Goal: Task Accomplishment & Management: Manage account settings

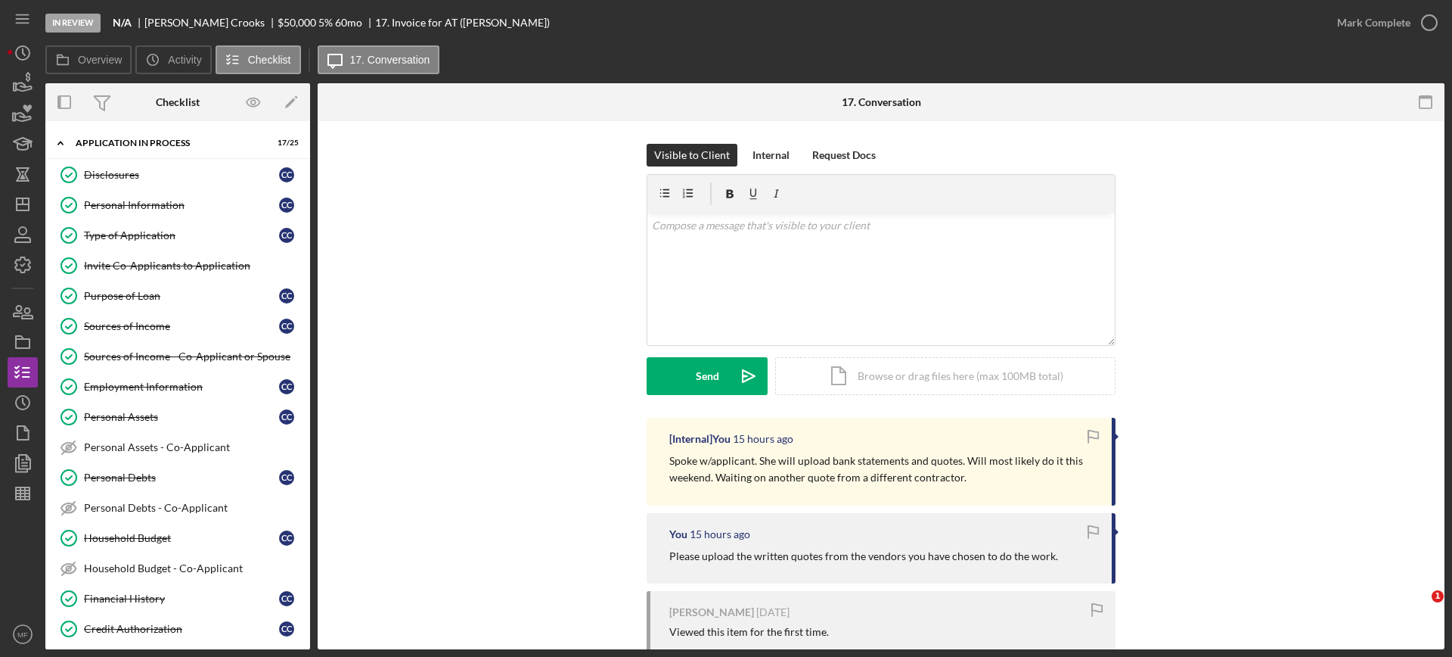
scroll to position [374, 0]
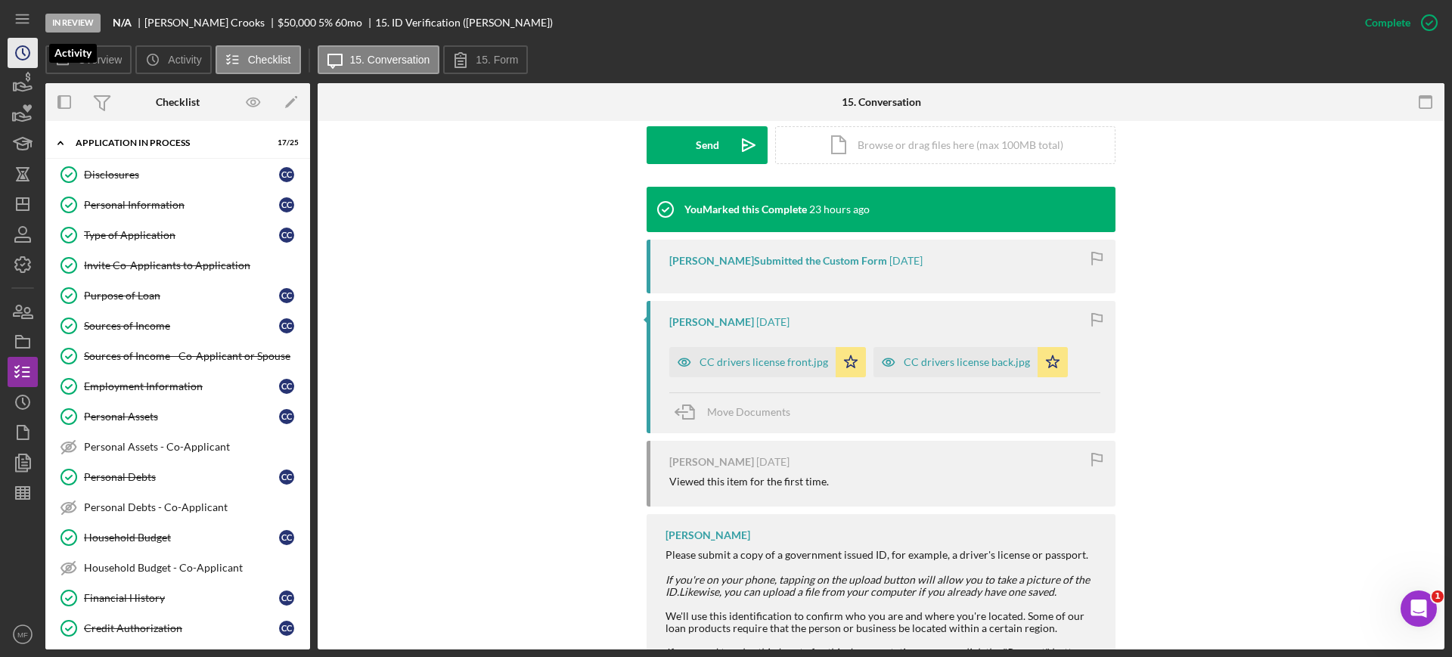
click at [14, 53] on icon "Icon/History" at bounding box center [23, 53] width 38 height 38
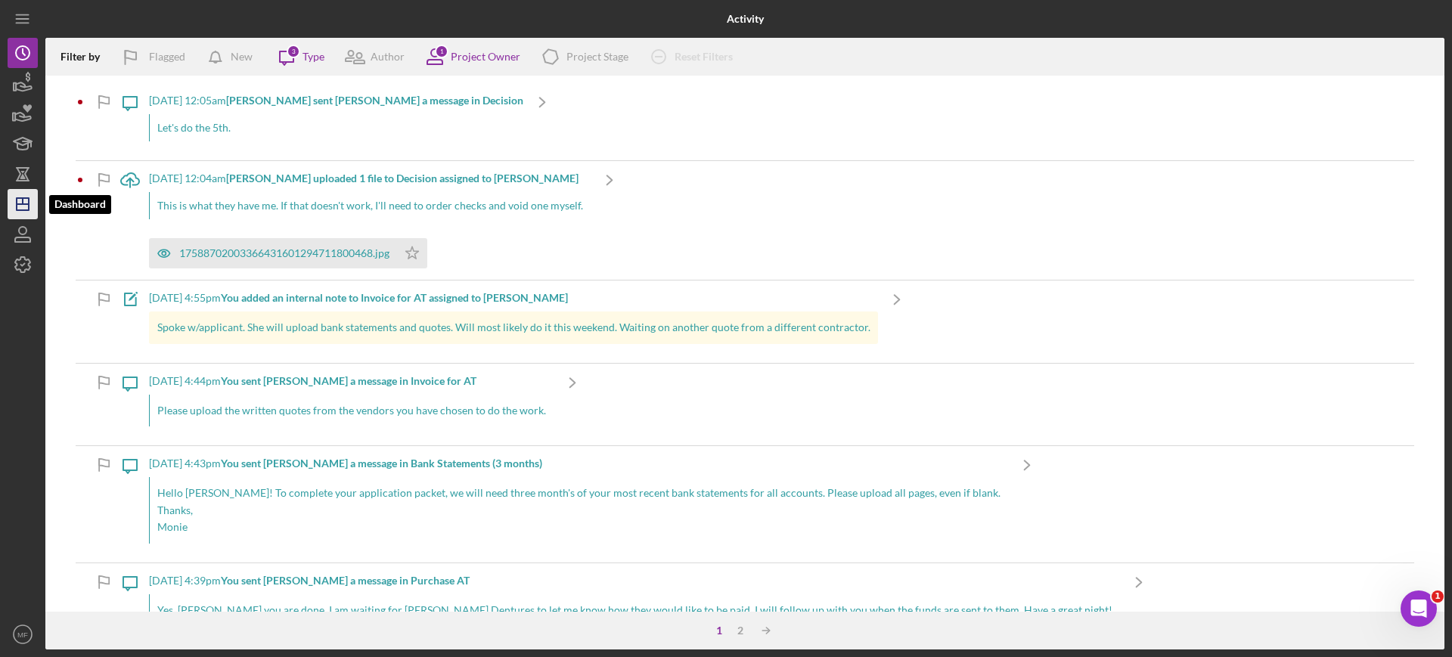
click at [26, 198] on polygon "button" at bounding box center [23, 204] width 12 height 12
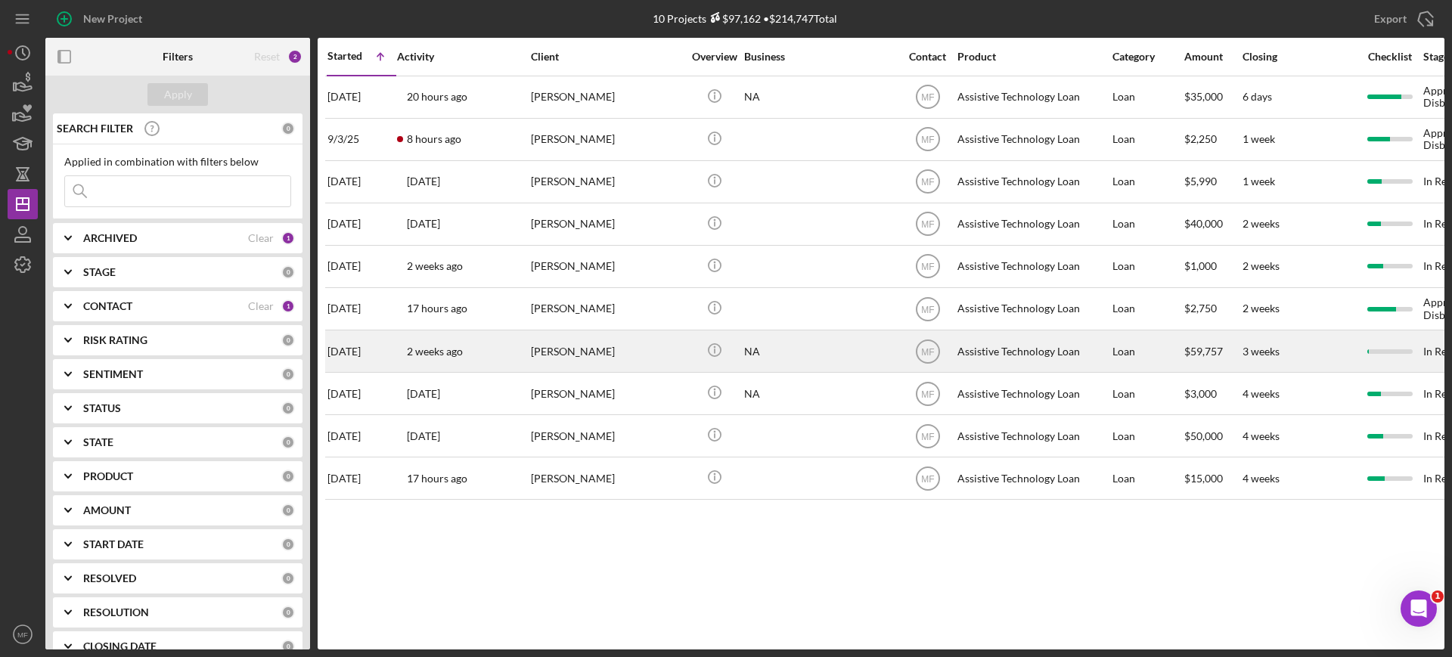
click at [586, 347] on div "Fayo Ibrahim" at bounding box center [606, 351] width 151 height 40
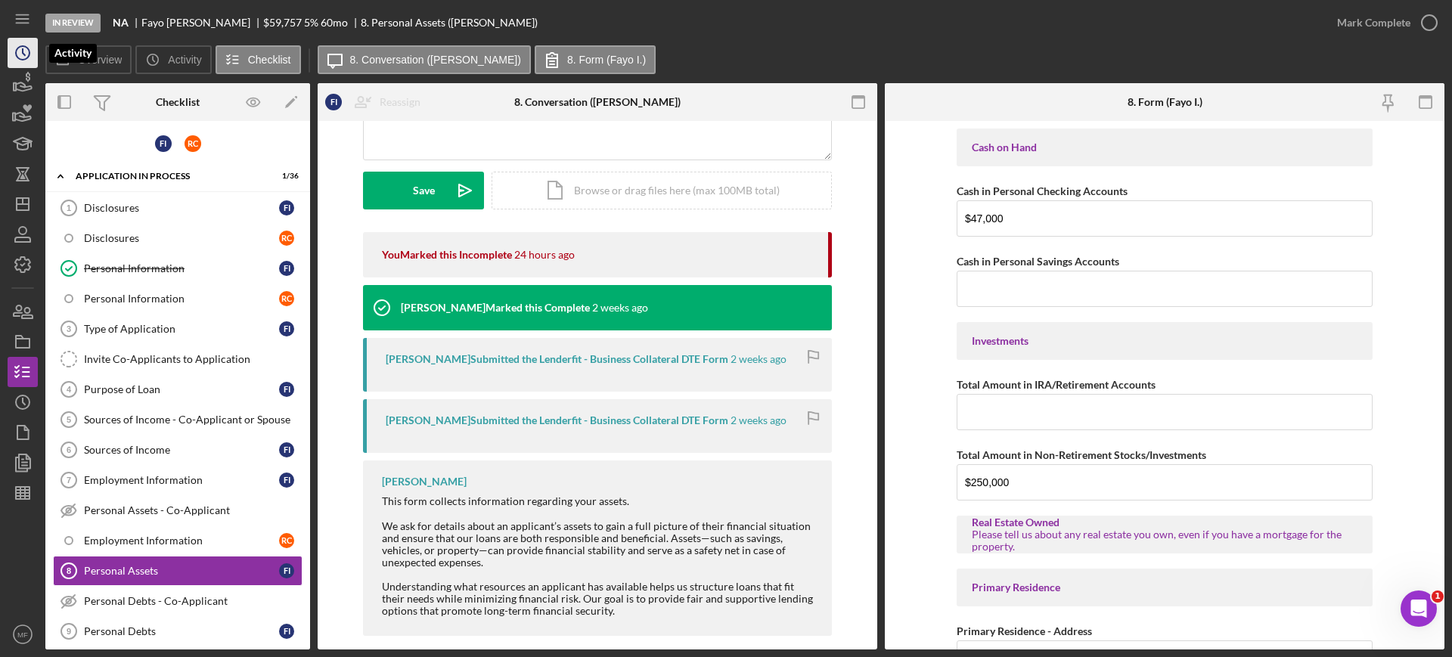
click at [24, 51] on icon "Icon/History" at bounding box center [23, 53] width 38 height 38
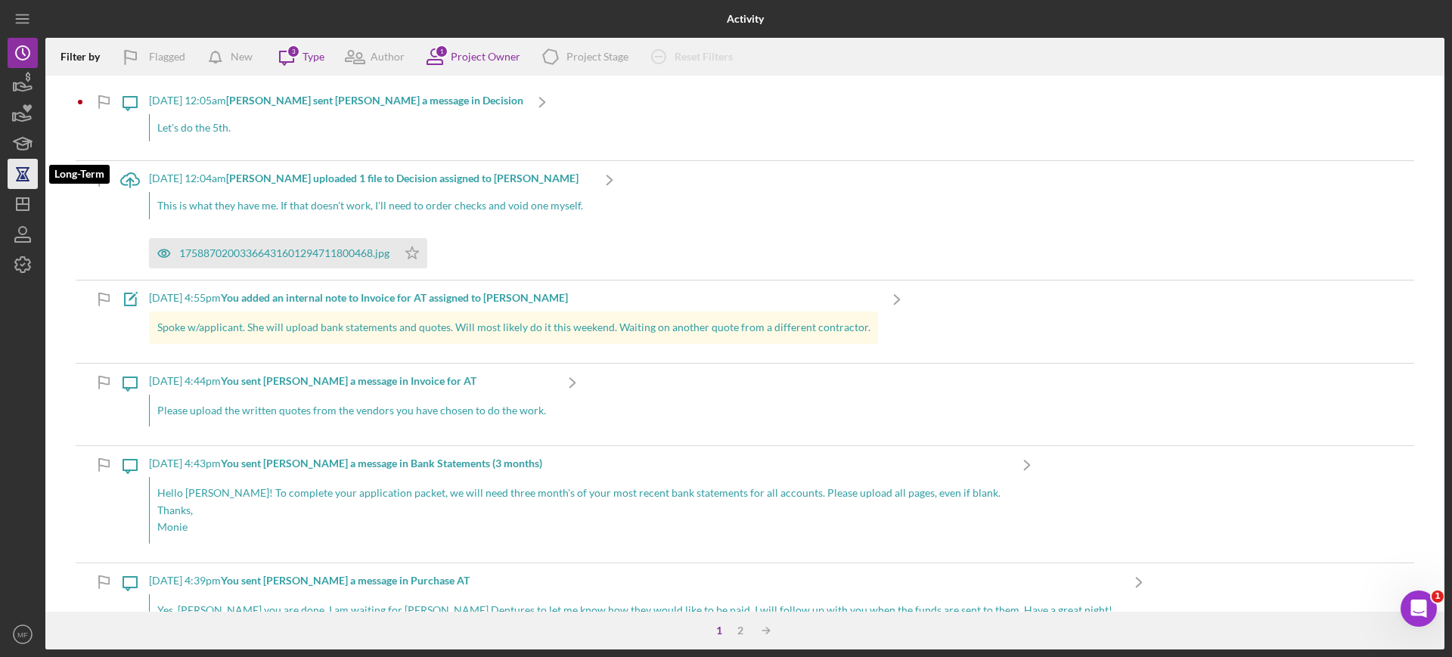
click at [25, 182] on icon "button" at bounding box center [23, 174] width 38 height 38
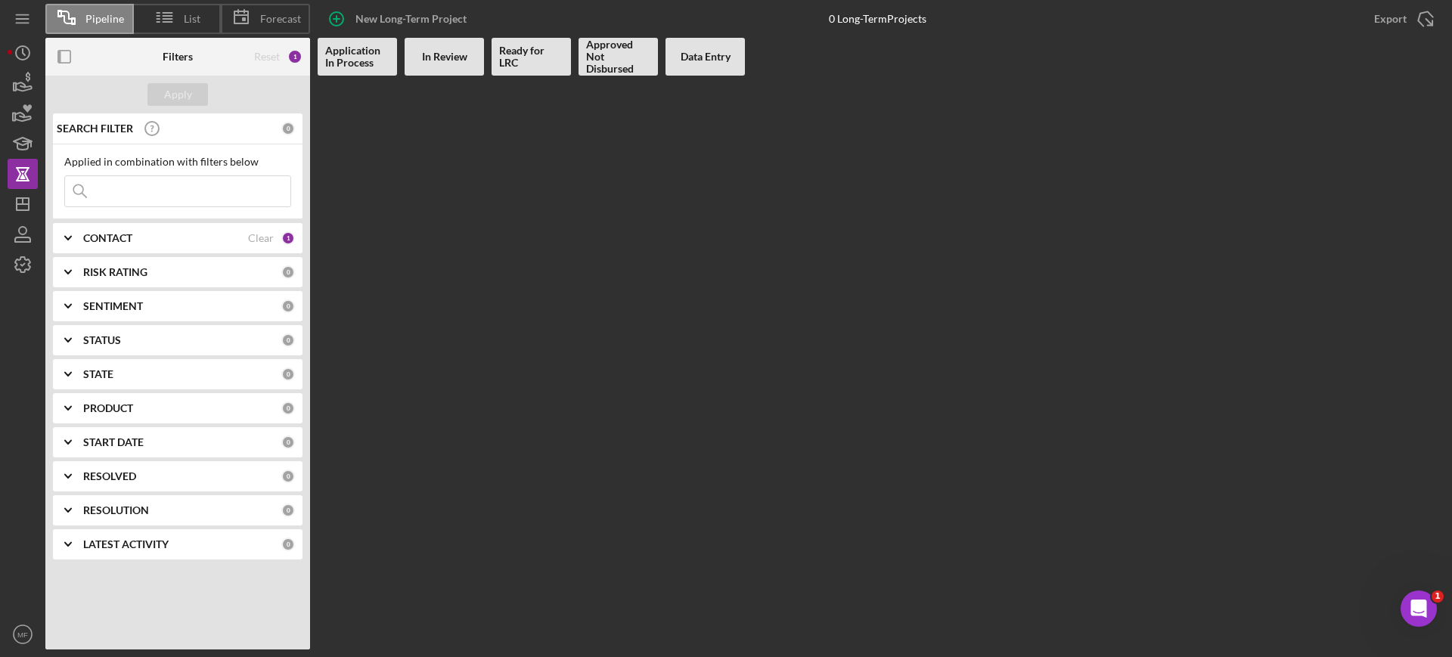
click at [129, 234] on b "CONTACT" at bounding box center [107, 238] width 49 height 12
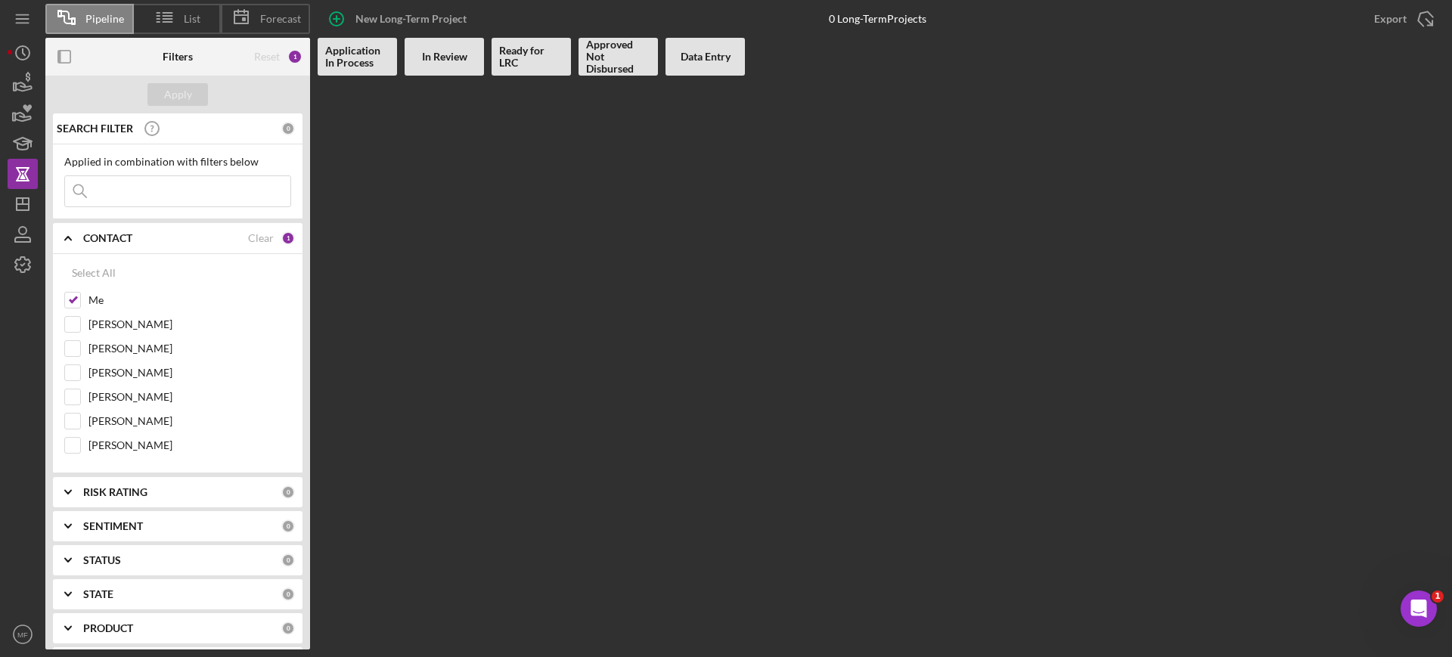
click at [442, 324] on Review at bounding box center [444, 363] width 79 height 574
click at [442, 55] on b "In Review" at bounding box center [444, 57] width 45 height 12
click at [362, 62] on b "Application In Process" at bounding box center [357, 57] width 64 height 24
click at [182, 16] on icon at bounding box center [165, 17] width 38 height 38
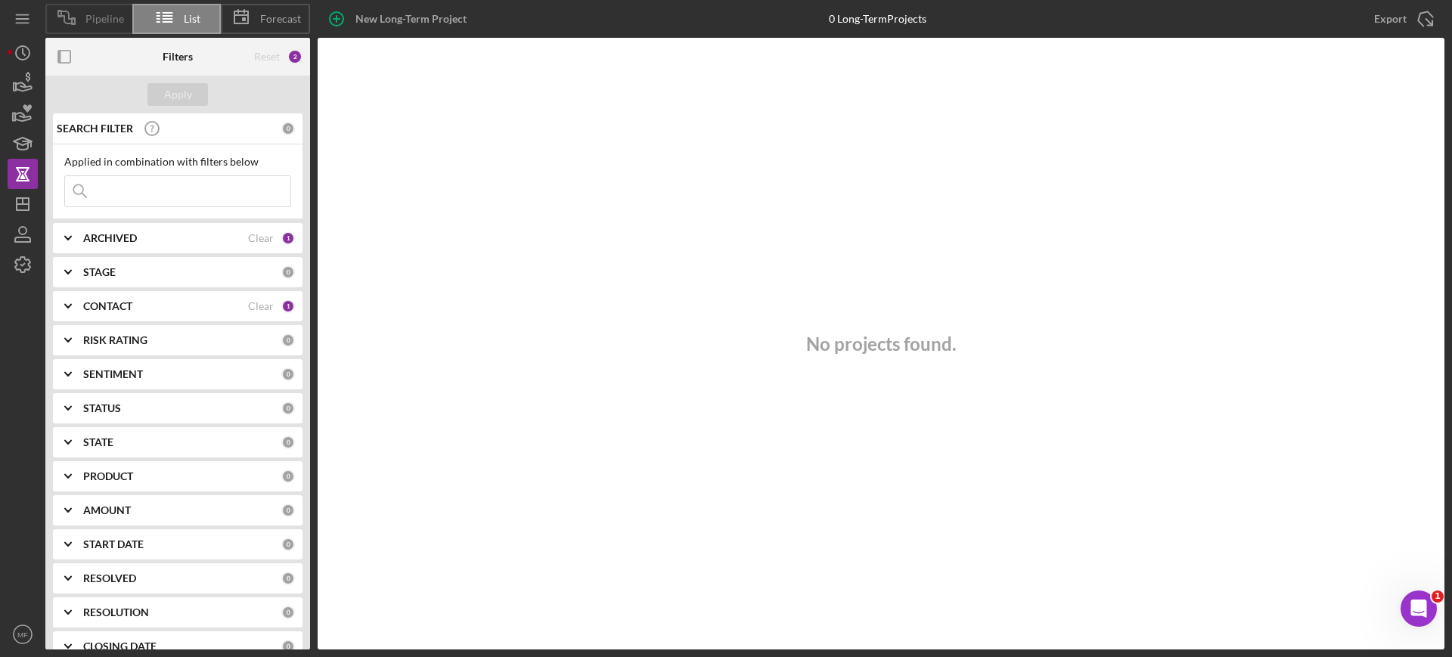
click at [92, 16] on span "Pipeline" at bounding box center [104, 19] width 39 height 12
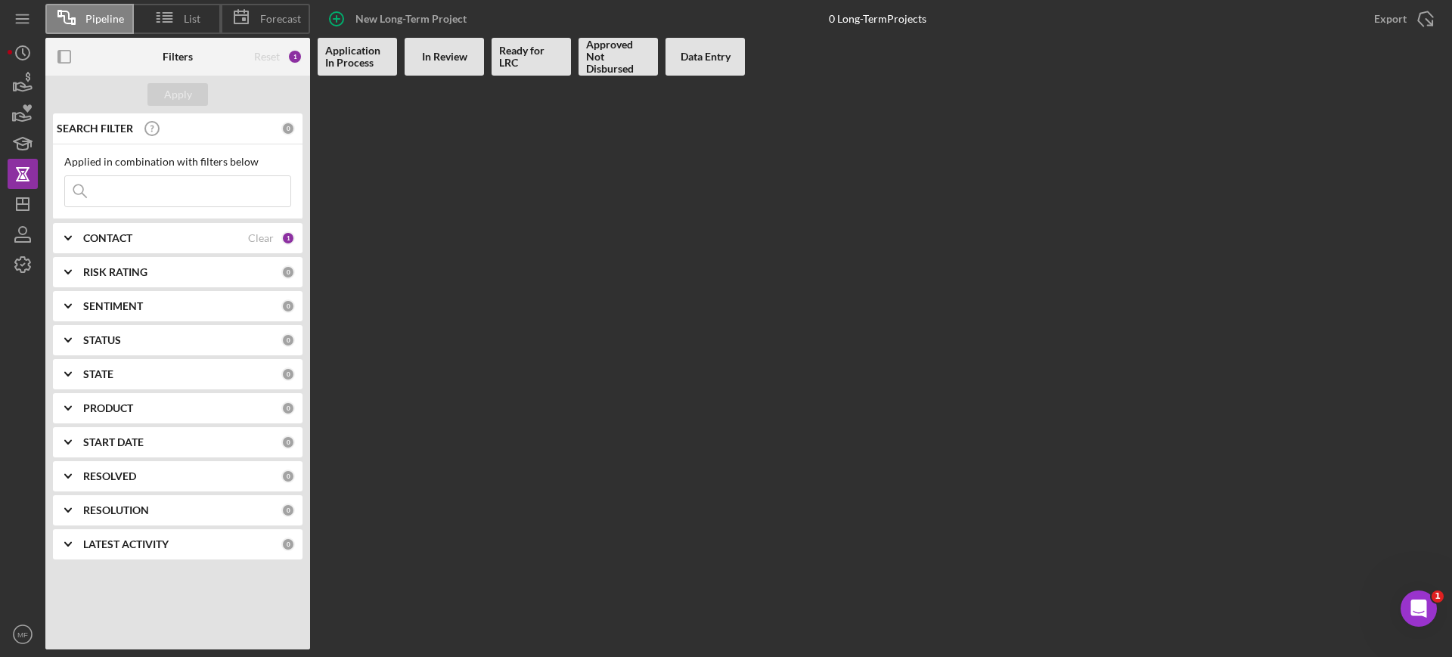
click at [267, 57] on div "Reset" at bounding box center [267, 57] width 26 height 12
click at [182, 56] on b "Filters" at bounding box center [178, 57] width 30 height 12
click at [174, 234] on div "CONTACT" at bounding box center [165, 238] width 165 height 12
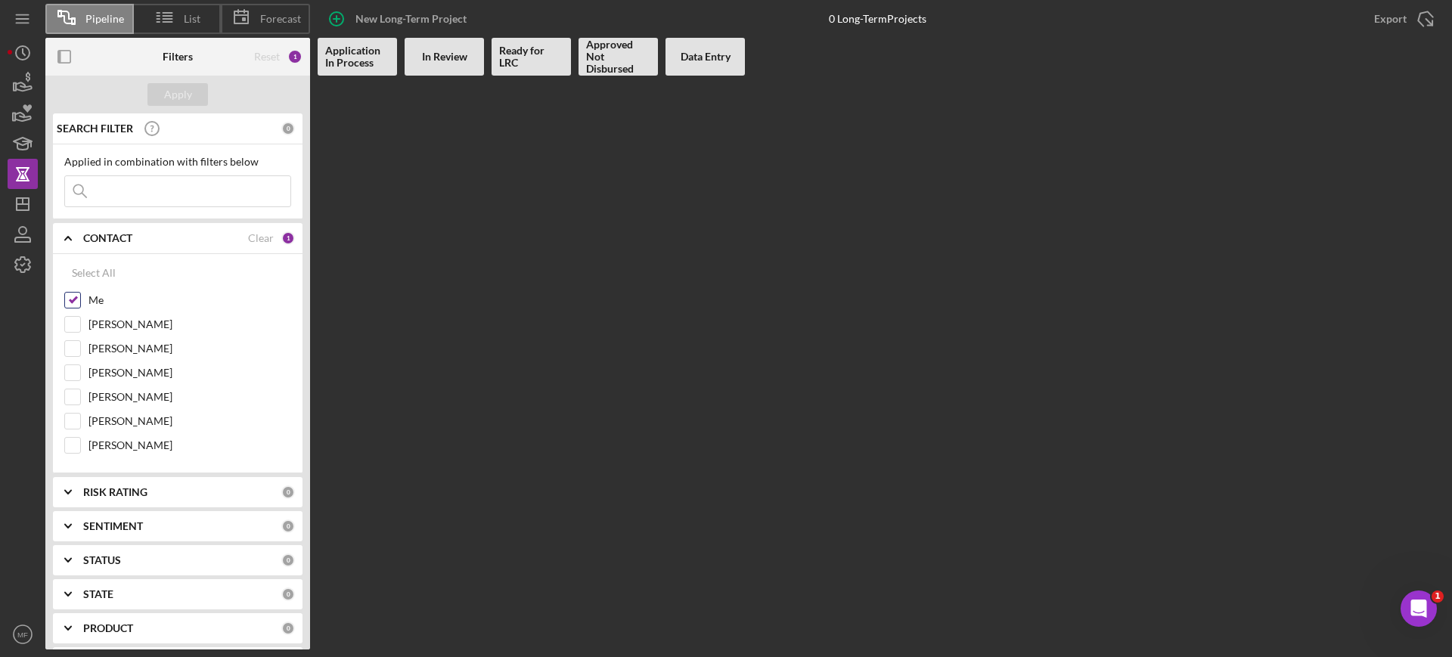
click at [104, 299] on label "Me" at bounding box center [189, 300] width 203 height 15
click at [80, 299] on input "Me" at bounding box center [72, 300] width 15 height 15
click at [104, 299] on label "Me" at bounding box center [189, 300] width 203 height 15
click at [80, 299] on input "Me" at bounding box center [72, 300] width 15 height 15
checkbox input "true"
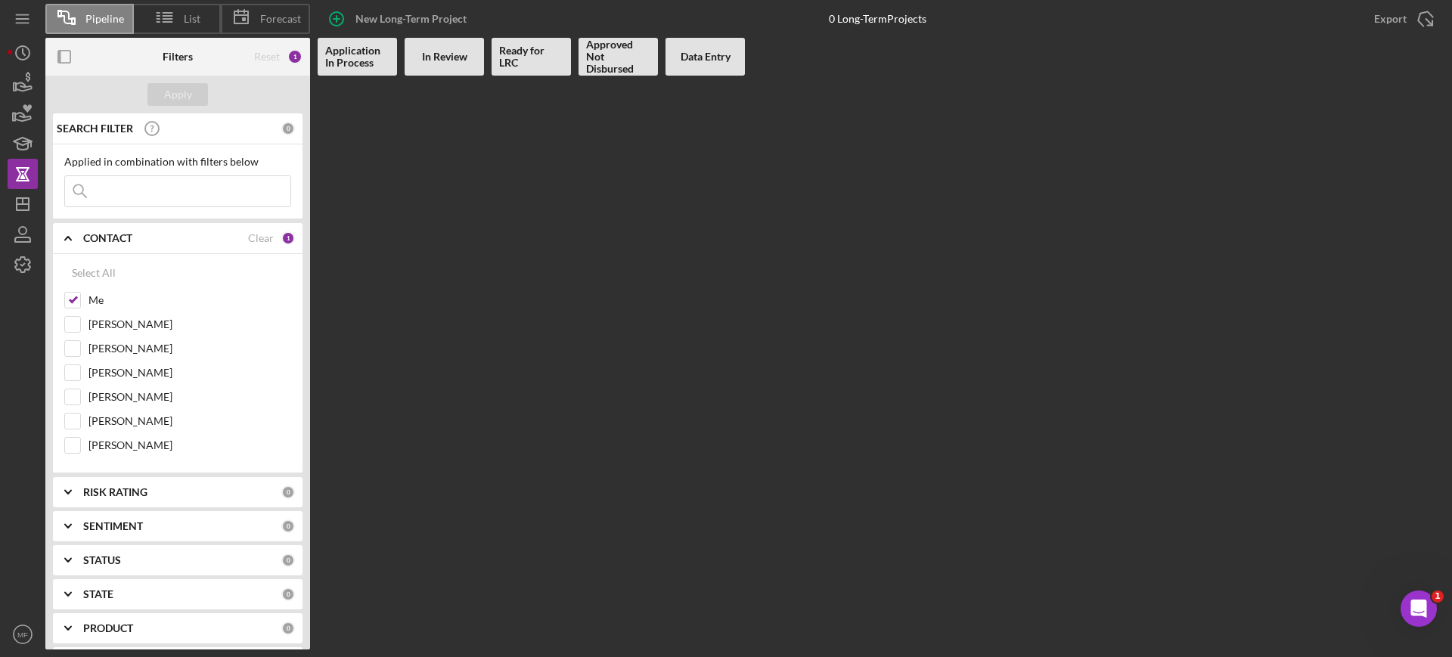
drag, startPoint x: 473, startPoint y: 368, endPoint x: 470, endPoint y: 359, distance: 9.4
click at [472, 364] on Review at bounding box center [444, 363] width 79 height 574
click at [28, 210] on polygon "button" at bounding box center [23, 204] width 12 height 12
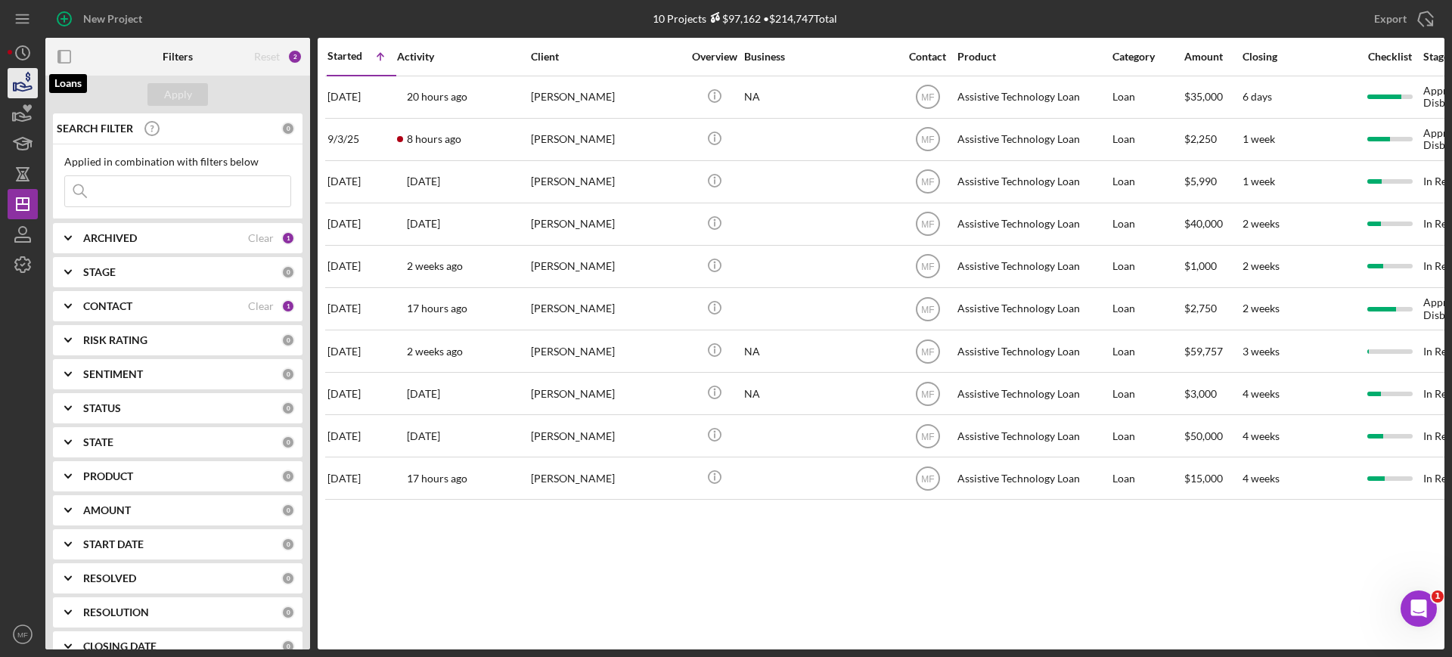
click at [17, 85] on icon "button" at bounding box center [23, 83] width 38 height 38
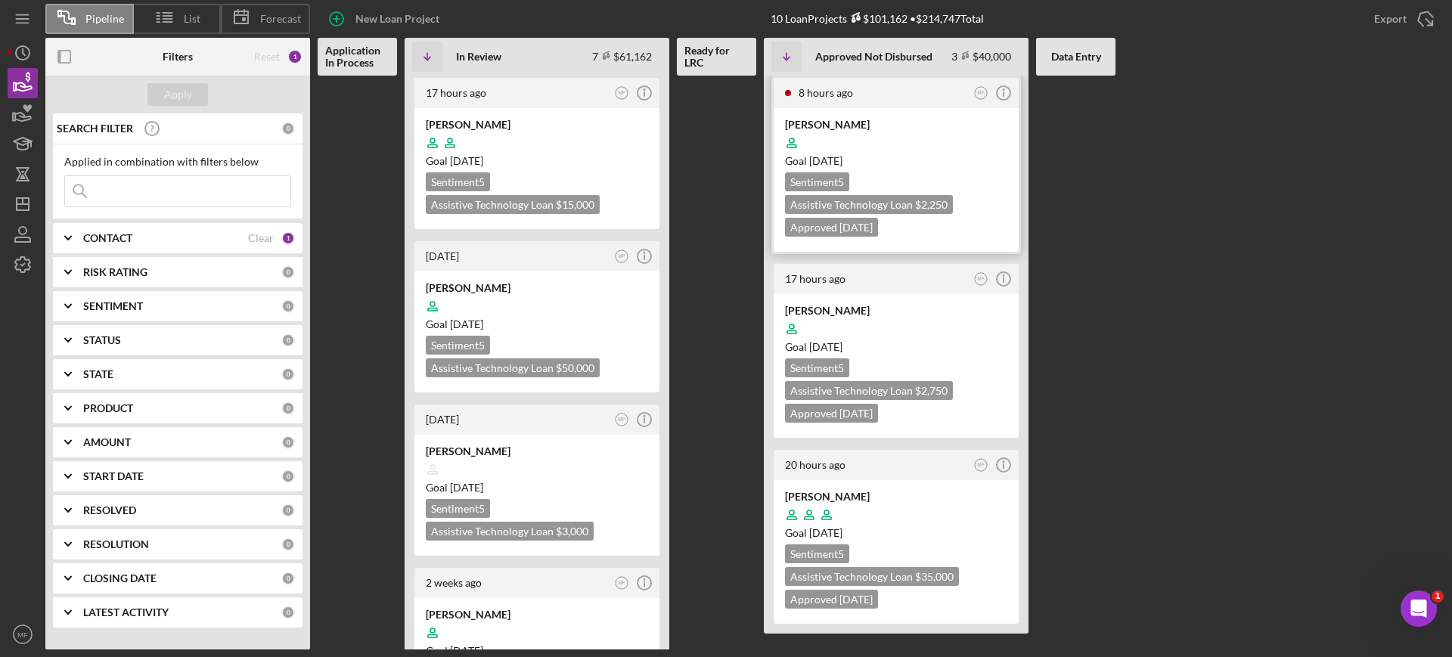
click at [879, 123] on div "Stephan Minnard" at bounding box center [896, 124] width 222 height 15
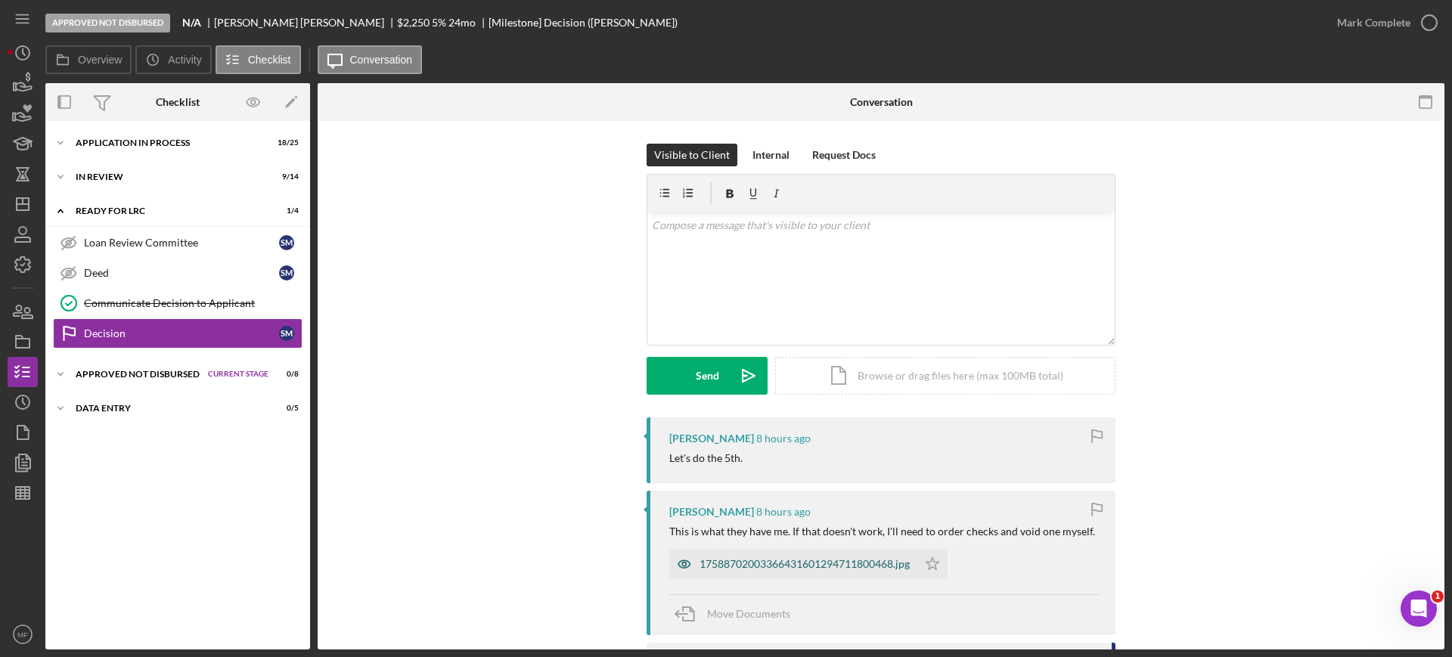
click at [846, 558] on div "17588702003366431601294711800468.jpg" at bounding box center [805, 564] width 210 height 12
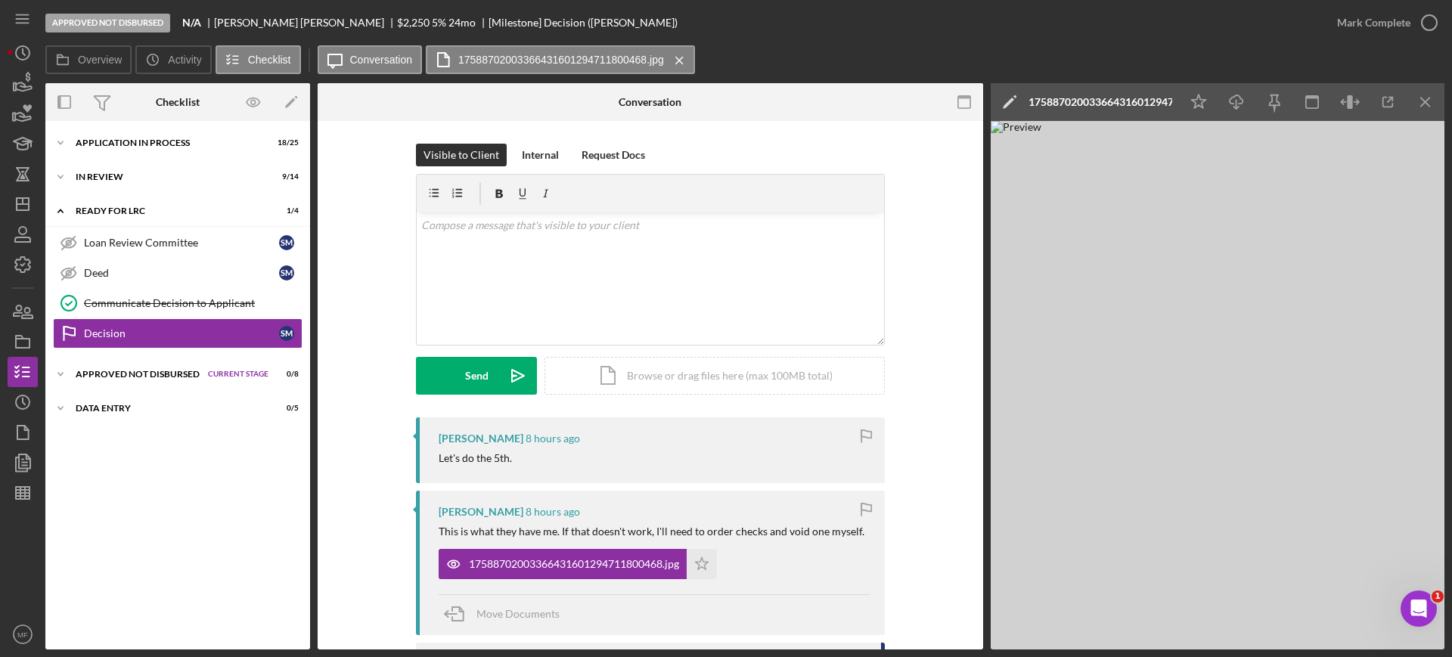
click at [1153, 105] on div "17588702003366431601294711800468.jpg" at bounding box center [1101, 102] width 144 height 12
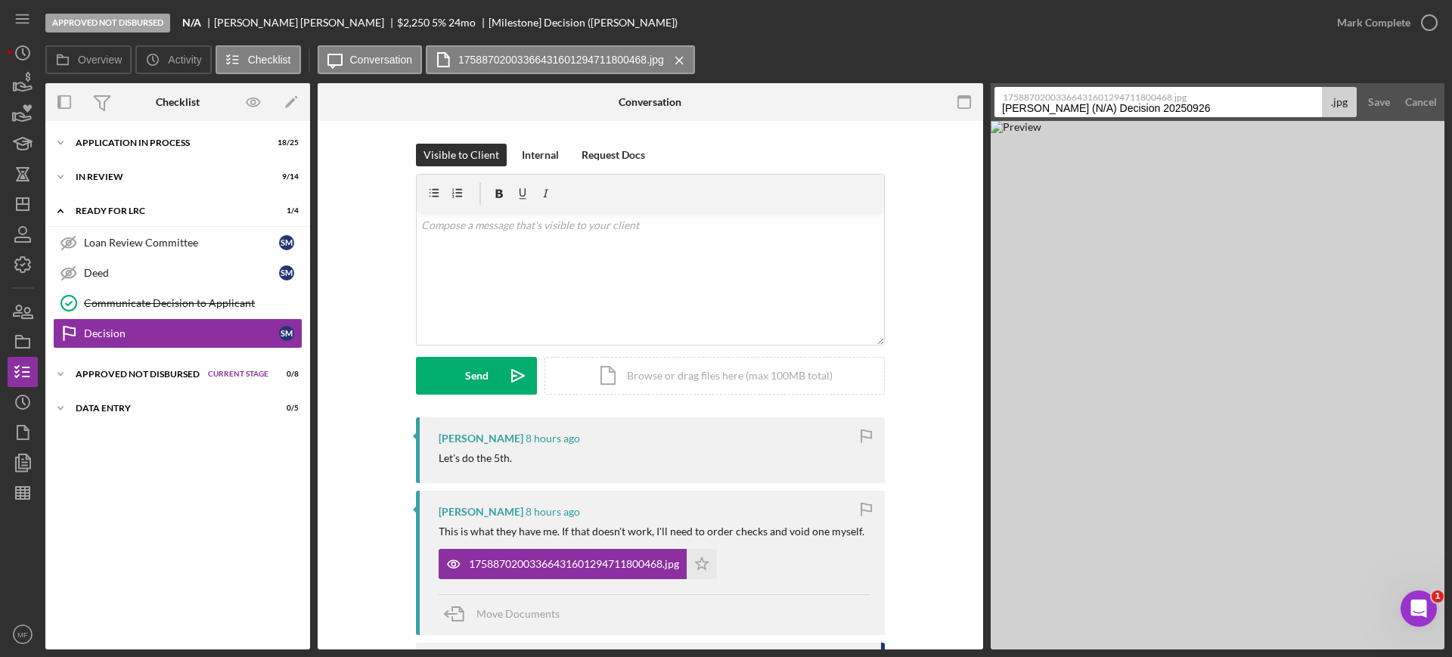
drag, startPoint x: 1229, startPoint y: 105, endPoint x: 927, endPoint y: 150, distance: 305.8
click at [927, 150] on div "Overview Internal Workflow Stage Approved Not Disbursed Icon/Dropdown Arrow Arc…" at bounding box center [744, 366] width 1399 height 567
type input "A"
click at [1076, 109] on input "Bank_account verification" at bounding box center [1158, 102] width 327 height 30
click at [1075, 106] on input "Bank_account verification" at bounding box center [1158, 102] width 327 height 30
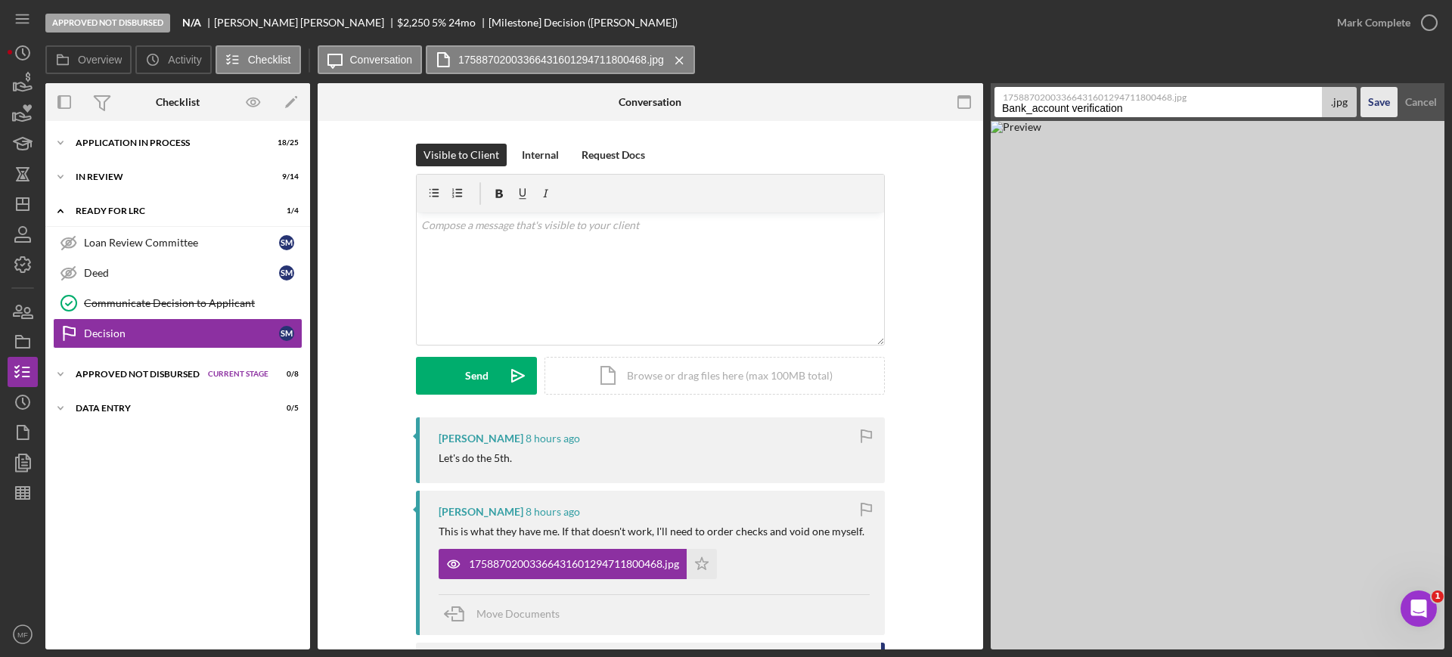
type input "Bank_account verification"
click at [1377, 105] on div "Save" at bounding box center [1379, 102] width 22 height 30
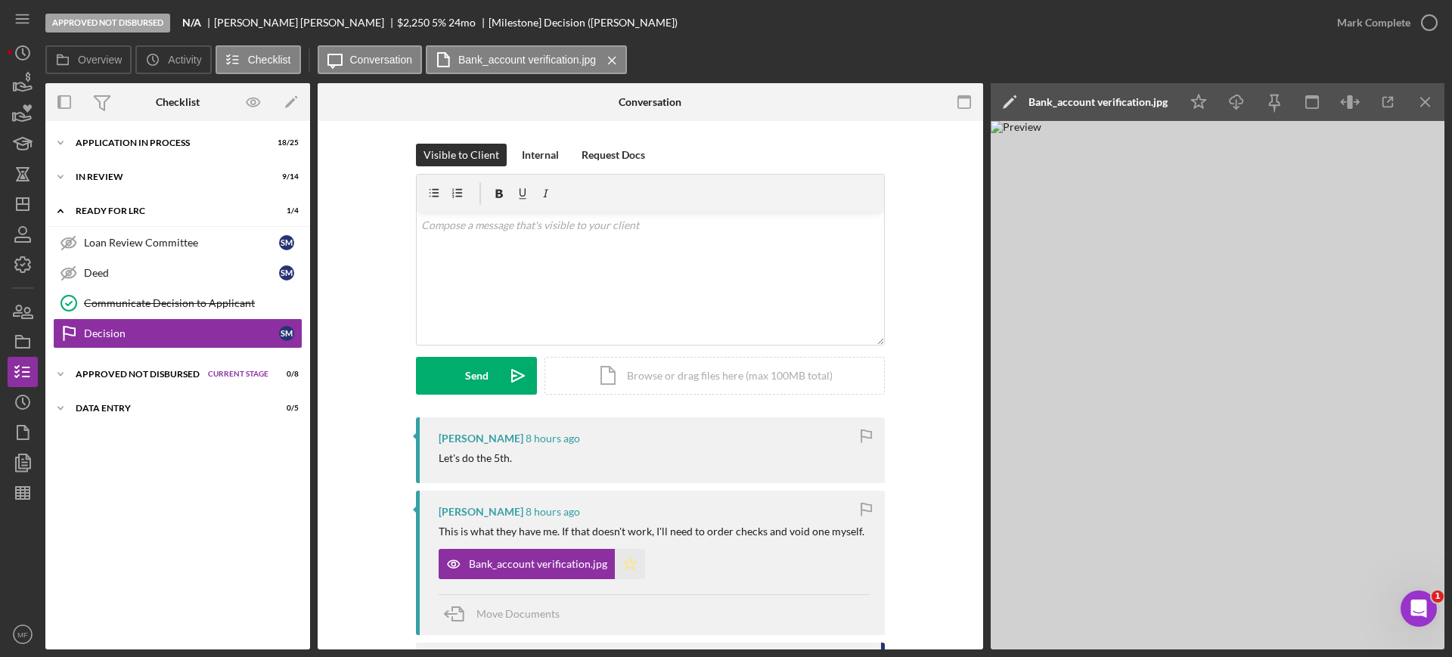
click at [619, 568] on icon "Icon/Star" at bounding box center [630, 564] width 30 height 30
click at [521, 235] on div "v Color teal Color pink Remove color Add row above Add row below Add column bef…" at bounding box center [650, 279] width 467 height 132
click at [510, 229] on p at bounding box center [650, 225] width 459 height 17
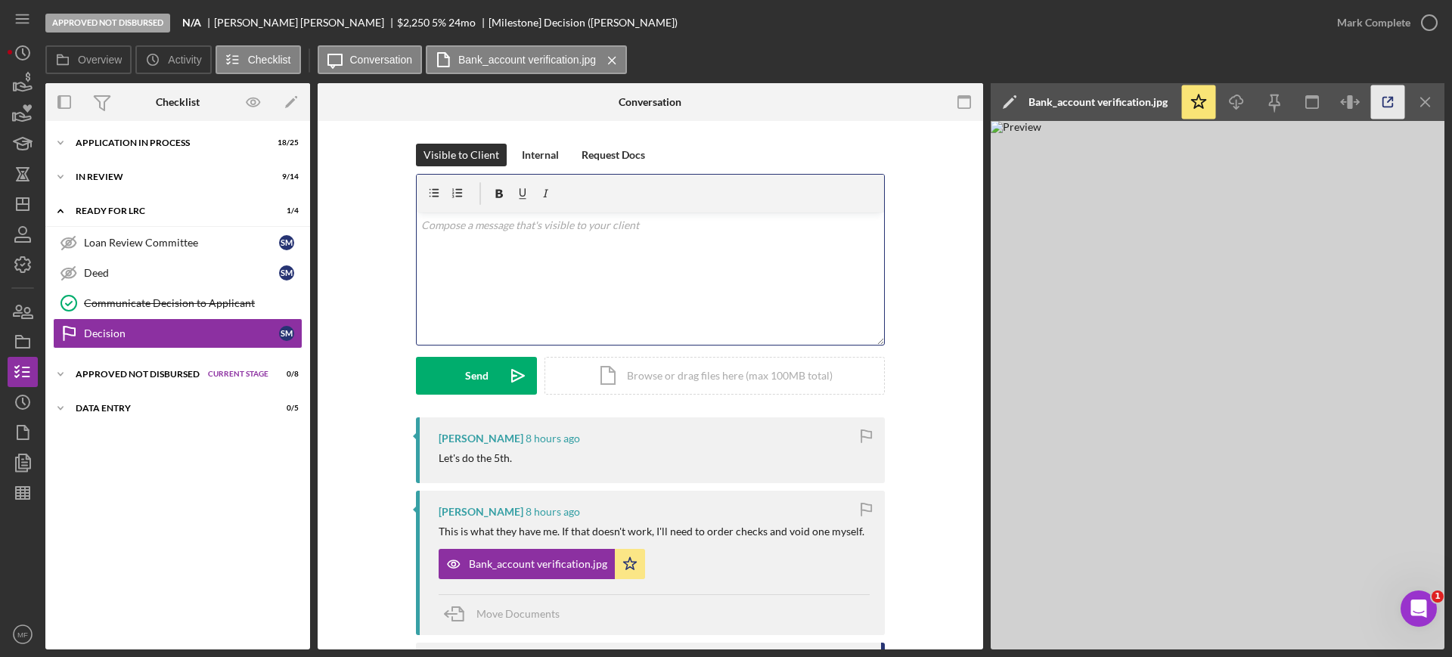
click at [1391, 103] on icon "button" at bounding box center [1388, 102] width 34 height 34
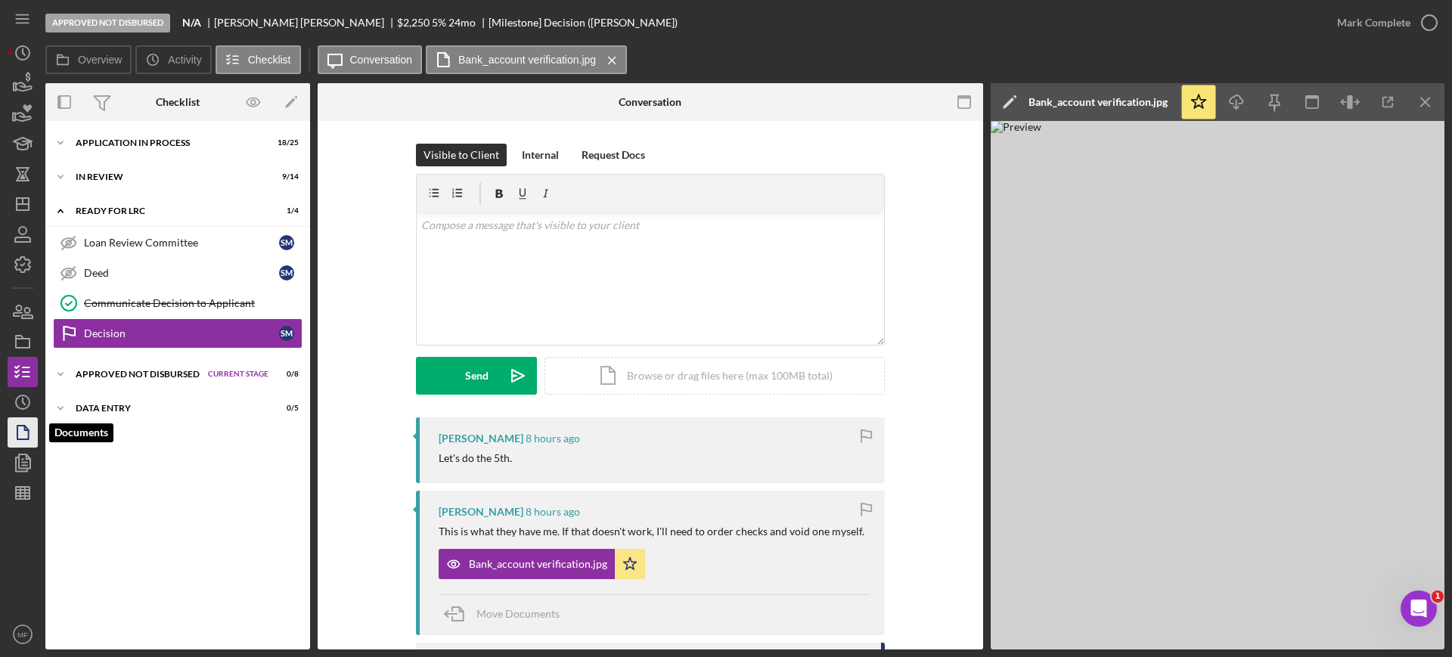
click at [23, 437] on icon "button" at bounding box center [23, 433] width 38 height 38
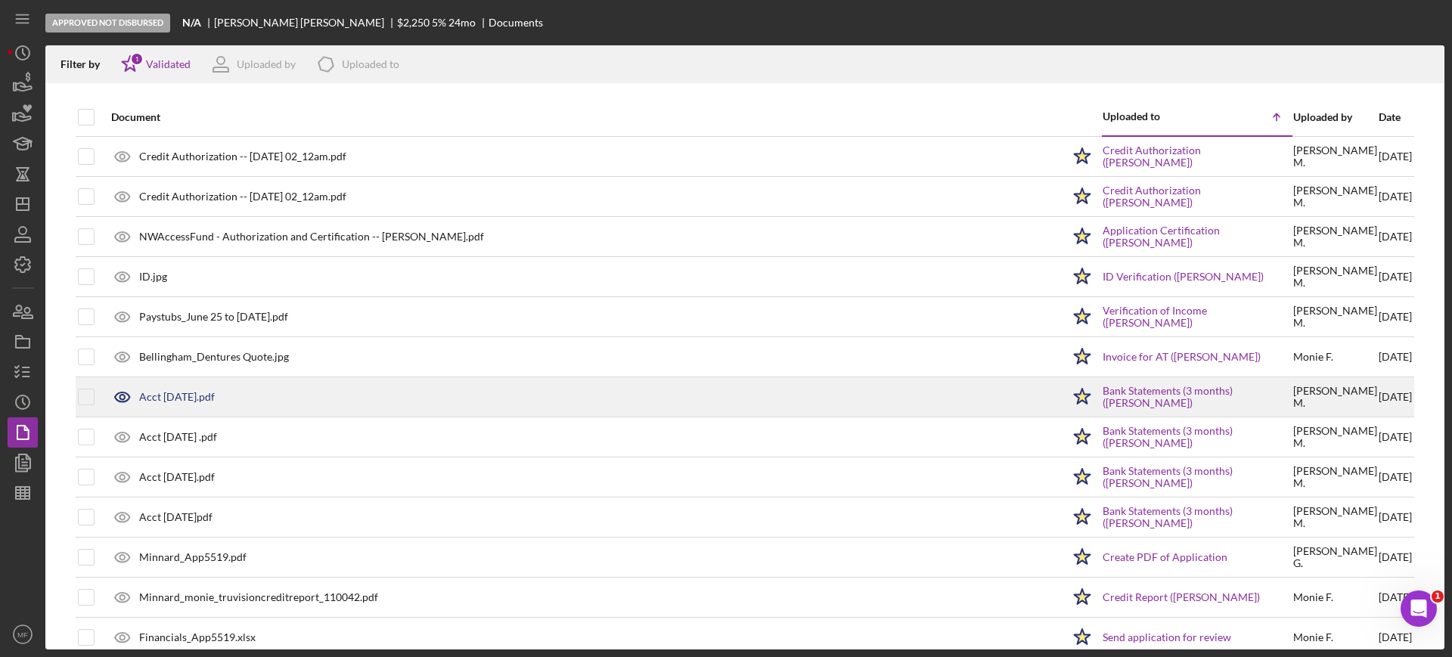
click at [190, 395] on div "Acct 1625 August.pdf" at bounding box center [177, 397] width 76 height 12
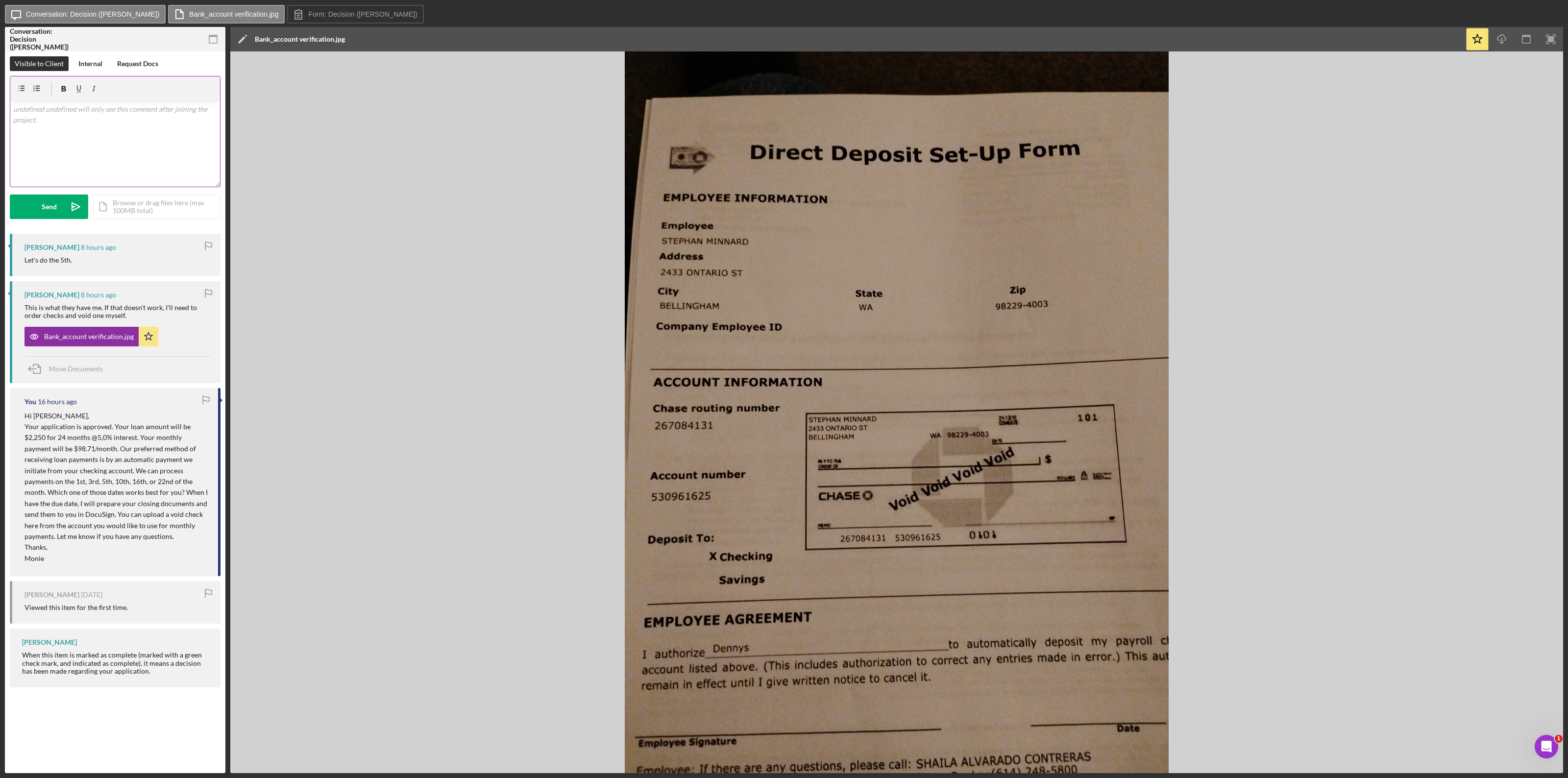
click at [82, 113] on p at bounding box center [115, 109] width 204 height 11
click at [34, 207] on button "Send Icon/icon-invite-send" at bounding box center [49, 207] width 78 height 25
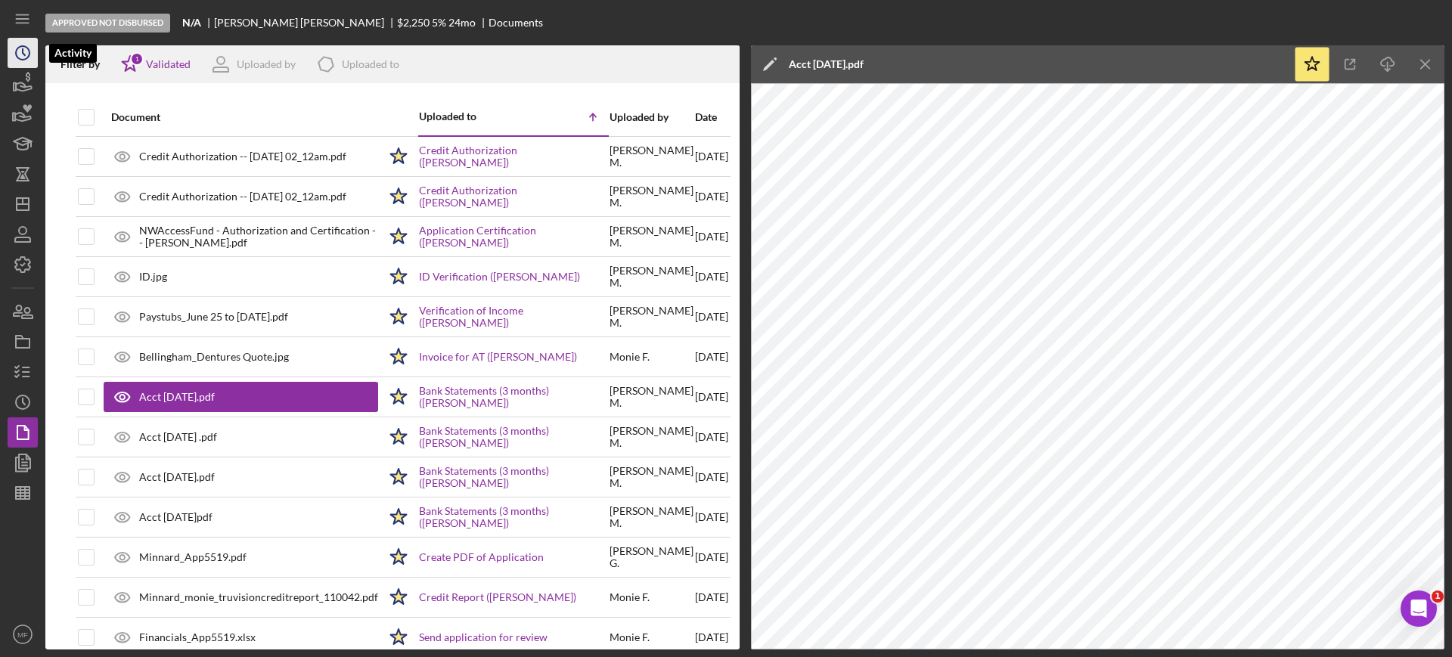
click at [20, 51] on icon "Icon/History" at bounding box center [23, 53] width 38 height 38
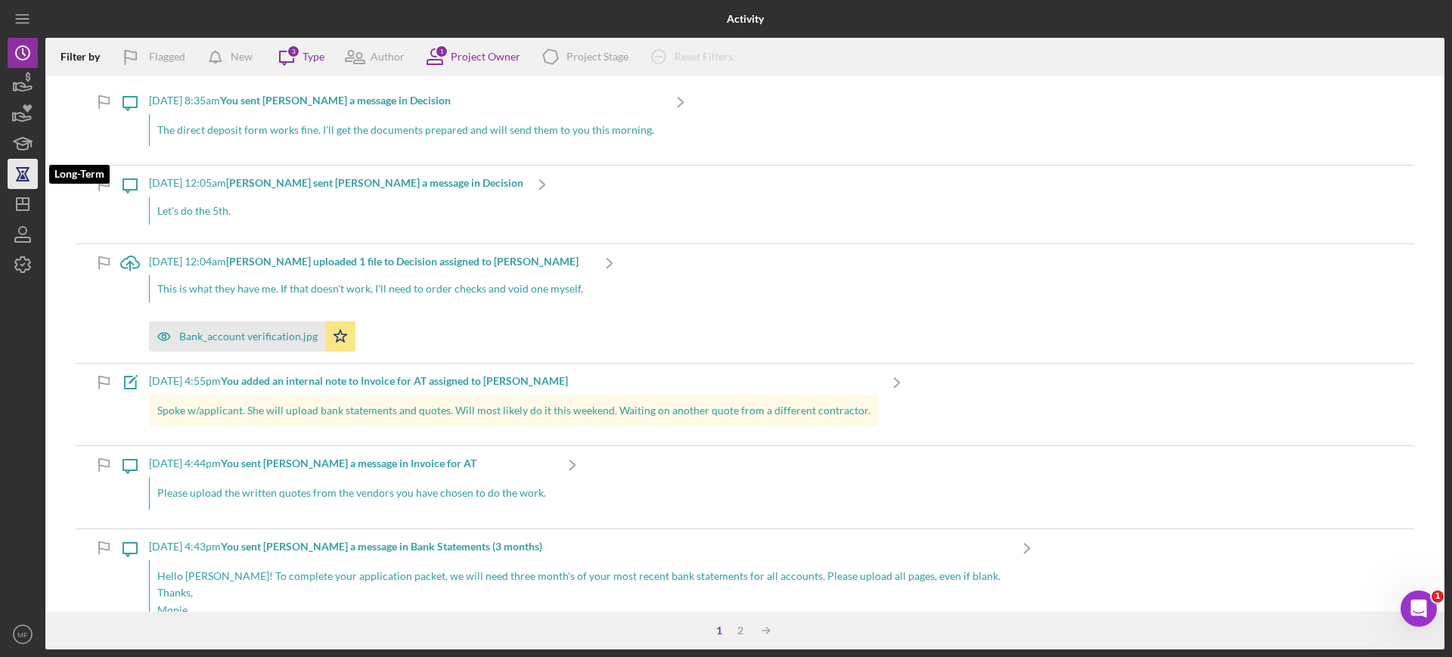
click at [26, 172] on icon "button" at bounding box center [22, 174] width 11 height 11
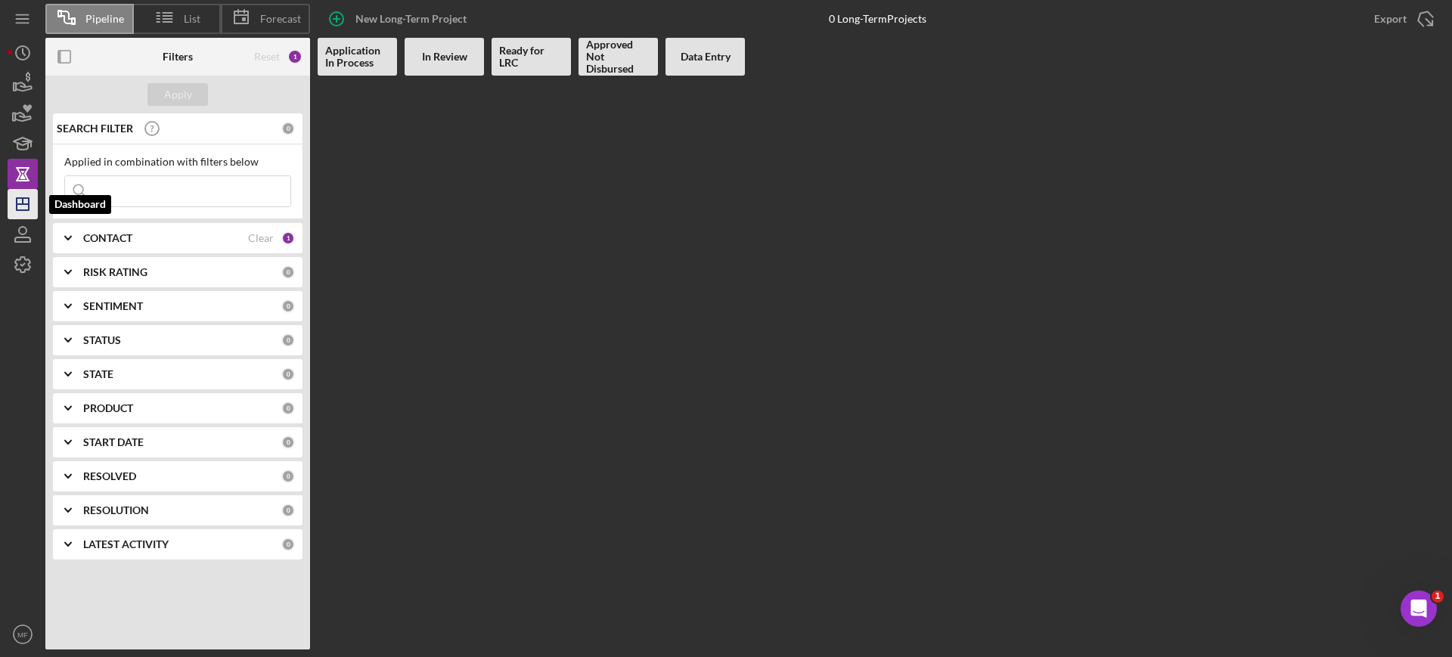
click at [23, 202] on line "button" at bounding box center [23, 201] width 0 height 6
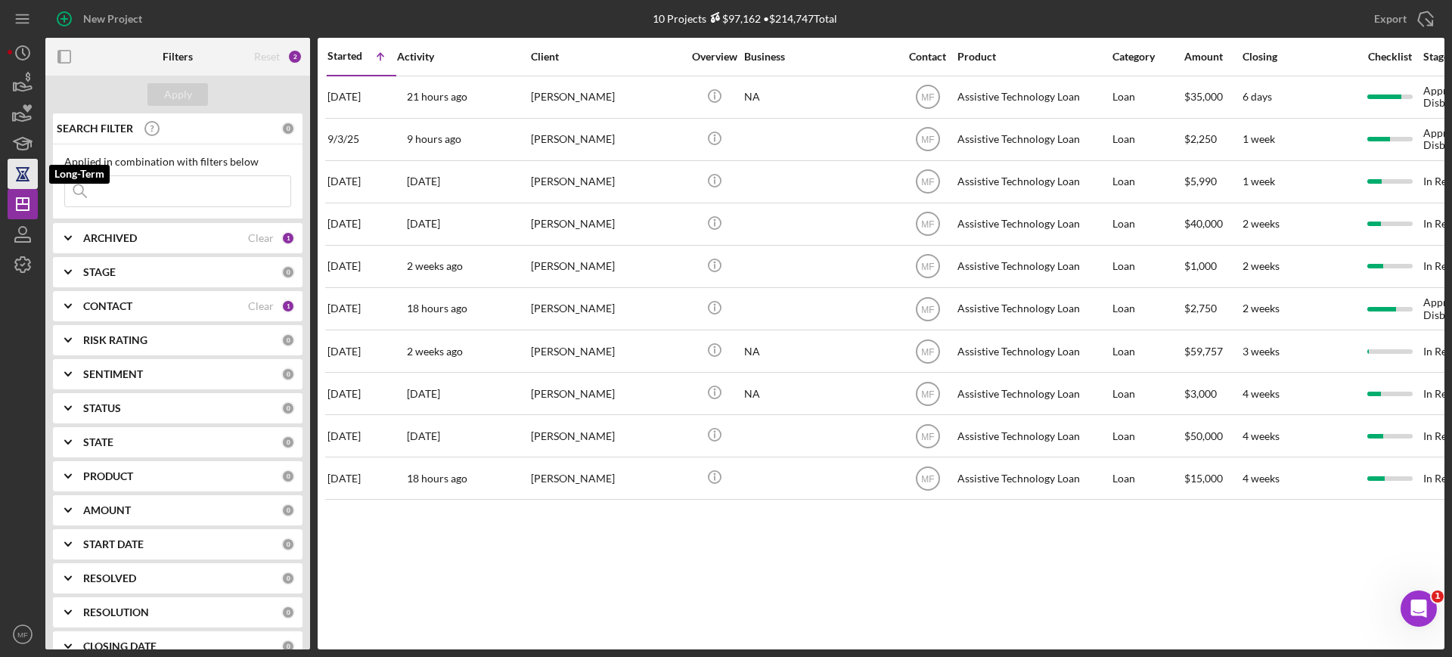
click at [20, 172] on icon "button" at bounding box center [23, 174] width 38 height 38
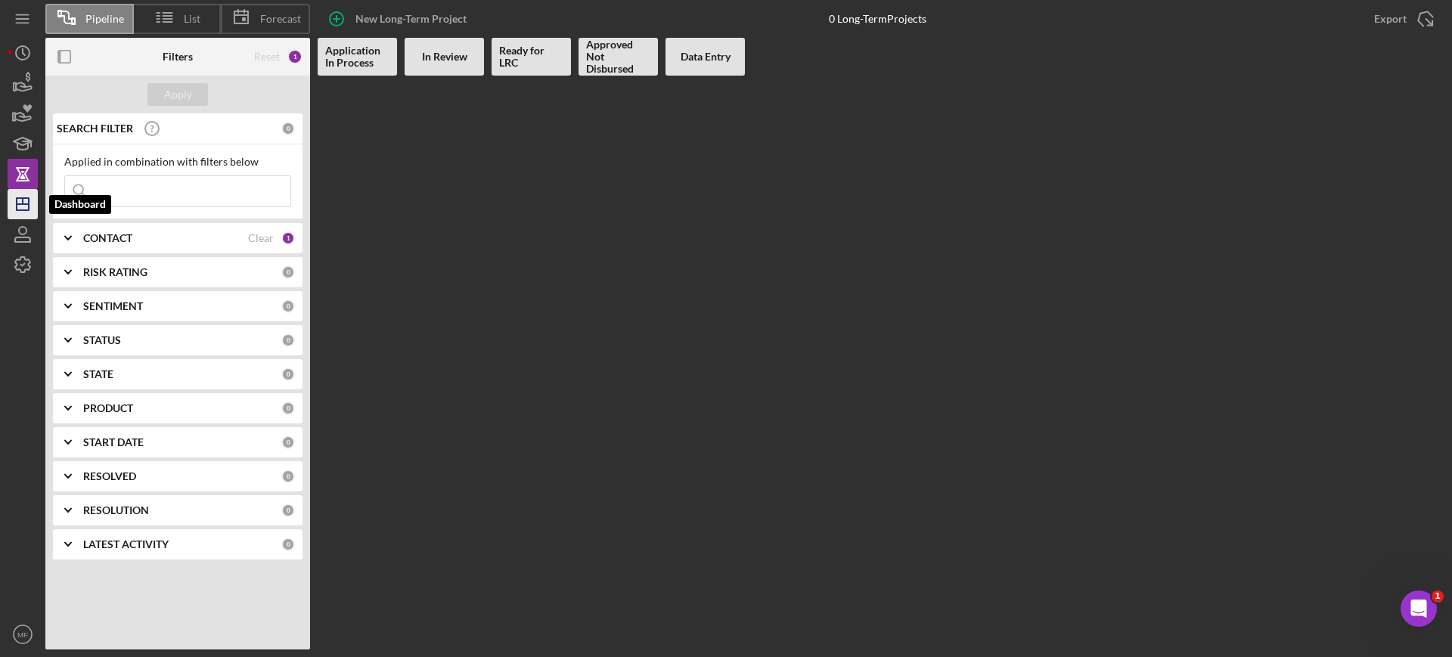
click at [18, 206] on icon "Icon/Dashboard" at bounding box center [23, 204] width 38 height 38
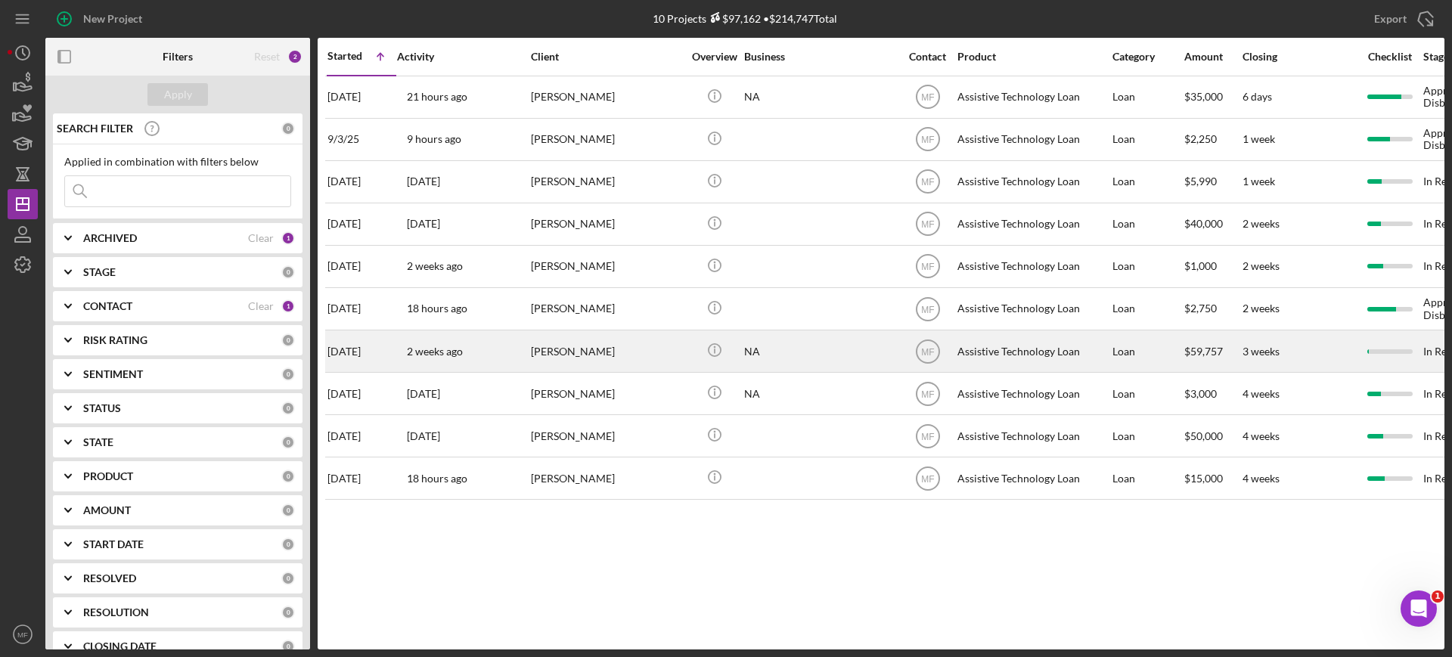
click at [623, 354] on div "Fayo Ibrahim" at bounding box center [606, 351] width 151 height 40
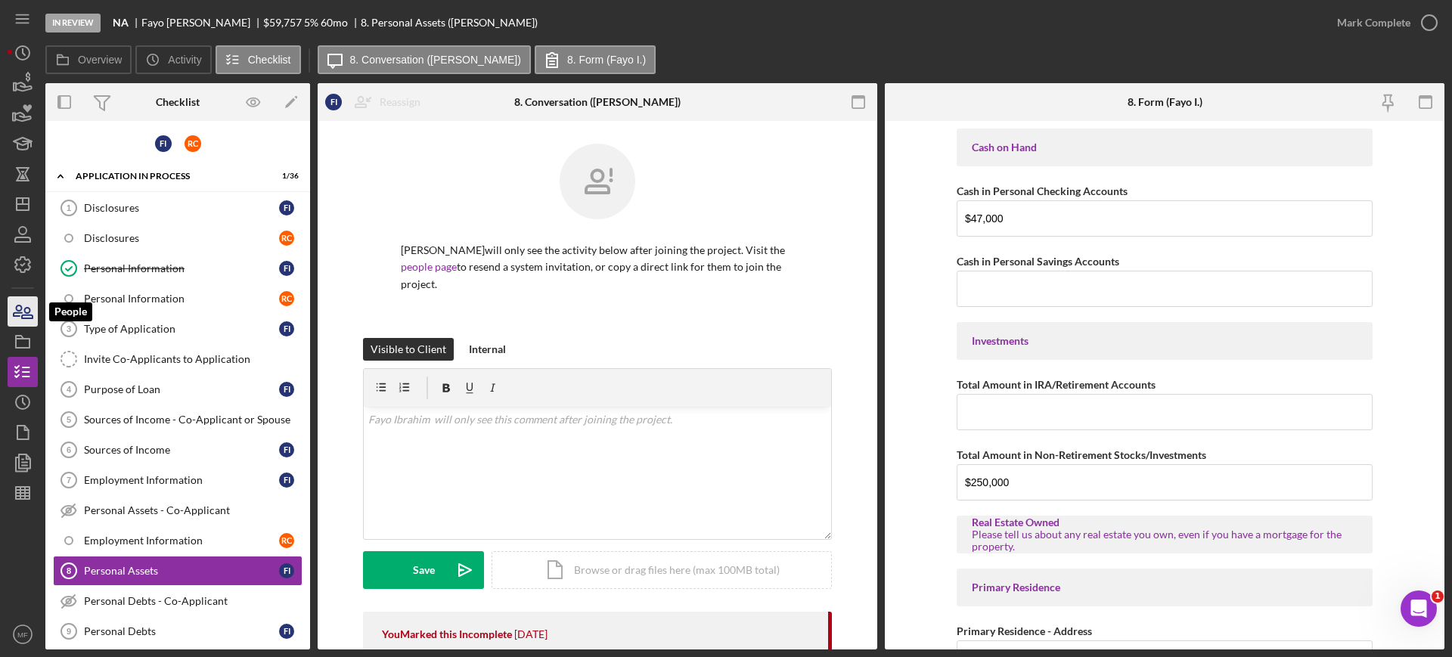
click at [30, 316] on icon "button" at bounding box center [23, 312] width 38 height 38
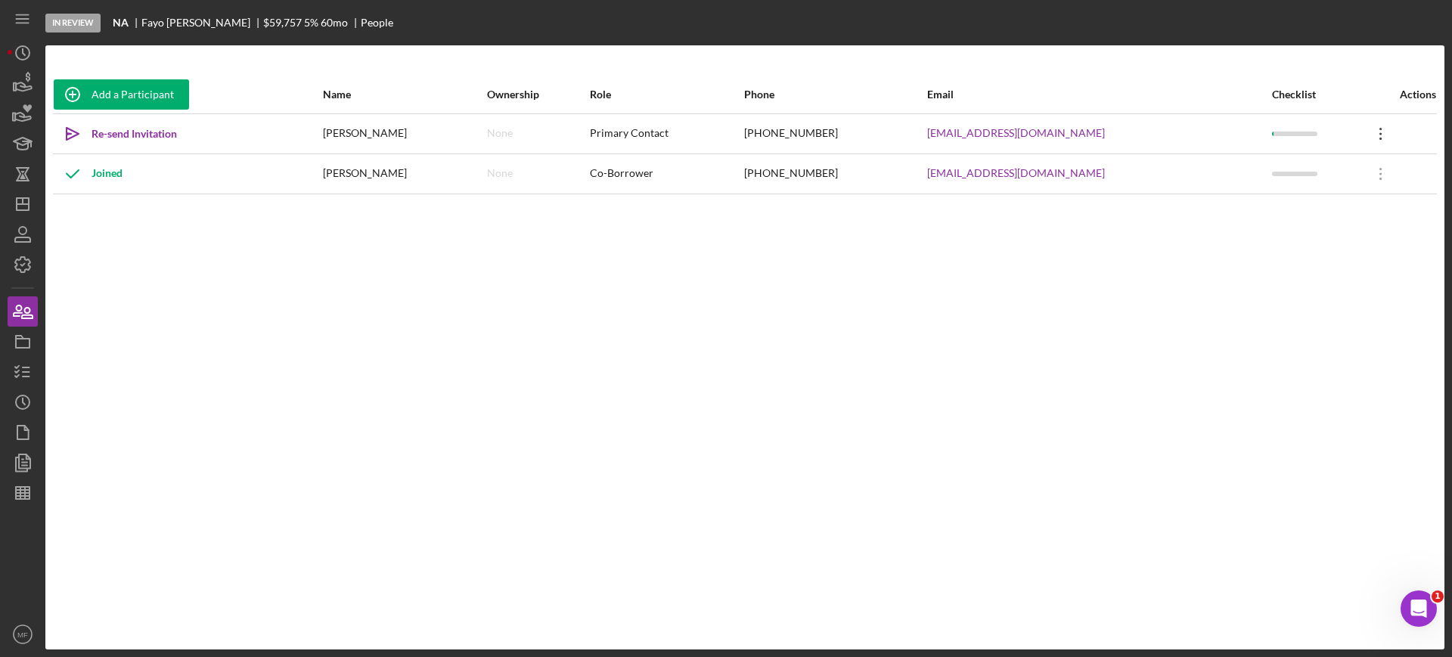
click at [1371, 132] on icon "Icon/Overflow" at bounding box center [1381, 134] width 38 height 38
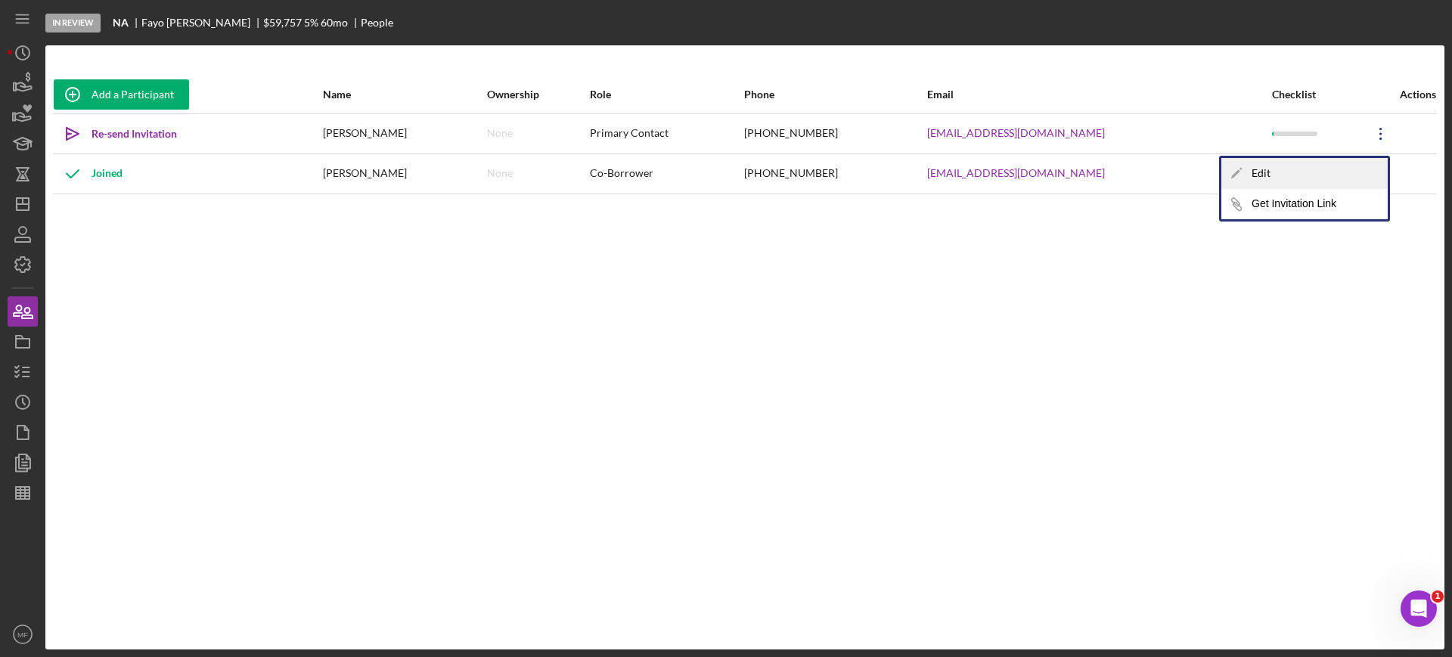
click at [1284, 174] on div "Icon/Edit Edit" at bounding box center [1304, 173] width 166 height 31
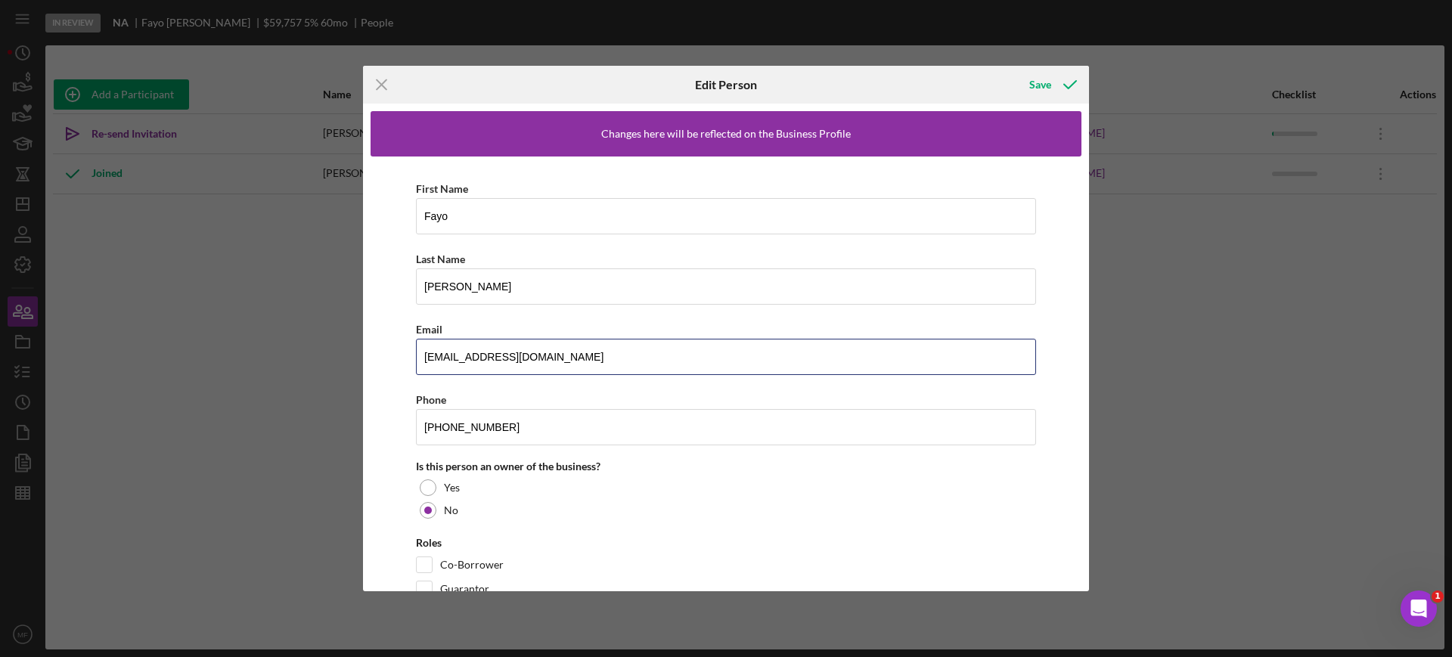
drag, startPoint x: 572, startPoint y: 355, endPoint x: 342, endPoint y: 357, distance: 229.9
click at [342, 357] on div "Icon/Menu Close Edit Person Save Changes here will be reflected on the Business…" at bounding box center [726, 328] width 1452 height 657
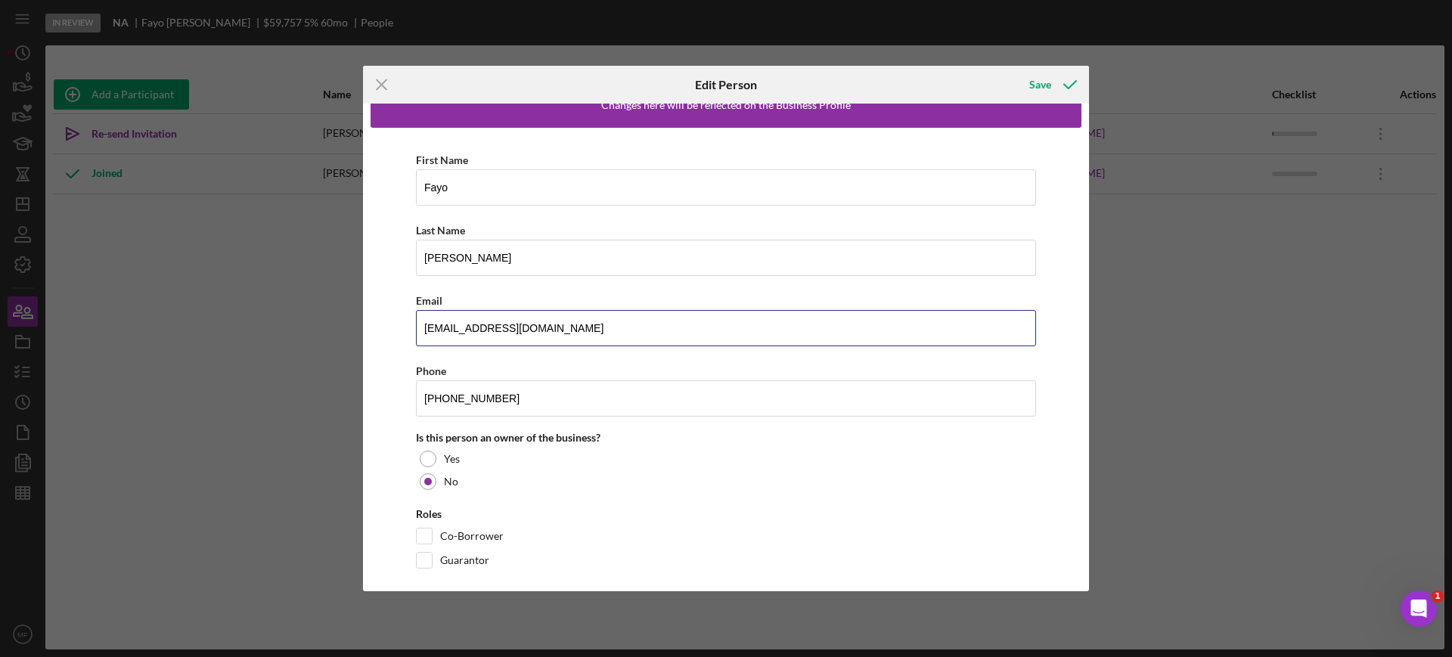
scroll to position [44, 0]
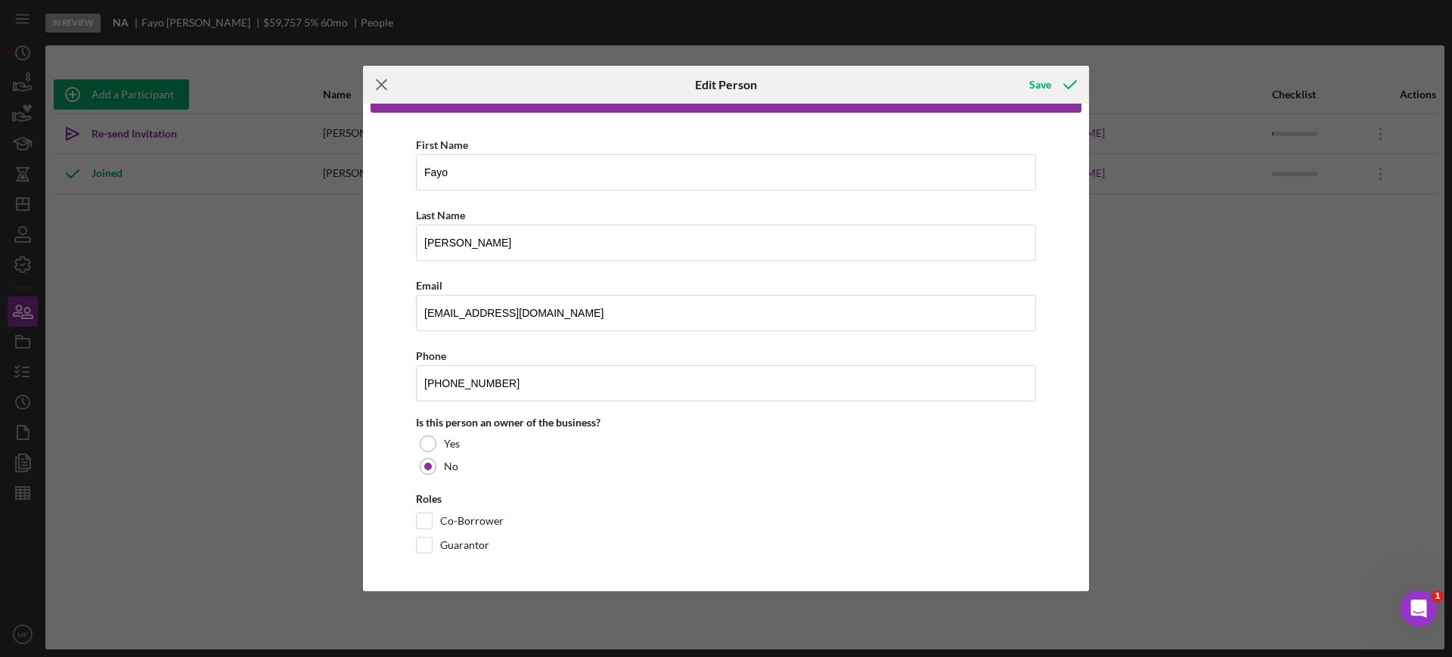
click at [382, 82] on icon "Icon/Menu Close" at bounding box center [382, 85] width 38 height 38
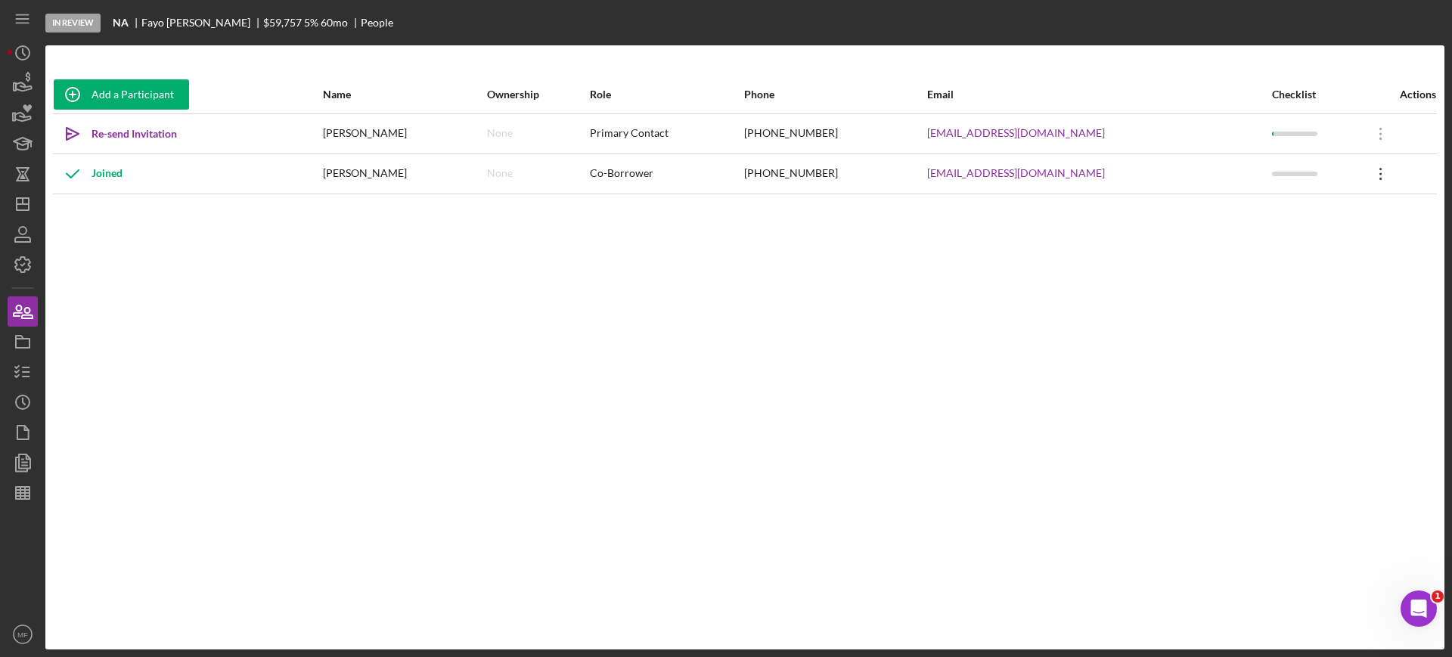
click at [1368, 174] on icon "Icon/Overflow" at bounding box center [1381, 174] width 38 height 38
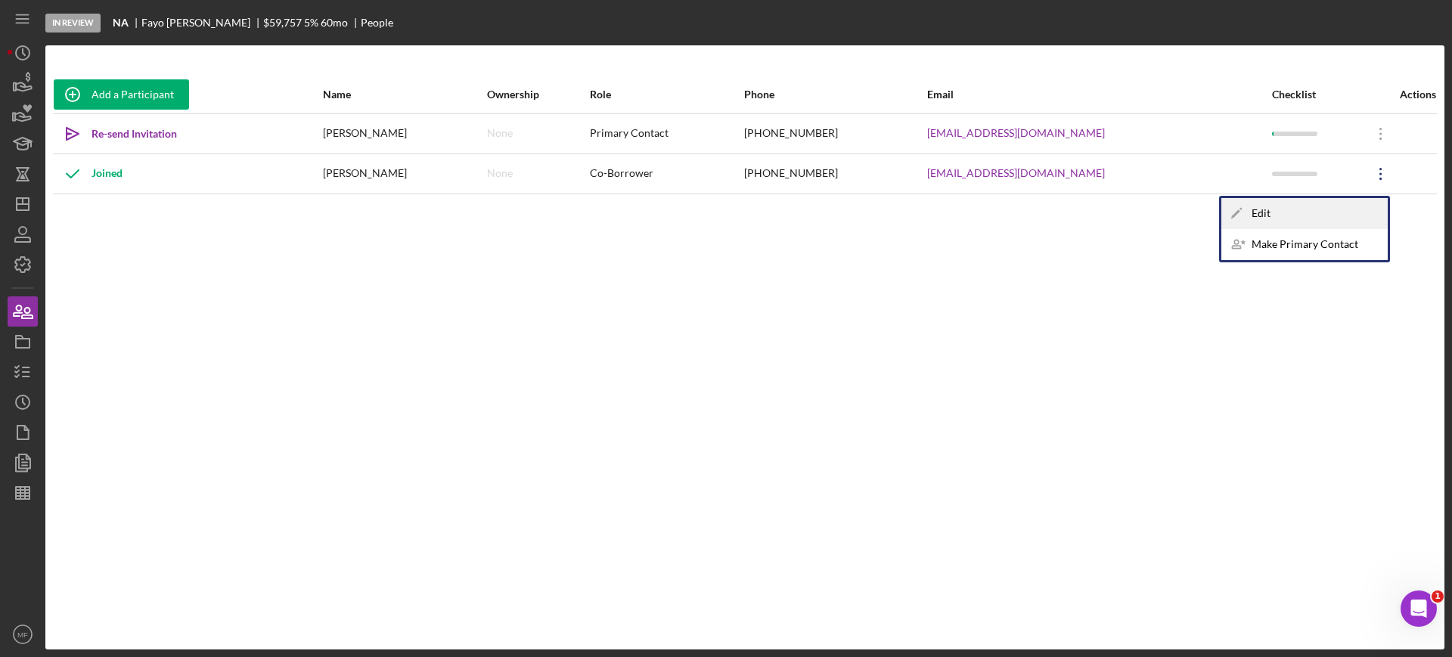
click at [1293, 213] on div "Icon/Edit Edit" at bounding box center [1304, 213] width 166 height 31
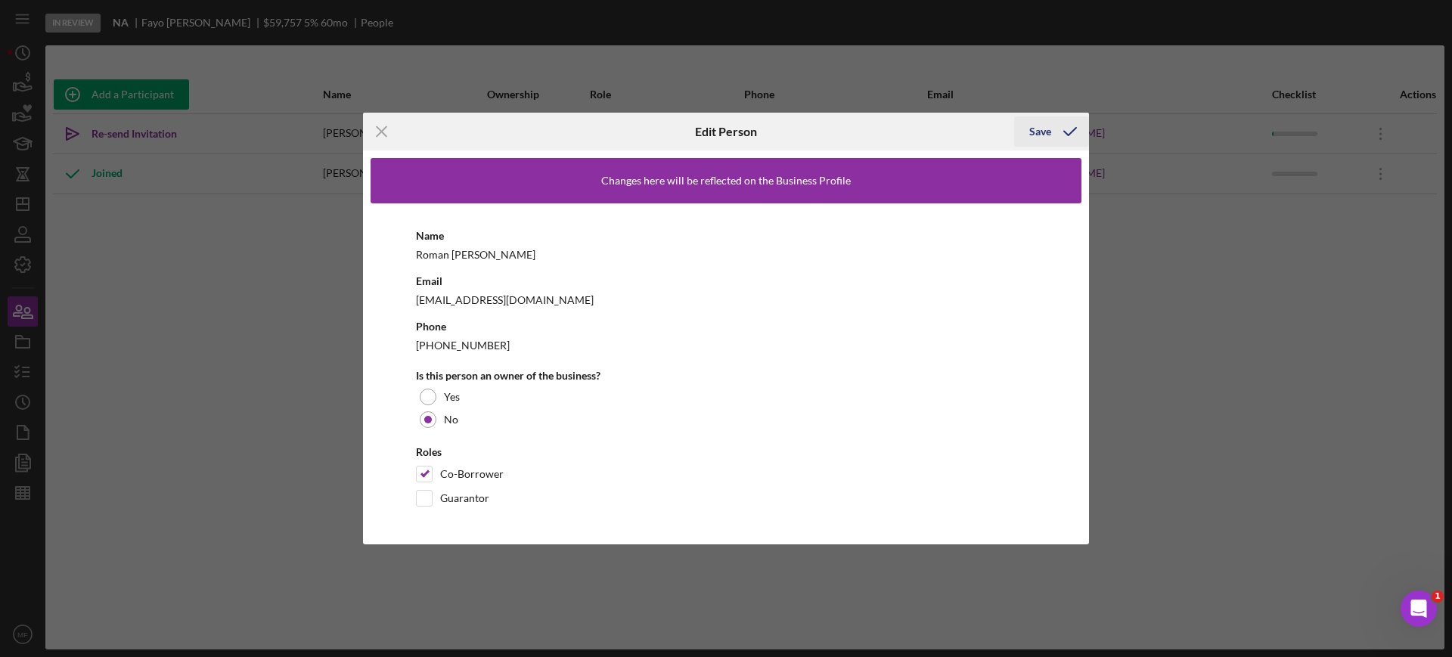
click at [1043, 138] on div "Save" at bounding box center [1040, 131] width 22 height 30
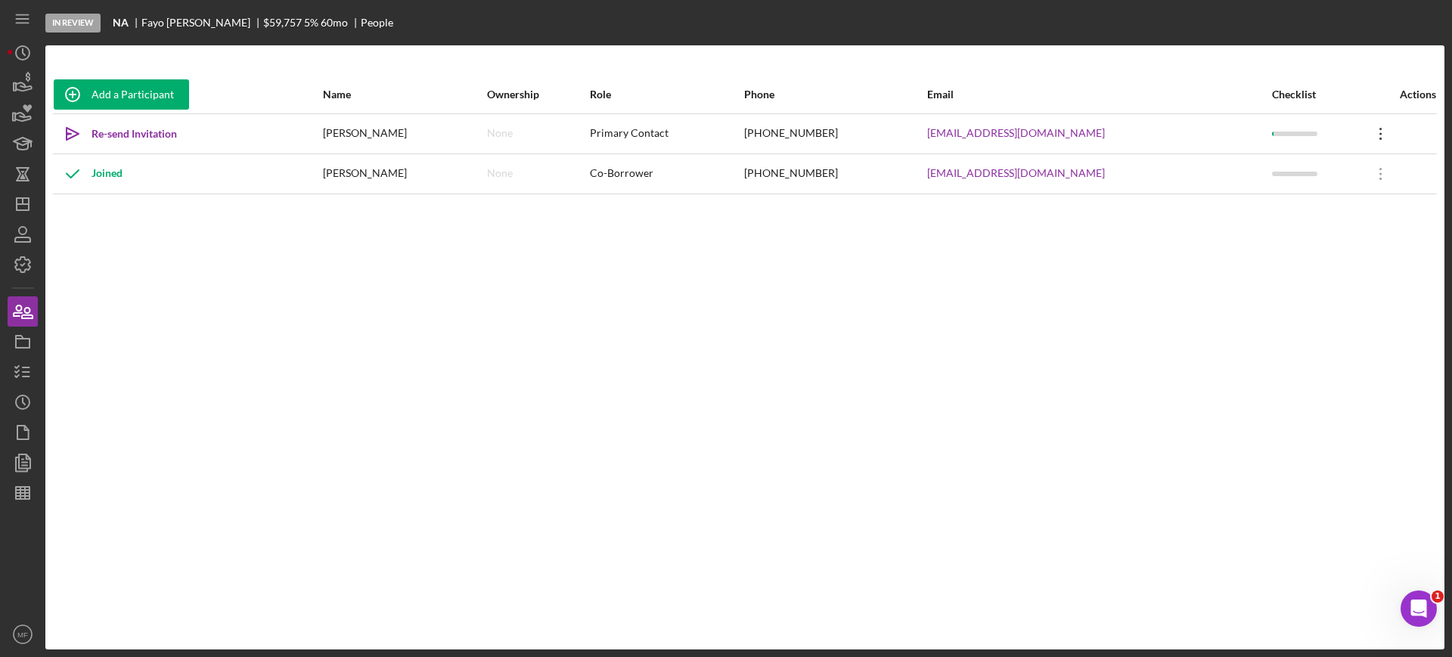
click at [1380, 134] on icon at bounding box center [1381, 134] width 2 height 12
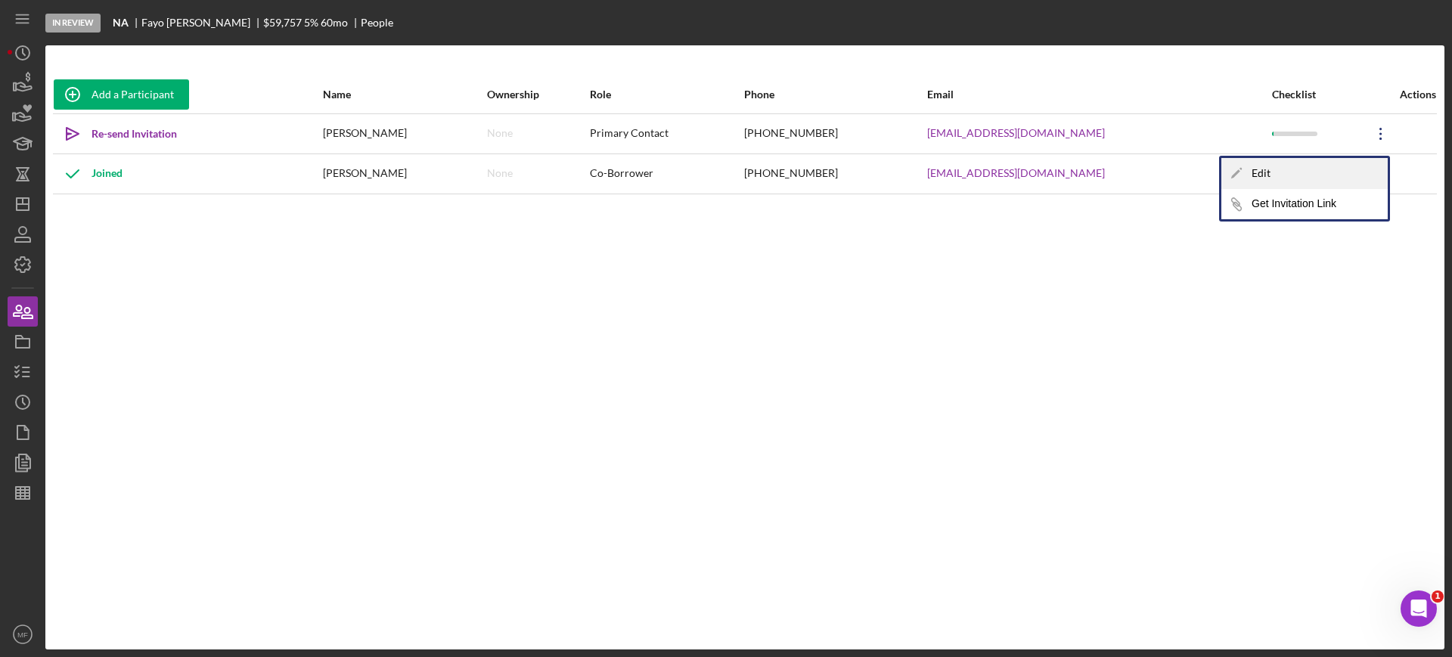
click at [1267, 178] on div "Icon/Edit Edit" at bounding box center [1304, 173] width 166 height 31
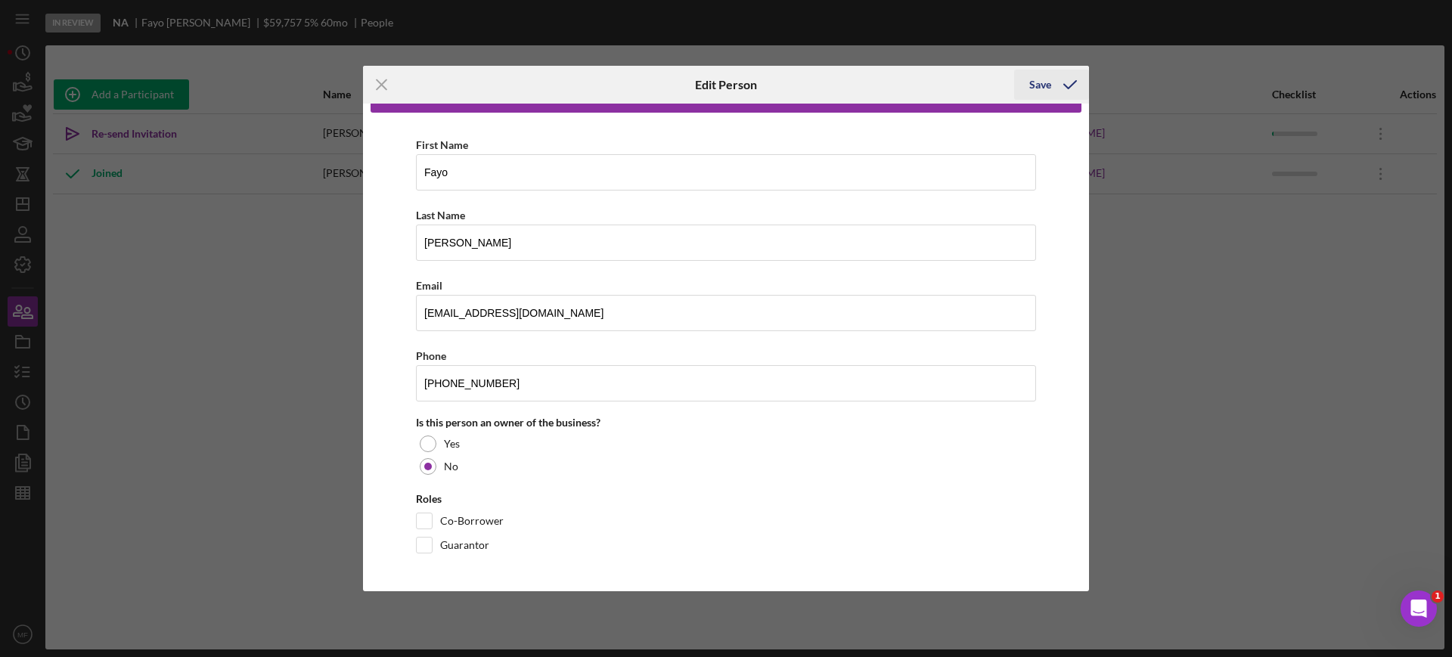
click at [1038, 85] on div "Save" at bounding box center [1040, 85] width 22 height 30
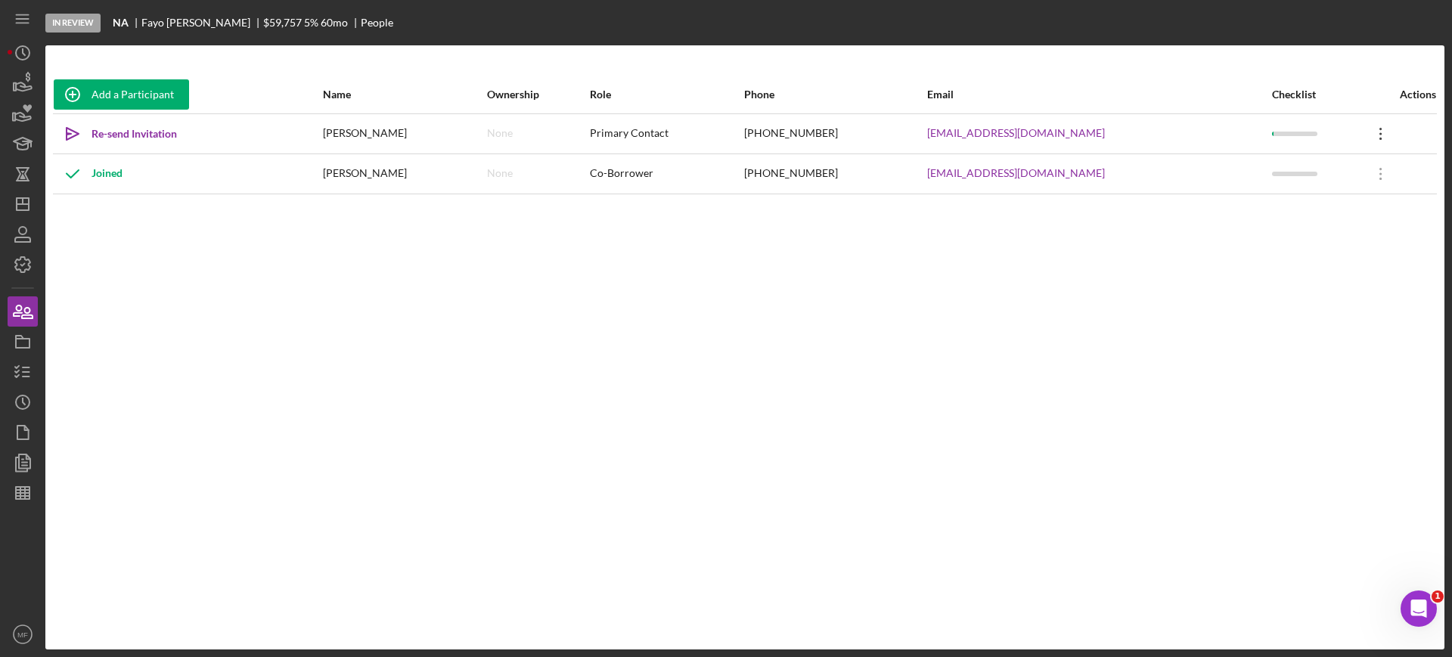
click at [1374, 138] on icon "Icon/Overflow" at bounding box center [1381, 134] width 38 height 38
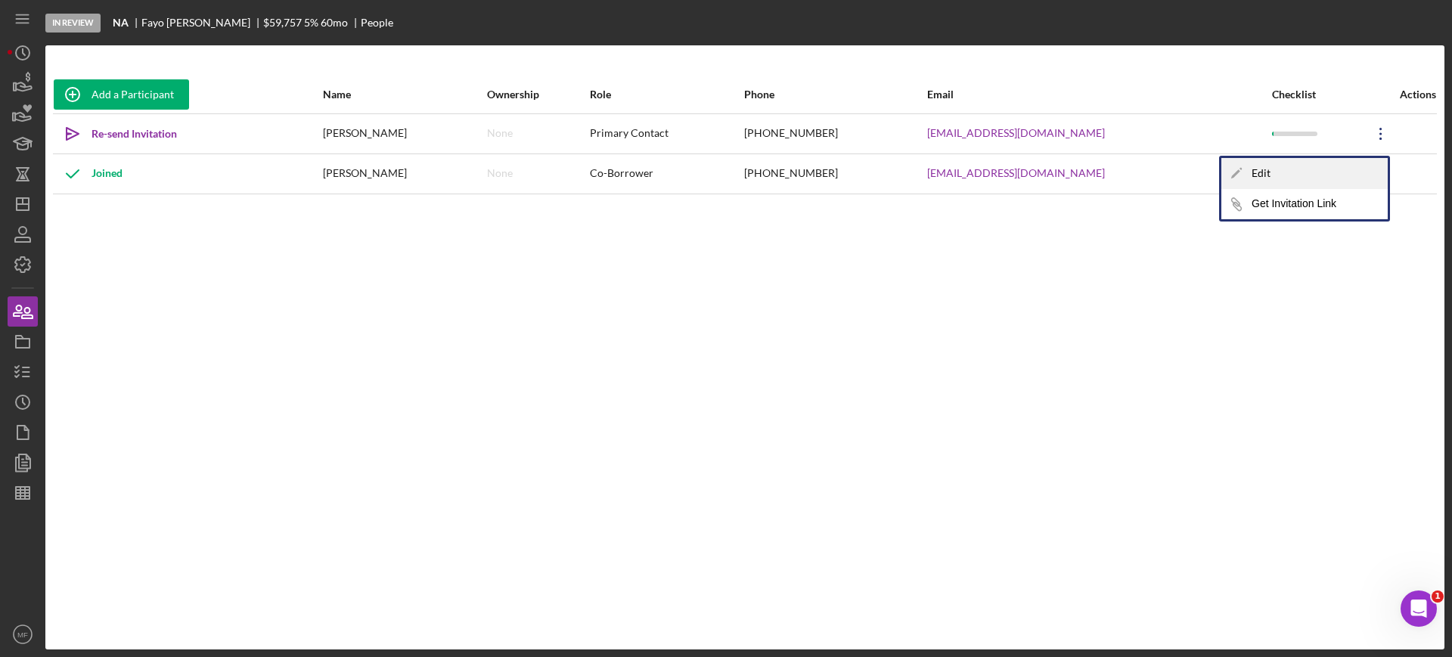
click at [1274, 166] on div "Icon/Edit Edit" at bounding box center [1304, 173] width 166 height 31
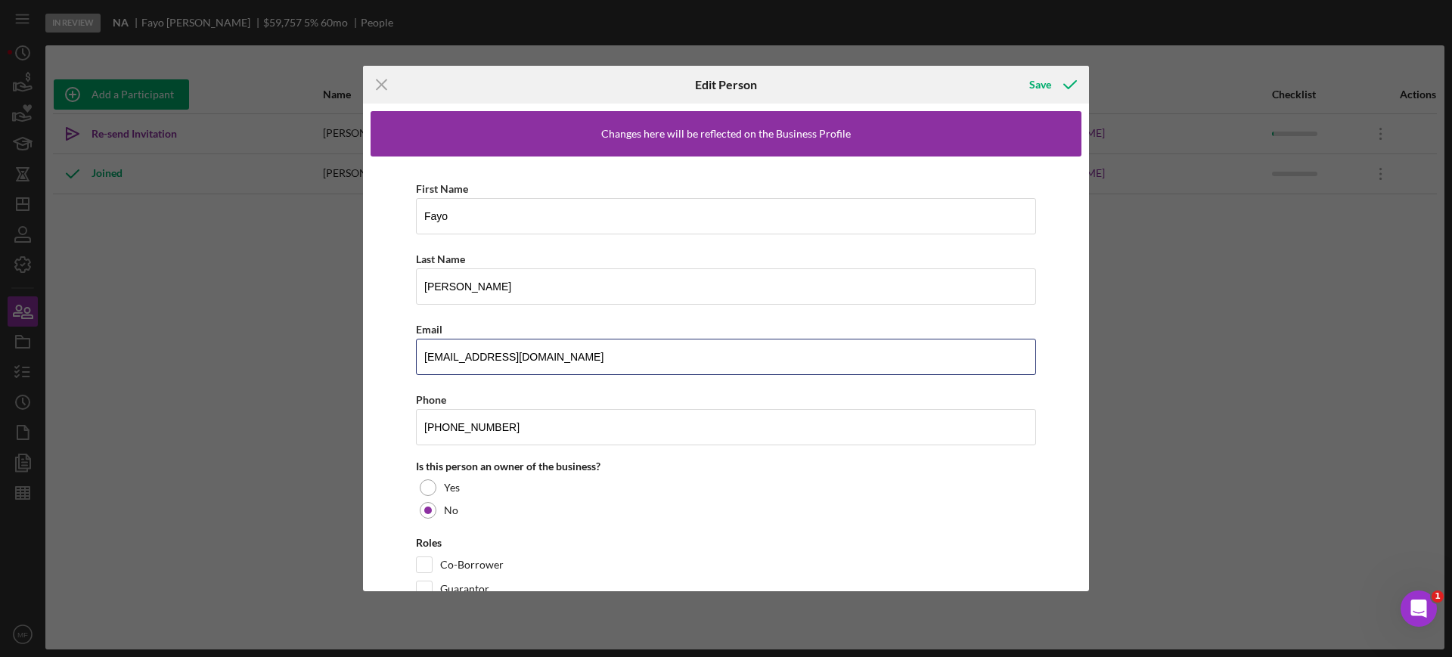
drag, startPoint x: 602, startPoint y: 355, endPoint x: 268, endPoint y: 371, distance: 334.7
click at [268, 371] on div "Icon/Menu Close Edit Person Save Changes here will be reflected on the Business…" at bounding box center [726, 328] width 1452 height 657
type input "fiya4d@yahoo.com"
click at [1041, 82] on div "Save" at bounding box center [1040, 85] width 22 height 30
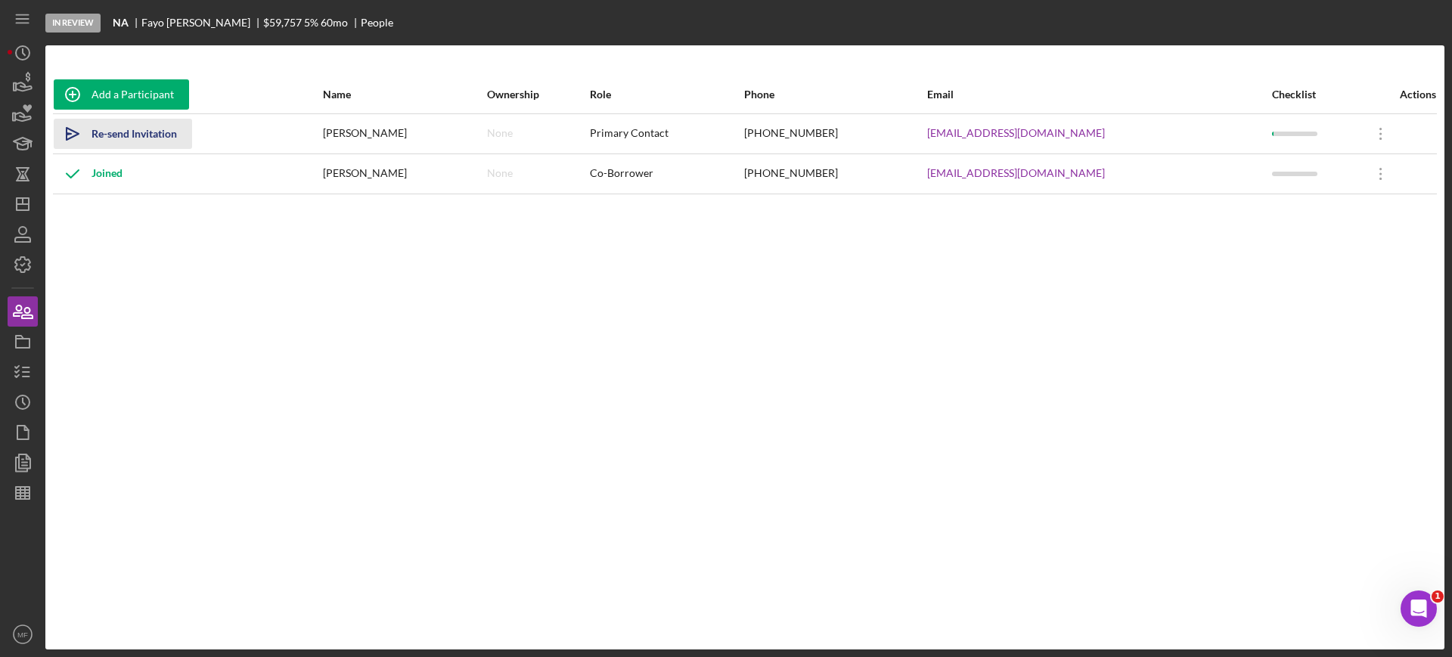
click at [121, 137] on div "Re-send Invitation" at bounding box center [134, 134] width 85 height 30
click at [23, 436] on icon "button" at bounding box center [23, 433] width 38 height 38
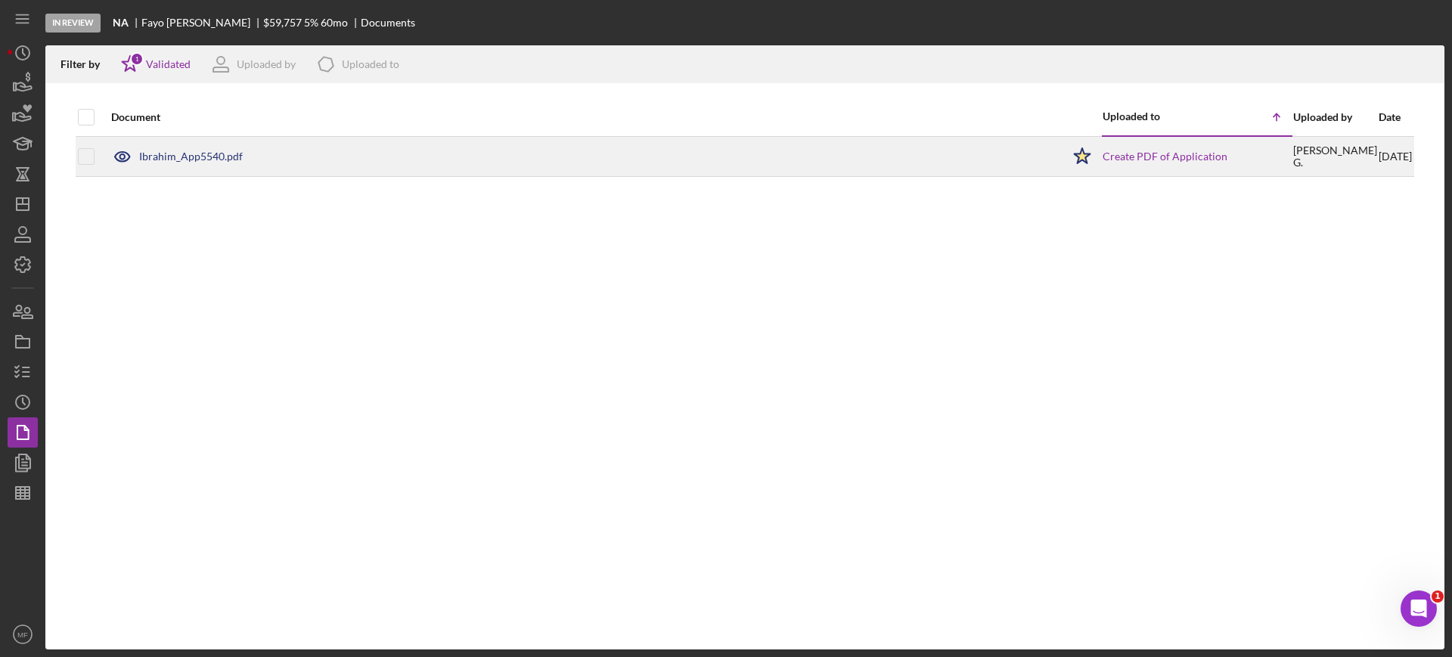
click at [188, 151] on div "Ibrahim_App5540.pdf" at bounding box center [191, 157] width 104 height 12
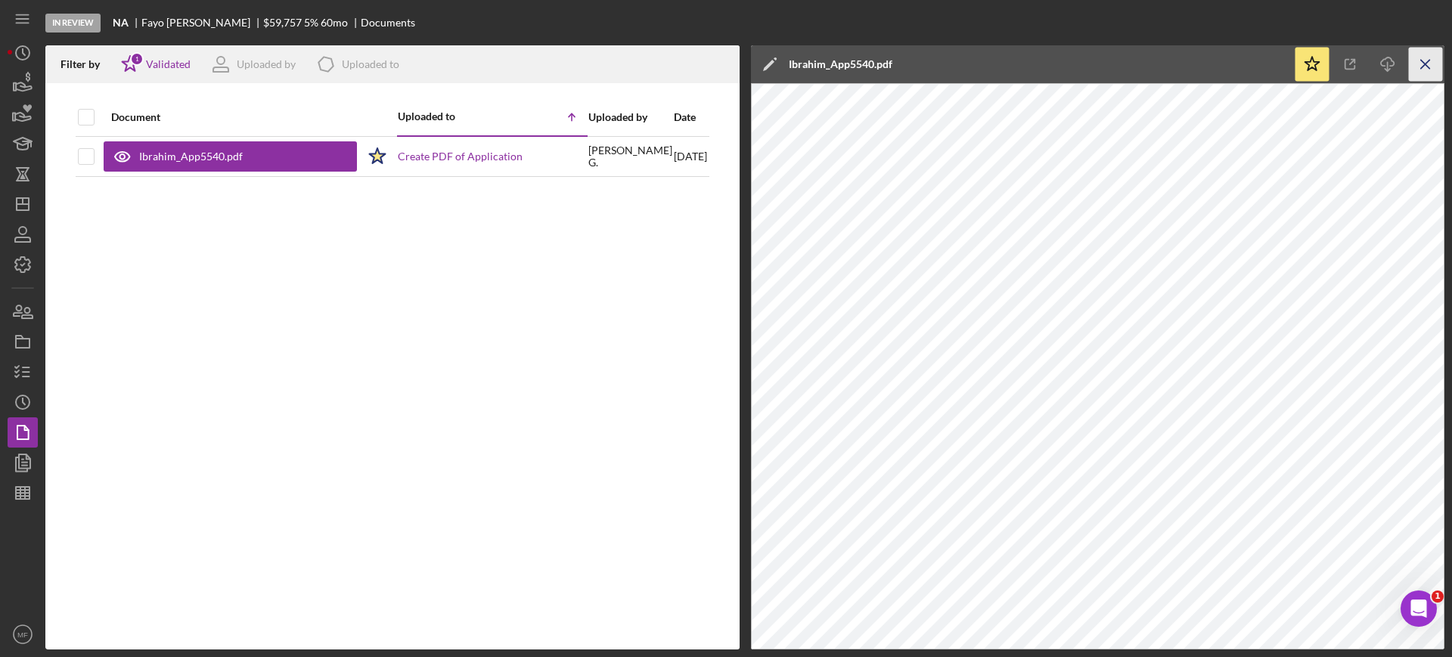
click at [1430, 61] on icon "Icon/Menu Close" at bounding box center [1426, 65] width 34 height 34
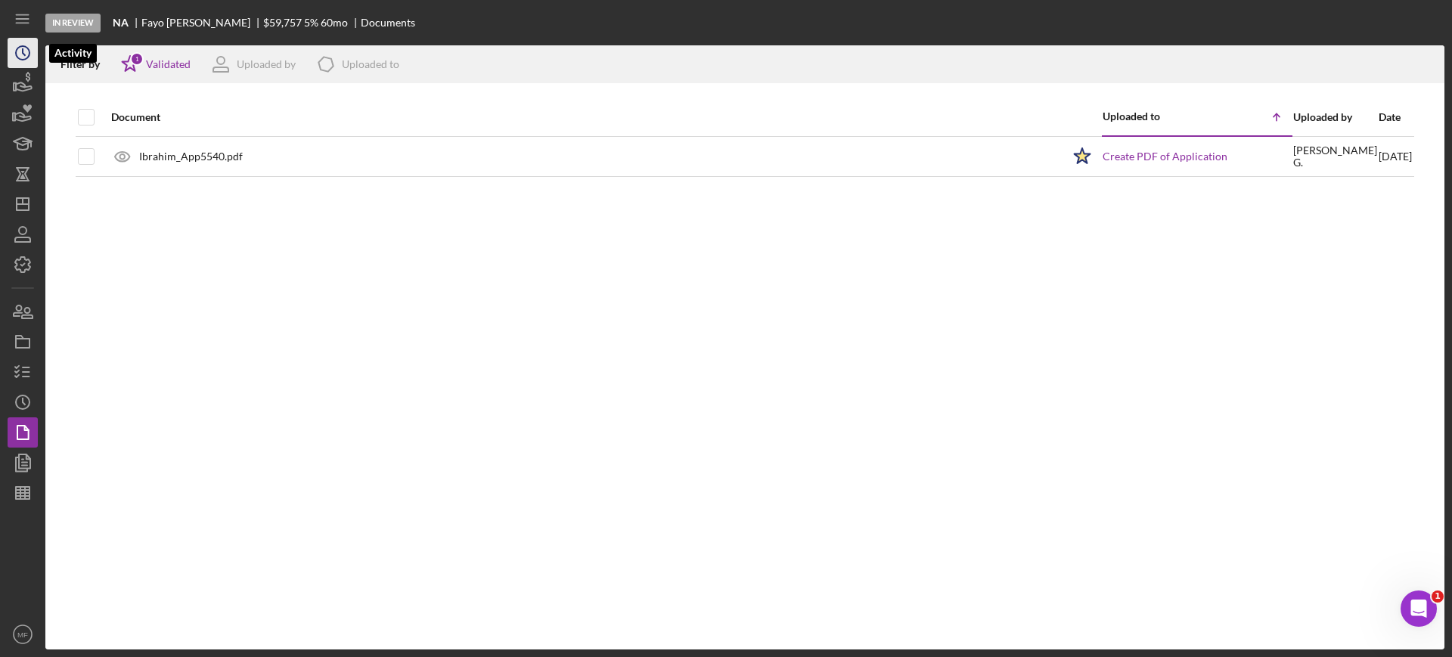
click at [23, 52] on polyline "button" at bounding box center [24, 52] width 2 height 6
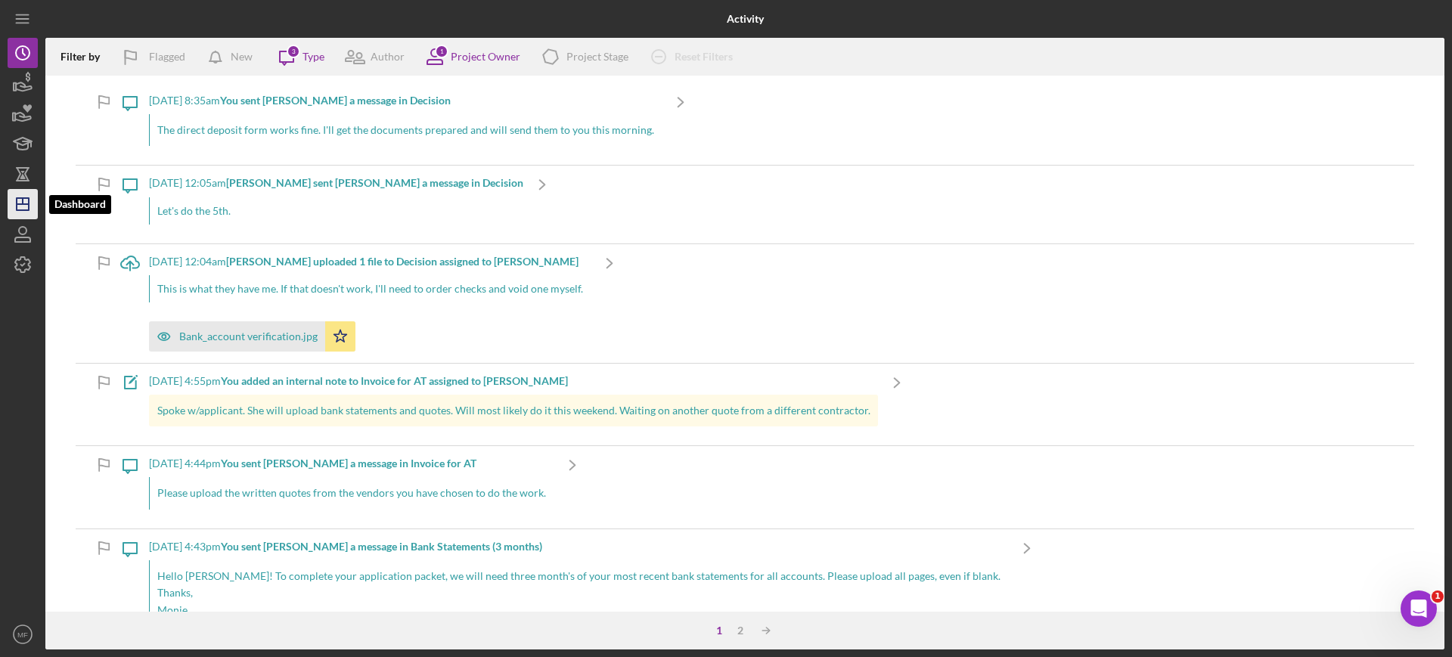
click at [17, 209] on polygon "button" at bounding box center [23, 204] width 12 height 12
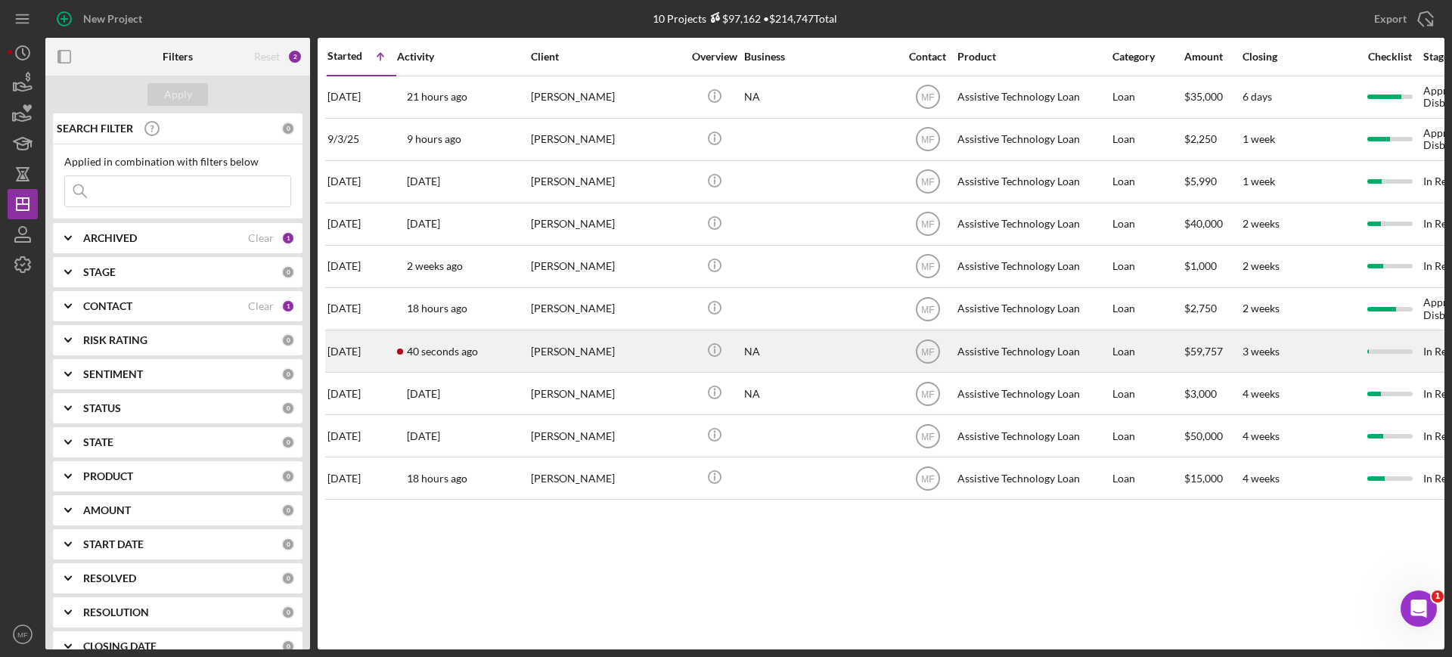
click at [486, 354] on div "40 seconds ago Fayo Ibrahim" at bounding box center [463, 351] width 132 height 40
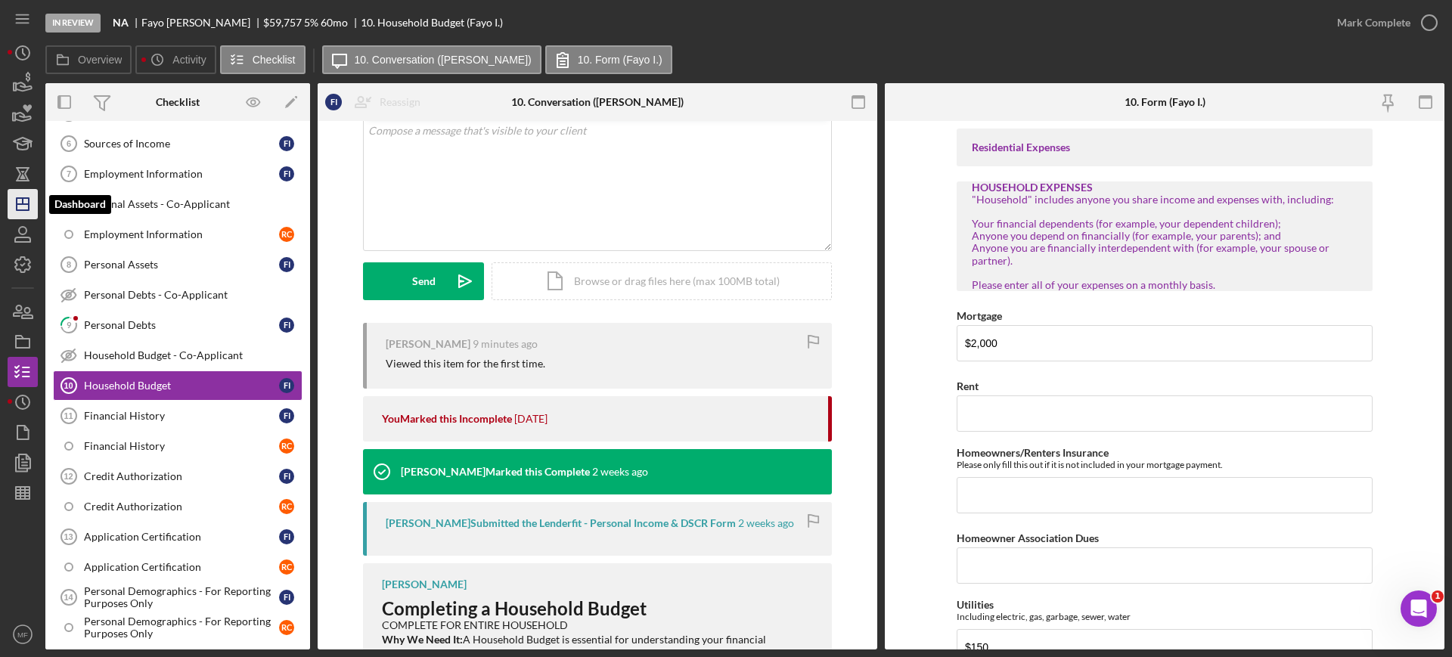
click at [28, 204] on line "button" at bounding box center [23, 204] width 12 height 0
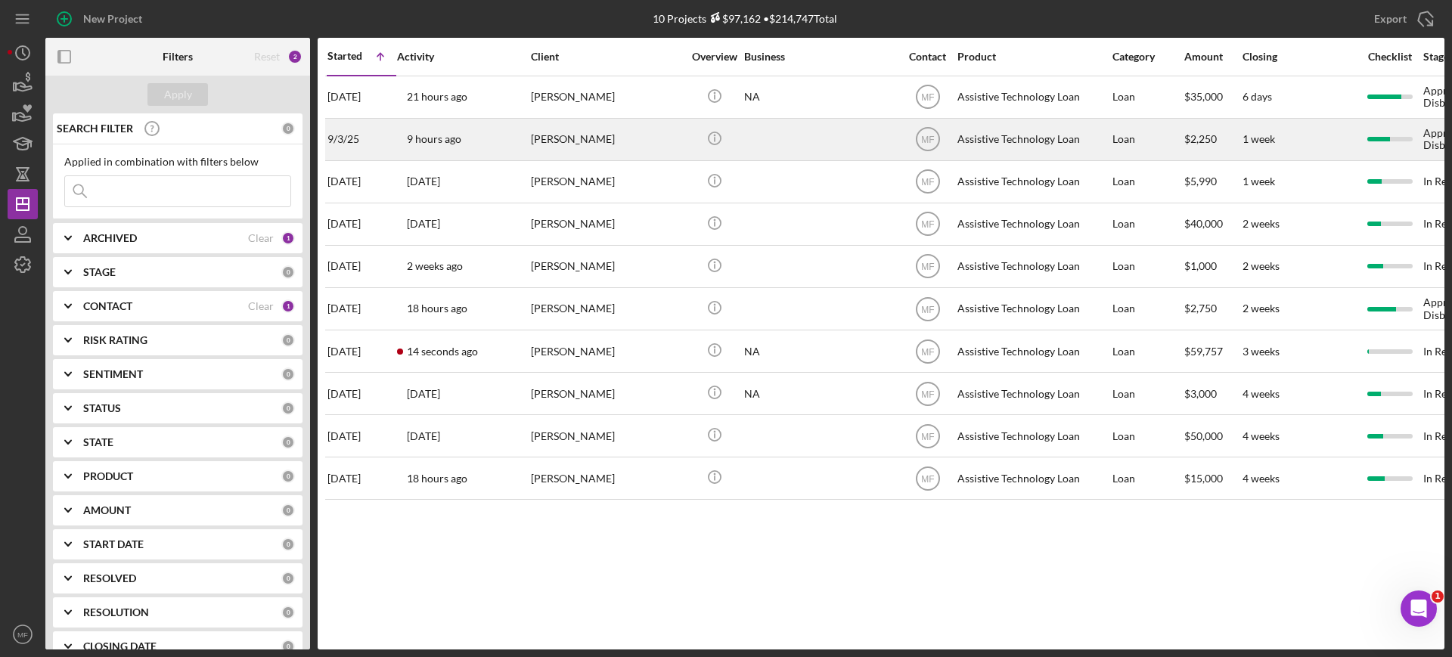
click at [644, 133] on div "Stephan Minnard" at bounding box center [606, 140] width 151 height 40
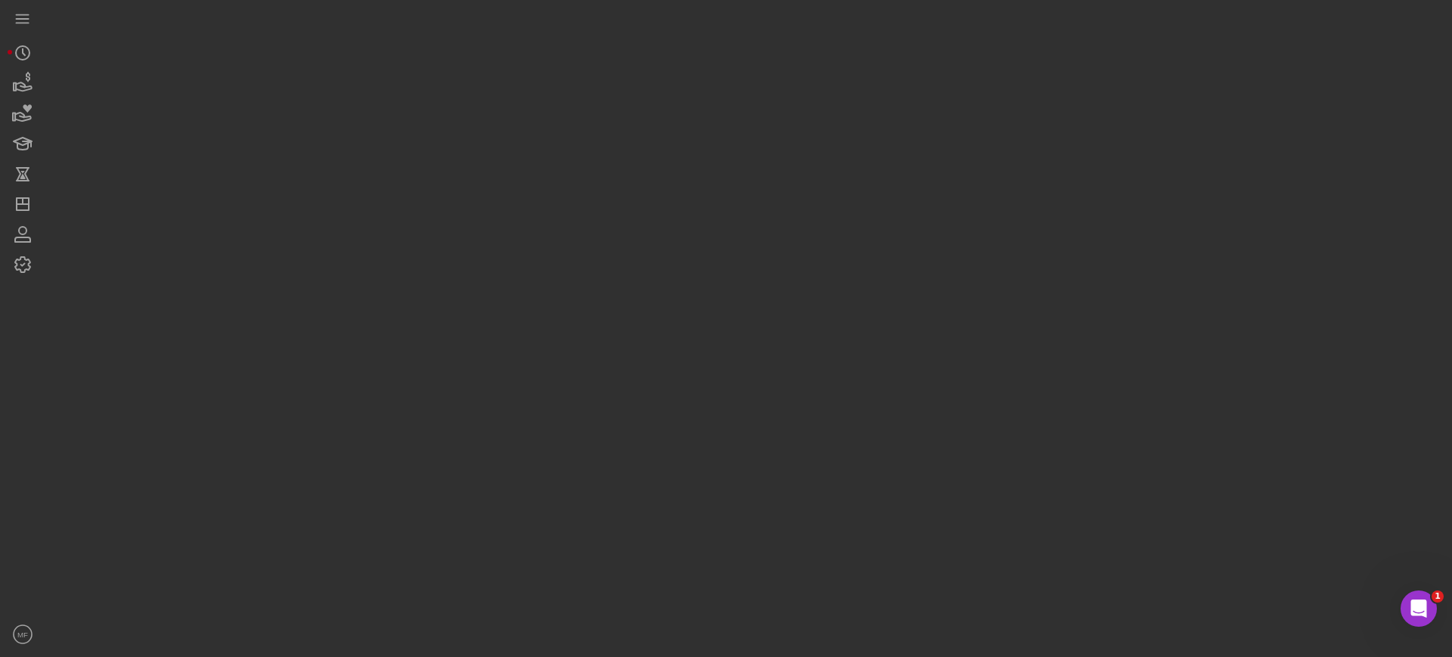
click at [644, 133] on div at bounding box center [744, 325] width 1399 height 650
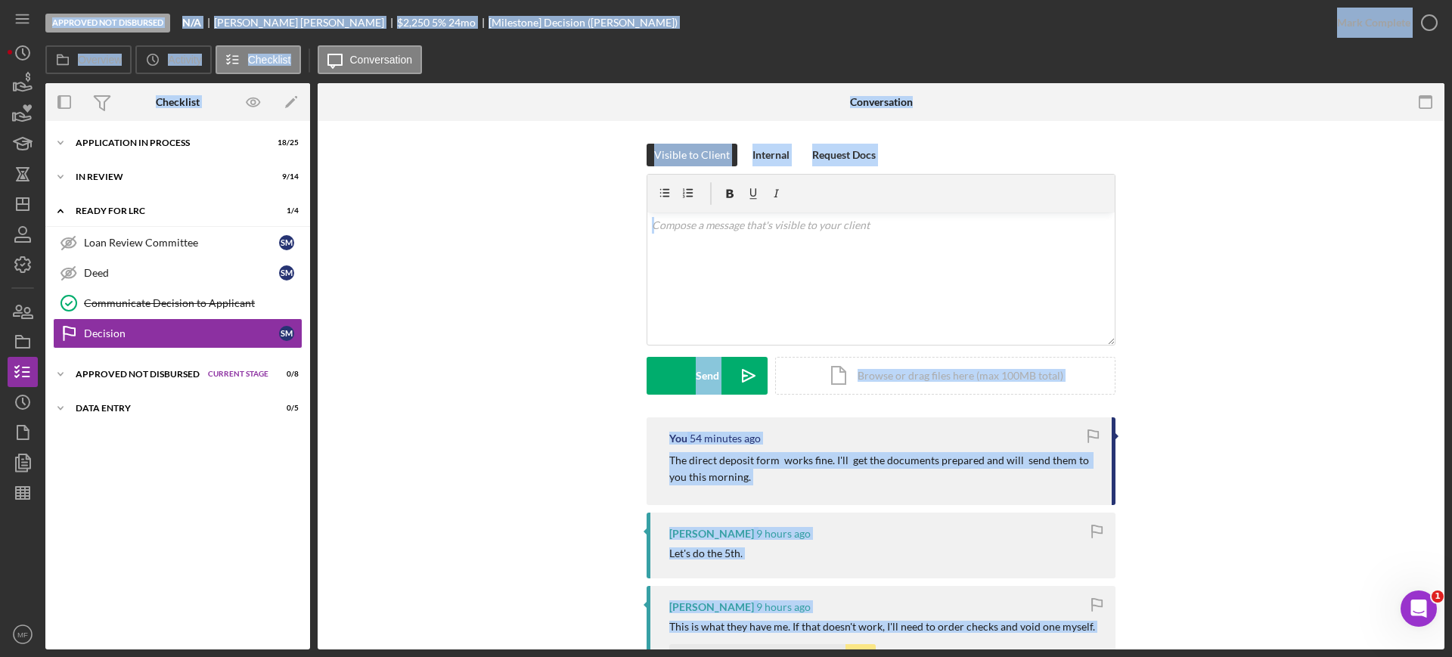
click at [511, 322] on div "Visible to Client Internal Request Docs v Color teal Color pink Remove color Ad…" at bounding box center [881, 281] width 1082 height 274
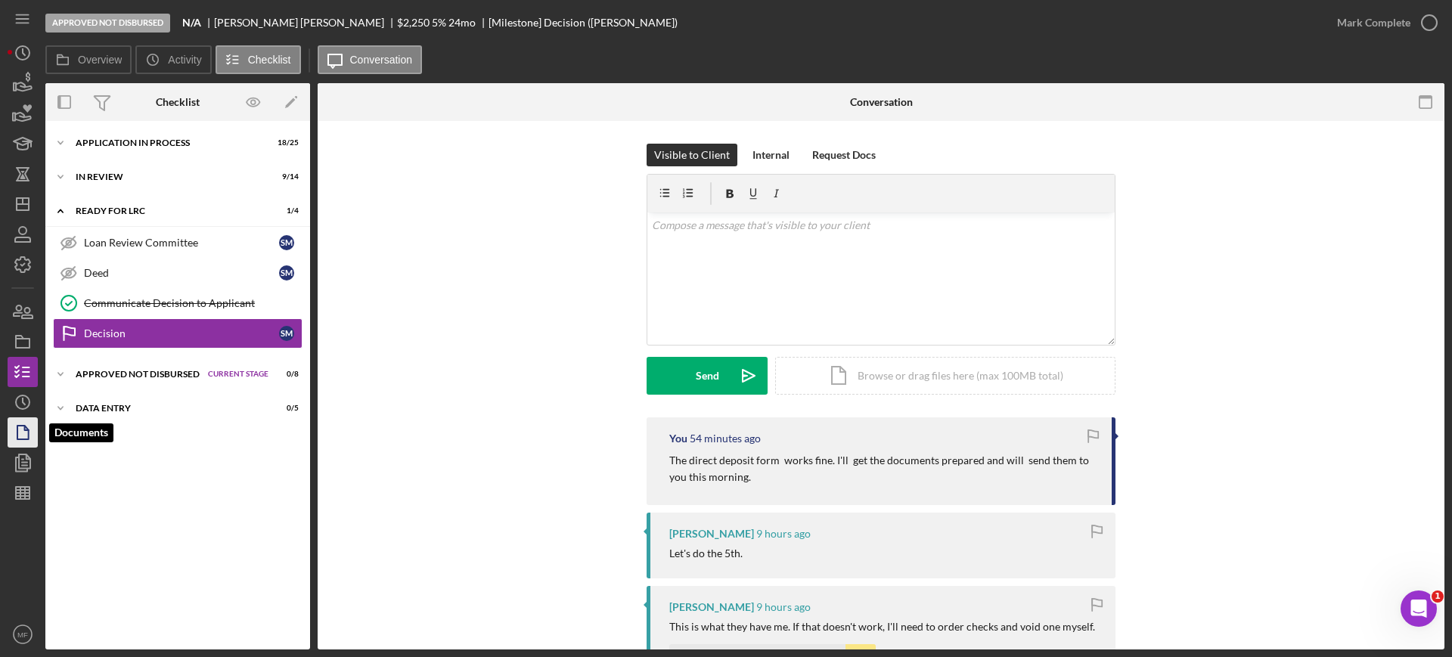
click at [31, 430] on icon "button" at bounding box center [23, 433] width 38 height 38
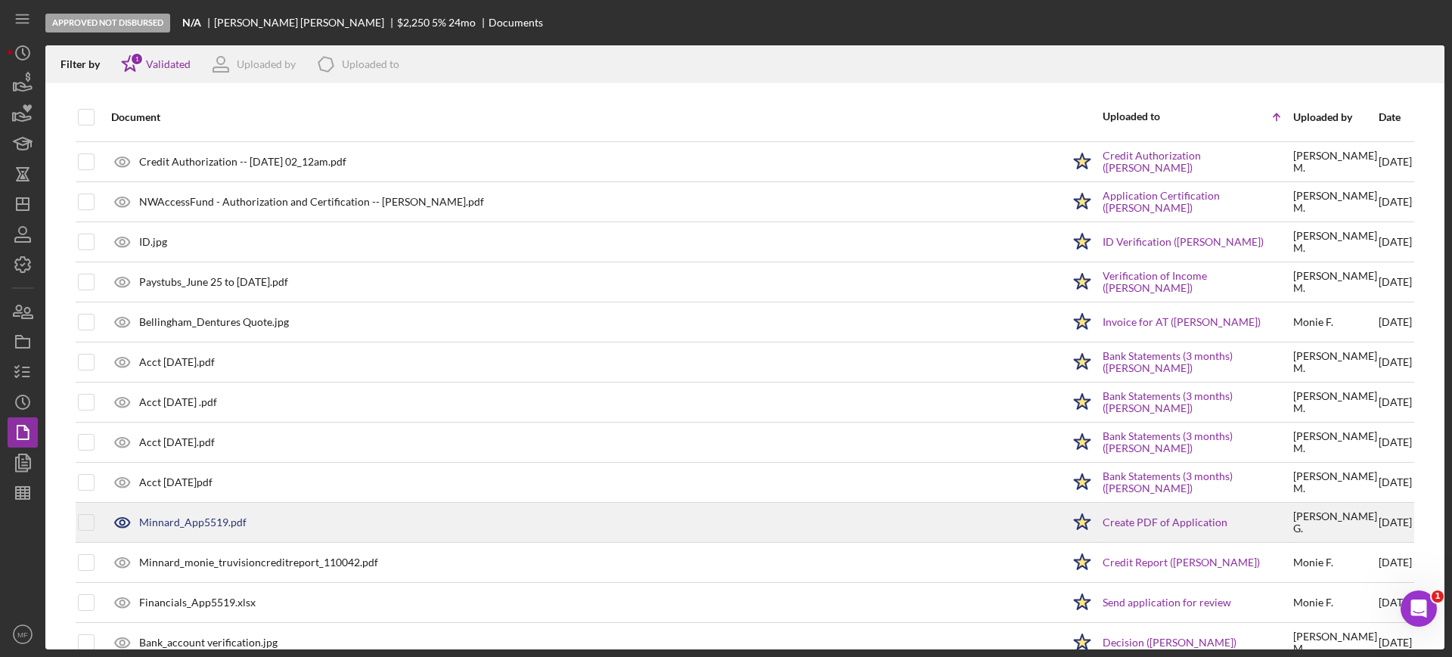
scroll to position [64, 0]
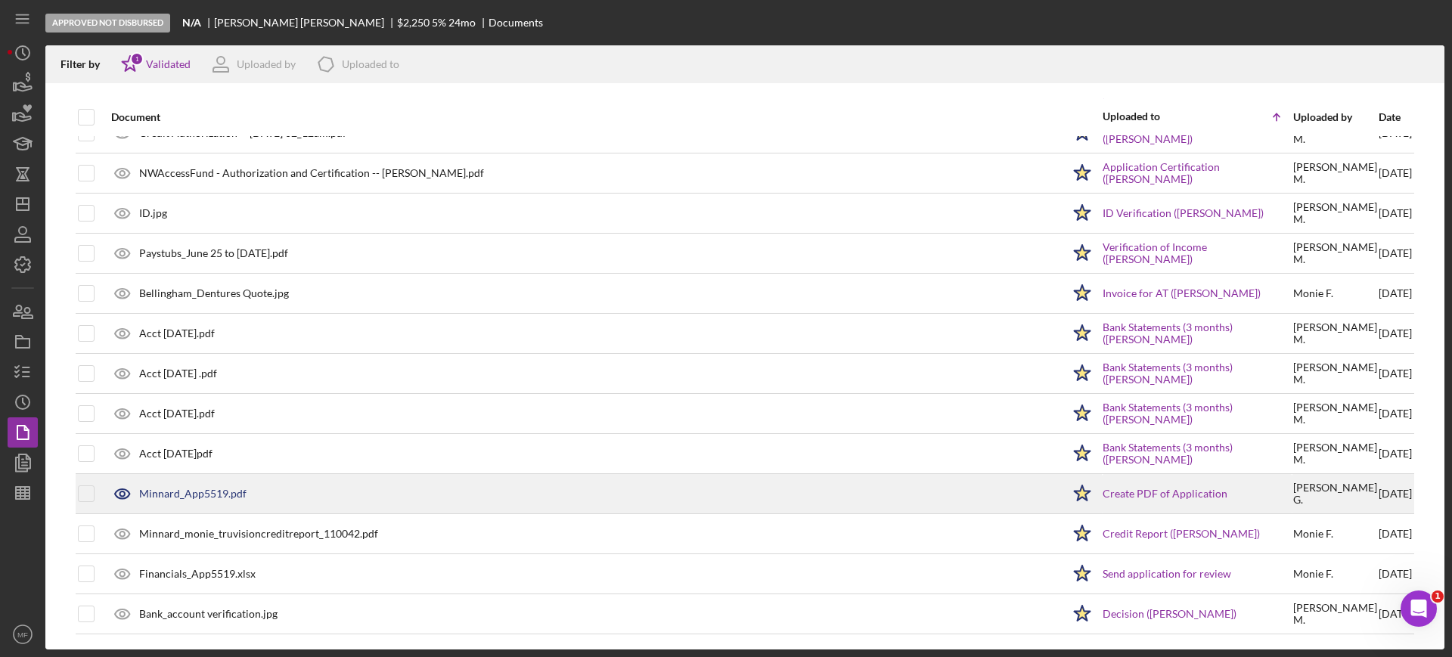
click at [200, 504] on div "Minnard_App5519.pdf" at bounding box center [583, 494] width 958 height 38
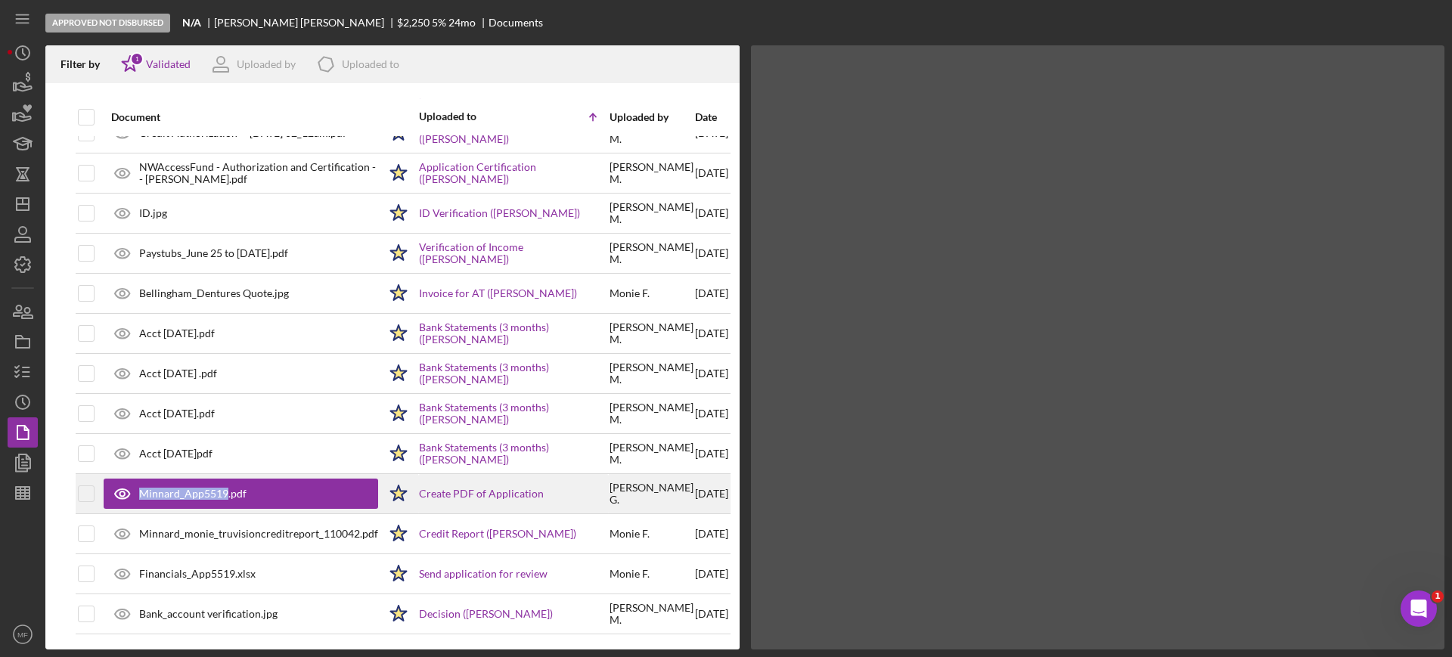
click at [200, 504] on div "Minnard_App5519.pdf" at bounding box center [241, 494] width 275 height 30
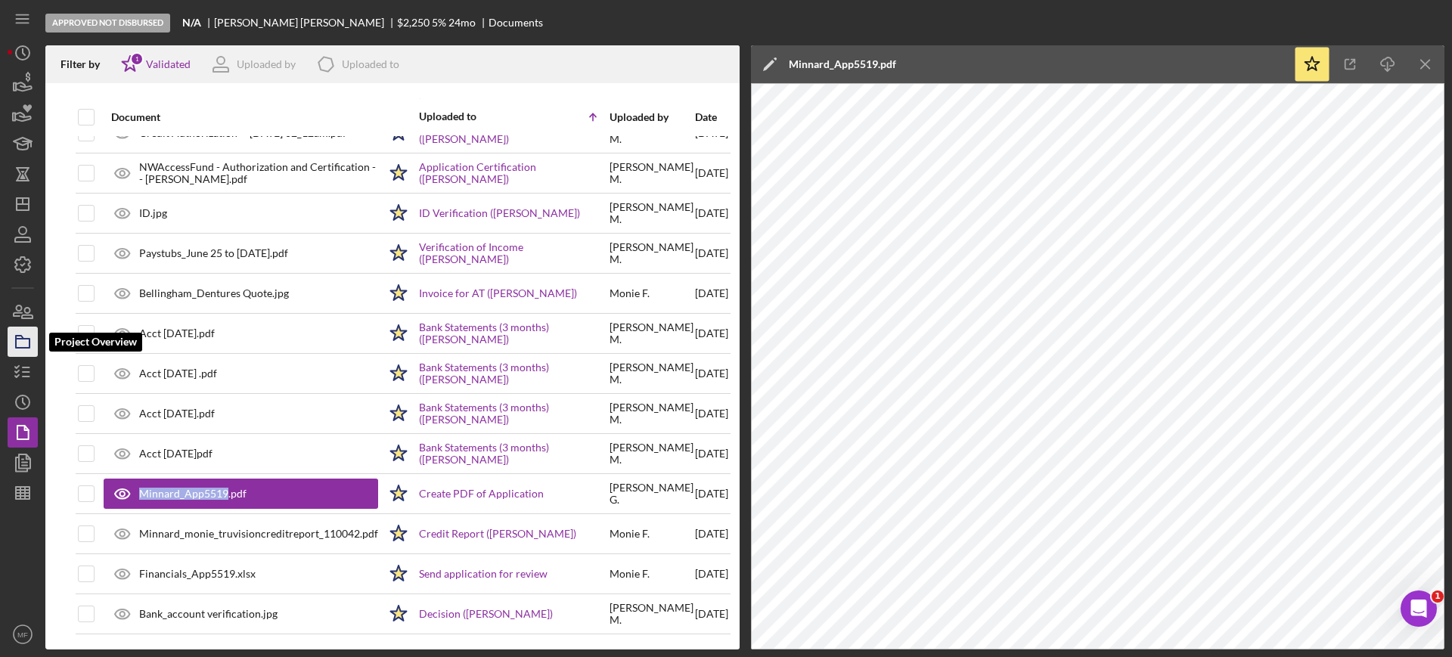
click at [26, 346] on icon "button" at bounding box center [23, 342] width 38 height 38
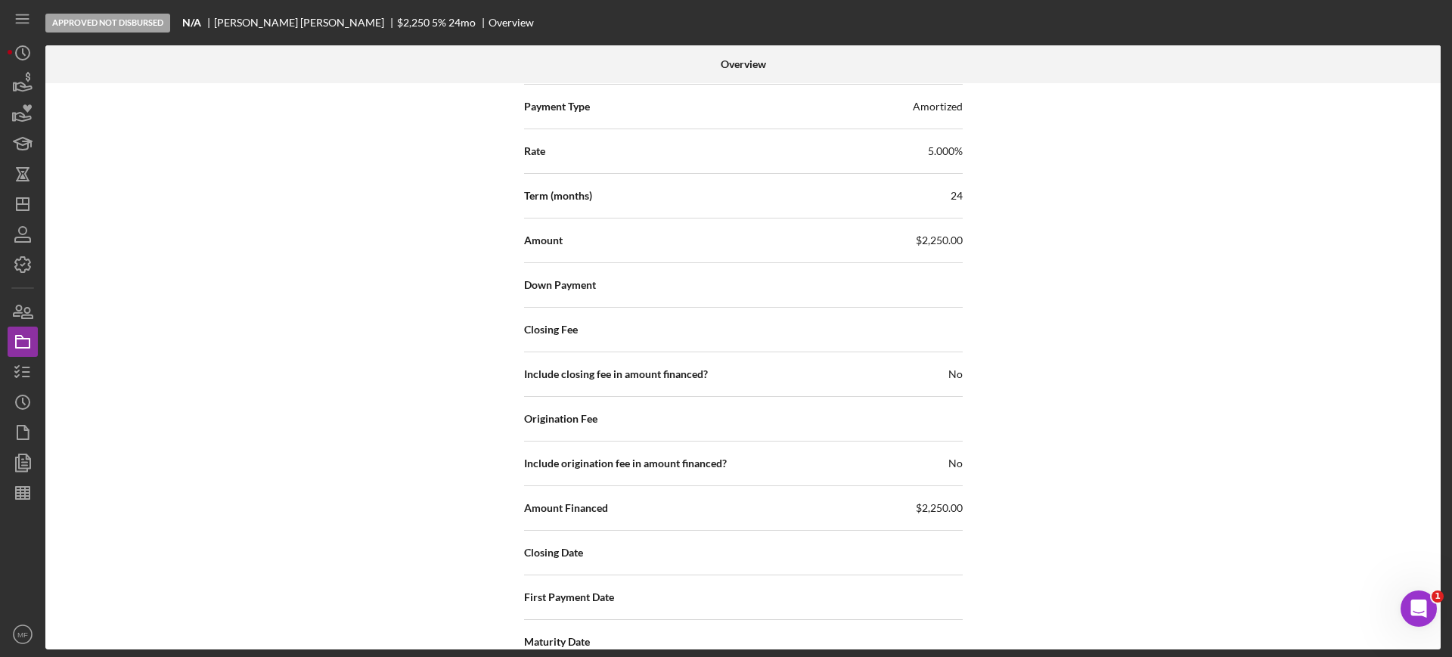
scroll to position [2232, 0]
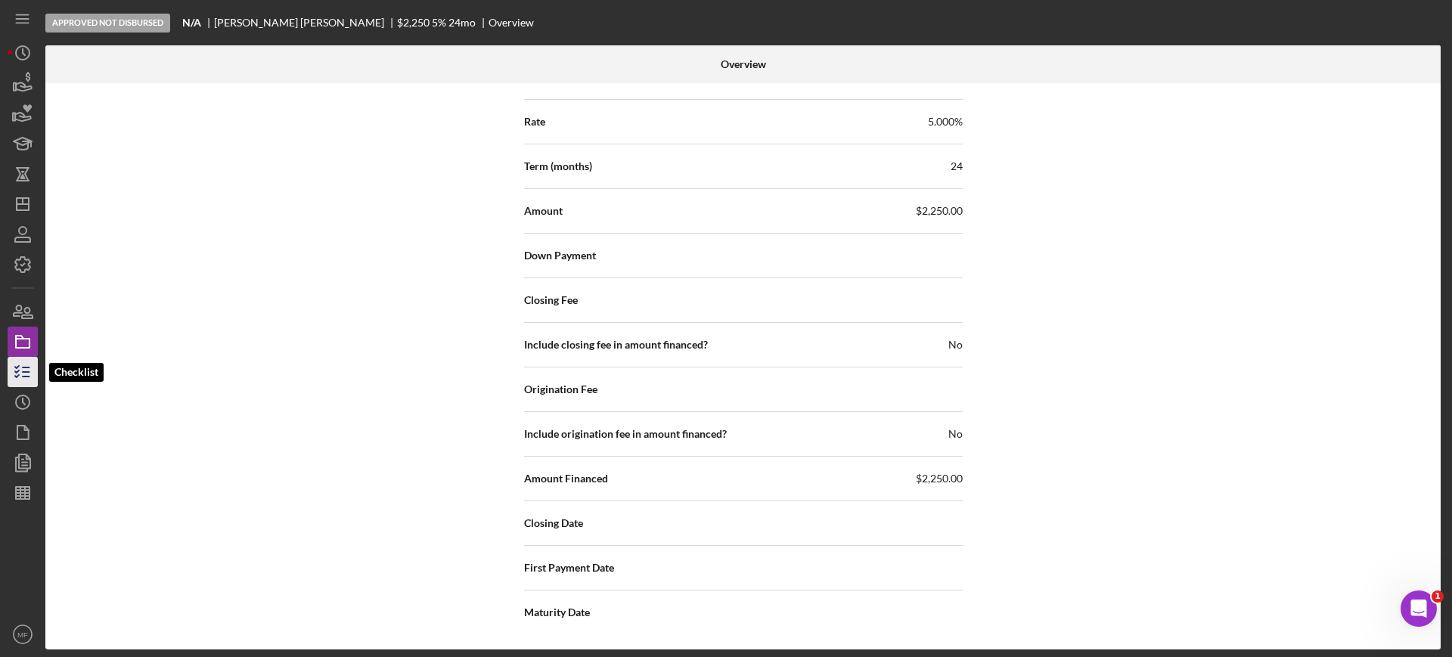
click at [13, 370] on icon "button" at bounding box center [23, 372] width 38 height 38
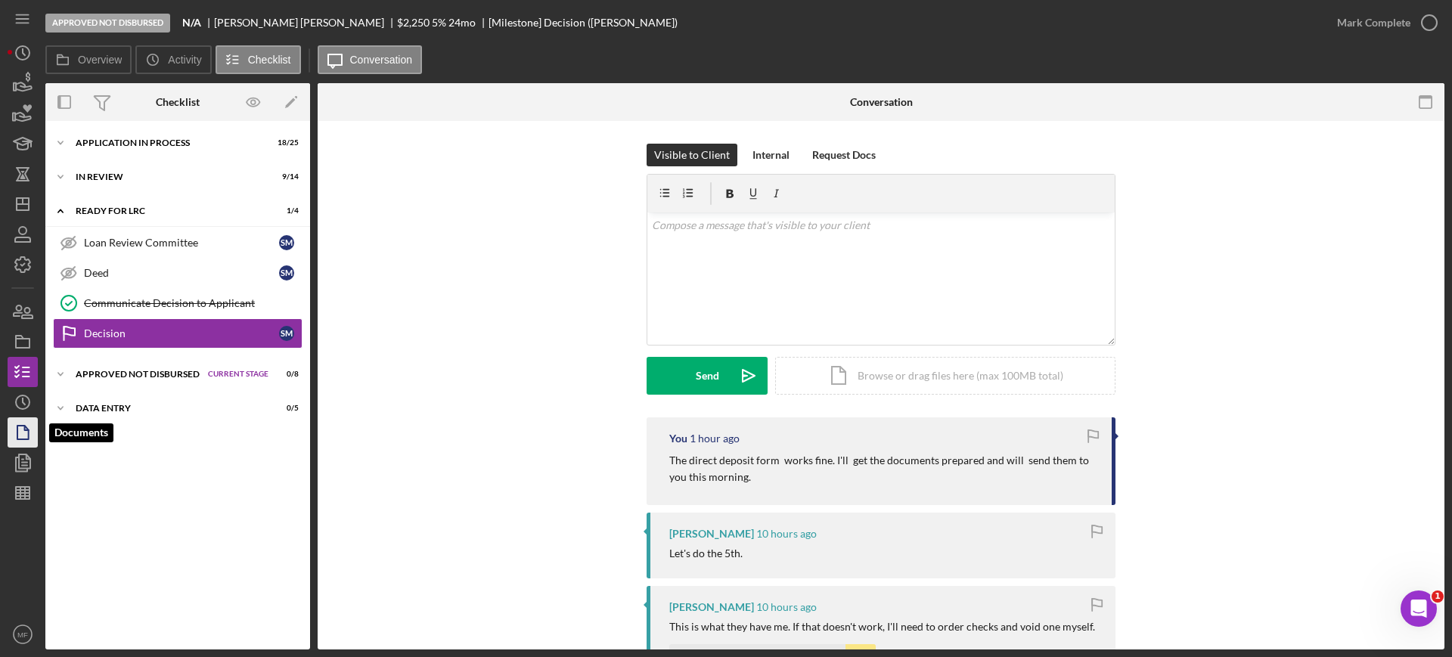
click at [26, 435] on icon "button" at bounding box center [23, 433] width 38 height 38
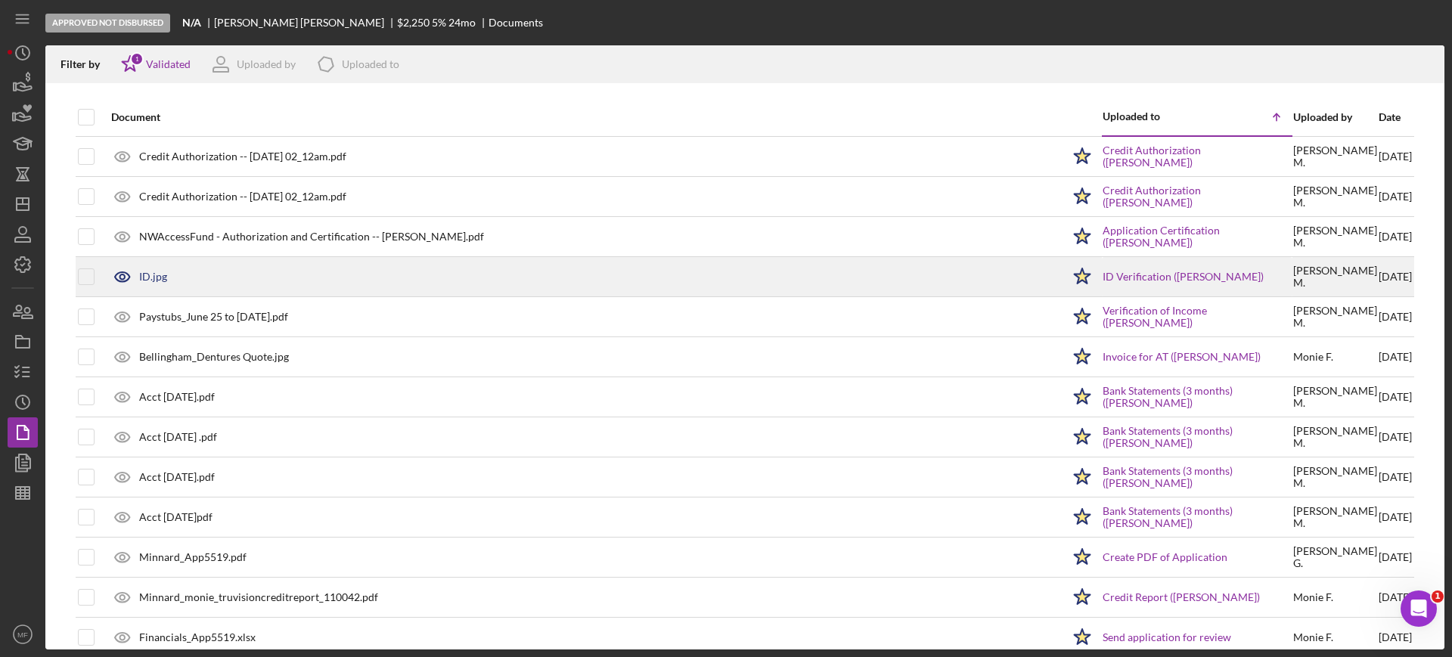
click at [154, 275] on div "ID.jpg" at bounding box center [153, 277] width 28 height 12
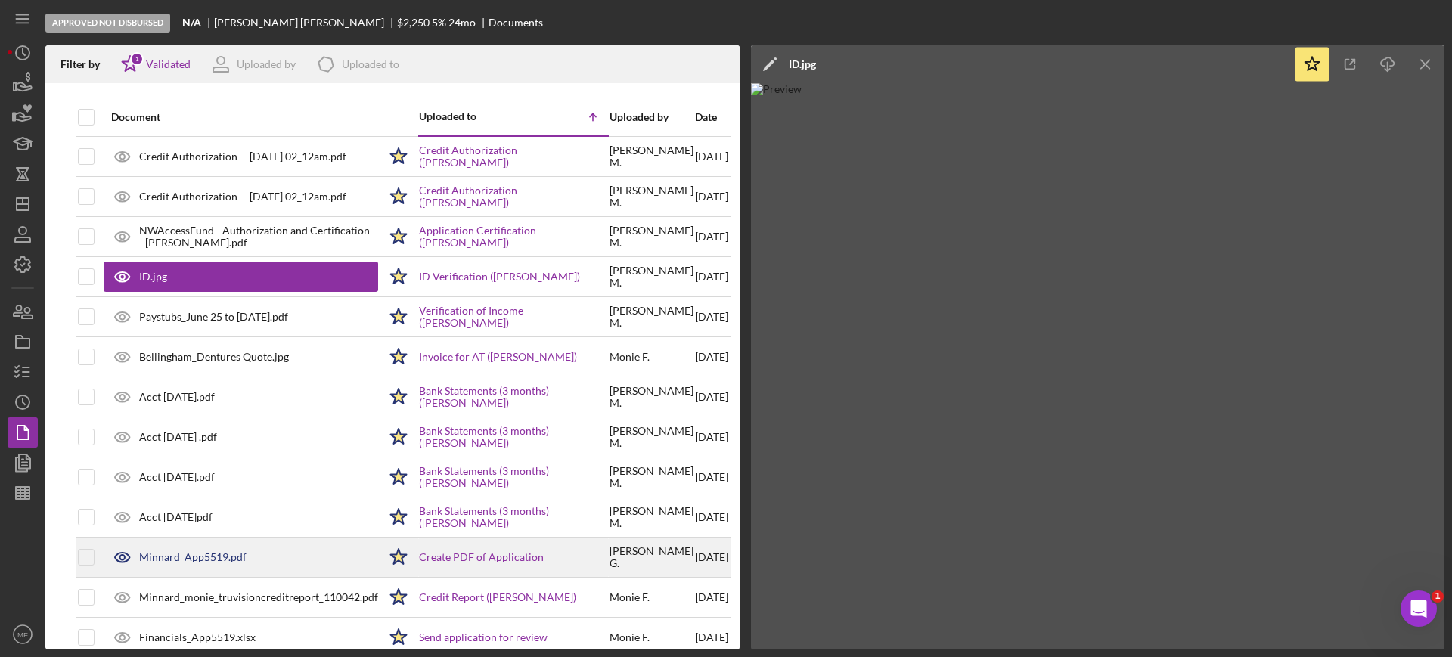
click at [235, 557] on div "Minnard_App5519.pdf" at bounding box center [192, 557] width 107 height 12
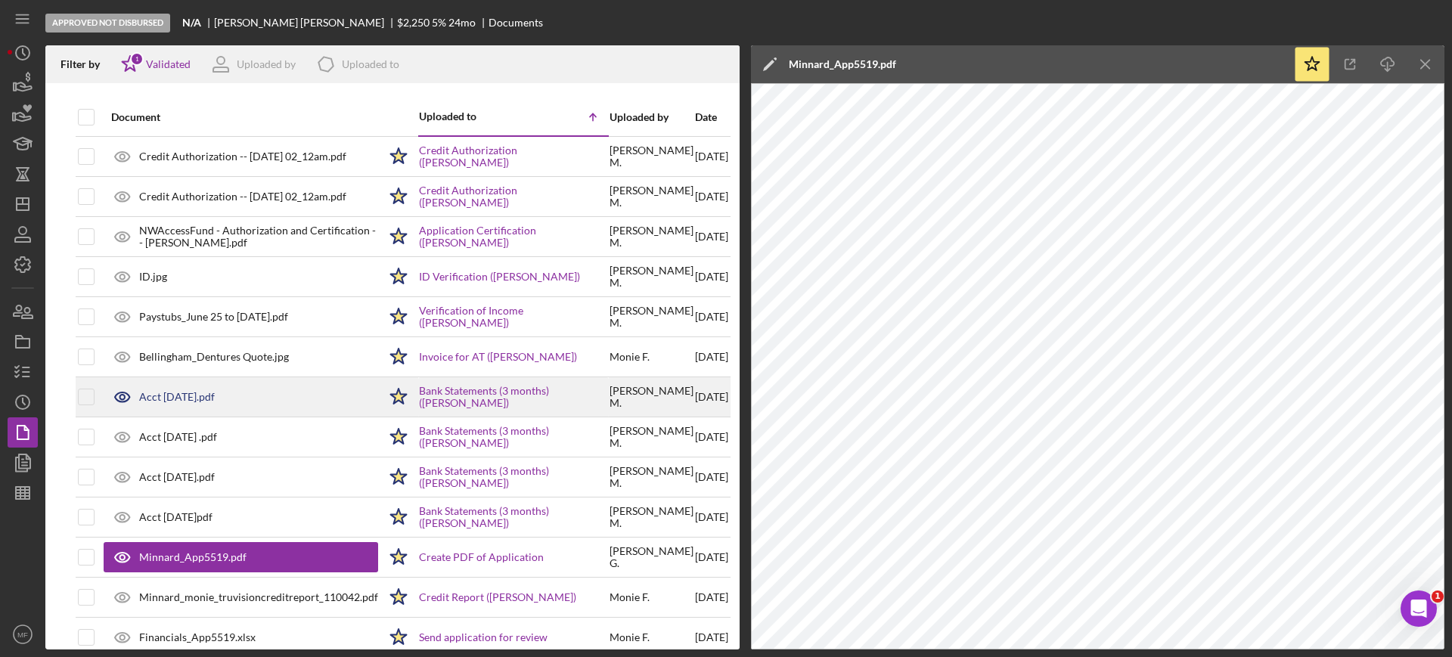
click at [195, 397] on div "Acct 1625 August.pdf" at bounding box center [177, 397] width 76 height 12
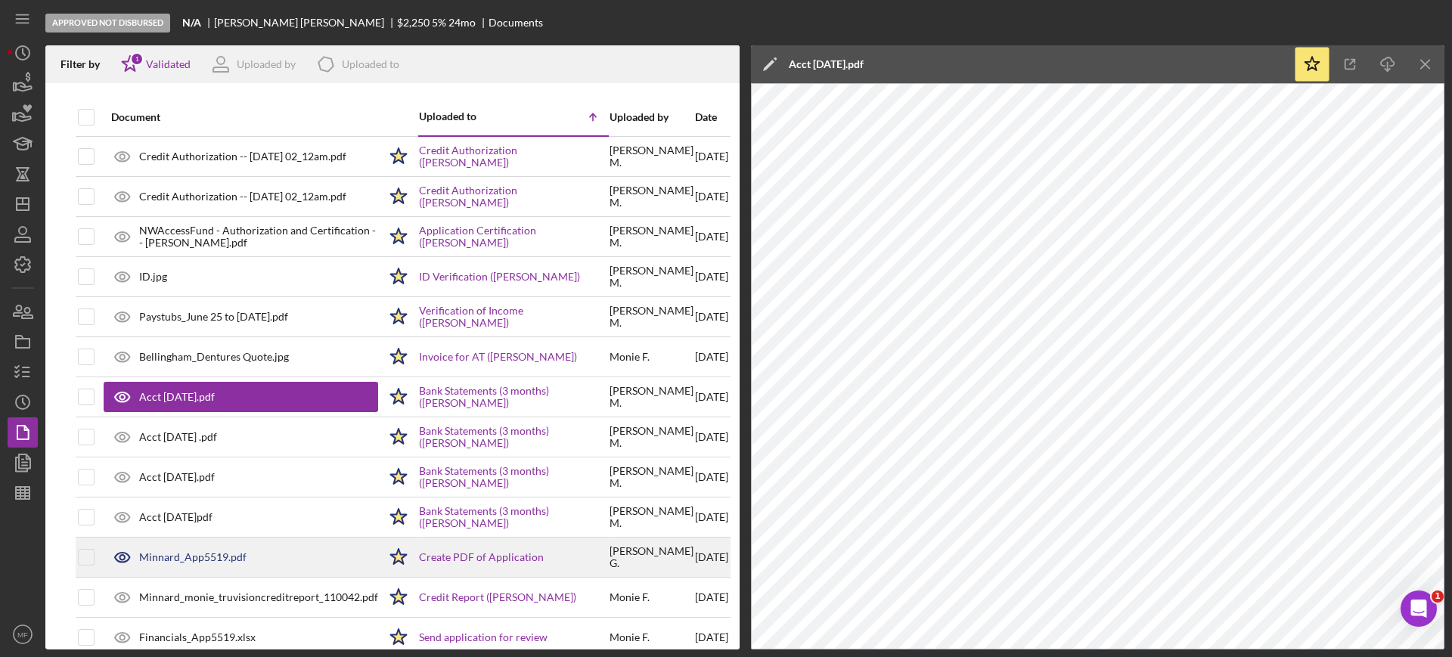
click at [221, 554] on div "Minnard_App5519.pdf" at bounding box center [192, 557] width 107 height 12
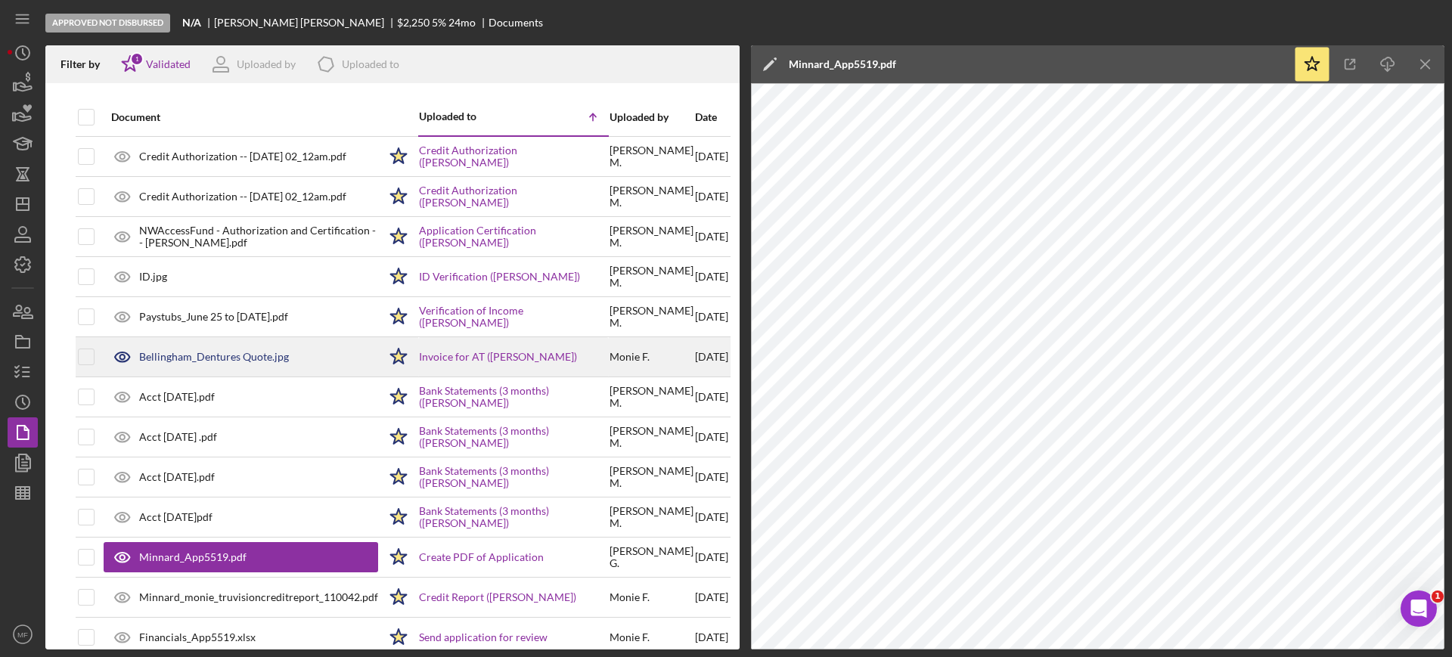
click at [160, 356] on div "Bellingham_Dentures Quote.jpg" at bounding box center [214, 357] width 150 height 12
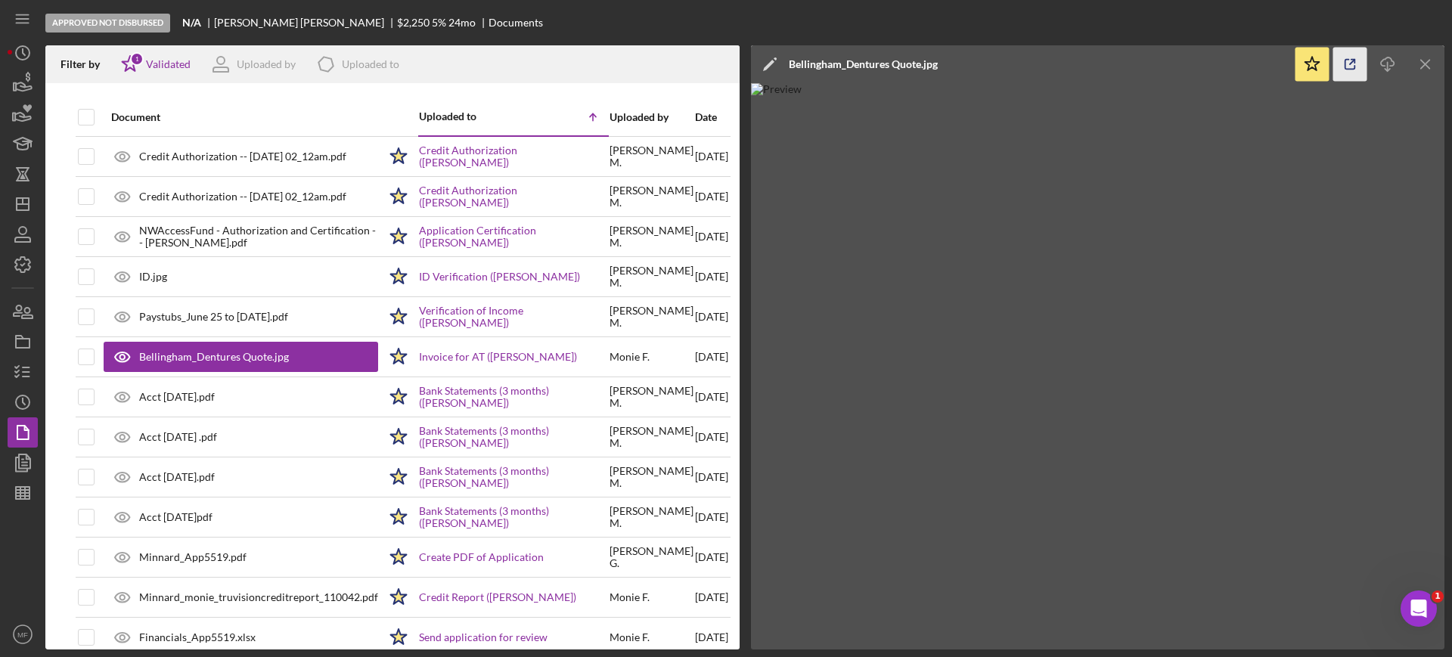
click at [1351, 60] on icon "button" at bounding box center [1350, 65] width 34 height 34
click at [23, 318] on icon "button" at bounding box center [27, 313] width 11 height 11
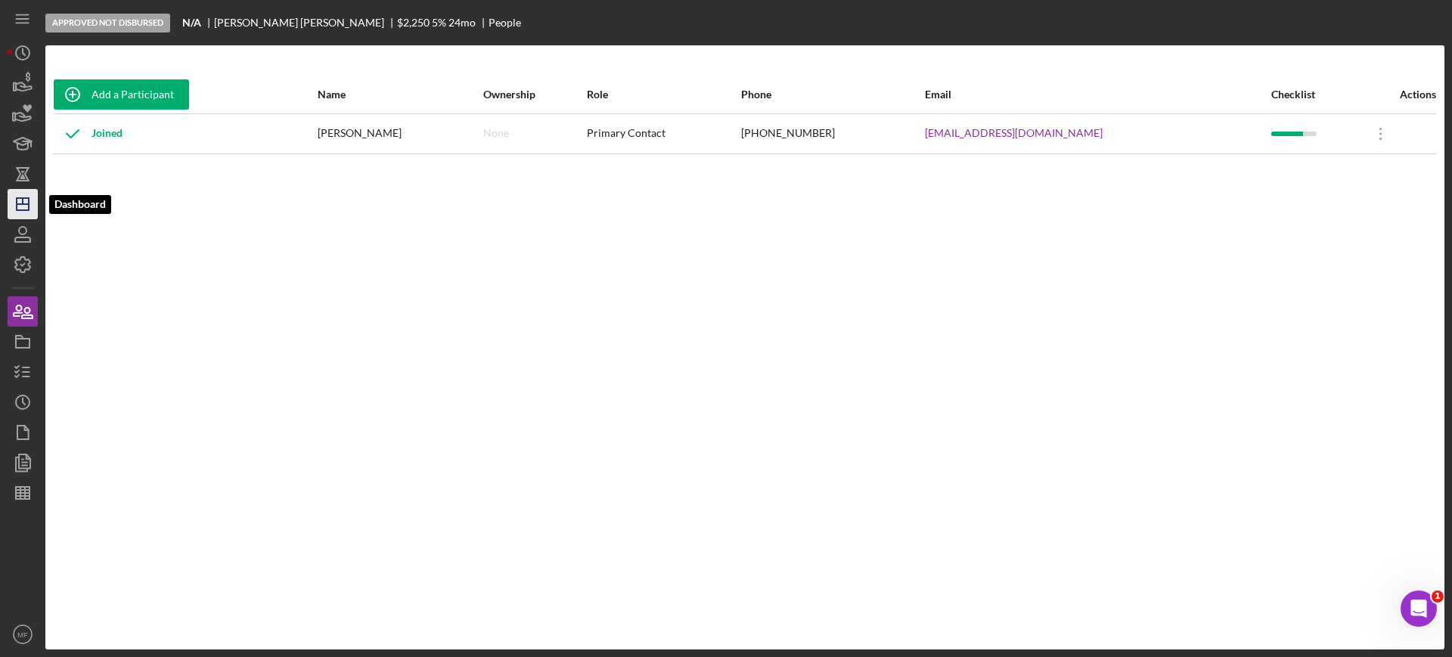
click at [29, 203] on polygon "button" at bounding box center [23, 204] width 12 height 12
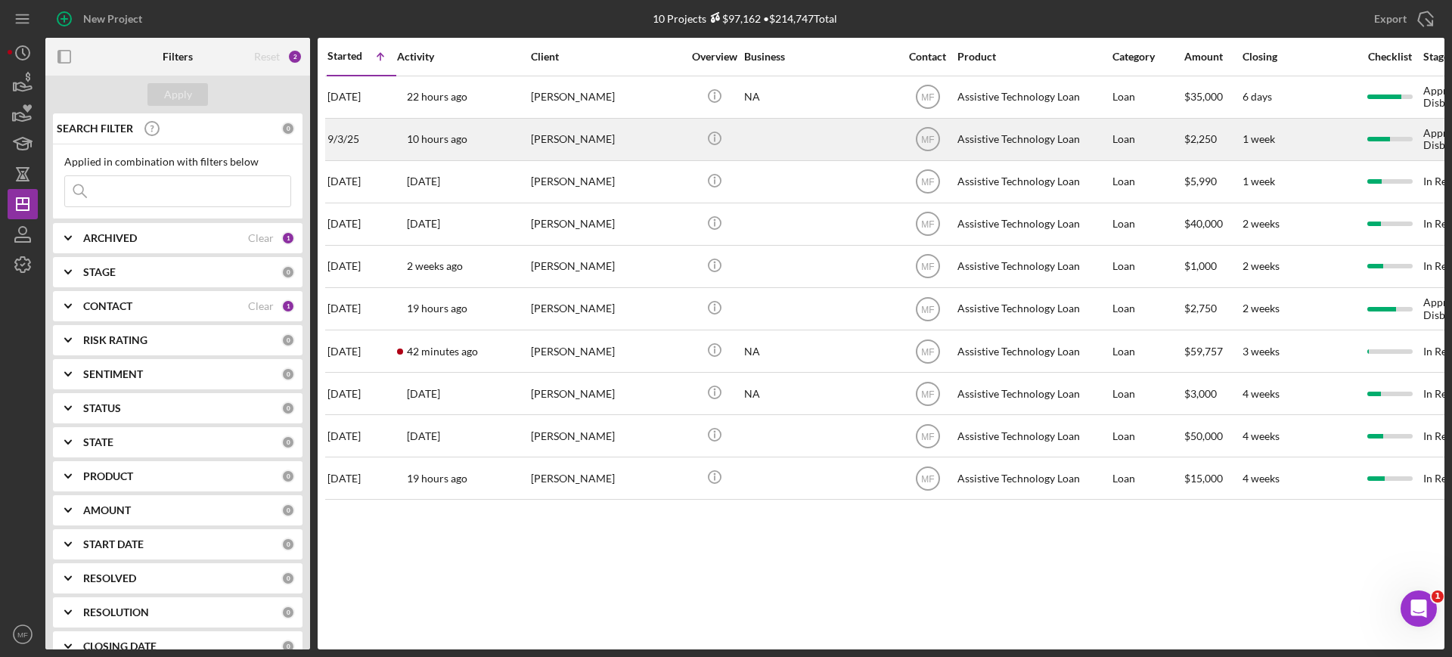
click at [668, 137] on div "Stephan Minnard" at bounding box center [606, 140] width 151 height 40
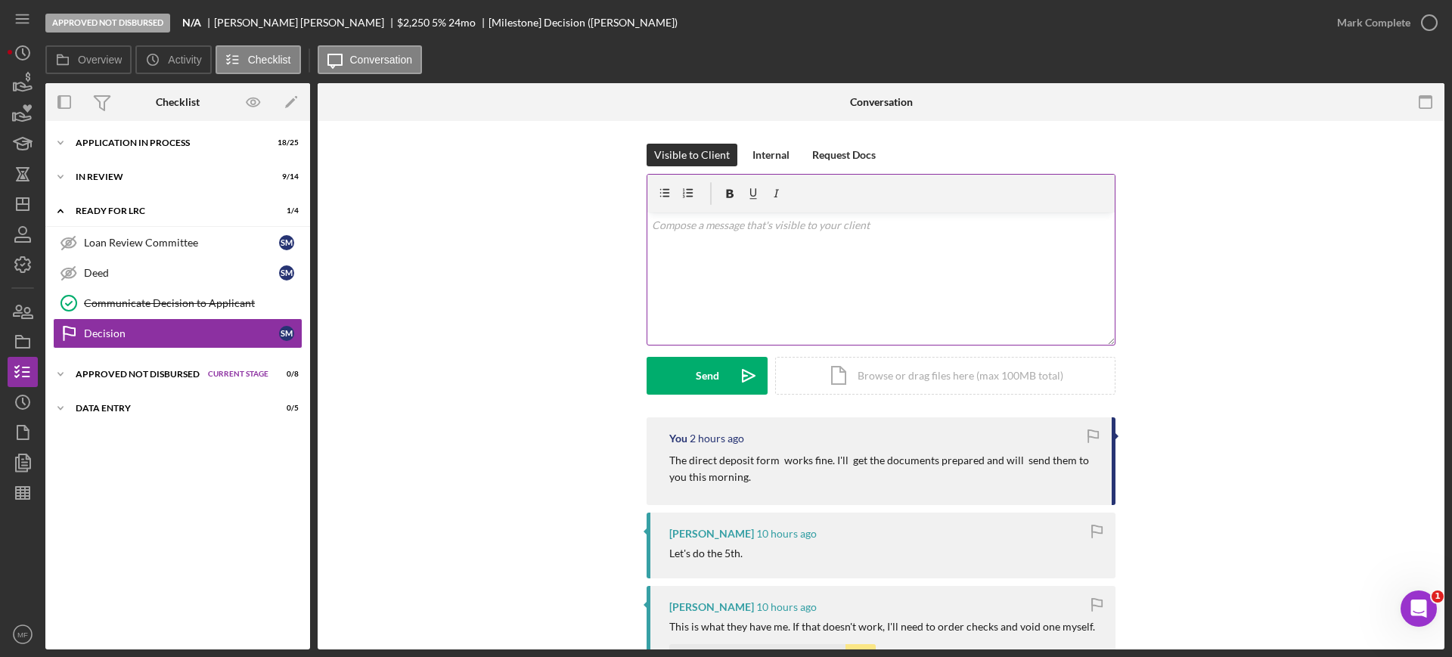
click at [755, 224] on p at bounding box center [881, 225] width 459 height 17
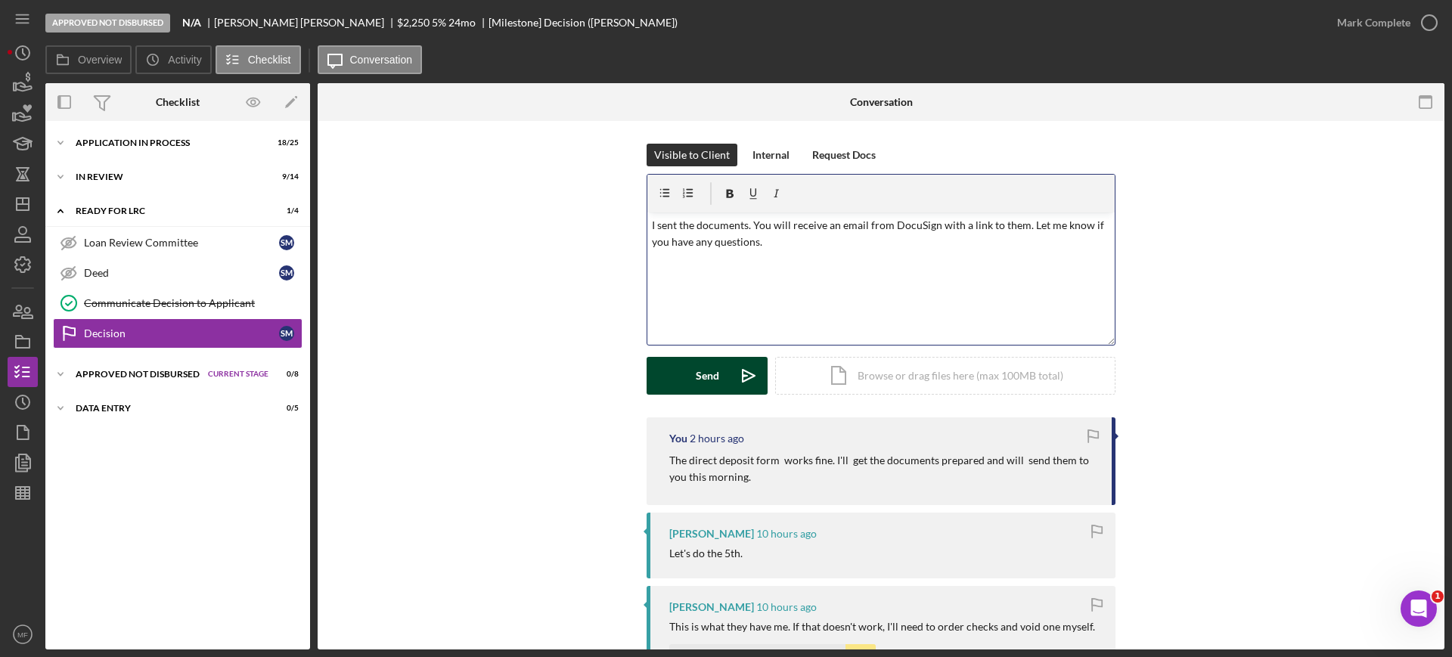
click at [708, 373] on div "Send" at bounding box center [707, 376] width 23 height 38
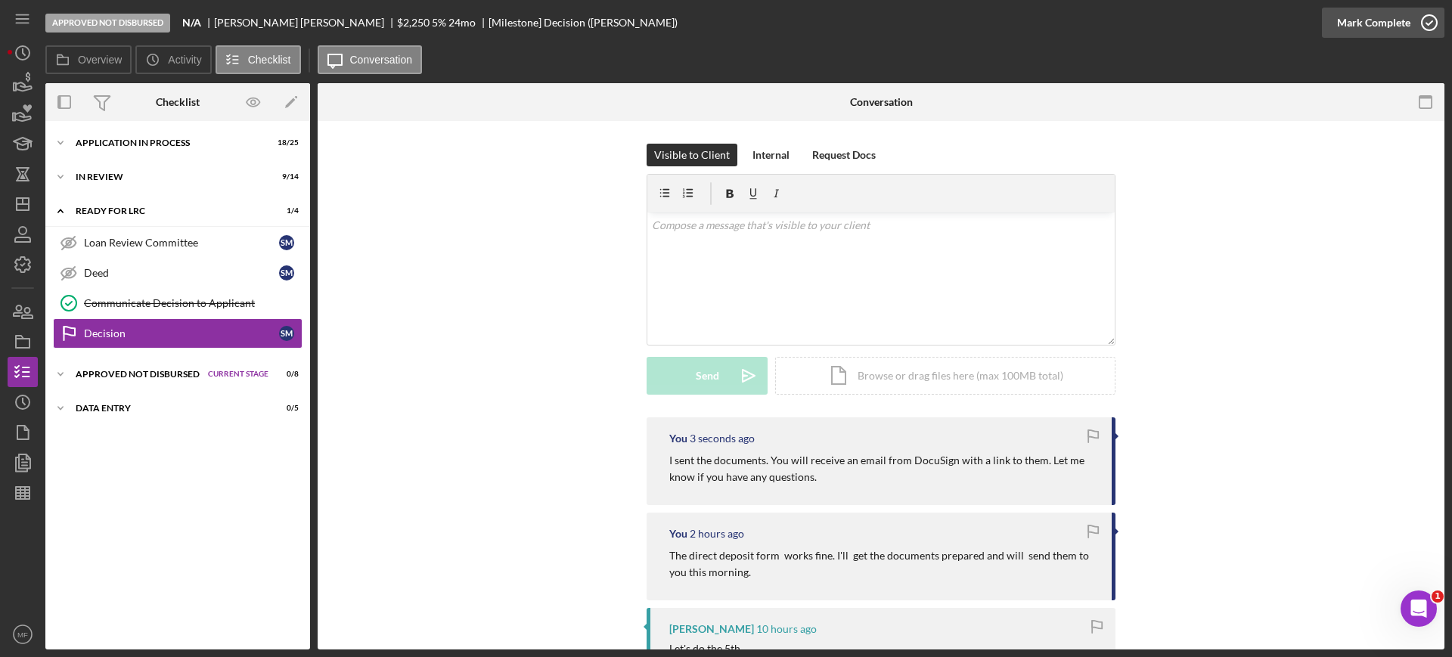
click at [1423, 18] on icon "button" at bounding box center [1430, 23] width 38 height 38
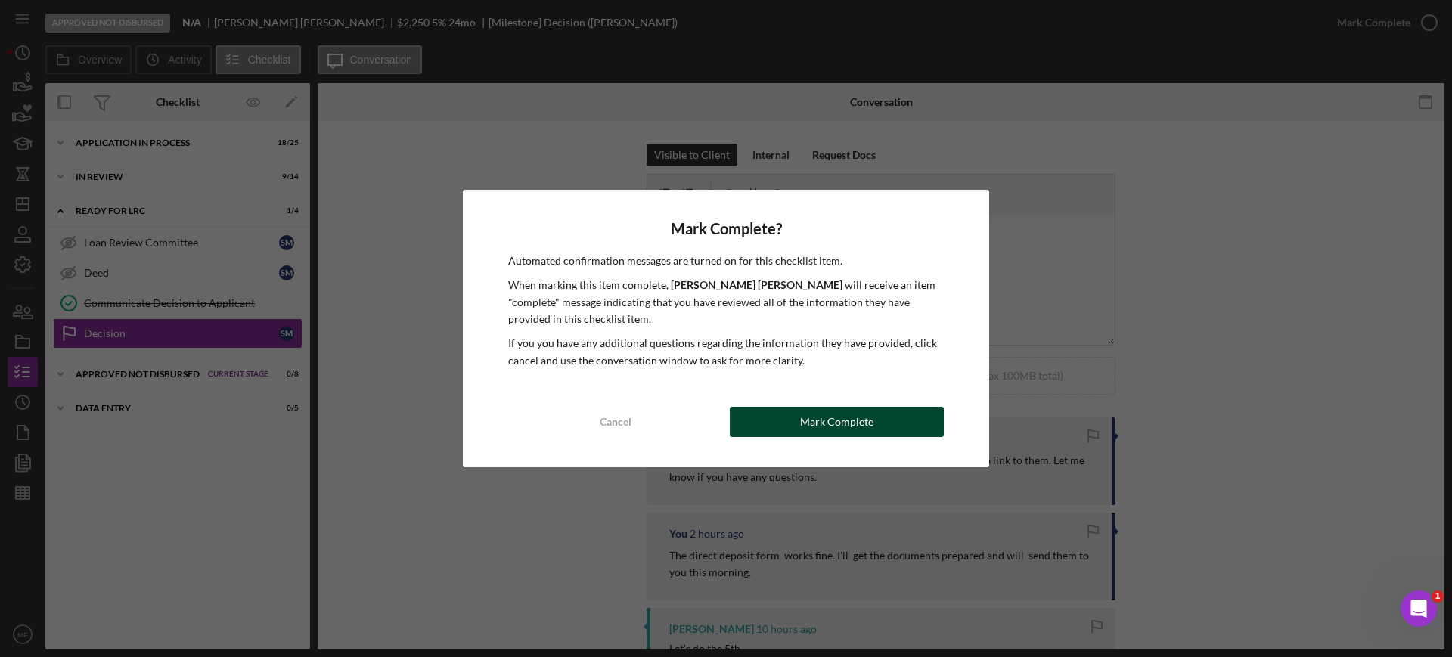
click at [871, 415] on button "Mark Complete" at bounding box center [837, 422] width 214 height 30
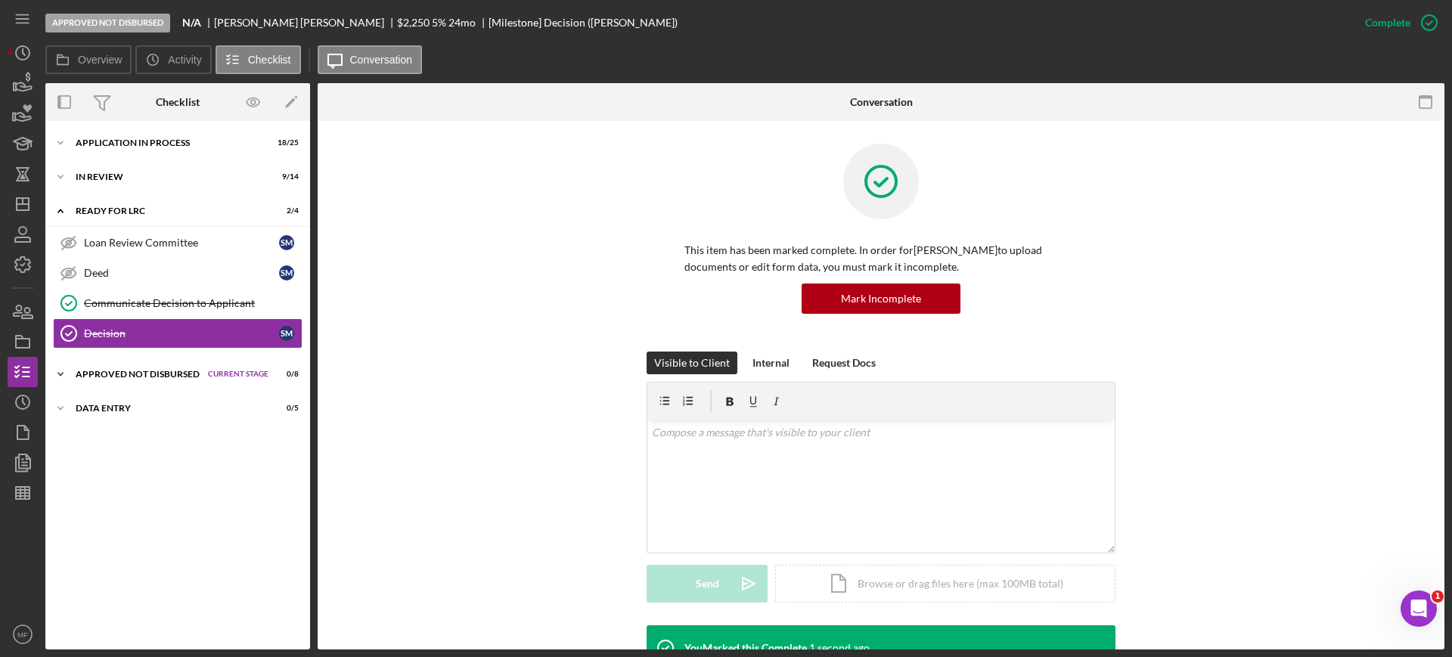
click at [155, 368] on div "Icon/Expander Approved Not Disbursed Current Stage 0 / 8 Set Stage" at bounding box center [177, 374] width 265 height 30
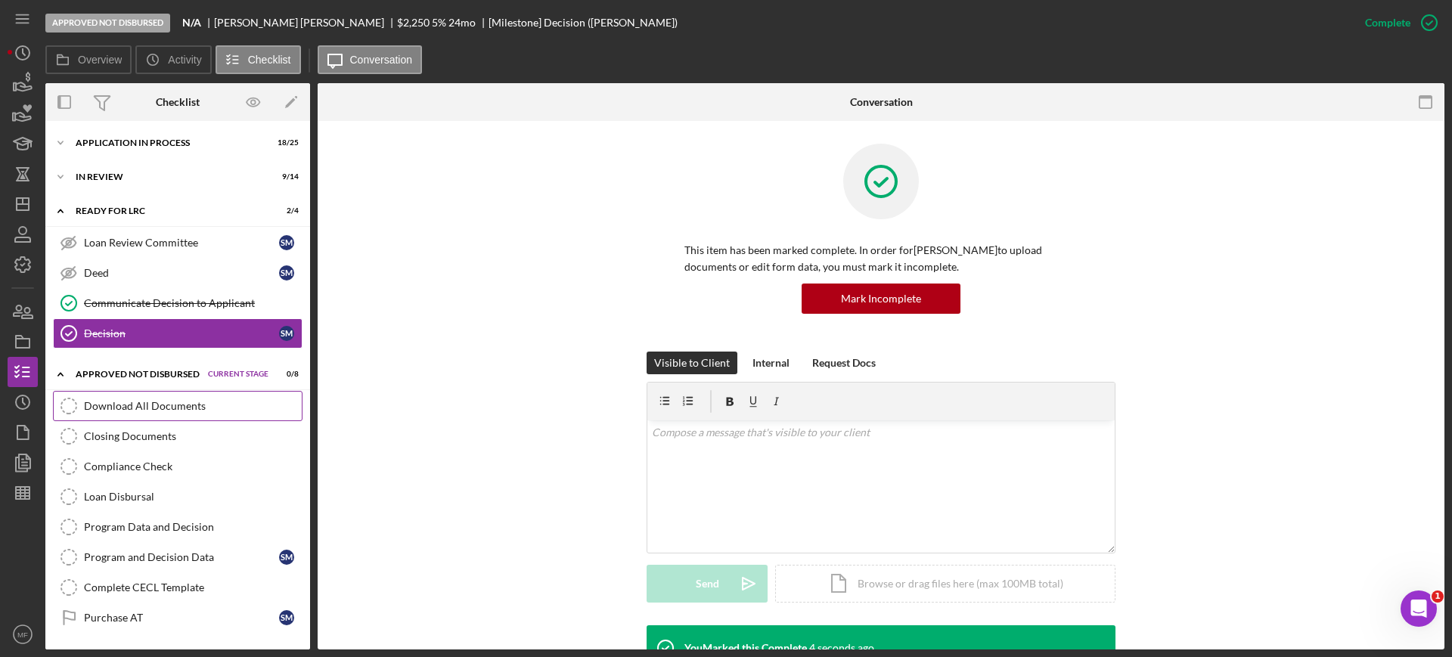
click at [178, 405] on div "Download All Documents" at bounding box center [193, 406] width 218 height 12
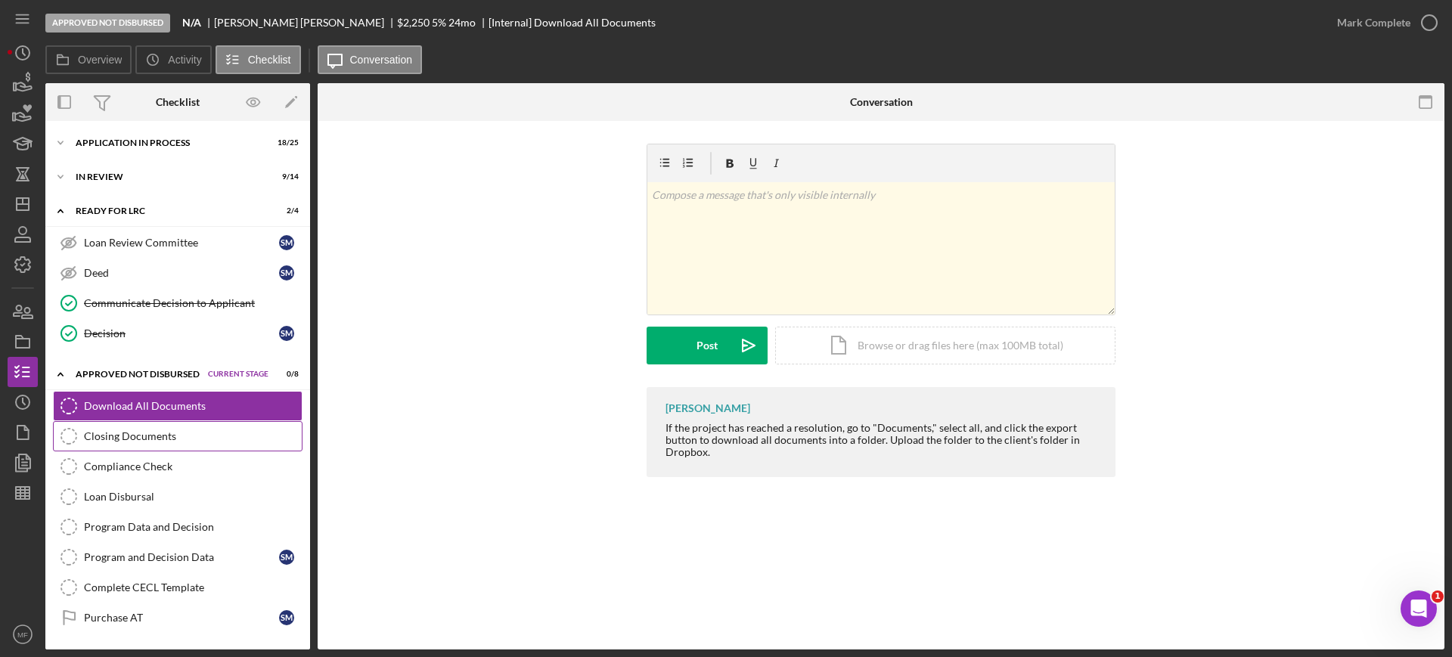
click at [106, 436] on div "Closing Documents" at bounding box center [193, 436] width 218 height 12
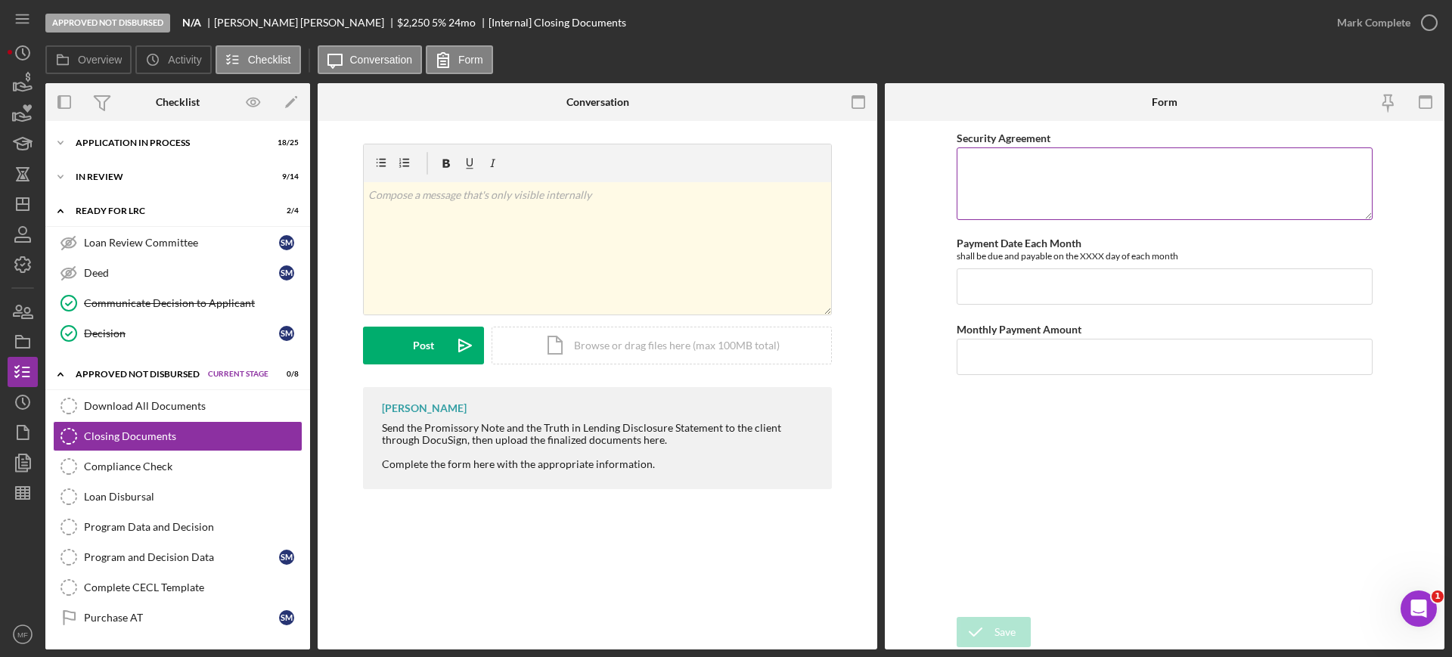
click at [1046, 160] on textarea "Security Agreement" at bounding box center [1165, 183] width 416 height 73
type textarea "N/A"
click at [1038, 297] on input "Payment Date Each Month" at bounding box center [1165, 287] width 416 height 36
type input "5th"
click at [1029, 363] on input "Monthly Payment Amount" at bounding box center [1165, 357] width 416 height 36
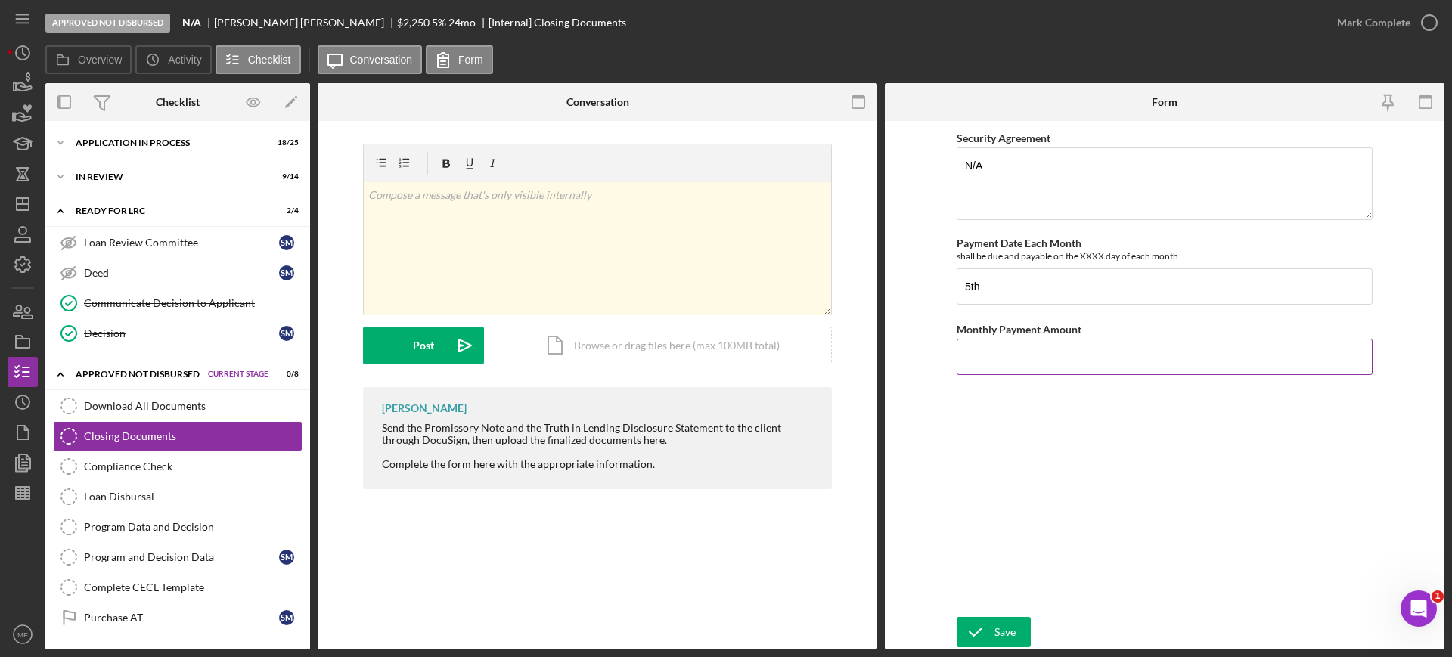
click at [1032, 358] on input "Monthly Payment Amount" at bounding box center [1165, 357] width 416 height 36
type input "$98.71"
click at [1008, 633] on div "Save" at bounding box center [1005, 632] width 21 height 30
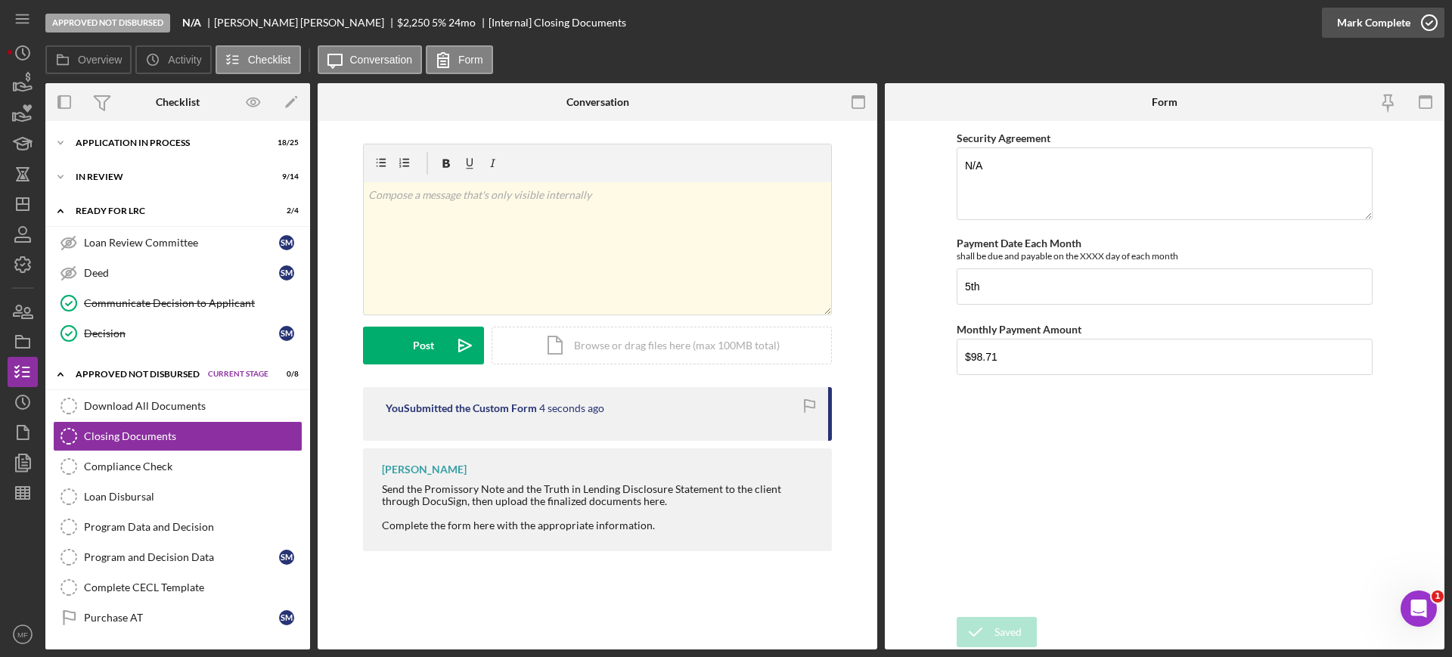
click at [1425, 15] on icon "button" at bounding box center [1430, 23] width 38 height 38
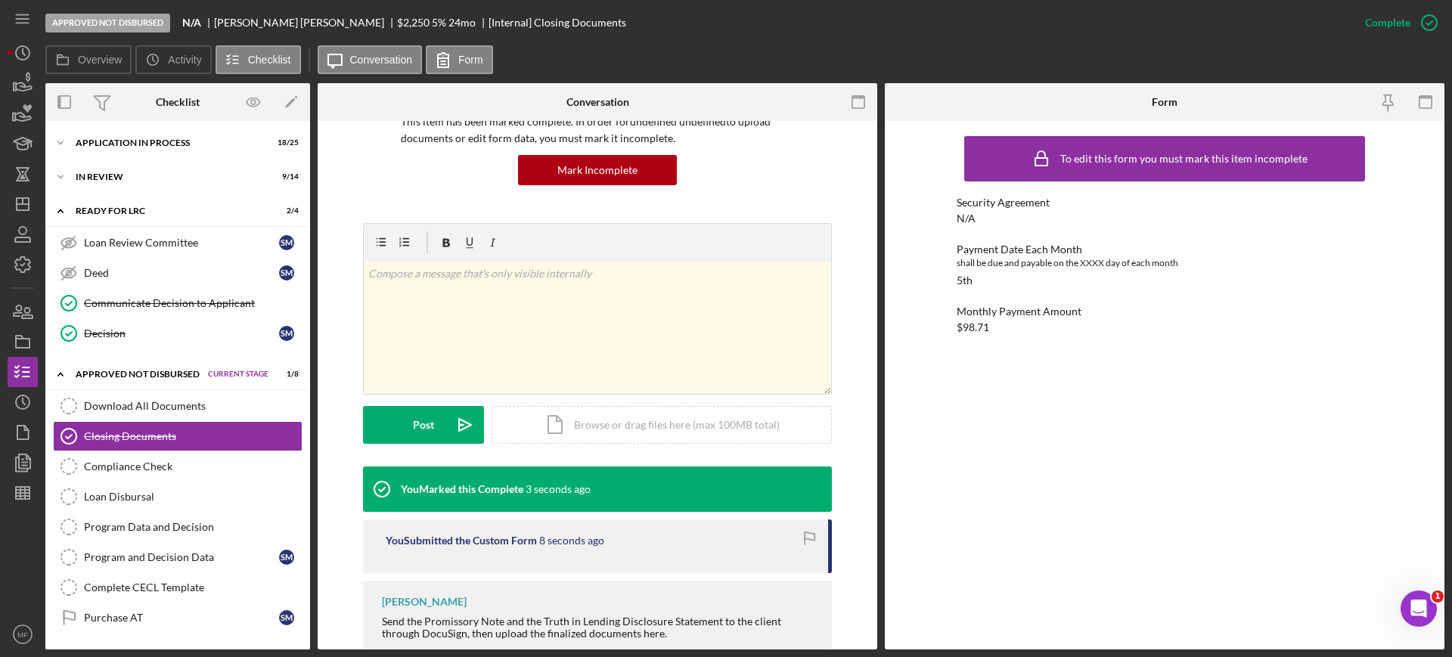
scroll to position [189, 0]
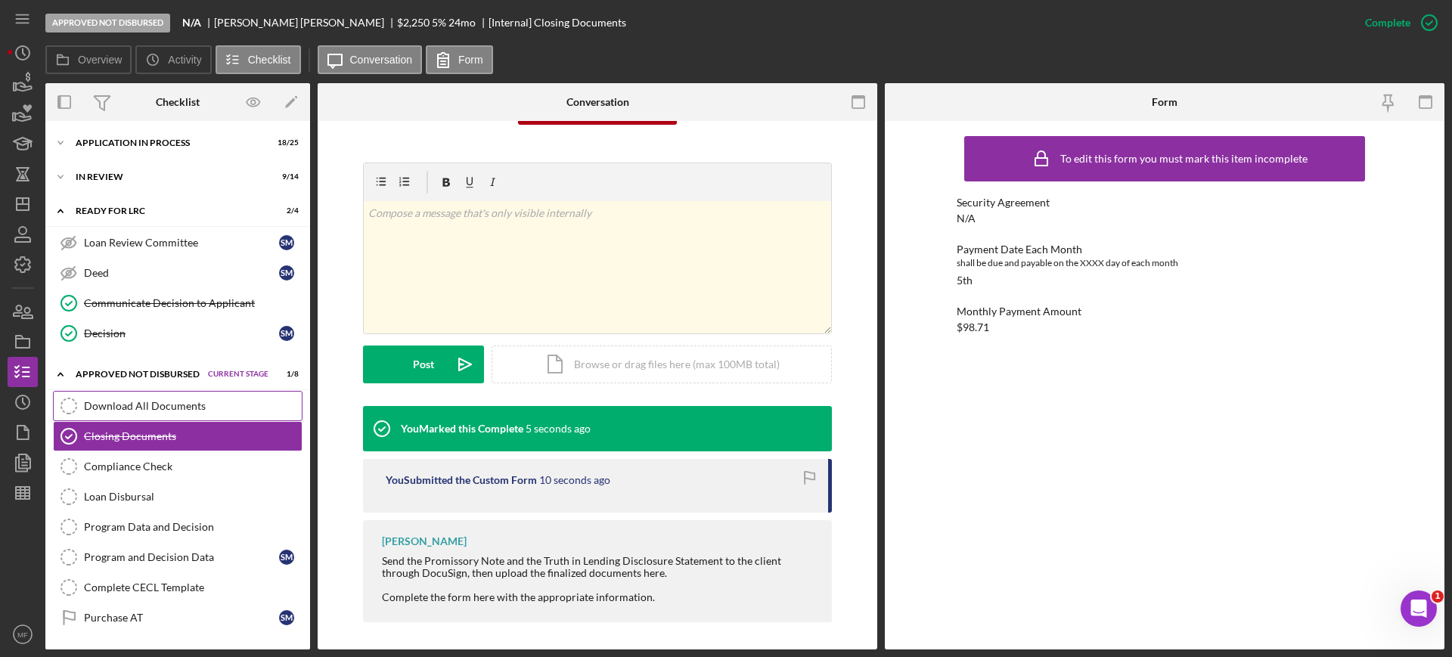
click at [186, 404] on div "Download All Documents" at bounding box center [193, 406] width 218 height 12
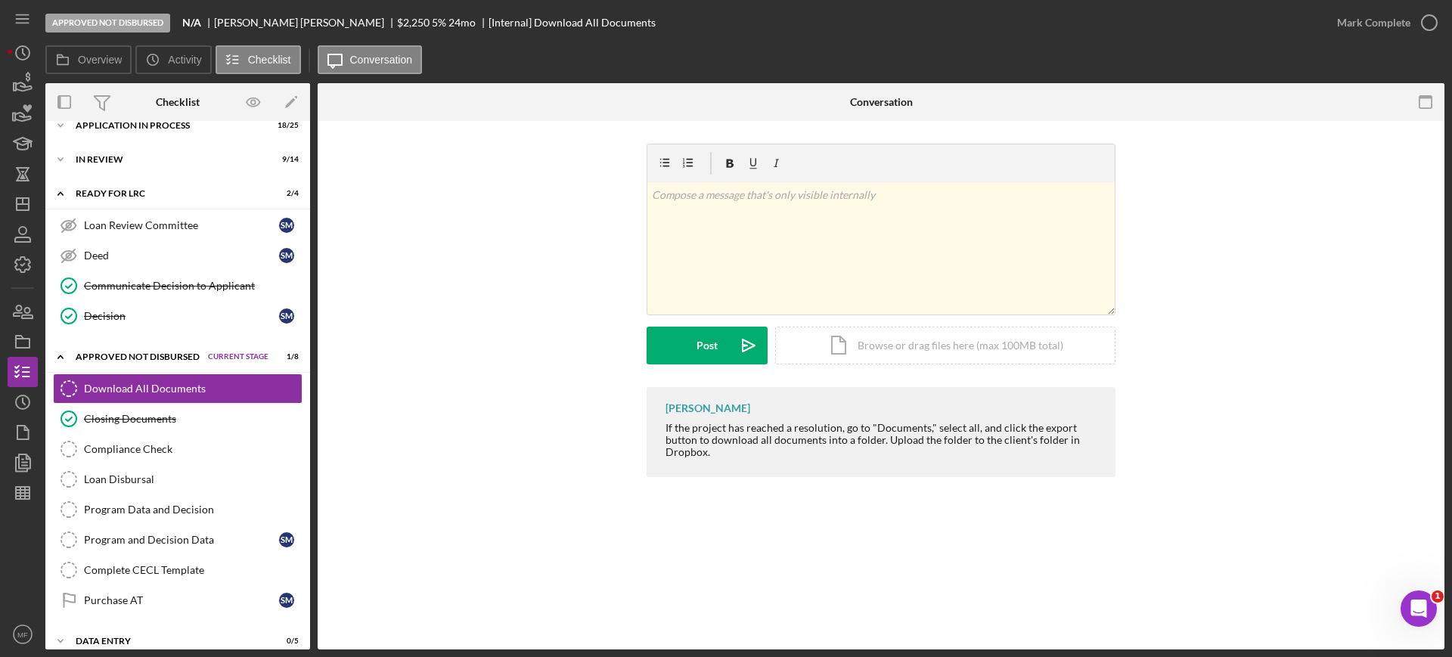
scroll to position [33, 0]
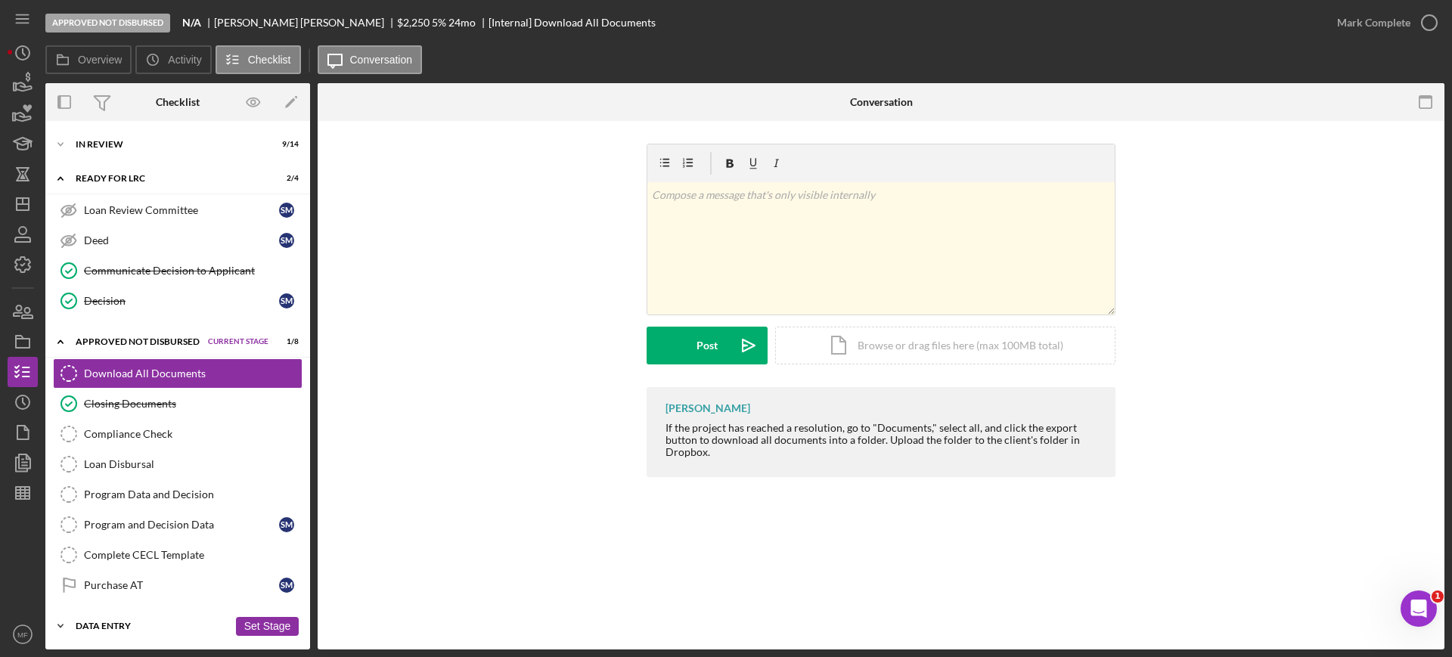
click at [116, 622] on div "Data Entry" at bounding box center [152, 626] width 153 height 9
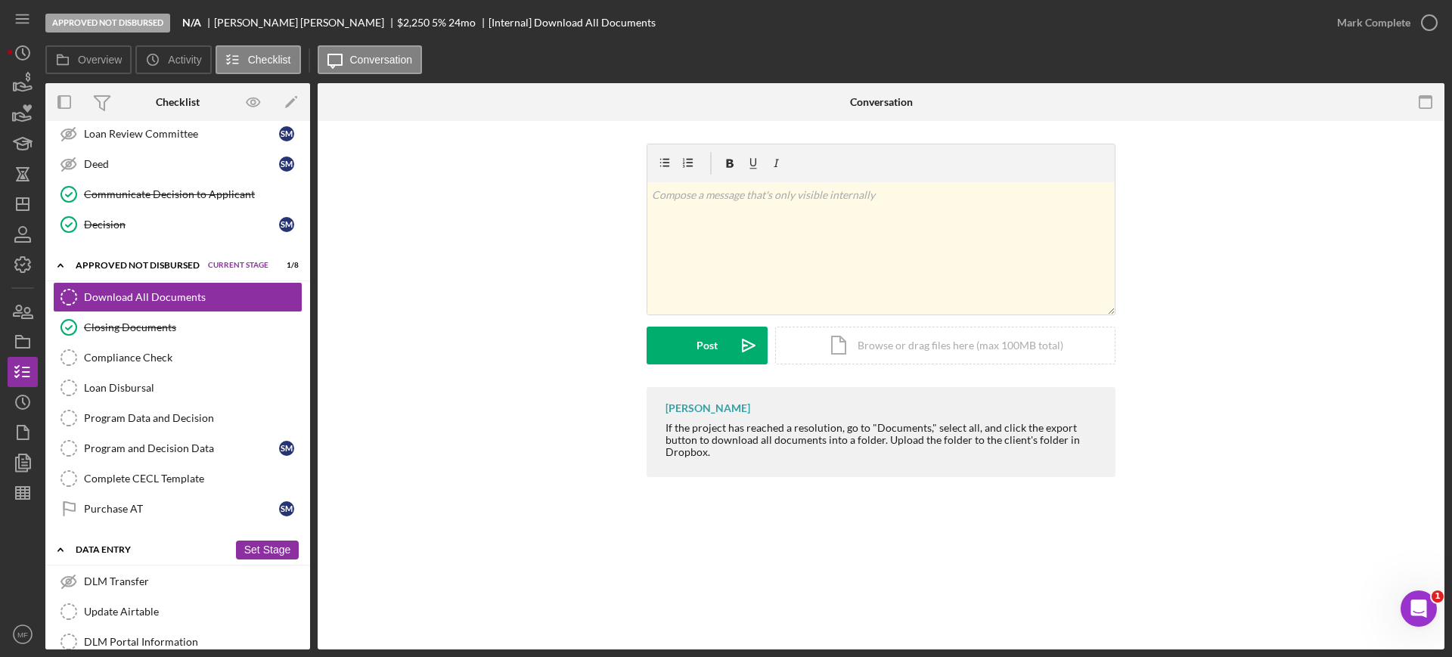
scroll to position [192, 0]
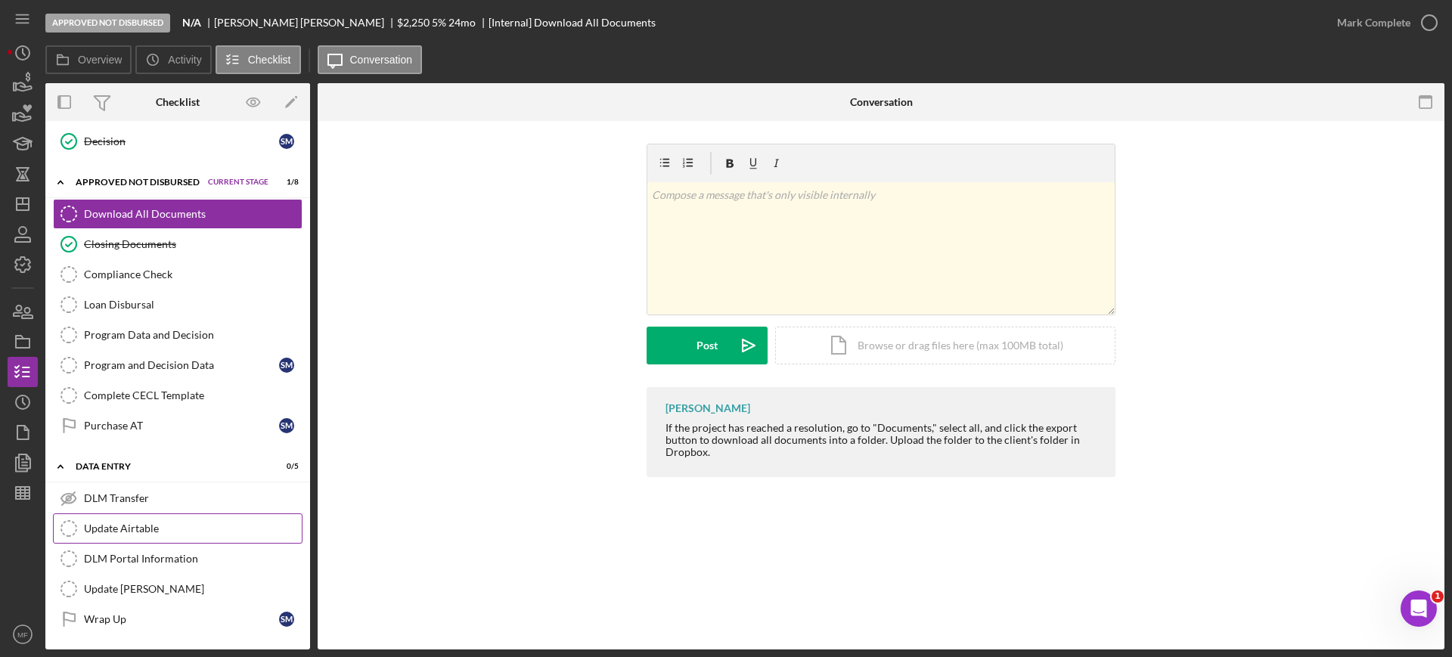
click at [174, 524] on div "Update Airtable" at bounding box center [193, 529] width 218 height 12
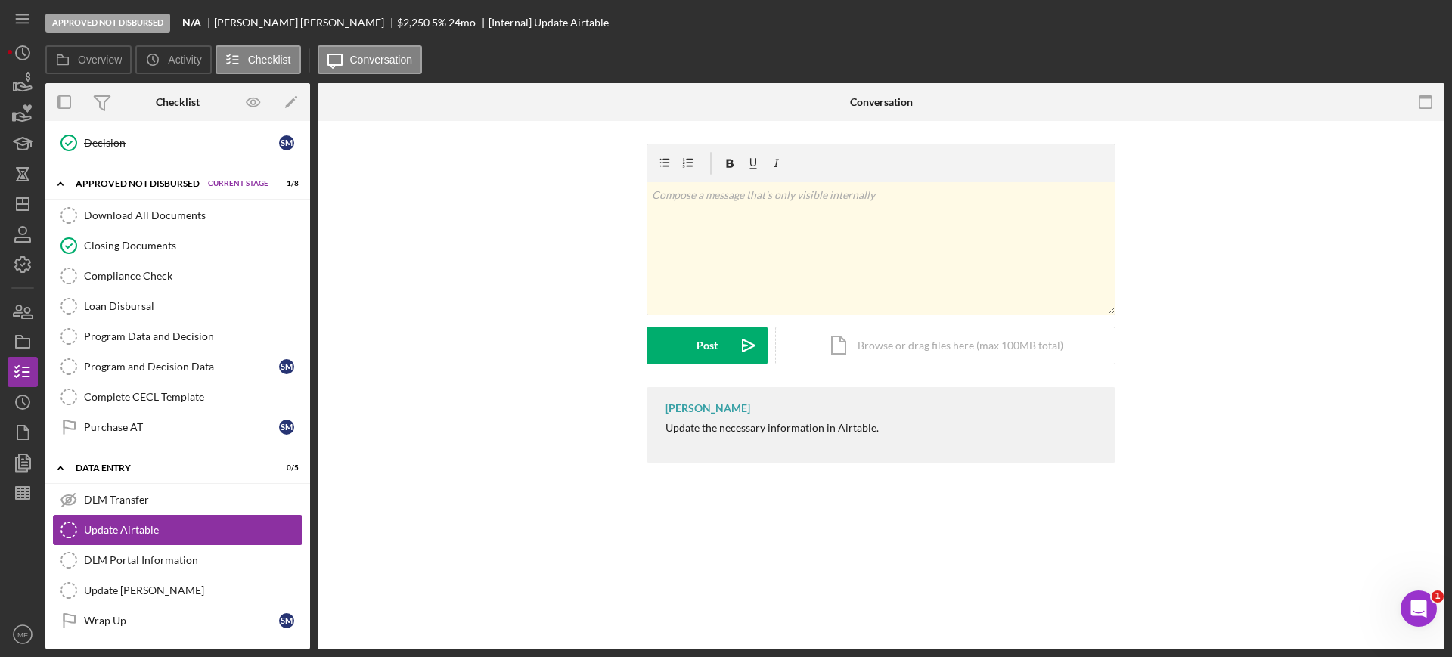
scroll to position [192, 0]
click at [770, 214] on div "v Color teal Color pink Remove color Add row above Add row below Add column bef…" at bounding box center [880, 248] width 467 height 132
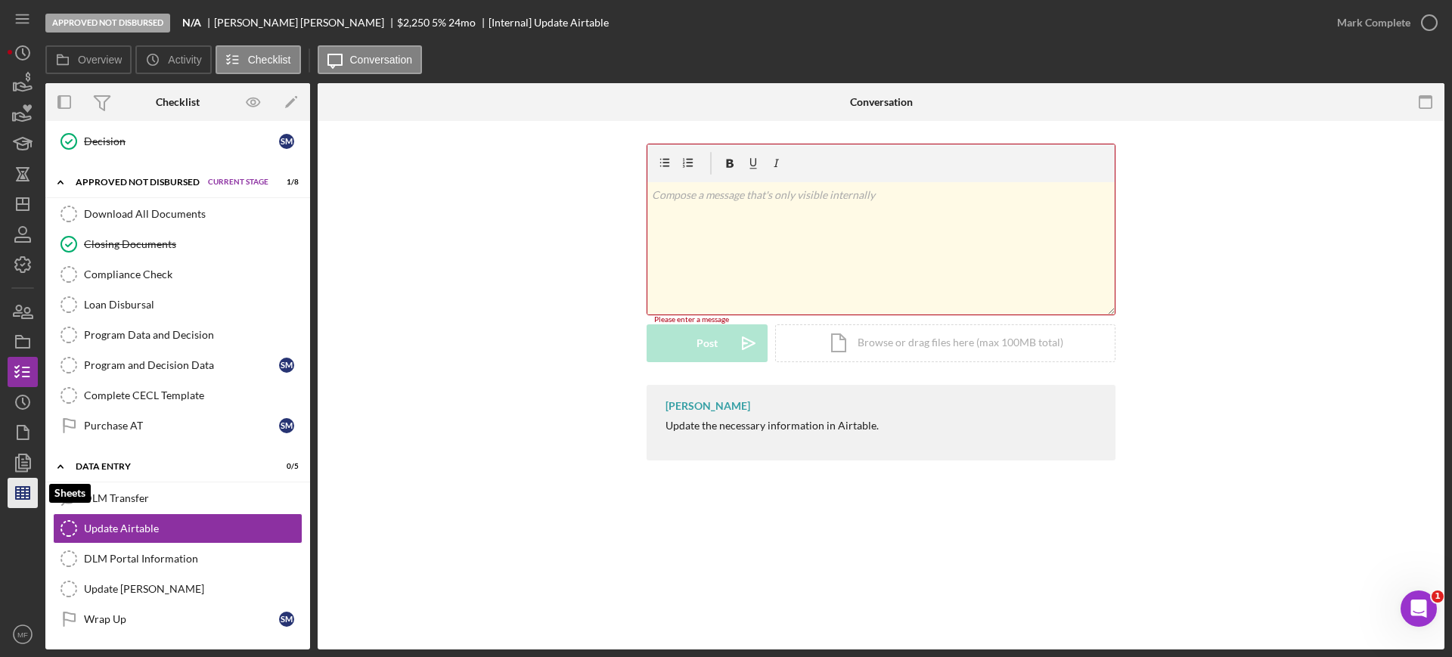
click at [30, 492] on icon "button" at bounding box center [23, 493] width 38 height 38
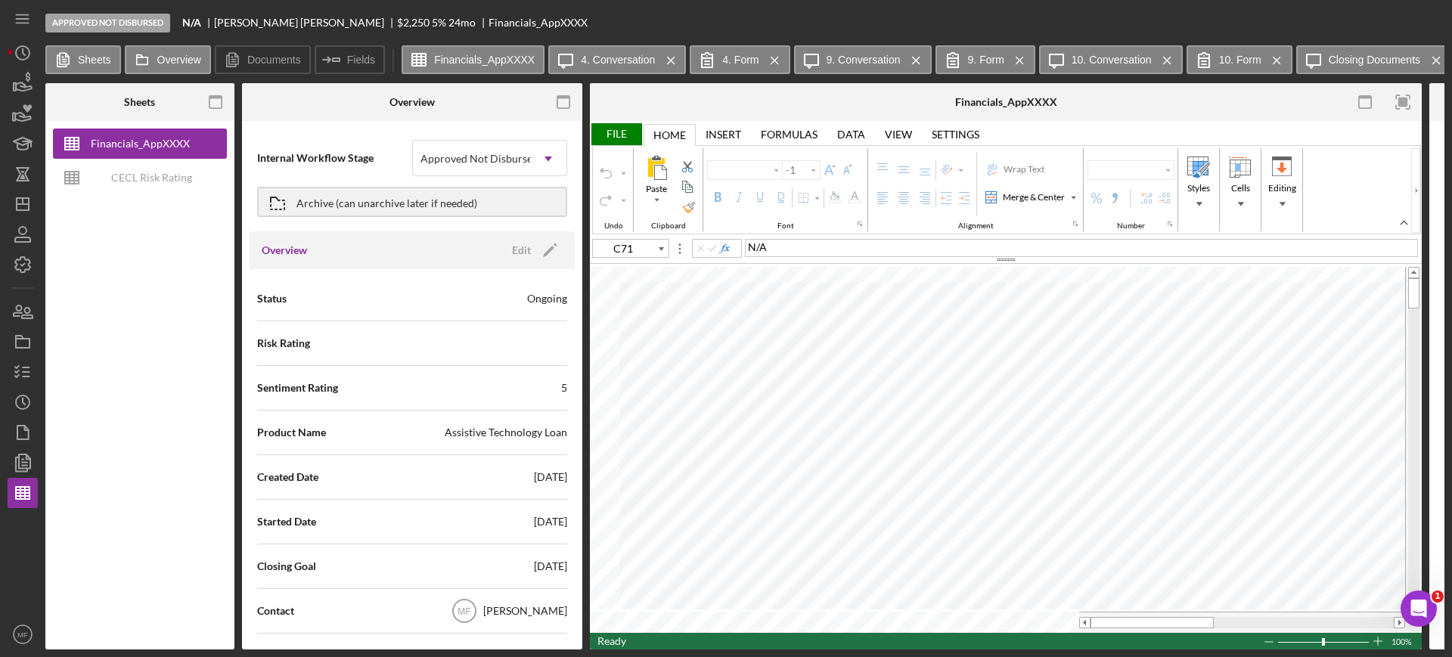
type input "Calibri"
type input "11"
type input "A6"
click at [24, 369] on icon "button" at bounding box center [23, 372] width 38 height 38
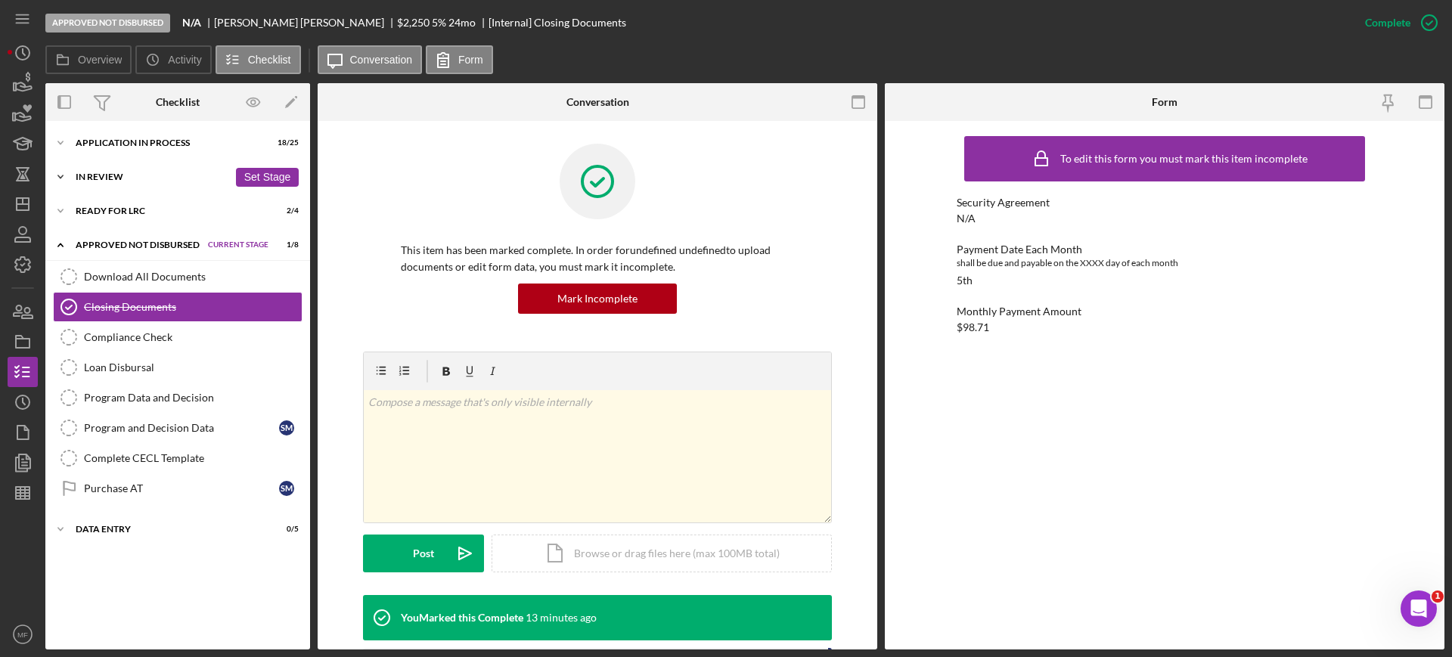
click at [123, 174] on div "In Review" at bounding box center [152, 176] width 153 height 9
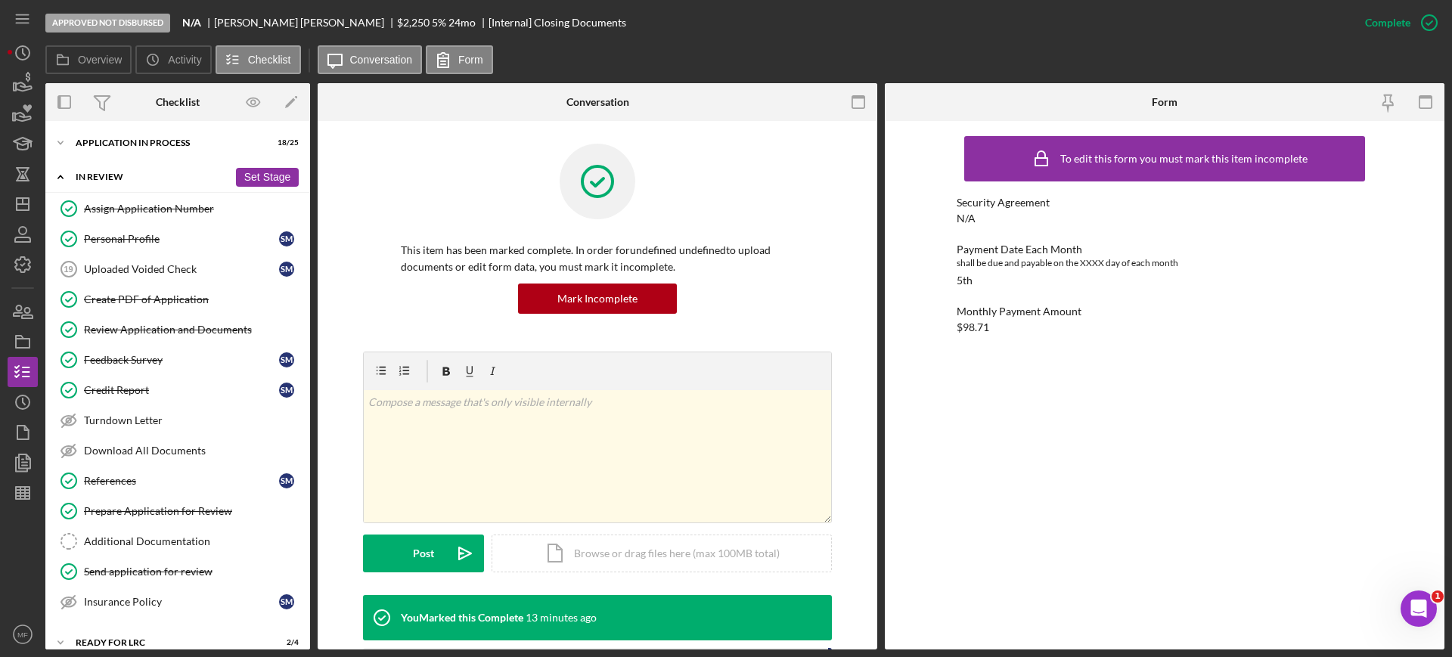
click at [140, 175] on div "In Review" at bounding box center [152, 176] width 153 height 9
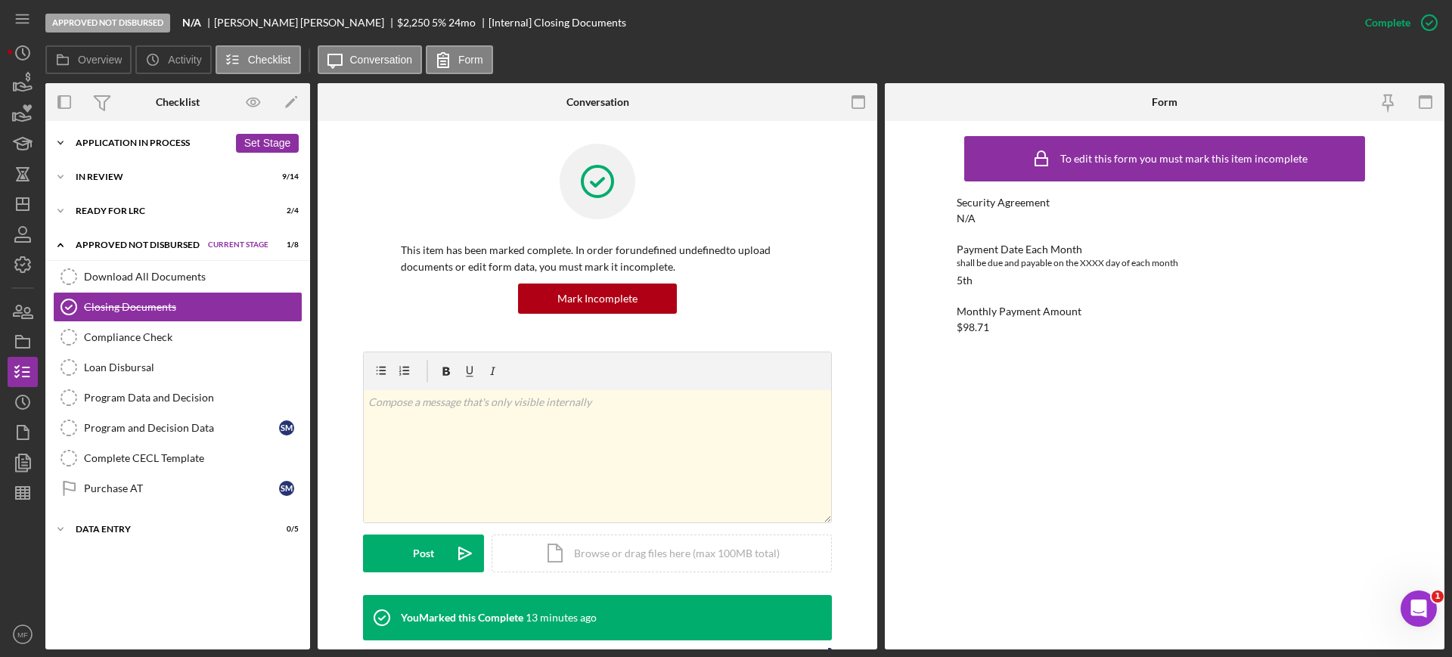
click at [170, 128] on div "Icon/Expander Application In Process 18 / 25 Set Stage" at bounding box center [177, 143] width 265 height 30
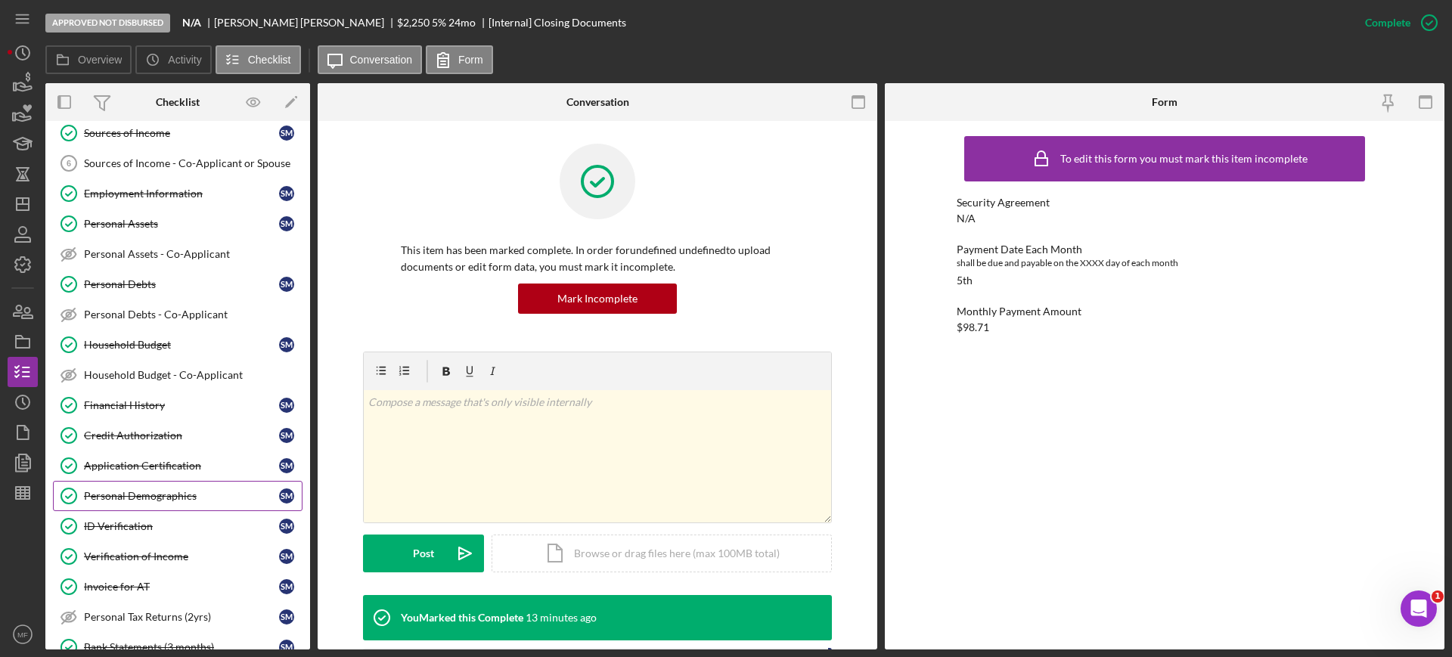
scroll to position [189, 0]
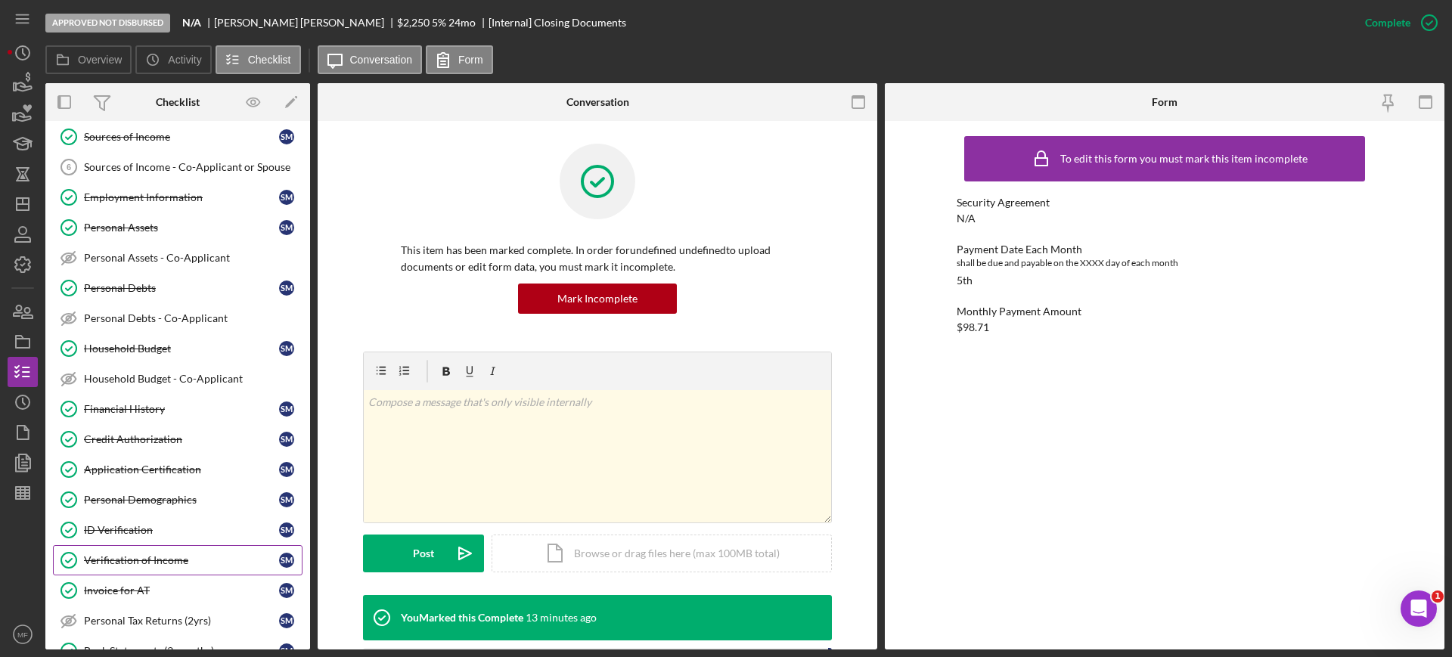
click at [179, 555] on div "Verification of Income" at bounding box center [181, 560] width 195 height 12
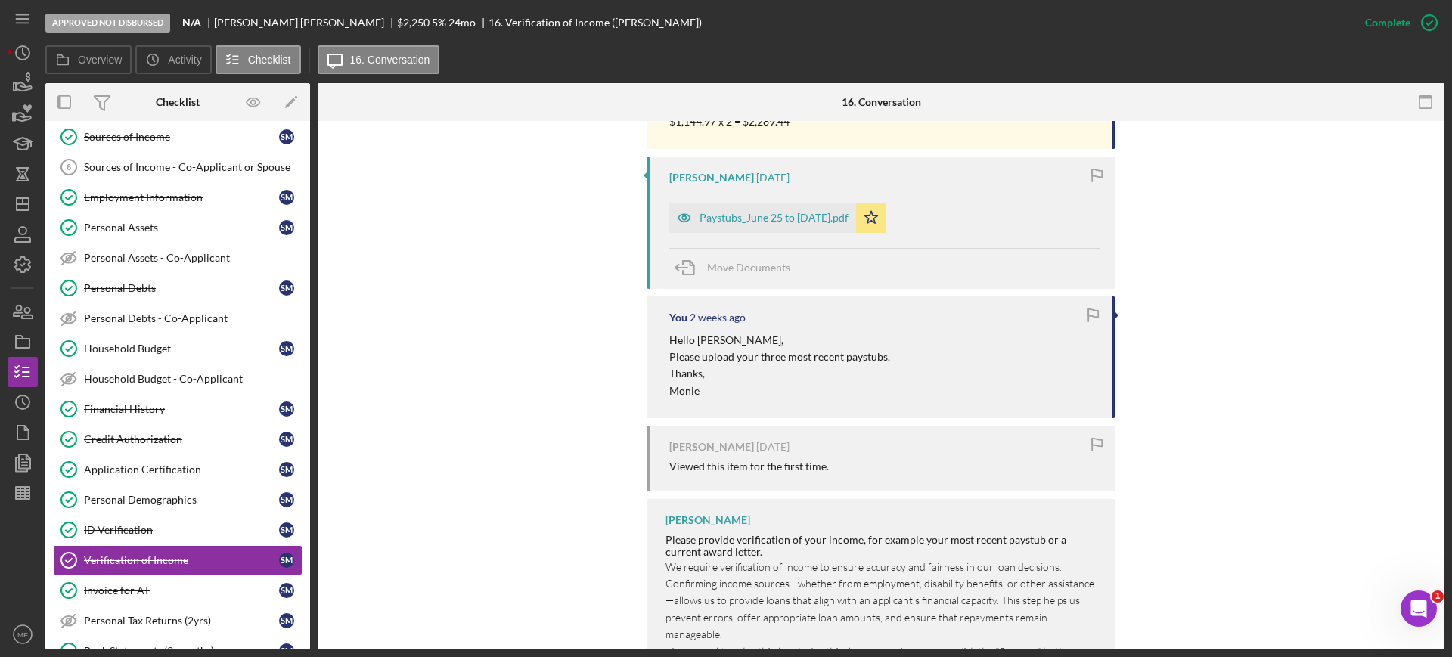
scroll to position [473, 0]
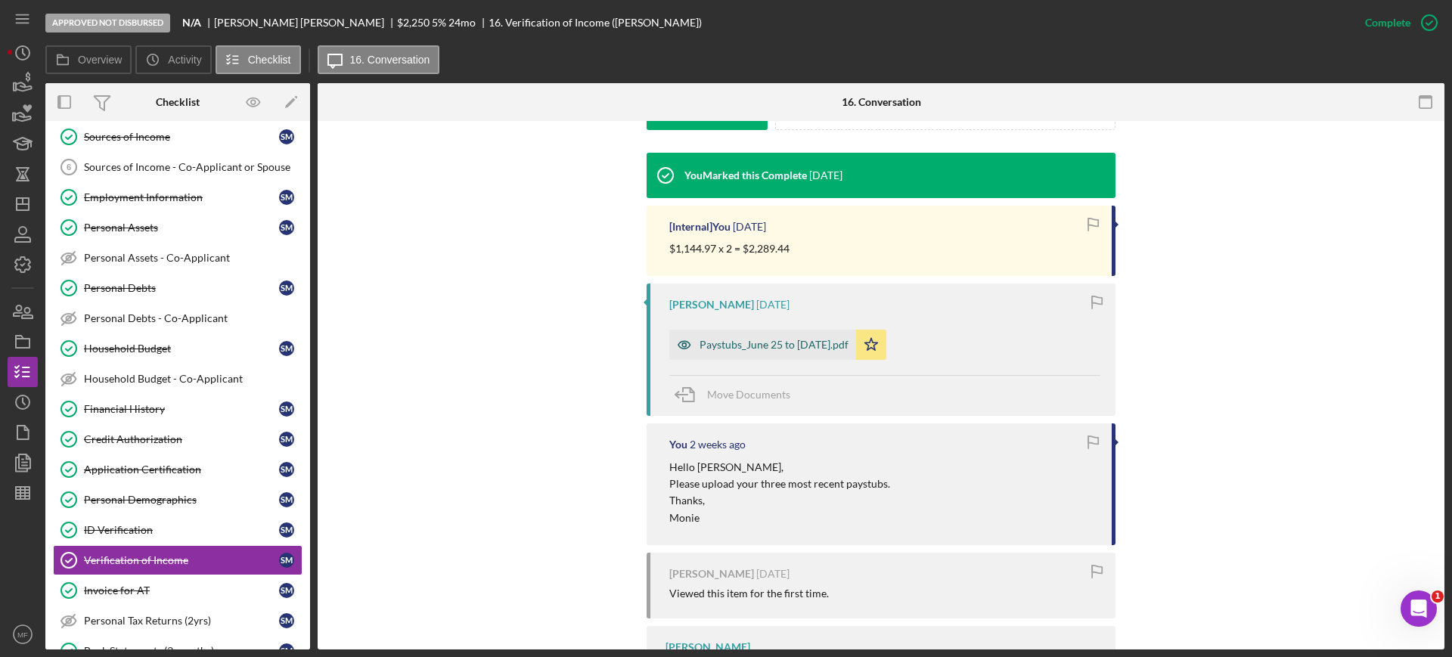
click at [787, 350] on div "Paystubs_June 25 to Sept 18.pdf" at bounding box center [774, 345] width 149 height 12
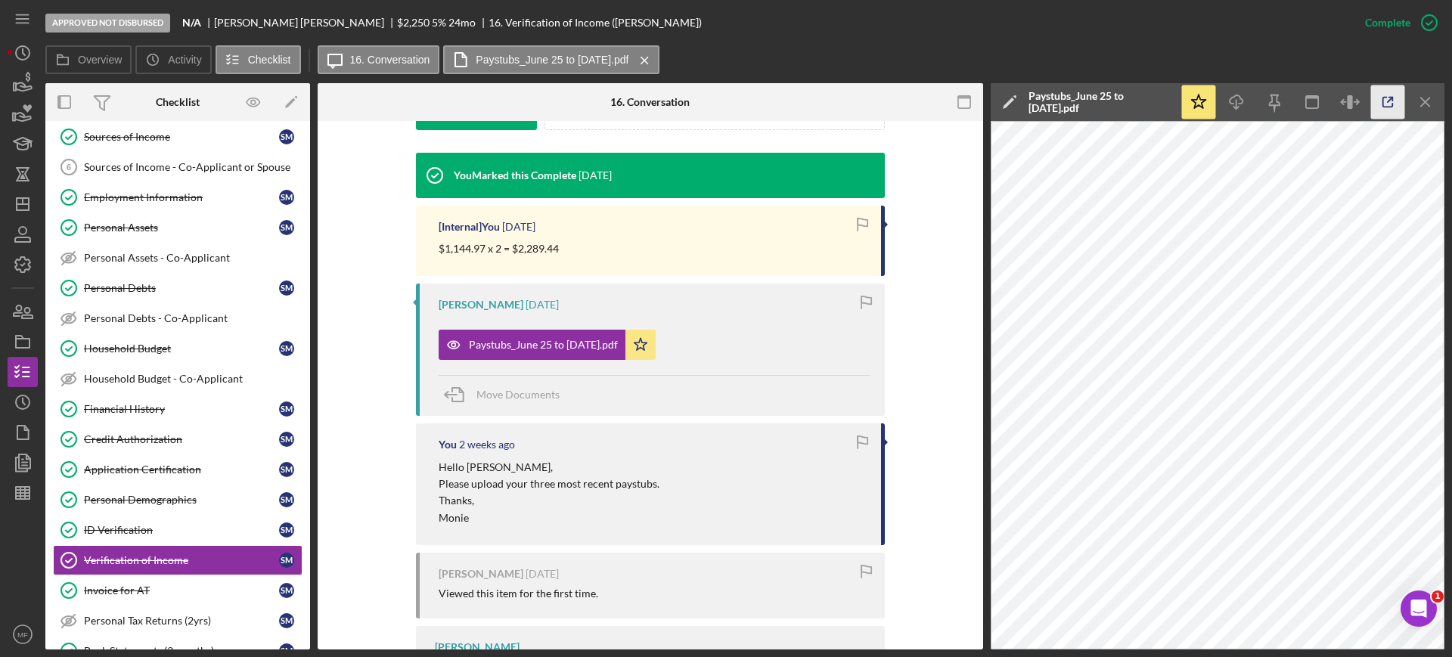
click at [1392, 108] on icon "button" at bounding box center [1388, 102] width 34 height 34
click at [25, 493] on line "button" at bounding box center [25, 493] width 0 height 12
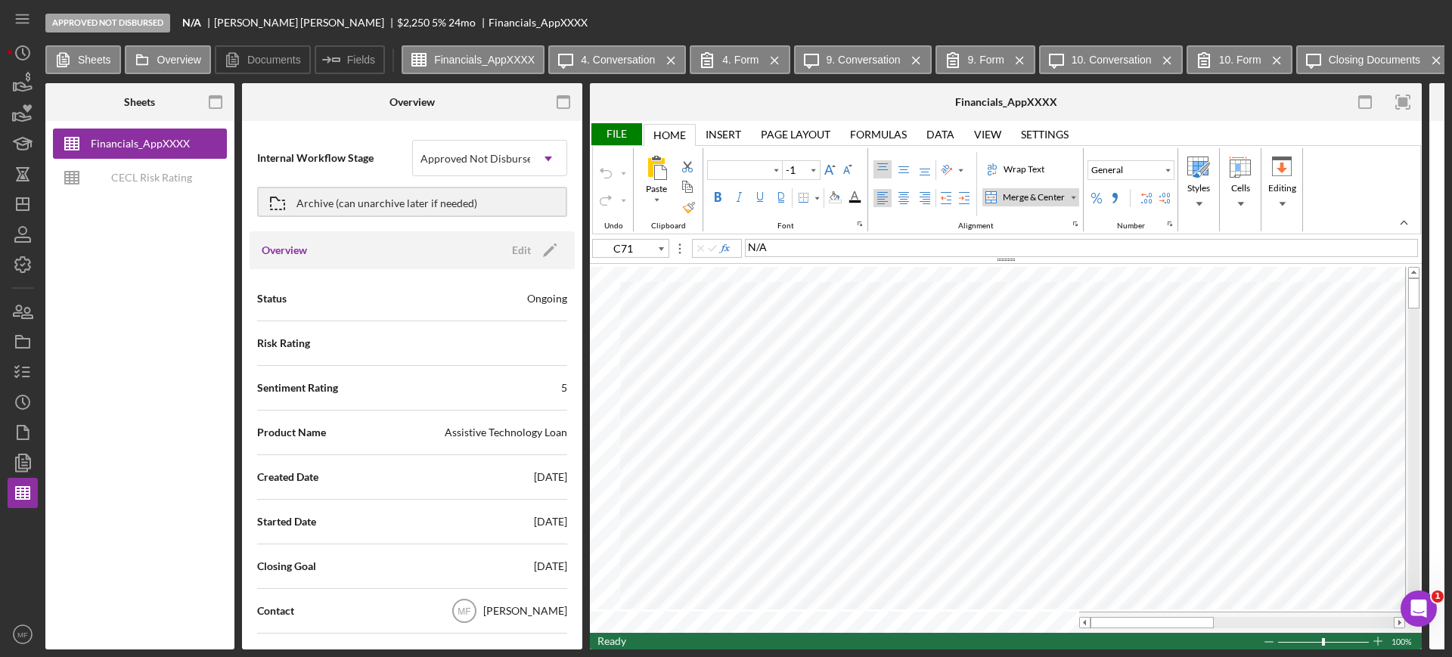
type input "Calibri"
type input "11"
type input "I9"
type input "J9"
type input "I10"
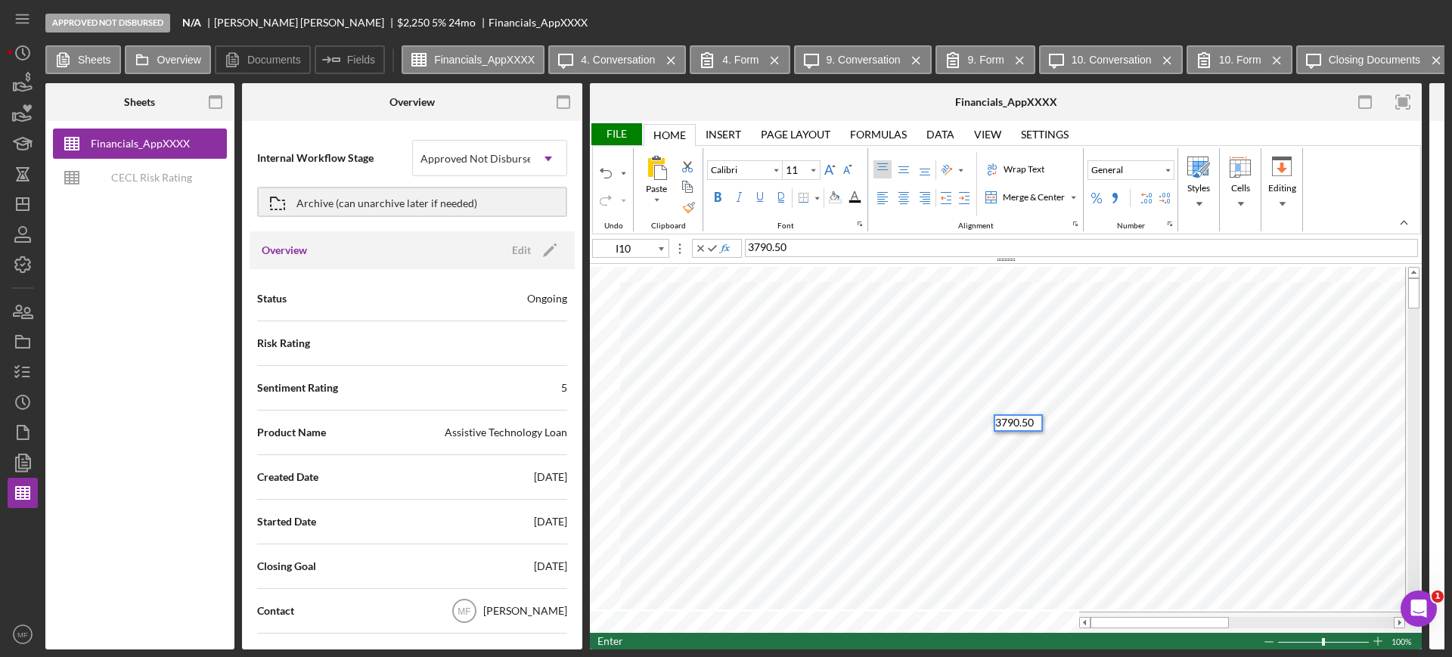
type input "J10"
type input "I11"
click at [828, 247] on div "Whatcom Co." at bounding box center [1081, 248] width 673 height 18
type input "I19"
click at [604, 133] on div "File" at bounding box center [616, 134] width 52 height 22
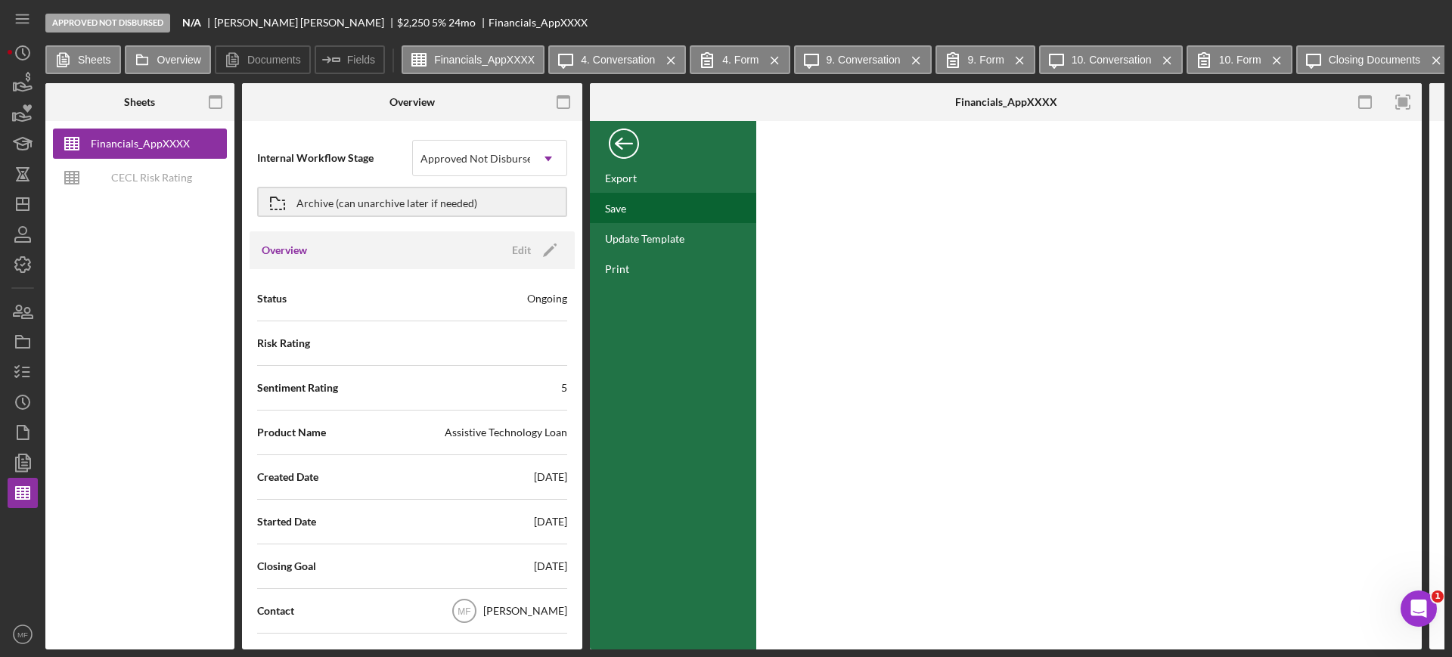
click at [632, 203] on div "Save" at bounding box center [673, 208] width 166 height 30
click at [25, 368] on icon "button" at bounding box center [23, 372] width 38 height 38
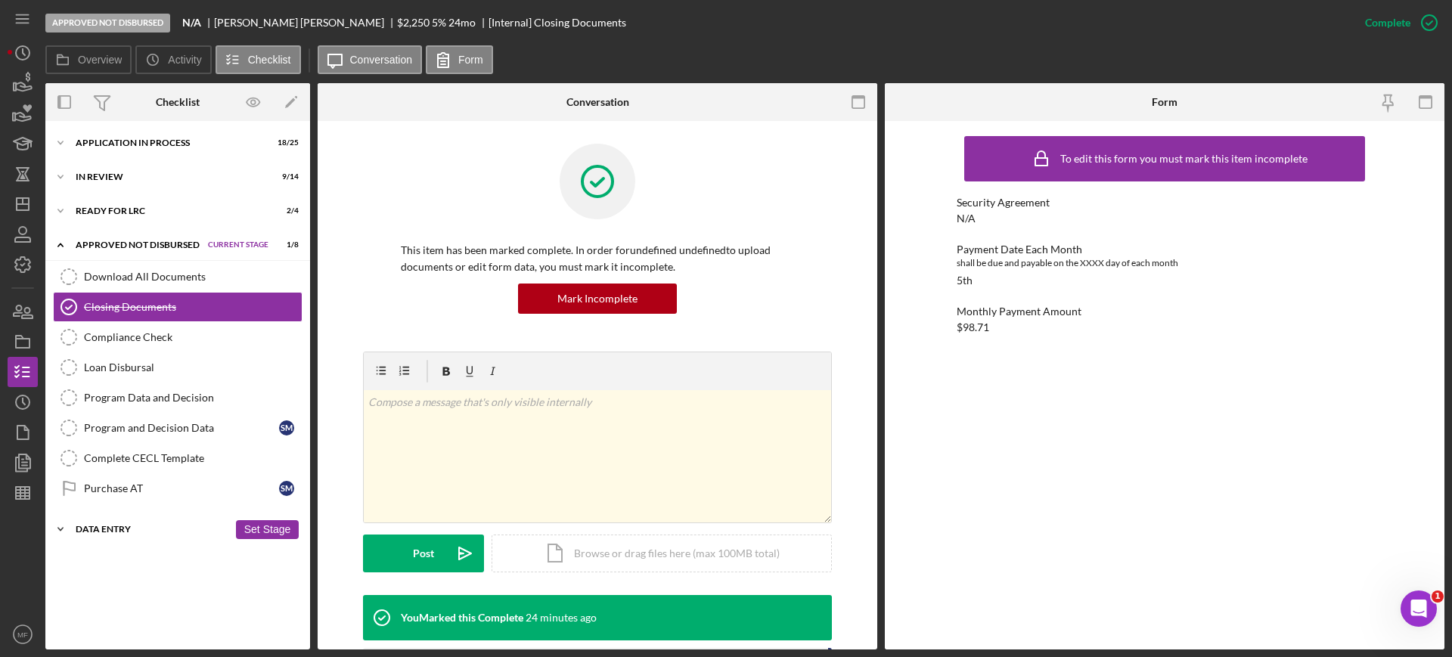
click at [121, 527] on div "Data Entry" at bounding box center [152, 529] width 153 height 9
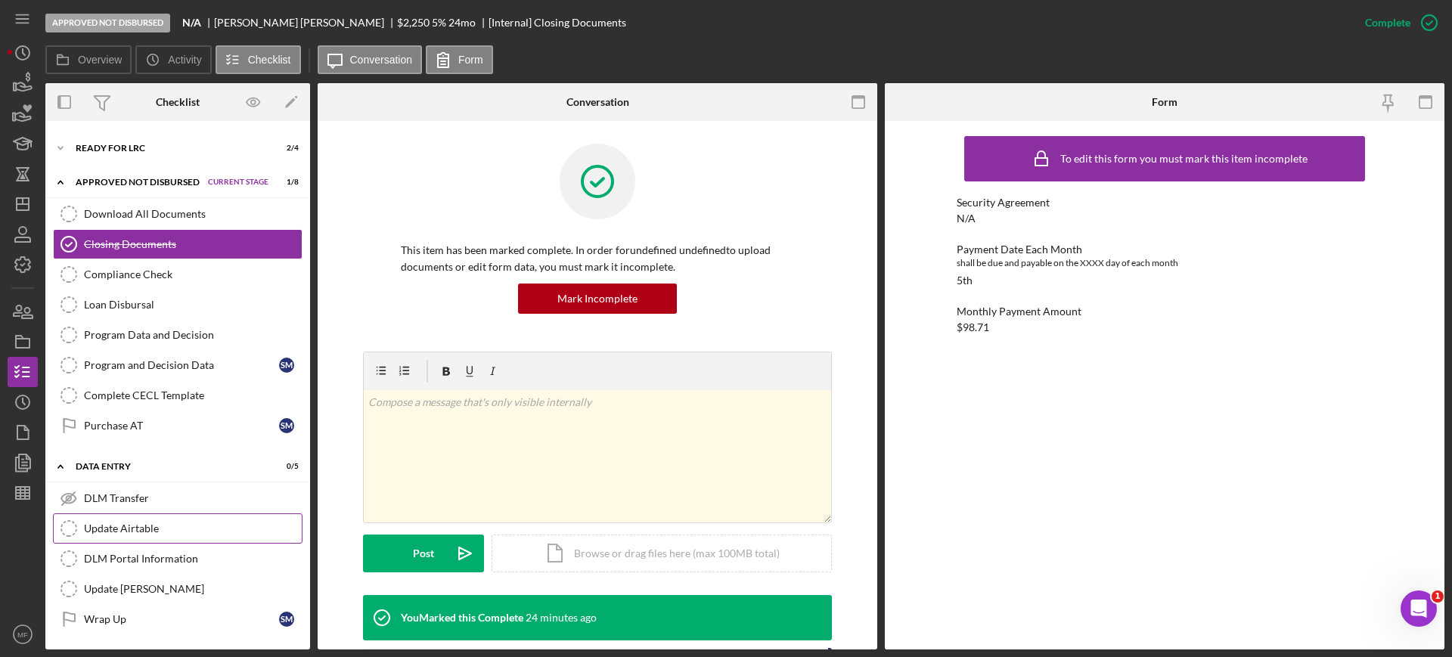
click at [178, 523] on div "Update Airtable" at bounding box center [193, 529] width 218 height 12
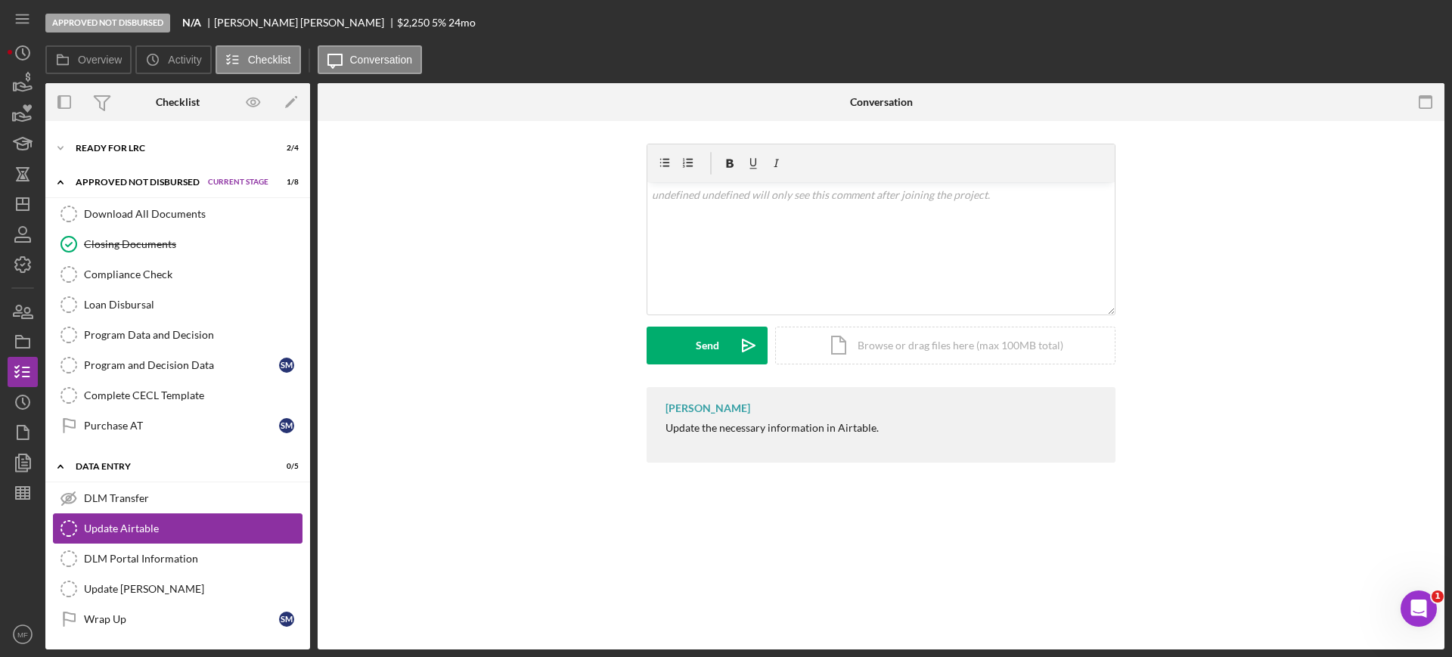
scroll to position [63, 0]
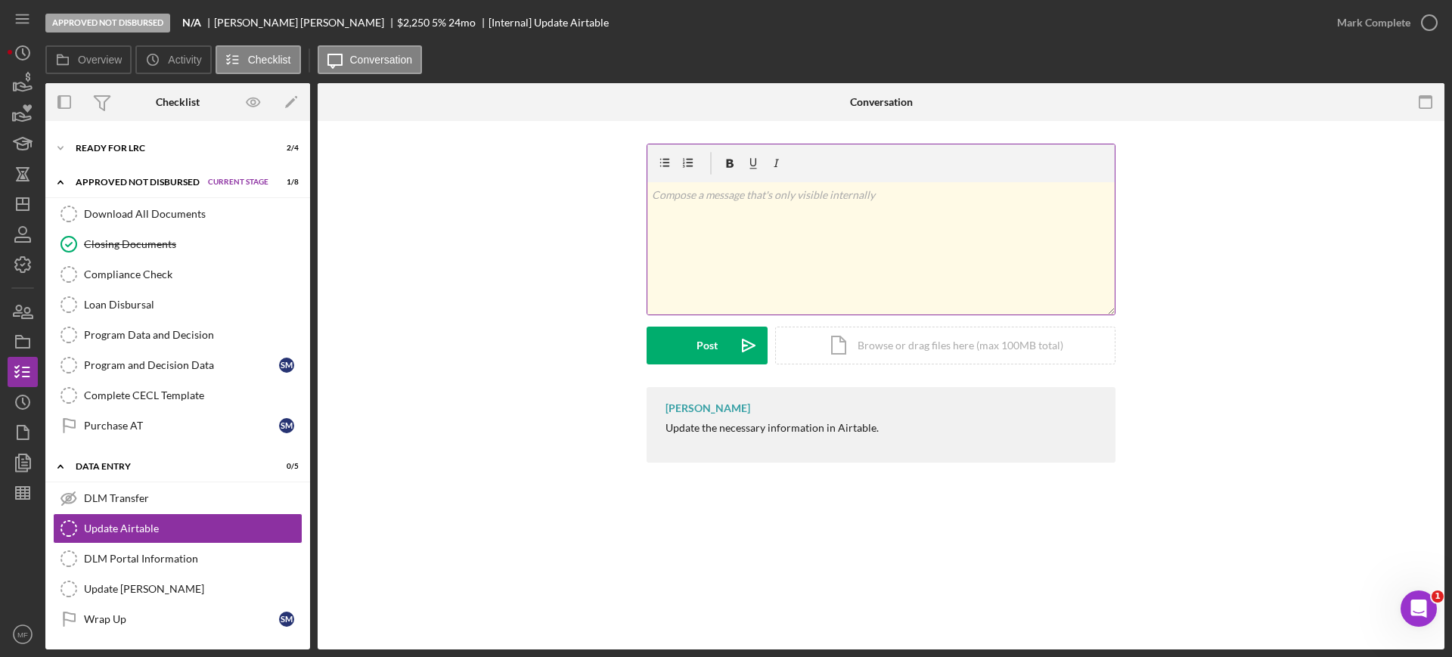
click at [742, 199] on p at bounding box center [881, 195] width 459 height 17
click at [701, 343] on div "Post" at bounding box center [707, 346] width 21 height 38
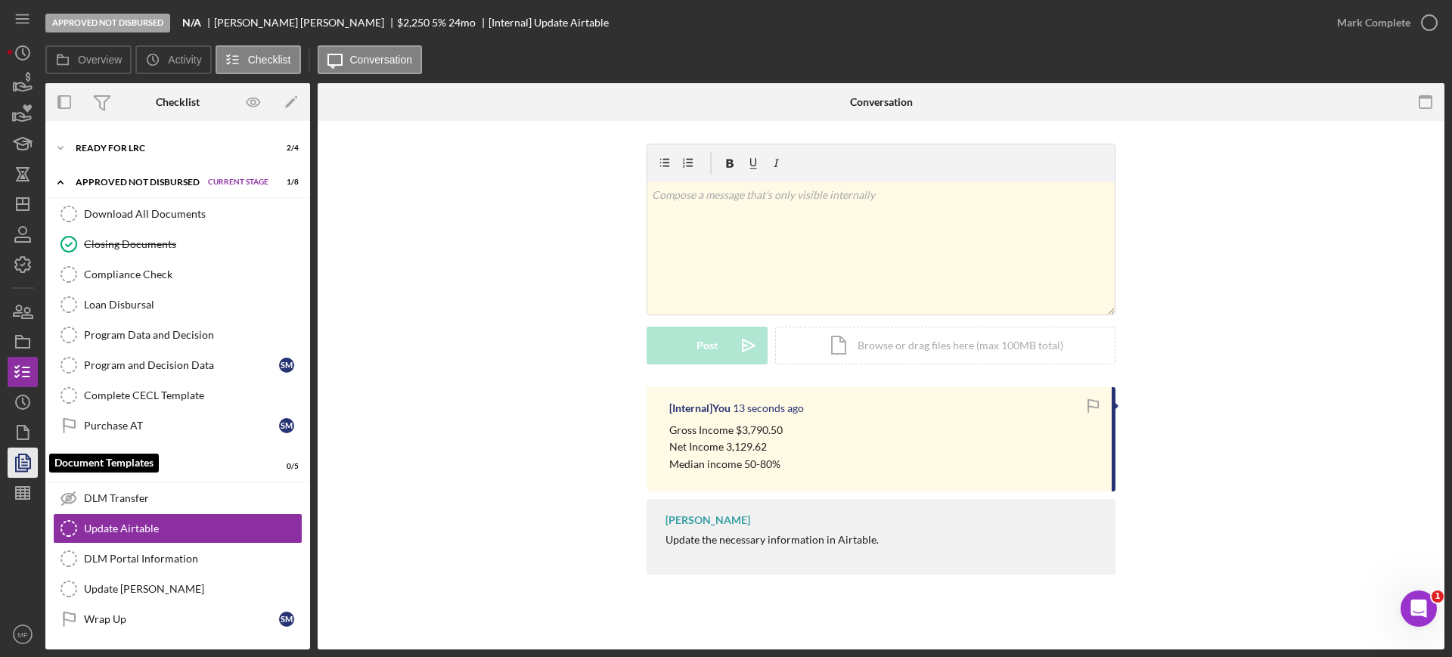
click at [20, 461] on icon "button" at bounding box center [23, 463] width 38 height 38
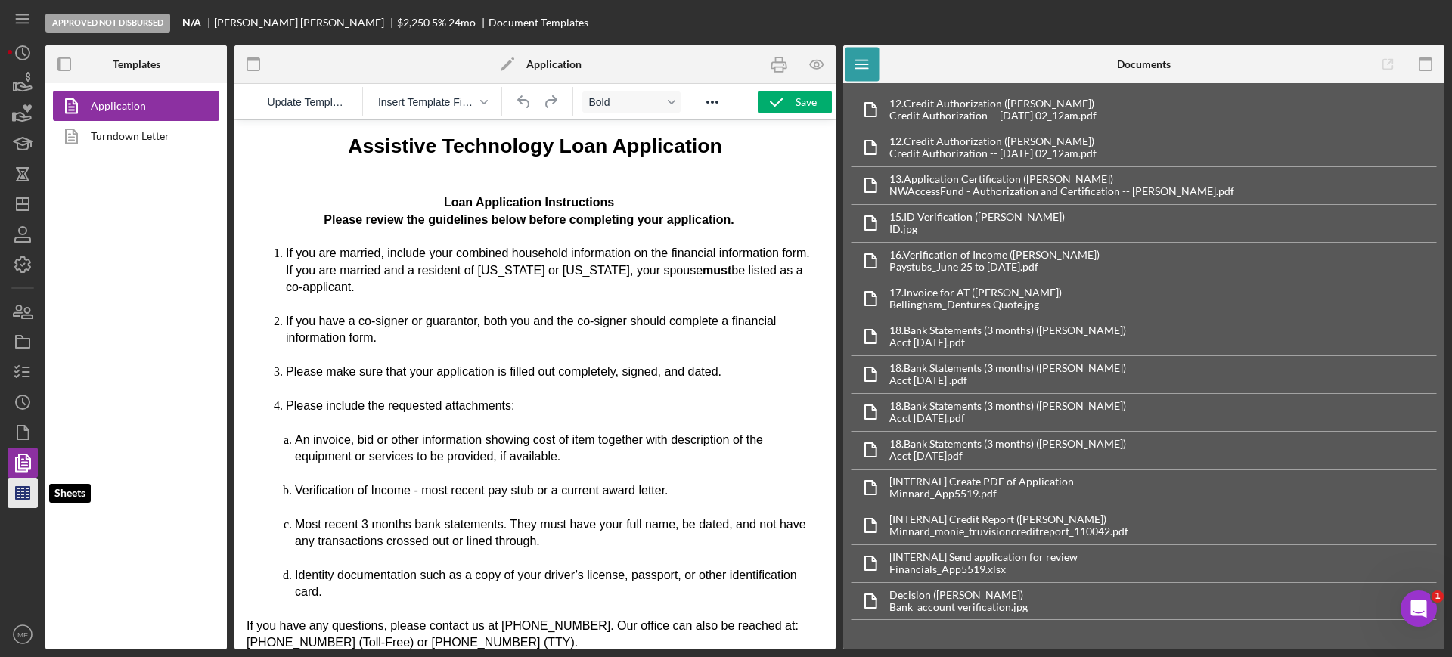
click at [20, 493] on line "button" at bounding box center [23, 493] width 14 height 0
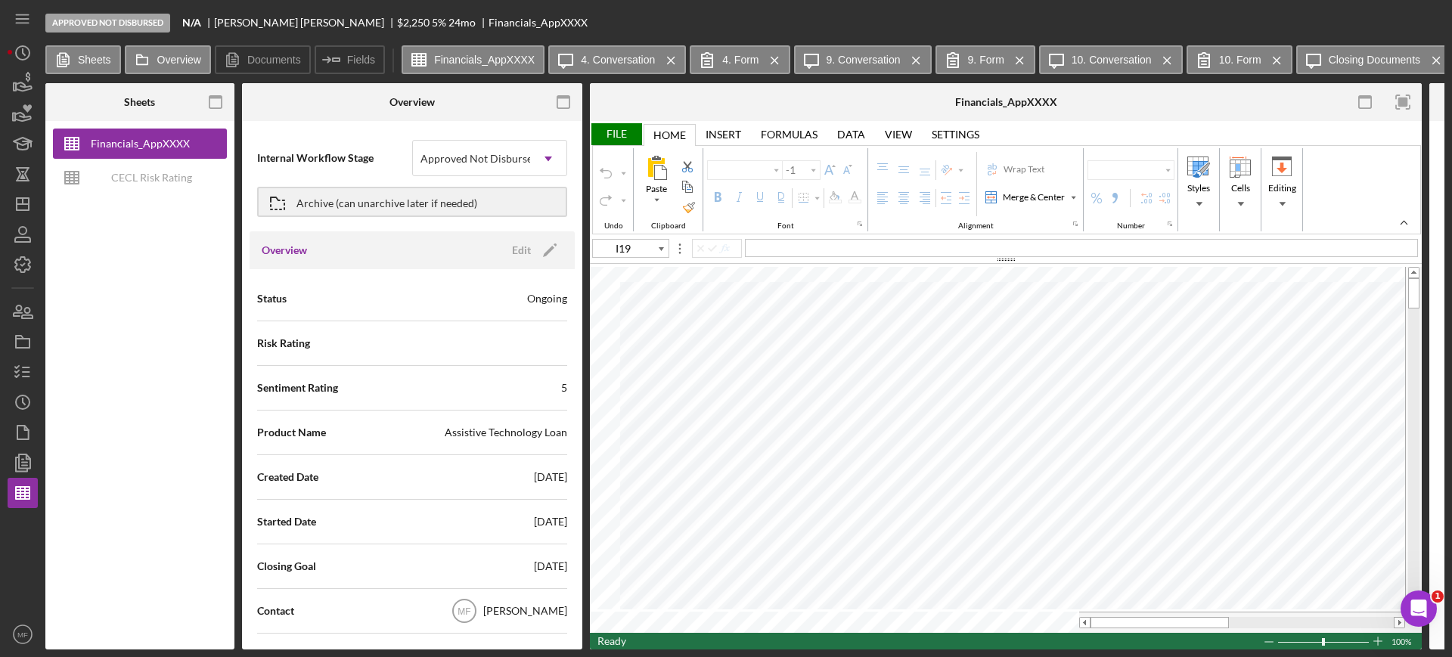
type input "Calibri"
type input "11"
type input "A1"
click at [128, 178] on div "CECL Risk Rating Template" at bounding box center [151, 178] width 121 height 30
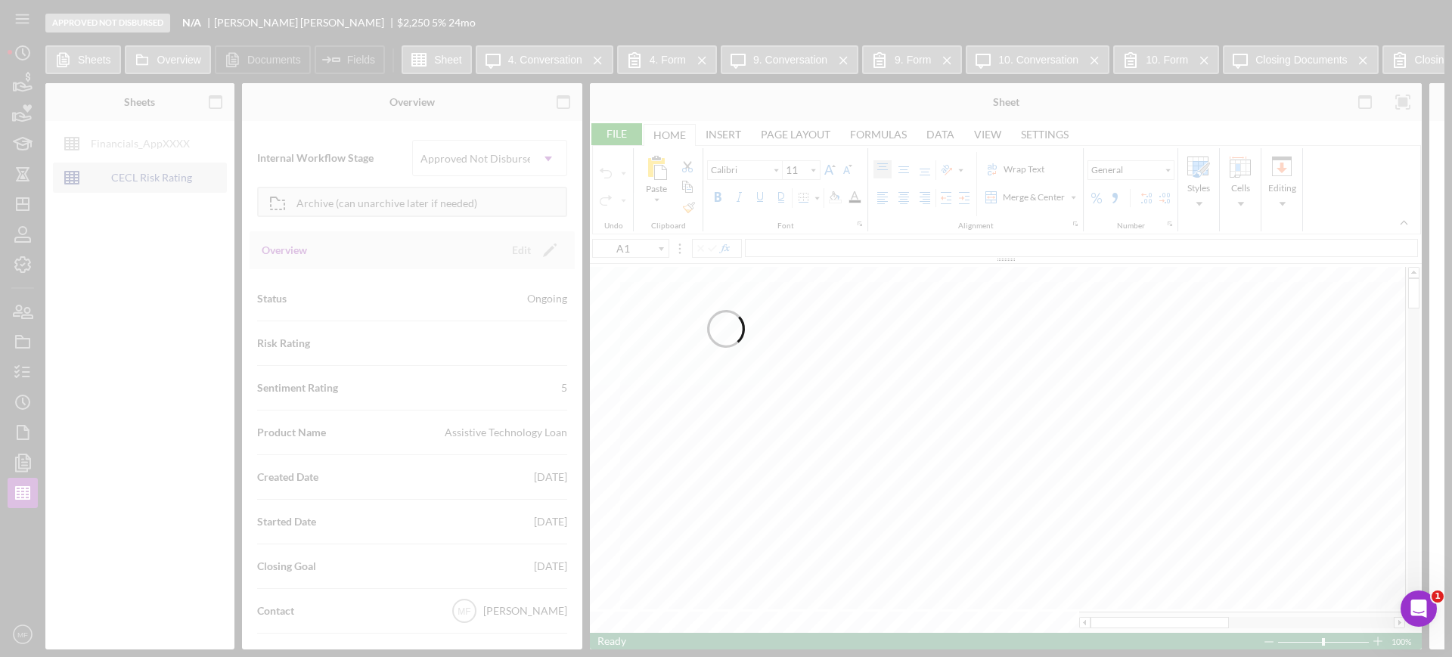
type input "Aptos Narrow"
type input "12"
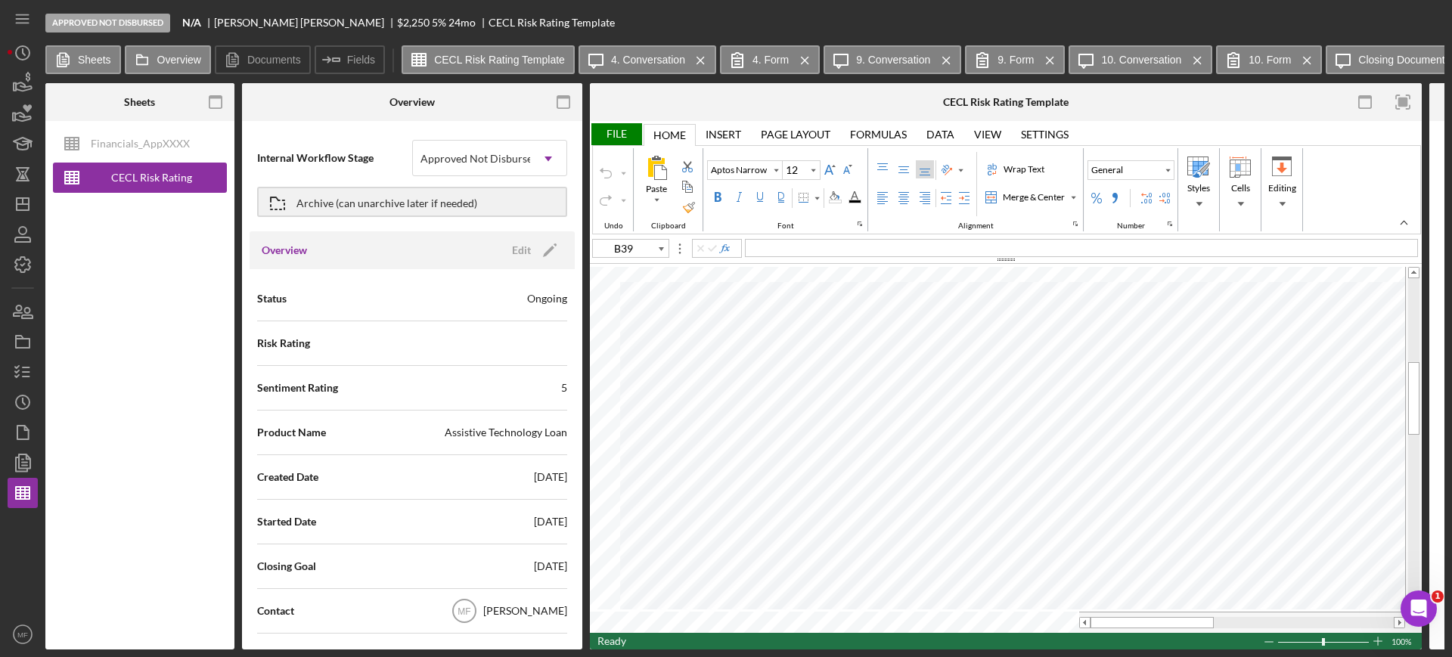
type input "C39"
type input "C40"
click at [619, 132] on div "File" at bounding box center [616, 134] width 52 height 22
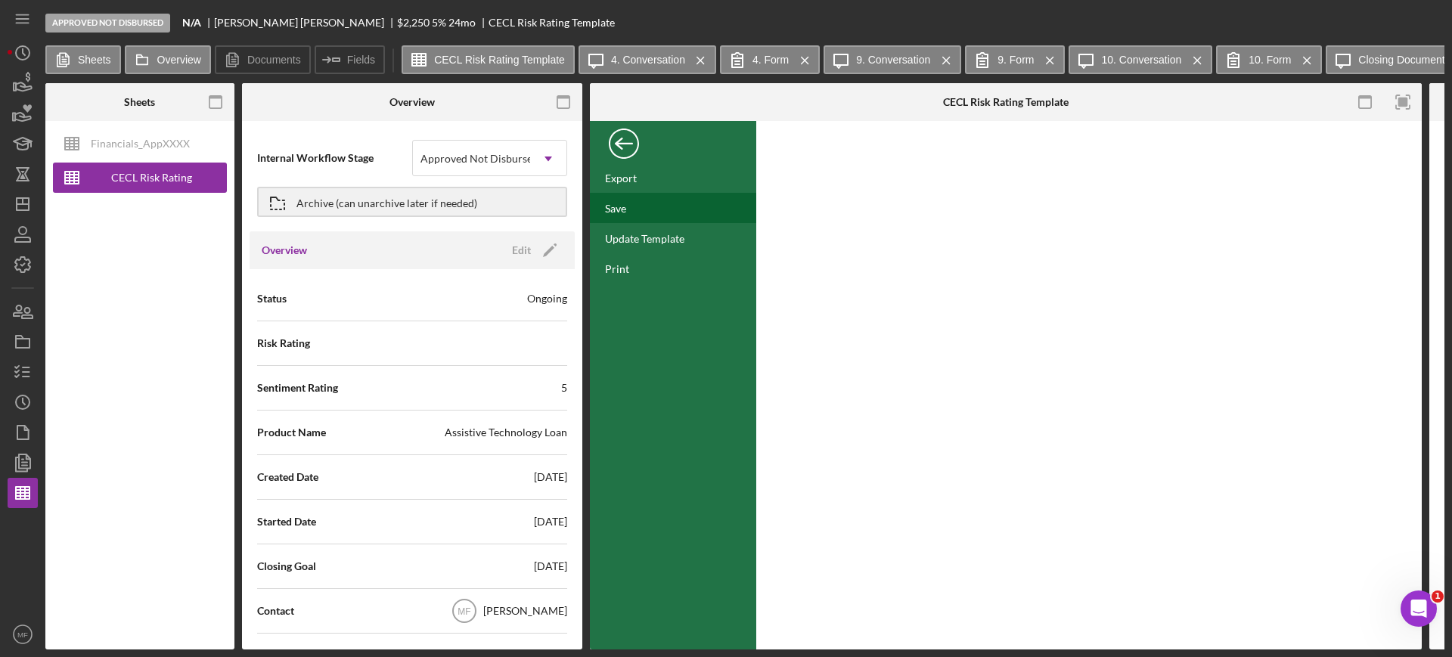
click at [623, 210] on div "Save" at bounding box center [615, 208] width 21 height 13
click at [619, 147] on div "Back" at bounding box center [624, 140] width 30 height 30
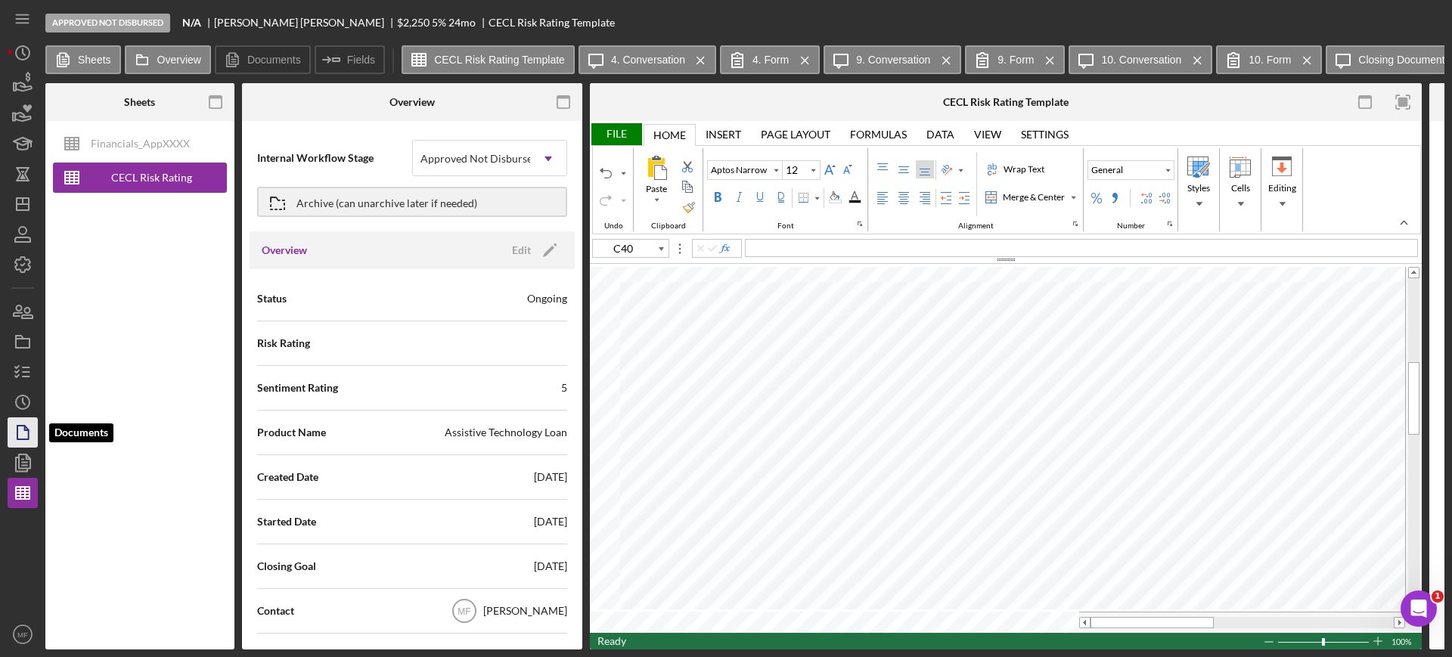
click at [15, 439] on icon "button" at bounding box center [23, 433] width 38 height 38
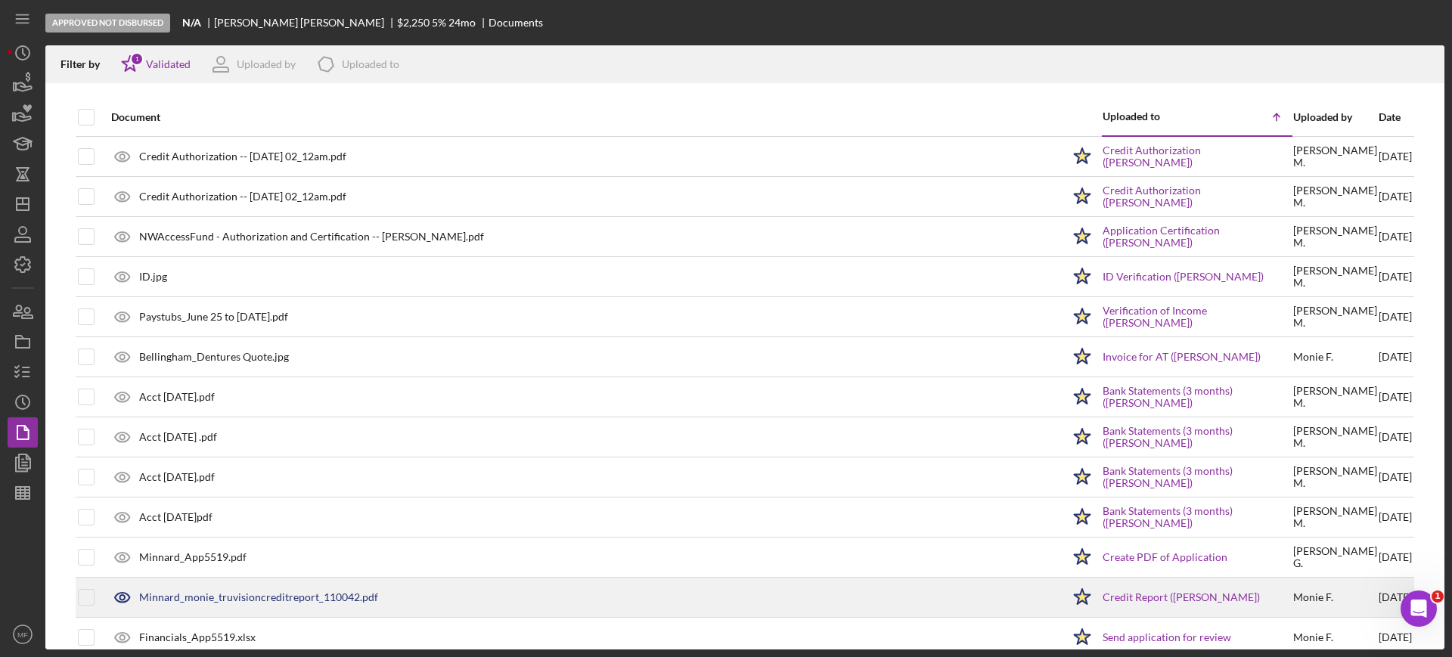
click at [244, 596] on div "Minnard_monie_truvisioncreditreport_110042.pdf" at bounding box center [258, 597] width 239 height 12
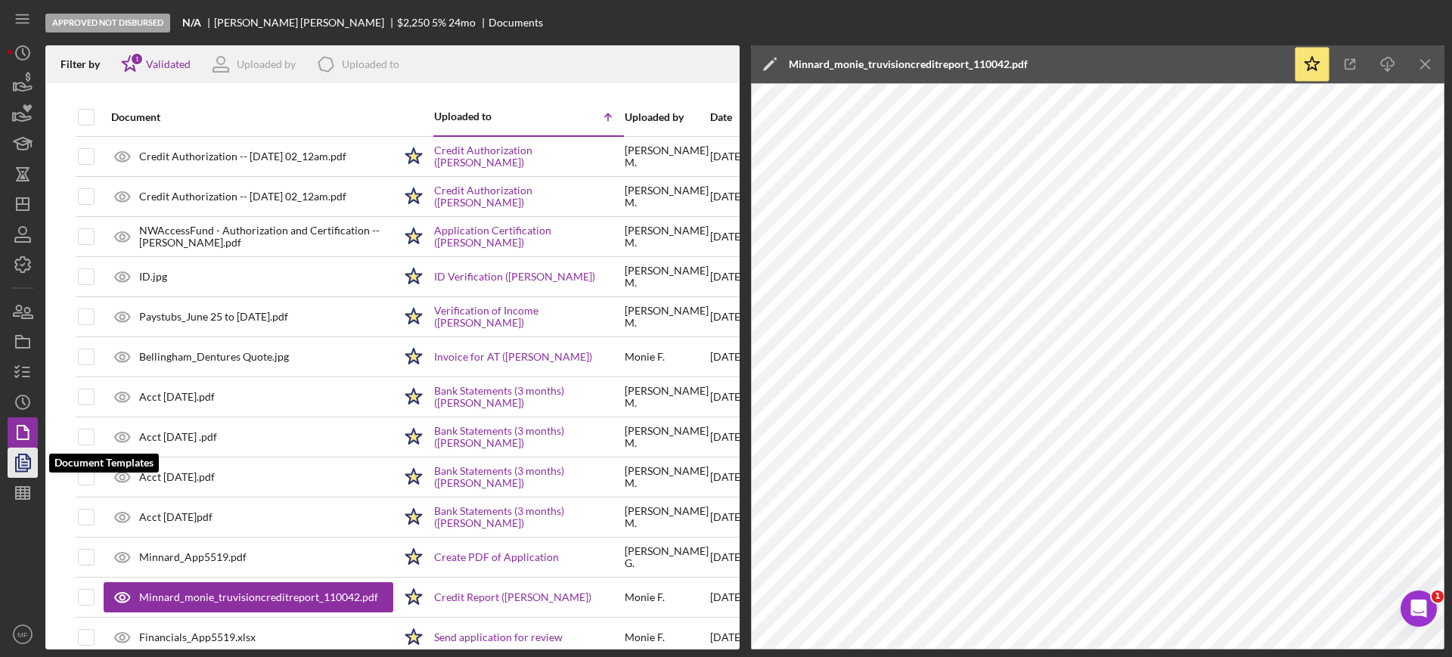
click at [25, 469] on icon "button" at bounding box center [23, 463] width 38 height 38
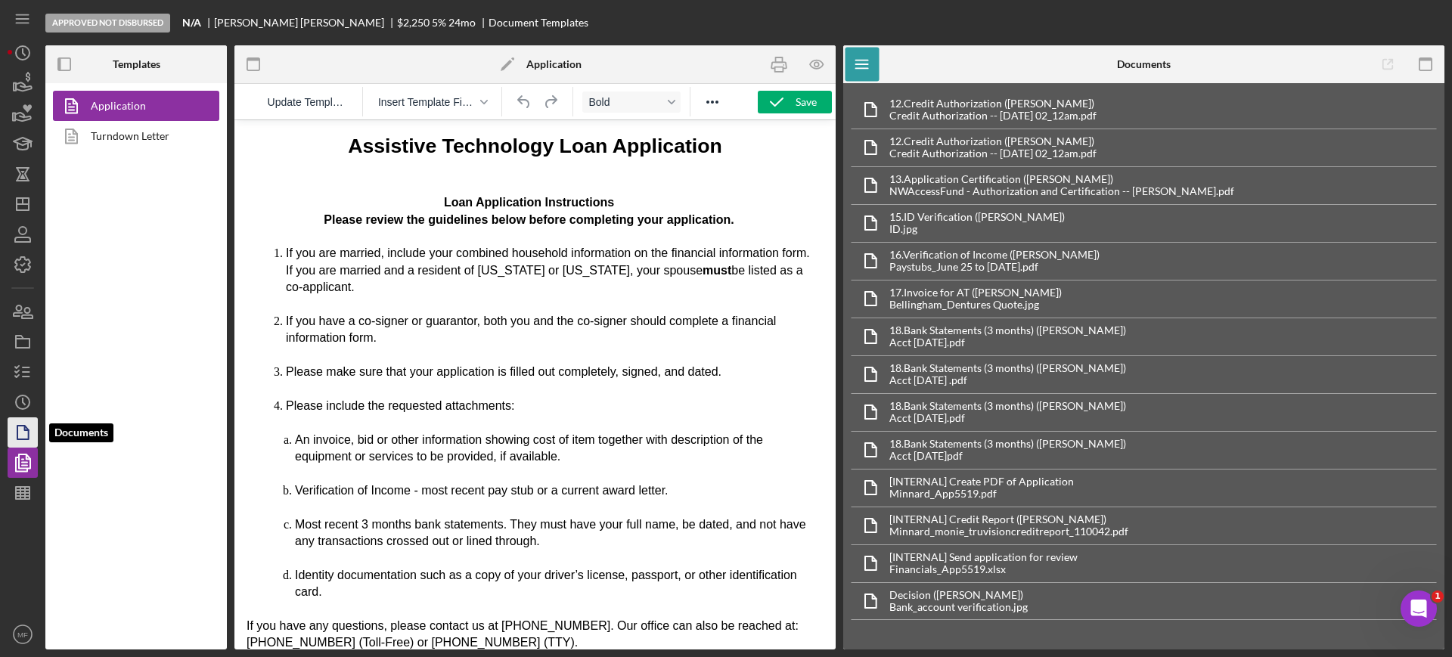
click at [23, 429] on icon "button" at bounding box center [23, 433] width 38 height 38
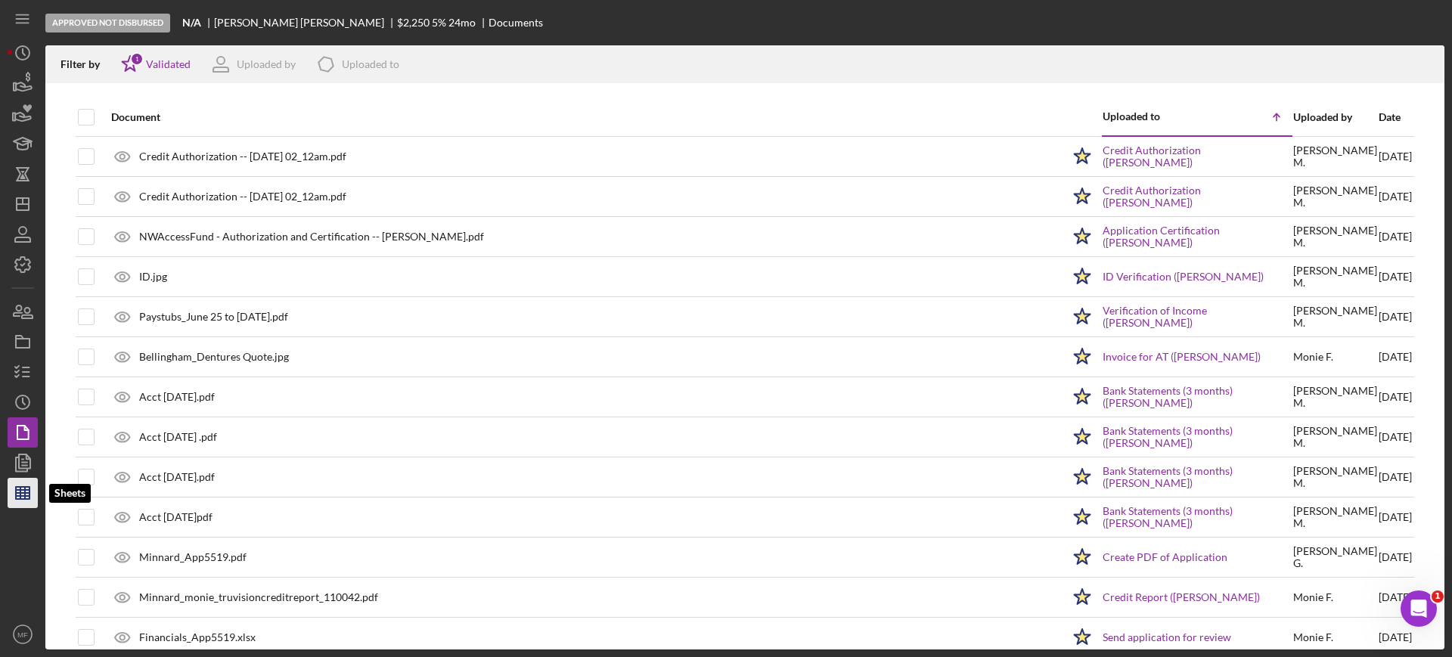
click at [14, 495] on icon "button" at bounding box center [23, 493] width 38 height 38
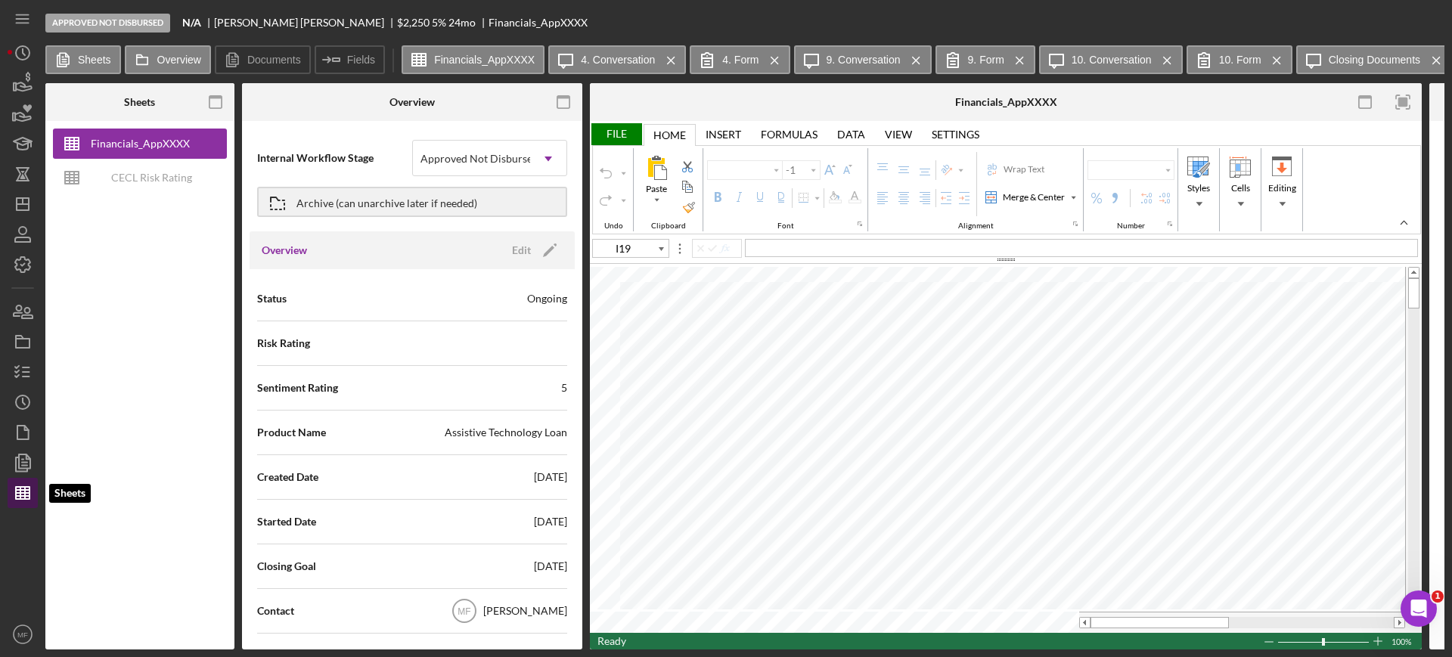
type input "Calibri"
type input "11"
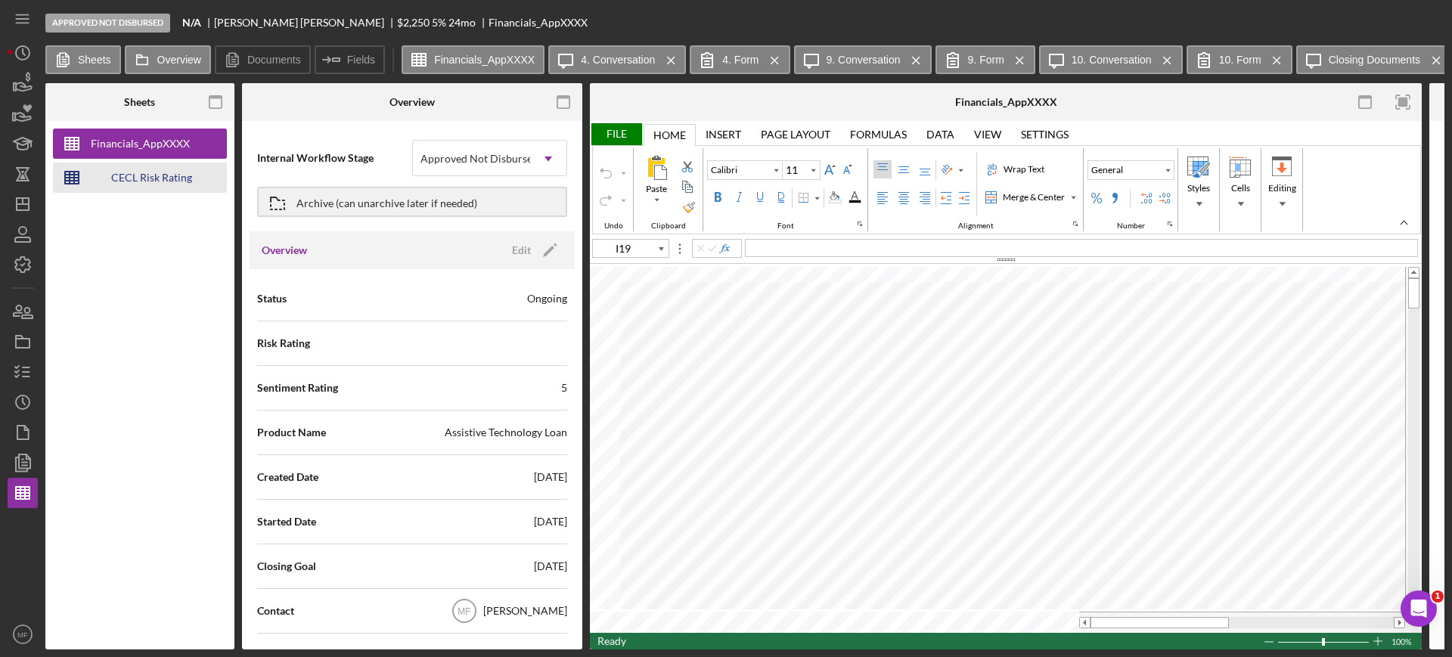
click at [136, 179] on div "CECL Risk Rating Template" at bounding box center [151, 178] width 121 height 30
type input "Aptos Narrow"
type input "12"
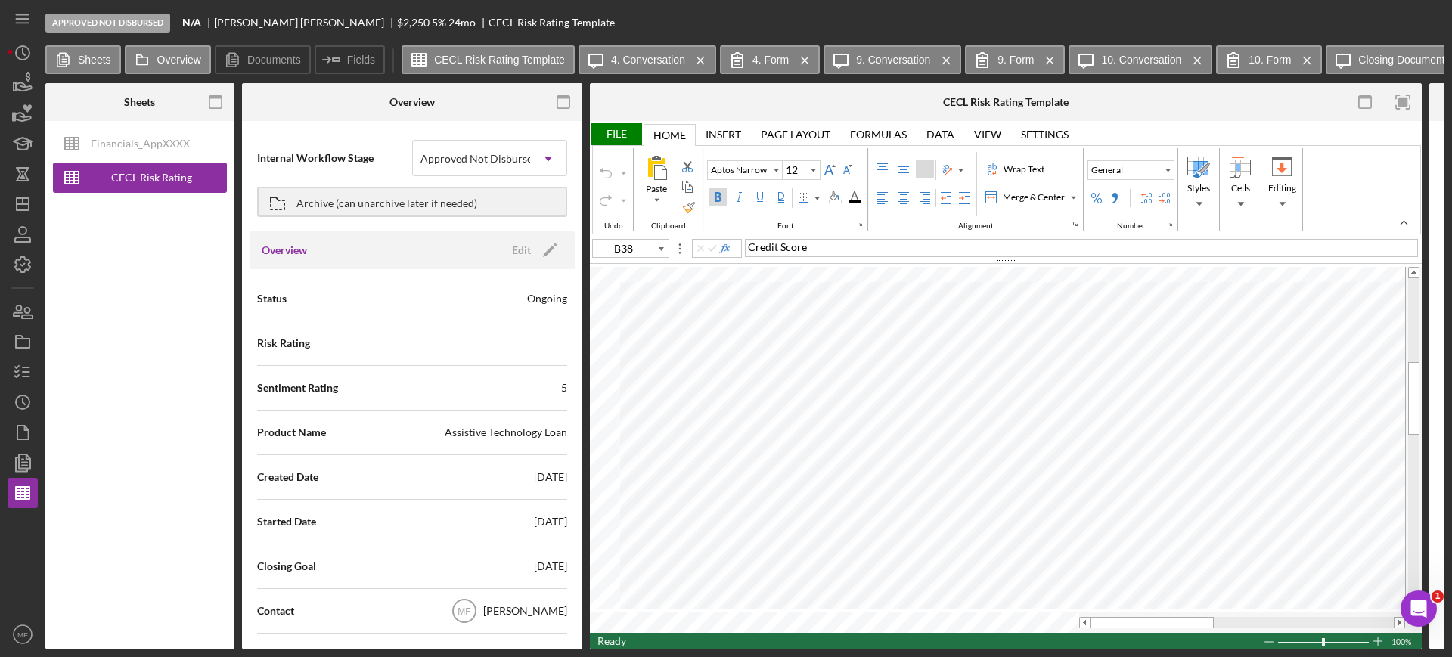
type input "B39"
type input "G39"
type input "G40"
click at [617, 127] on div "File" at bounding box center [616, 134] width 52 height 22
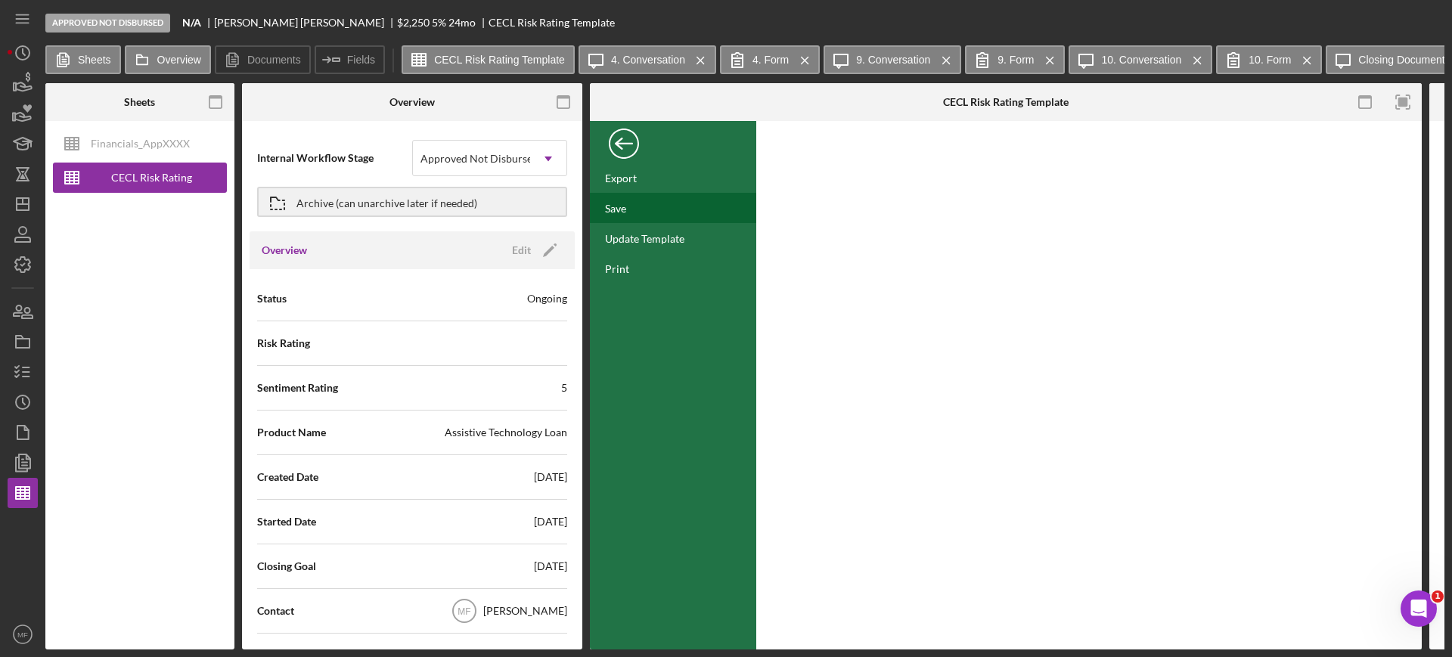
click at [629, 215] on div "Save" at bounding box center [673, 208] width 166 height 30
click at [619, 144] on div "Back" at bounding box center [624, 140] width 30 height 30
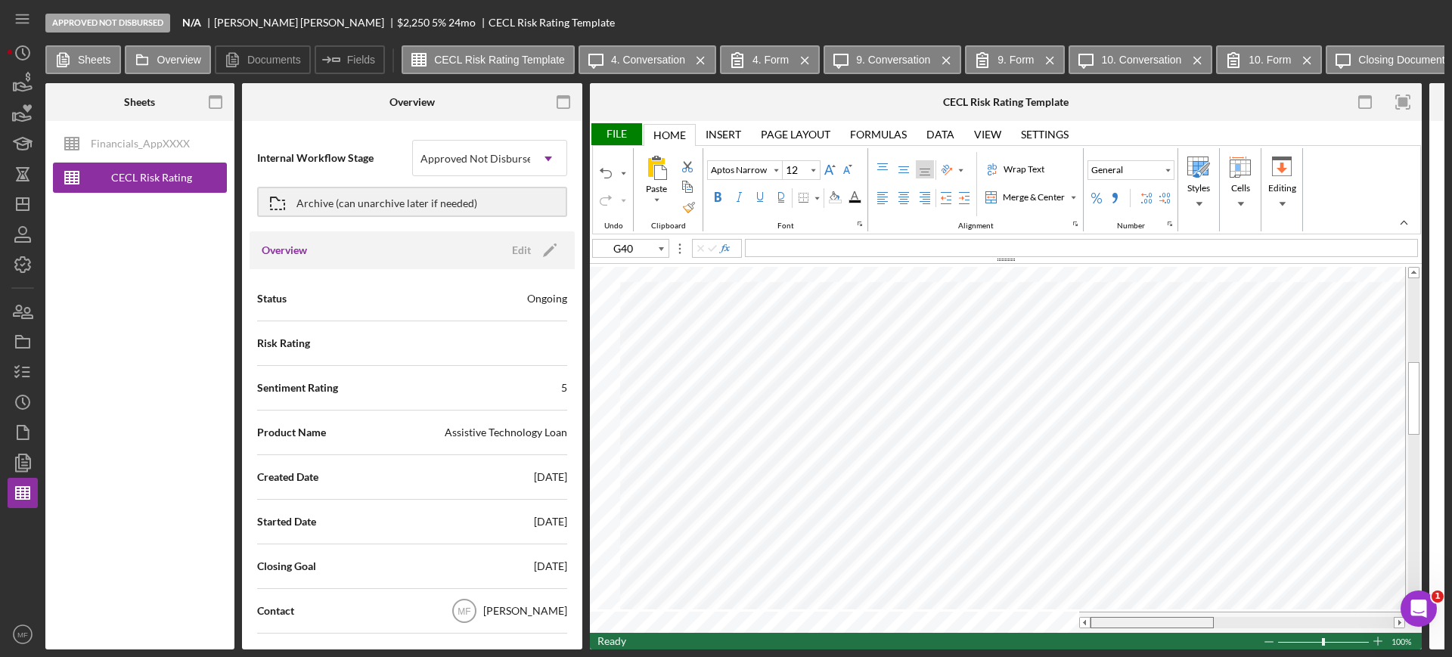
drag, startPoint x: 1190, startPoint y: 616, endPoint x: 1106, endPoint y: 647, distance: 90.2
click at [1106, 647] on div "Sheets Financials_AppXXXX CECL Risk Rating Template Overview Internal Workflow …" at bounding box center [744, 366] width 1399 height 567
click at [1071, 615] on tr at bounding box center [997, 622] width 815 height 21
click at [613, 130] on div "File" at bounding box center [616, 134] width 52 height 22
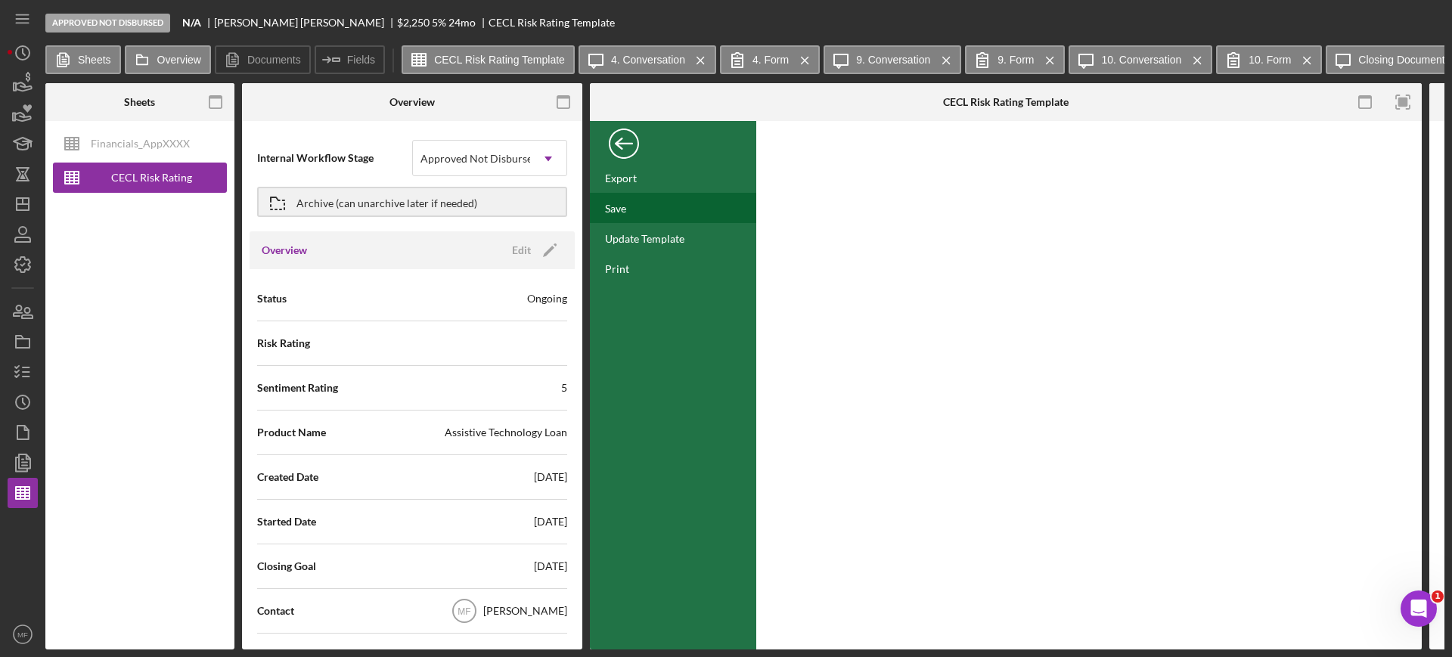
click at [629, 214] on div "Save" at bounding box center [673, 208] width 166 height 30
click at [625, 141] on div "Back" at bounding box center [624, 140] width 30 height 30
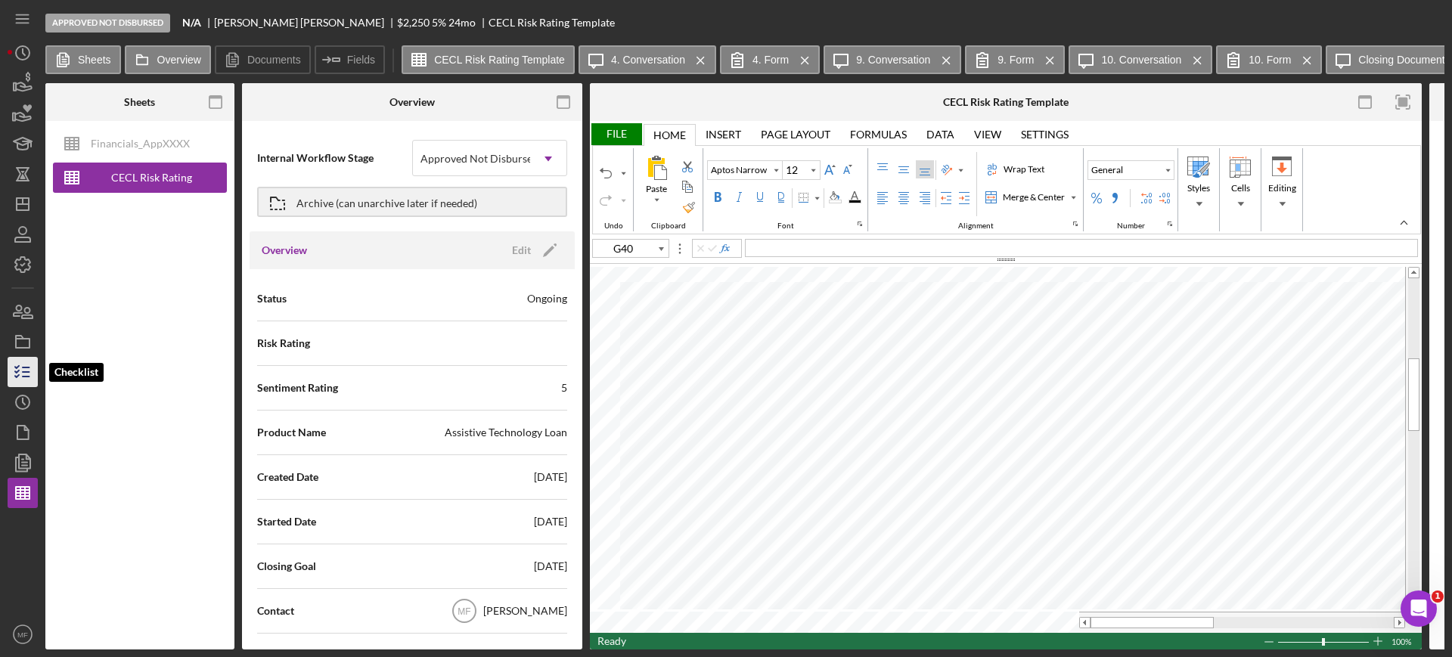
click at [24, 361] on icon "button" at bounding box center [23, 372] width 38 height 38
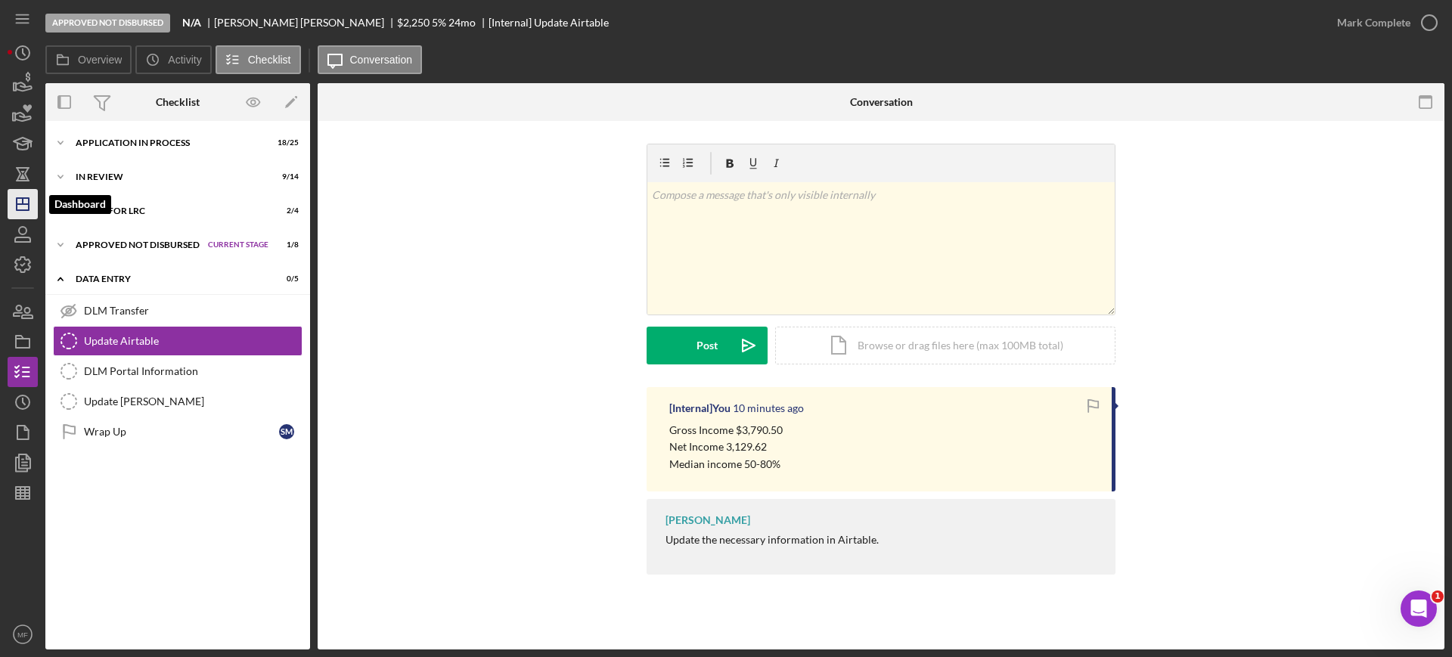
click at [33, 199] on icon "Icon/Dashboard" at bounding box center [23, 204] width 38 height 38
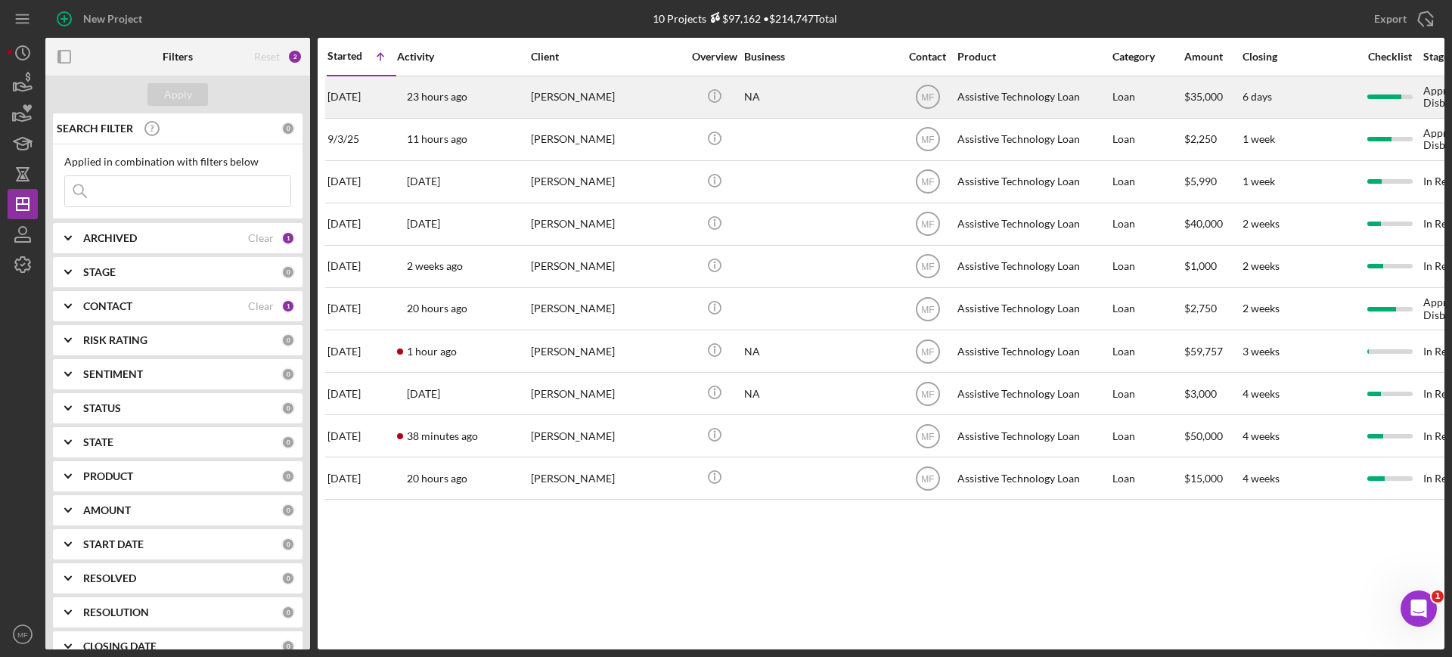
click at [806, 92] on div "NA" at bounding box center [819, 97] width 151 height 40
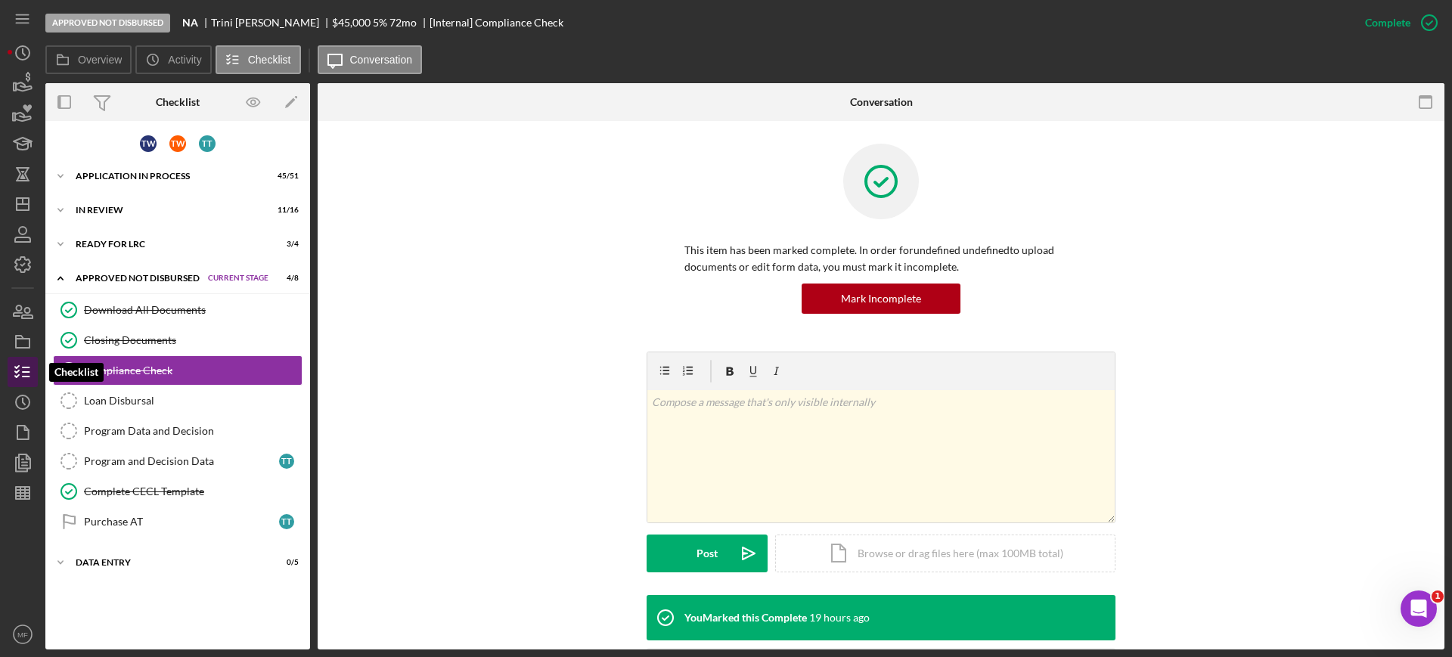
click at [20, 367] on icon "button" at bounding box center [23, 372] width 38 height 38
click at [14, 202] on icon "Icon/Dashboard" at bounding box center [23, 204] width 38 height 38
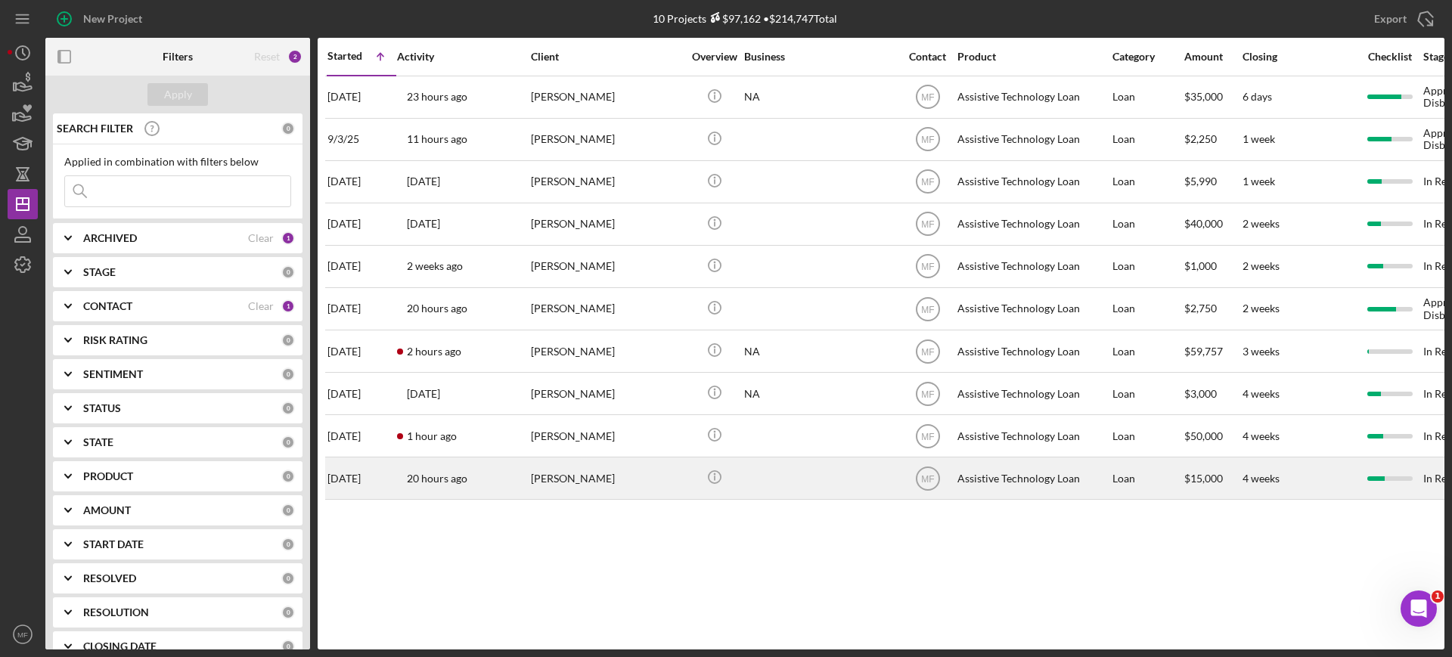
click at [589, 480] on div "Lance Roosma" at bounding box center [606, 478] width 151 height 40
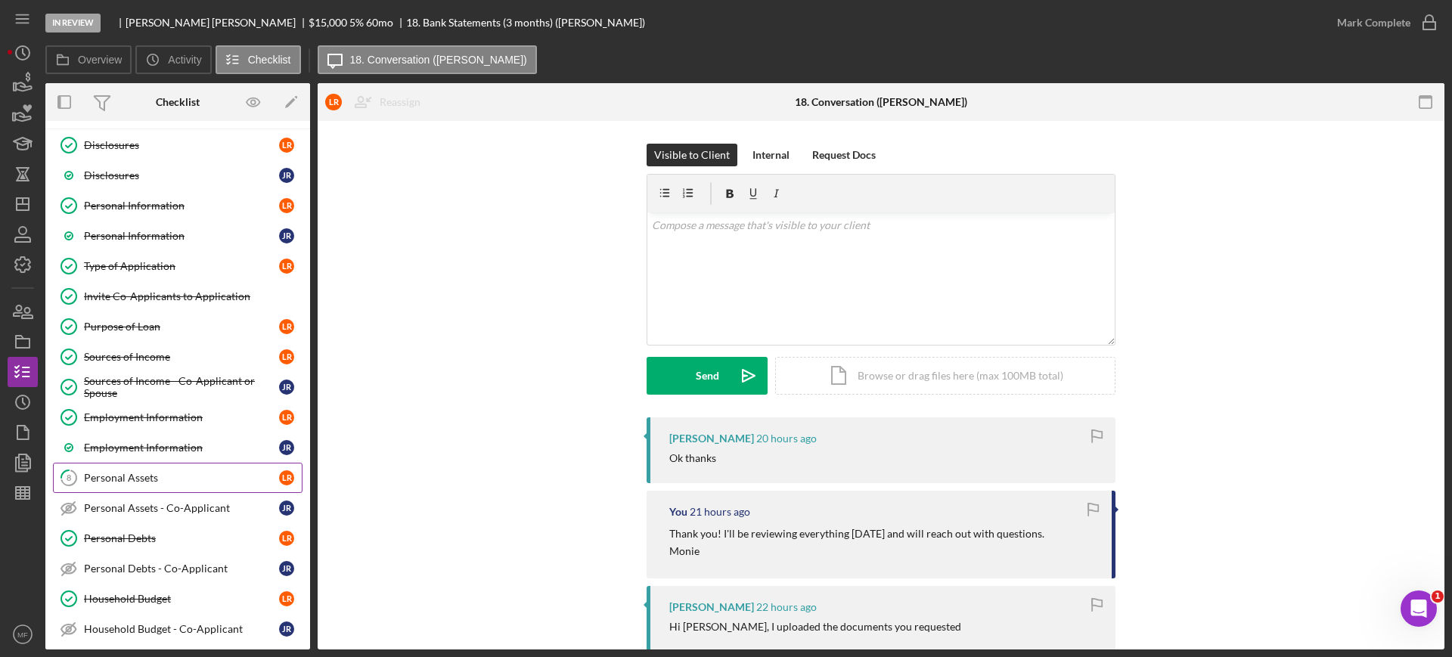
scroll to position [95, 0]
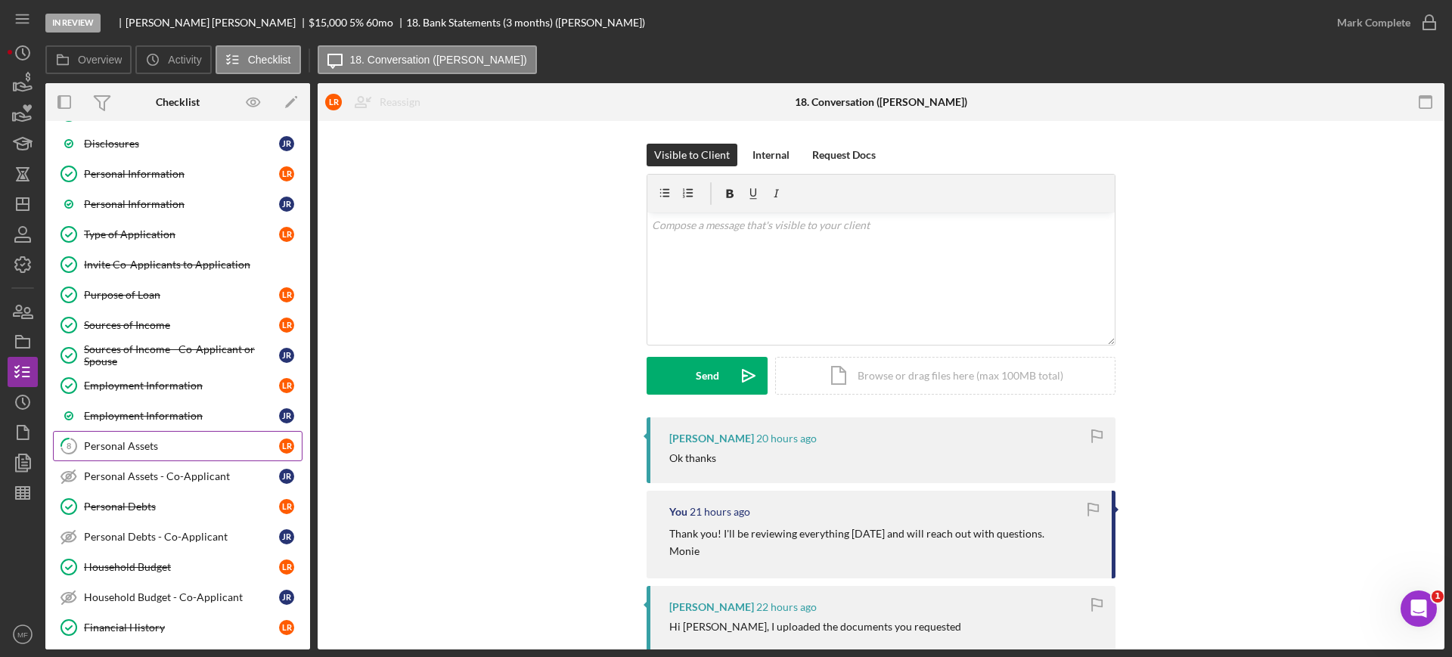
click at [115, 447] on div "Personal Assets" at bounding box center [181, 446] width 195 height 12
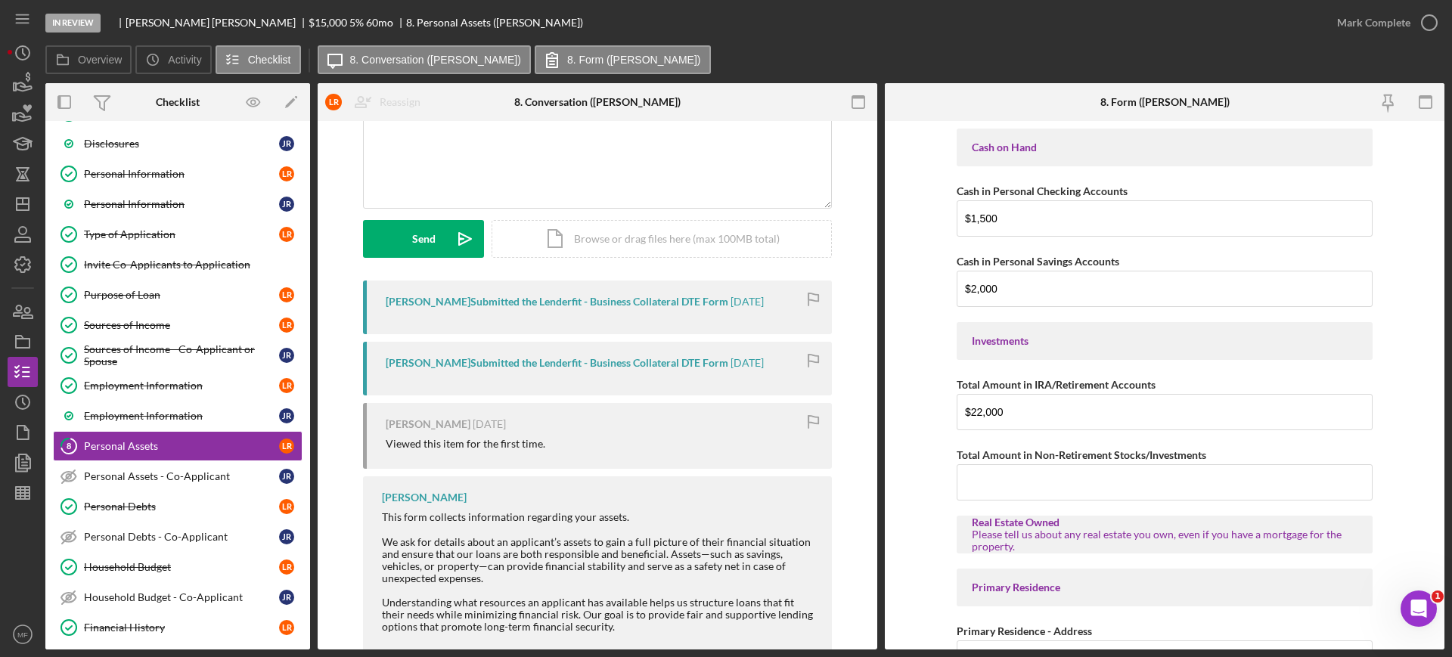
scroll to position [169, 0]
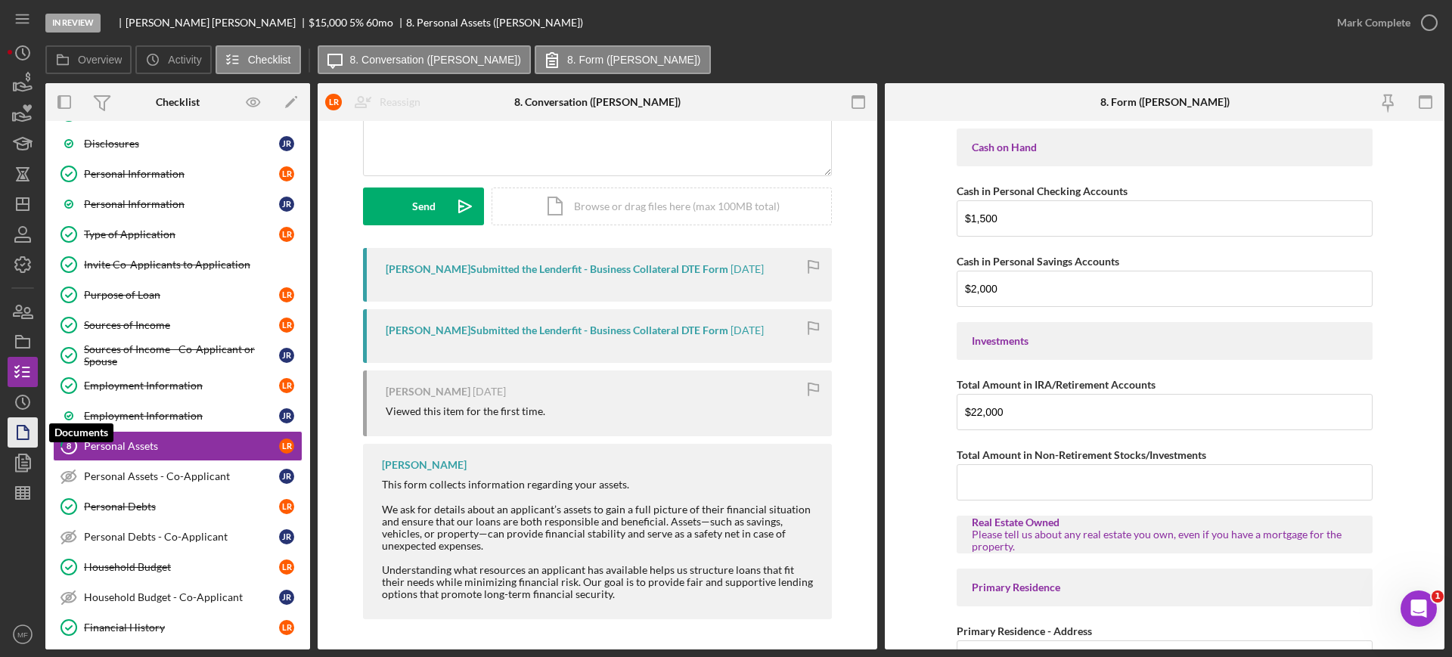
click at [33, 433] on icon "button" at bounding box center [23, 433] width 38 height 38
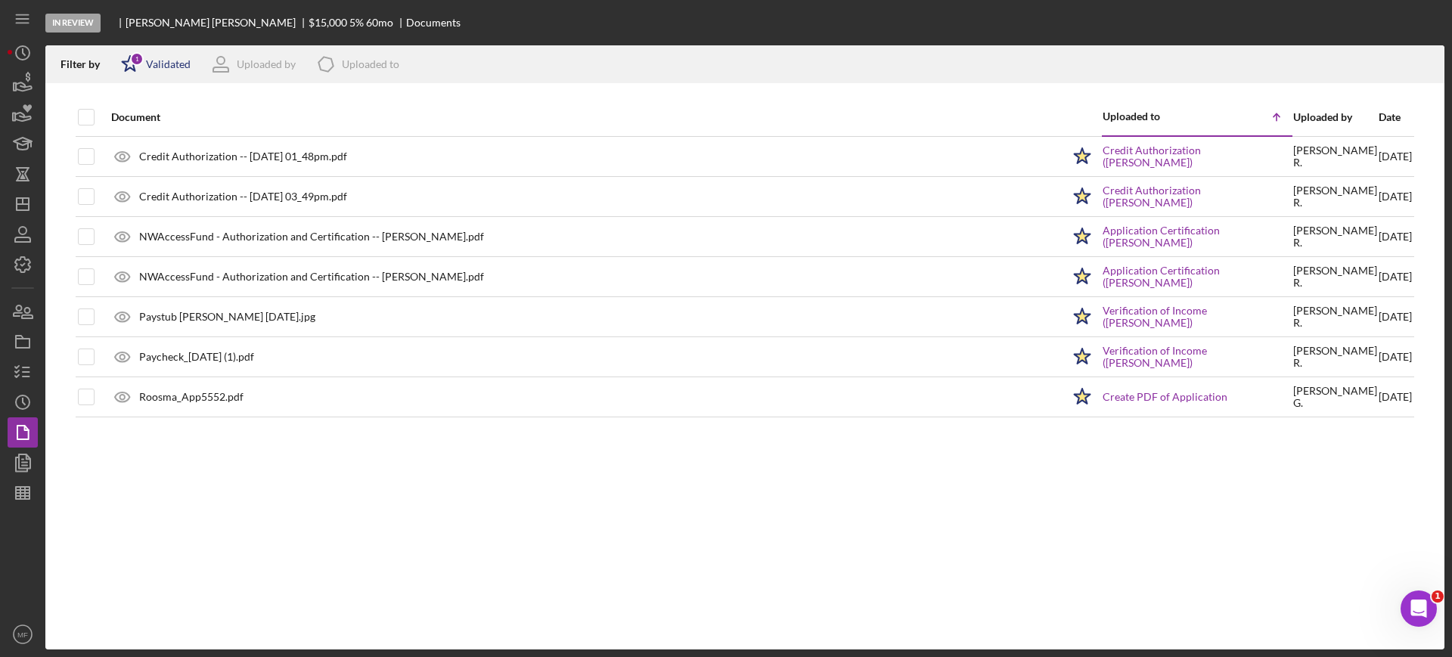
click at [163, 68] on div "Validated" at bounding box center [168, 64] width 45 height 12
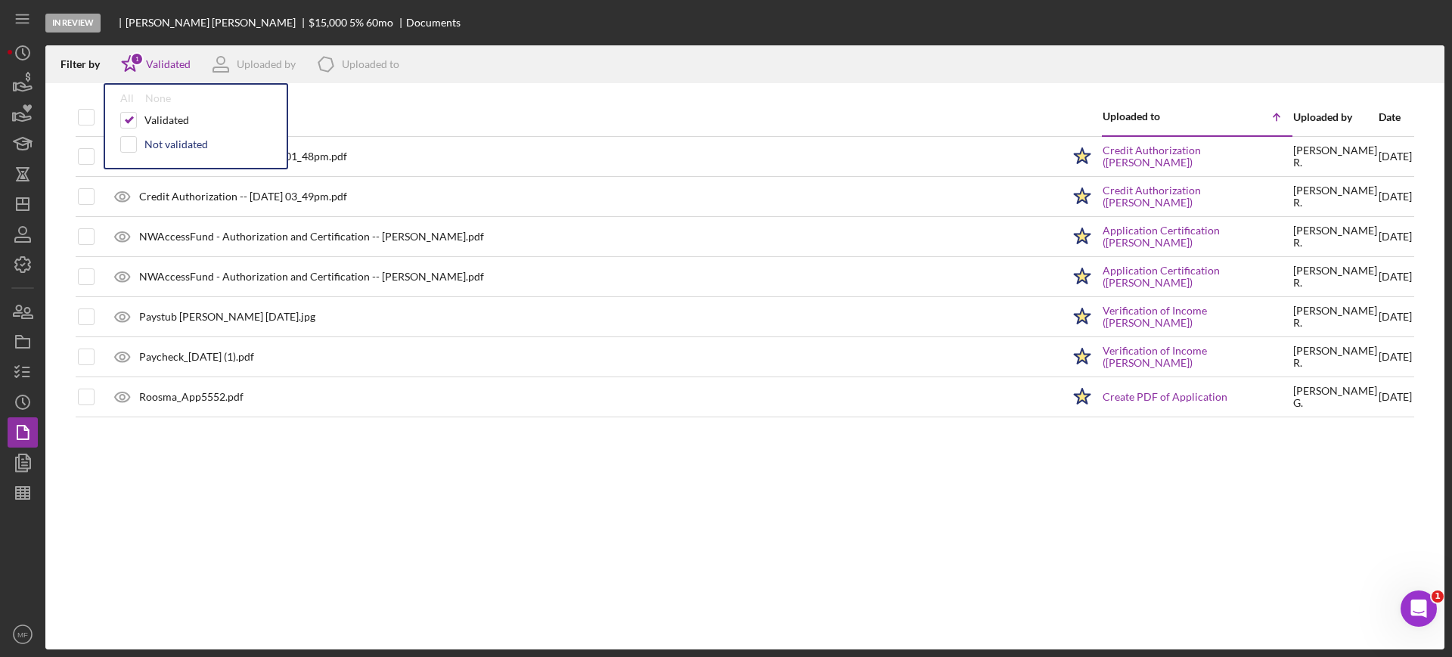
click at [168, 141] on div "Not validated" at bounding box center [176, 144] width 64 height 12
checkbox input "true"
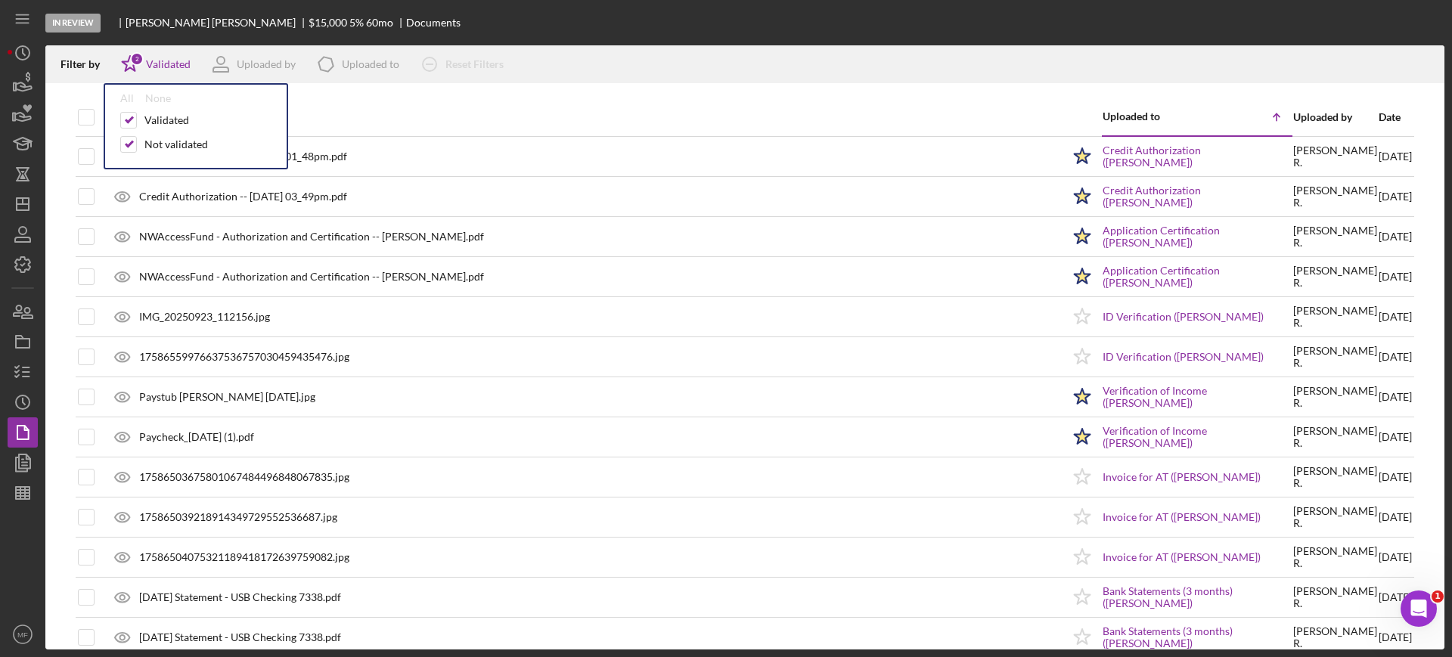
click at [492, 108] on div "Document" at bounding box center [586, 117] width 951 height 36
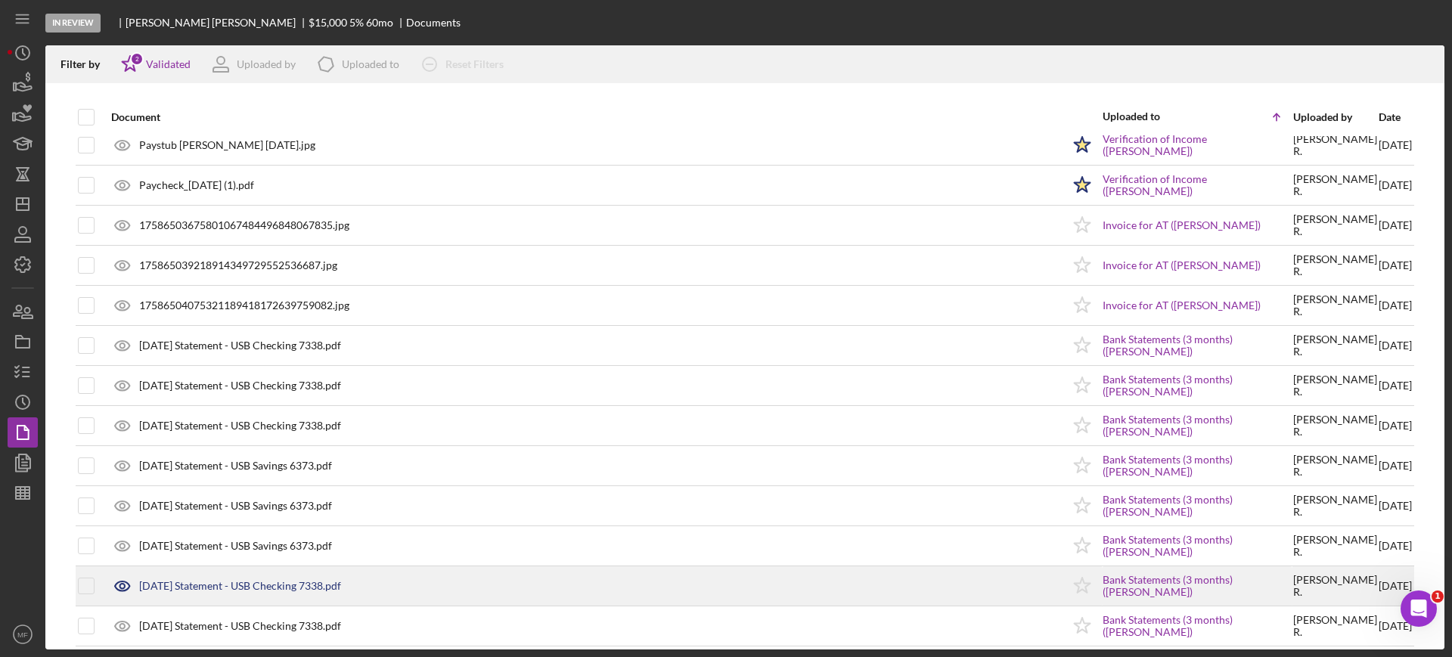
scroll to position [344, 0]
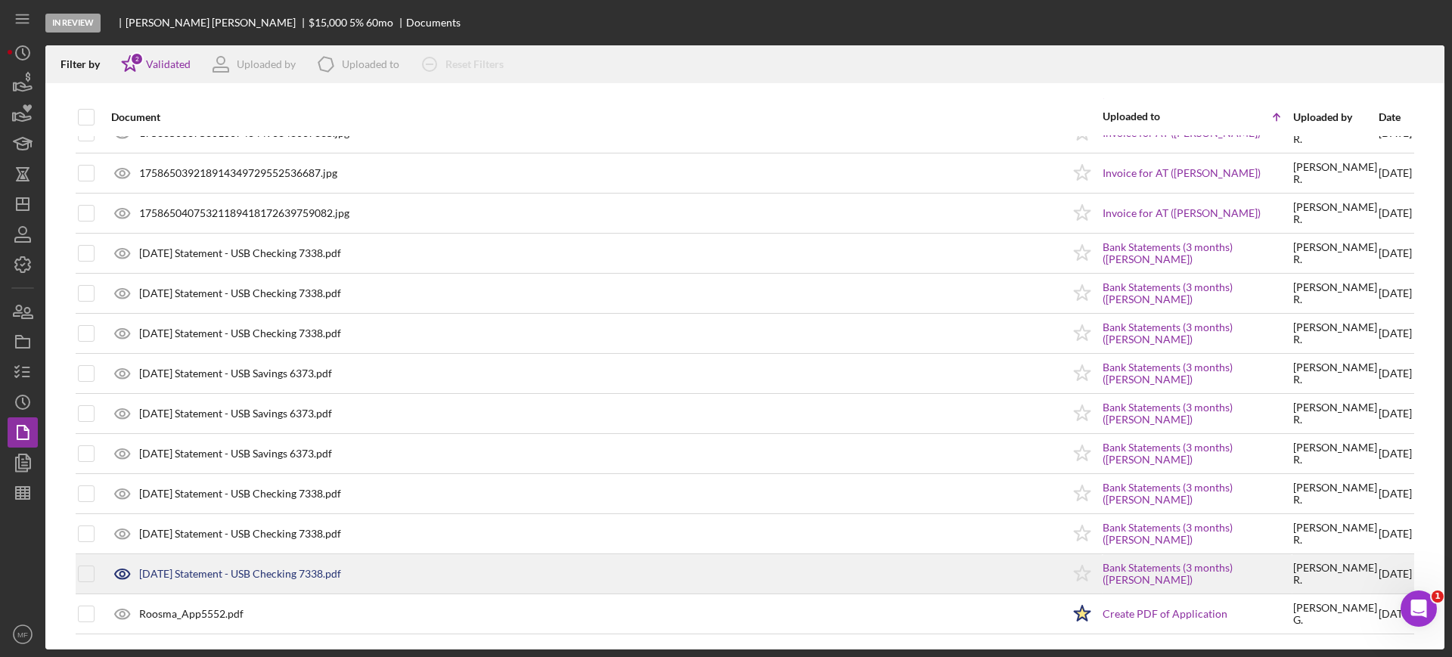
click at [228, 580] on div "2025-09-05 Statement - USB Checking 7338.pdf" at bounding box center [583, 574] width 958 height 38
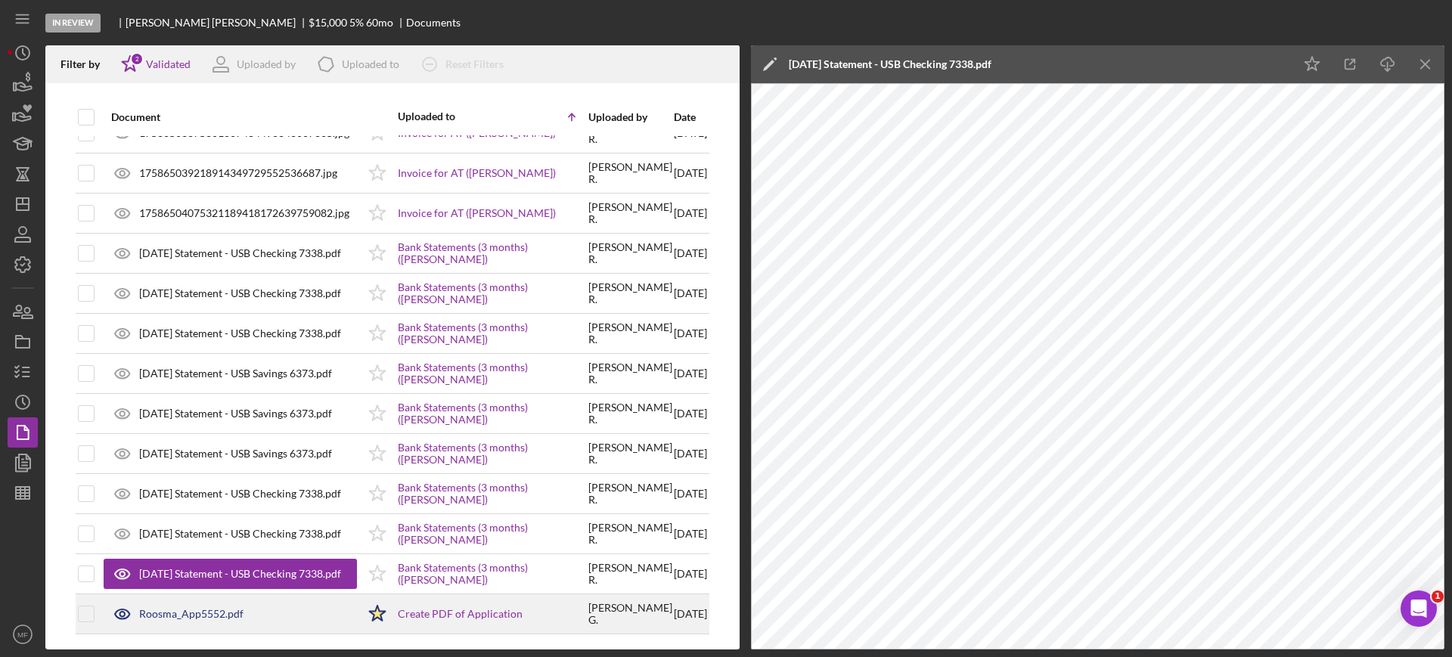
scroll to position [359, 0]
click at [177, 608] on div "Roosma_App5552.pdf" at bounding box center [191, 614] width 104 height 12
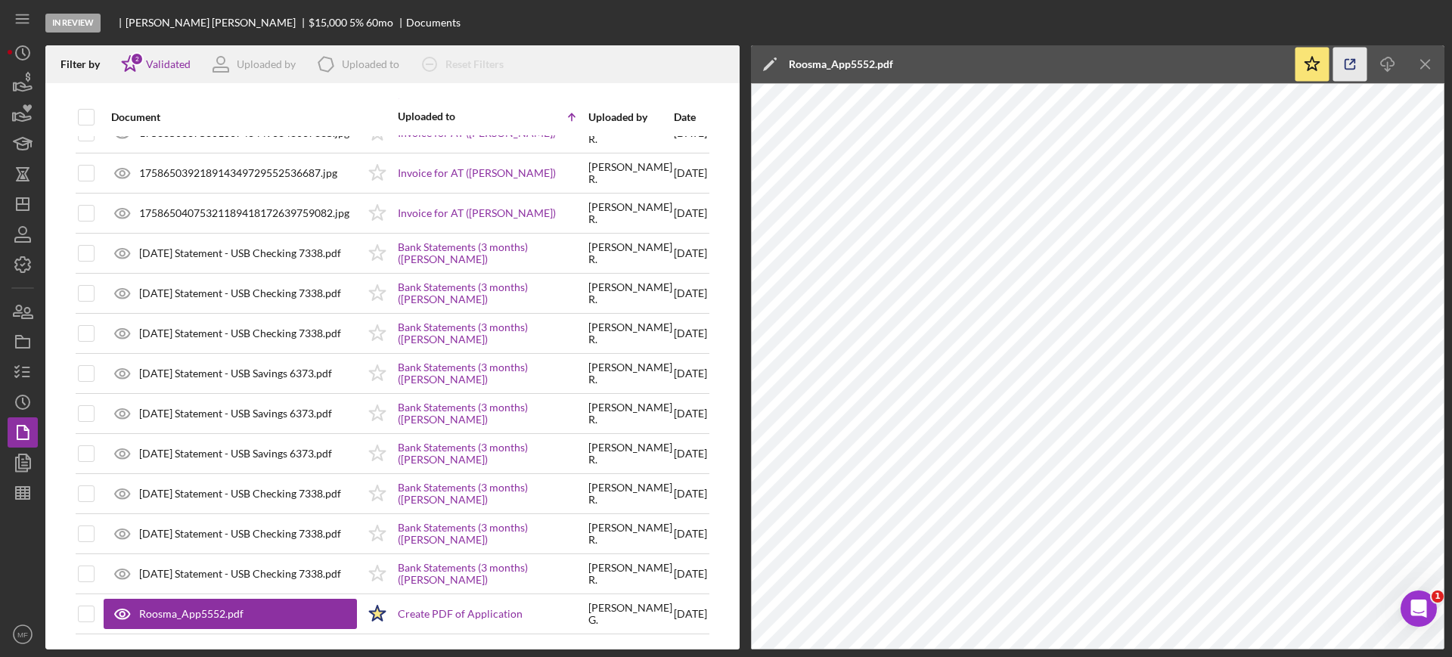
click at [1351, 62] on line "button" at bounding box center [1352, 62] width 5 height 5
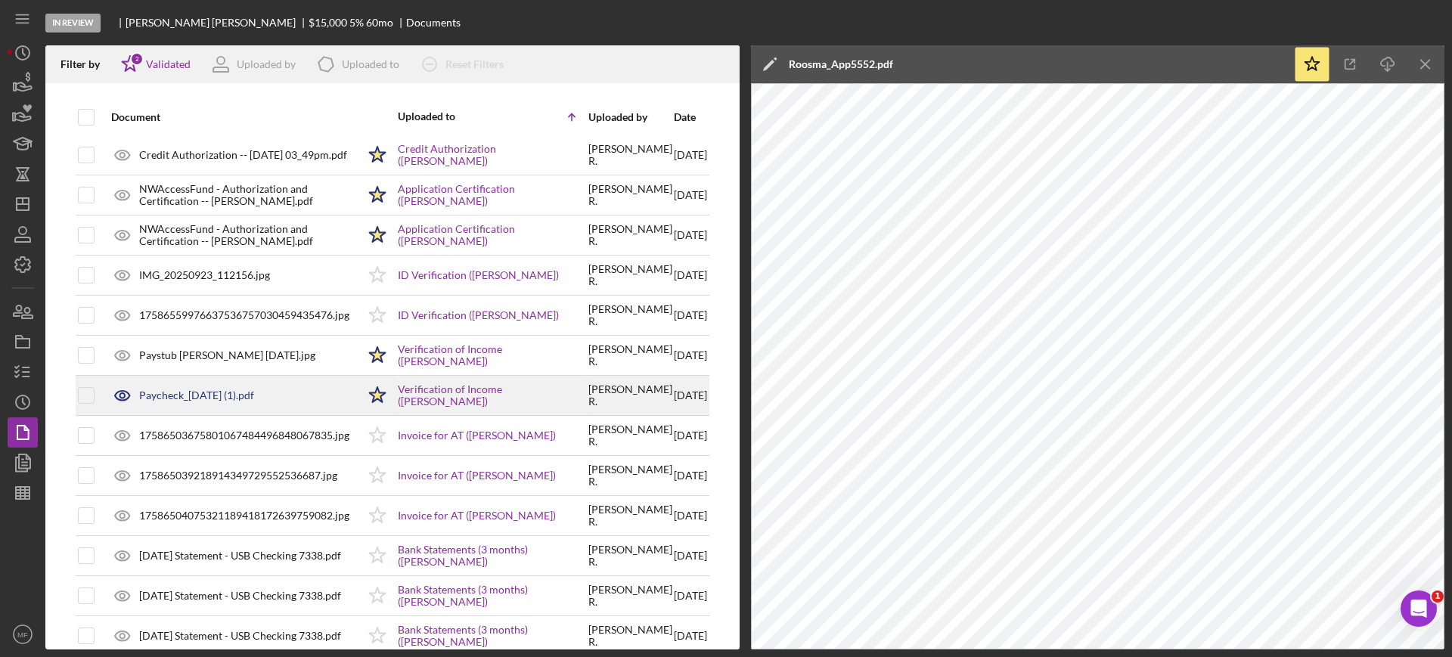
scroll to position [0, 0]
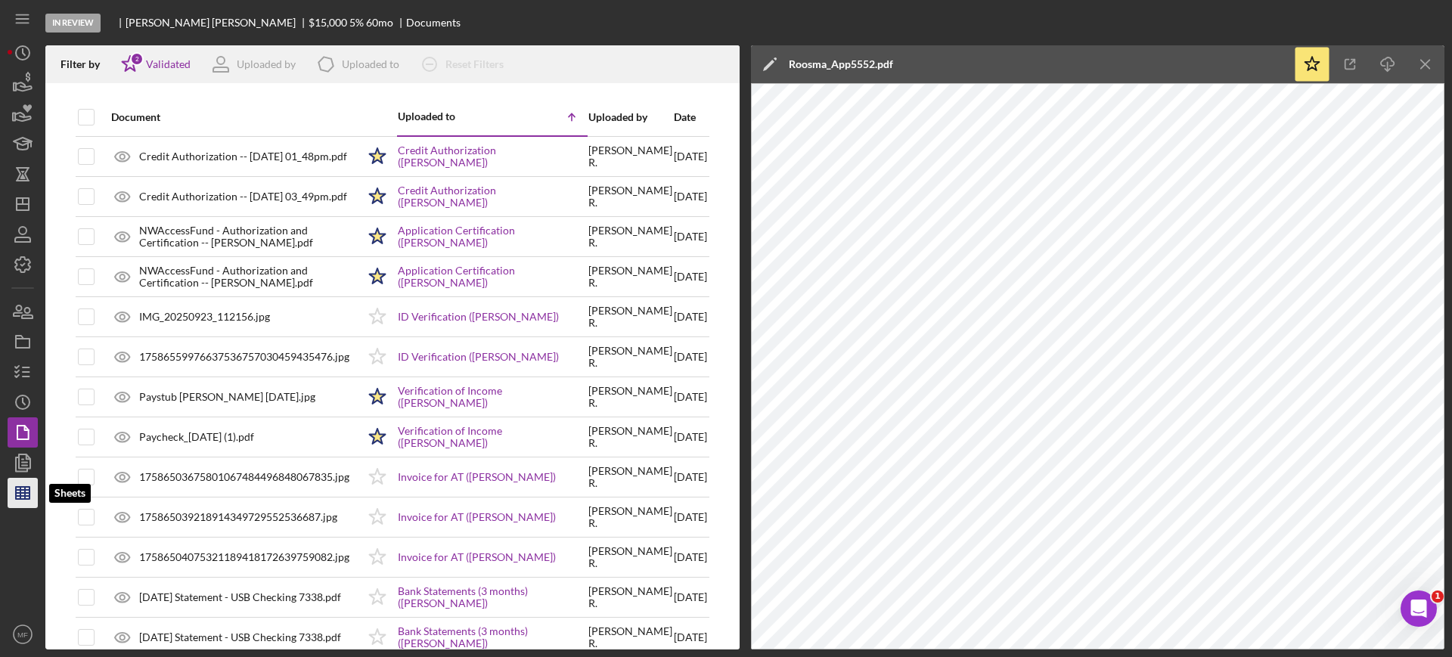
click at [23, 489] on icon "button" at bounding box center [23, 493] width 38 height 38
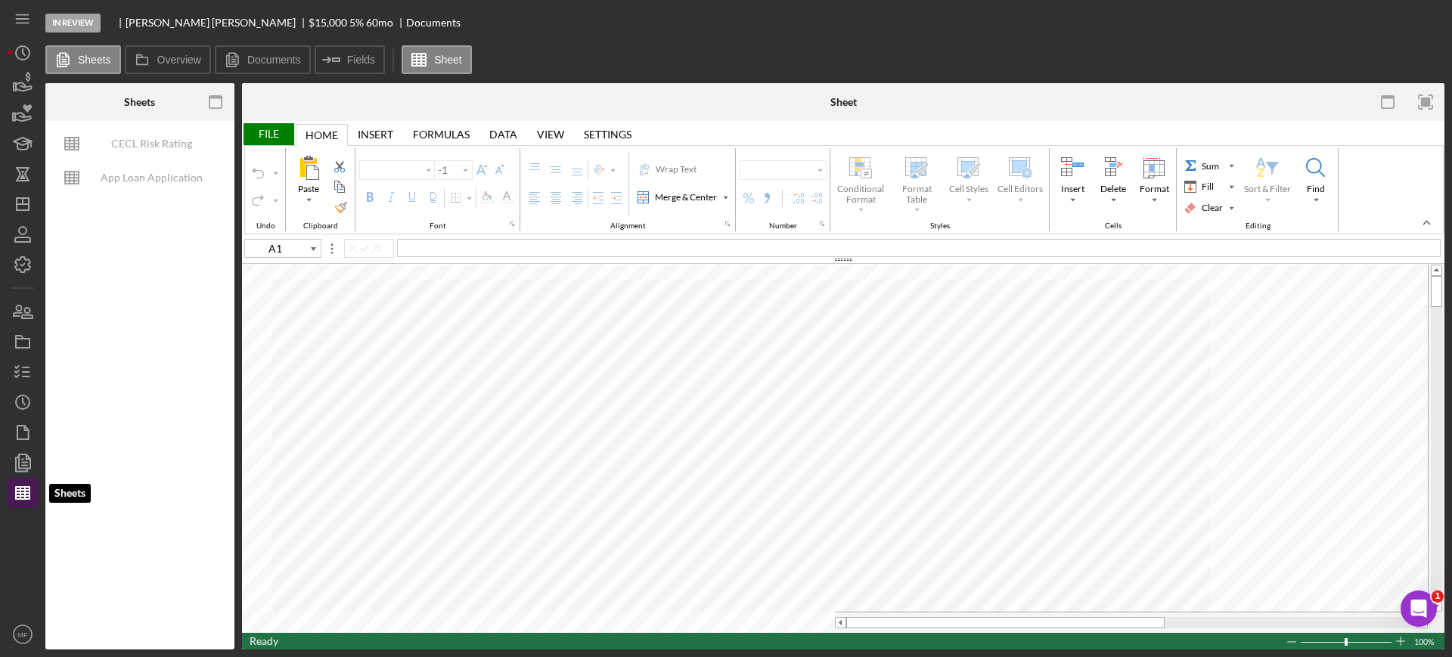
type input "Arial"
type input "10"
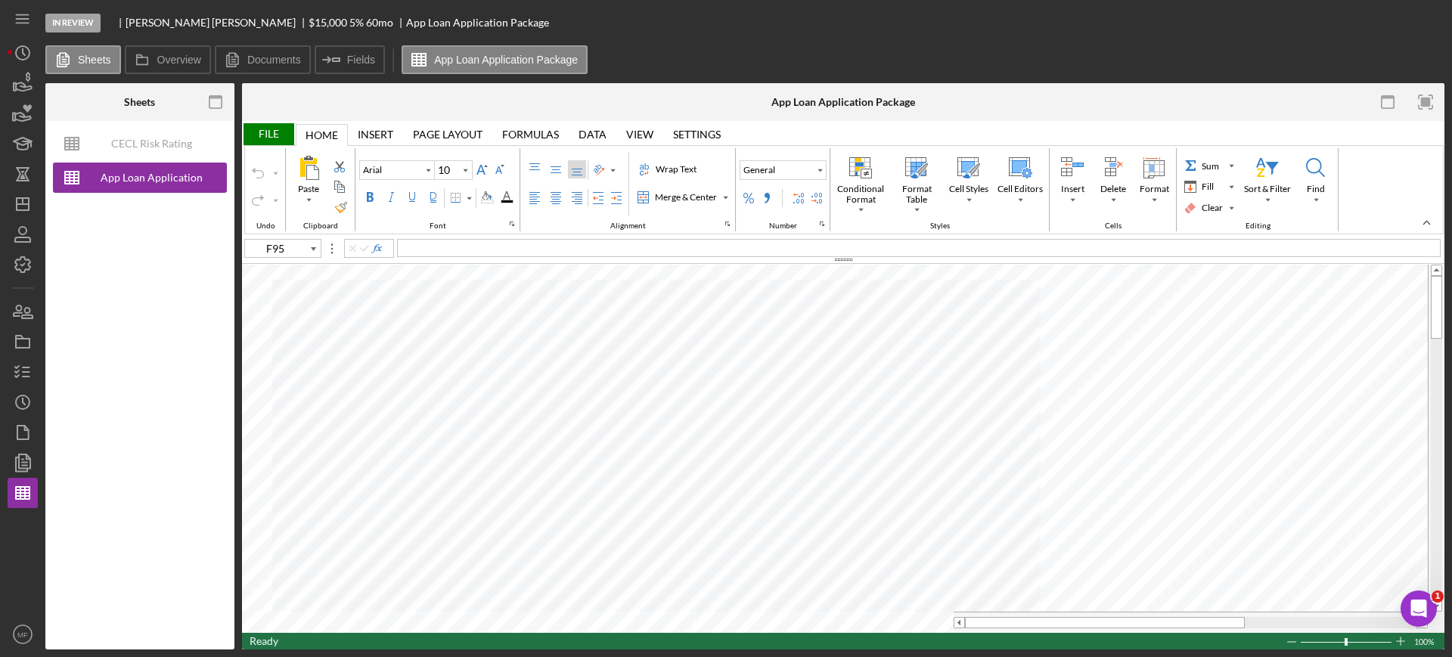
type input "D17"
type input "Calibri"
type input "11"
type input "L2"
type input "M2"
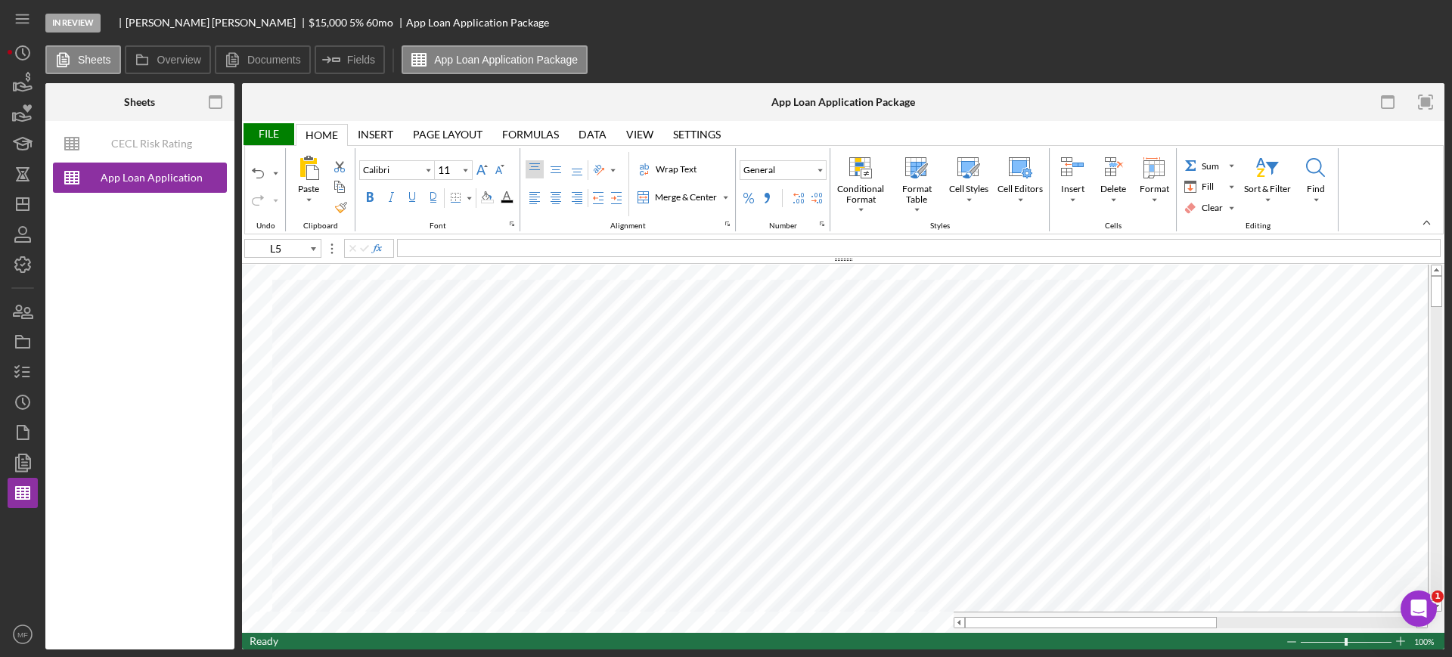
type input "L6"
drag, startPoint x: 448, startPoint y: 252, endPoint x: 366, endPoint y: 242, distance: 82.3
click at [366, 242] on div "L6 Custer" at bounding box center [843, 247] width 1203 height 17
click at [266, 132] on div "File" at bounding box center [268, 134] width 52 height 22
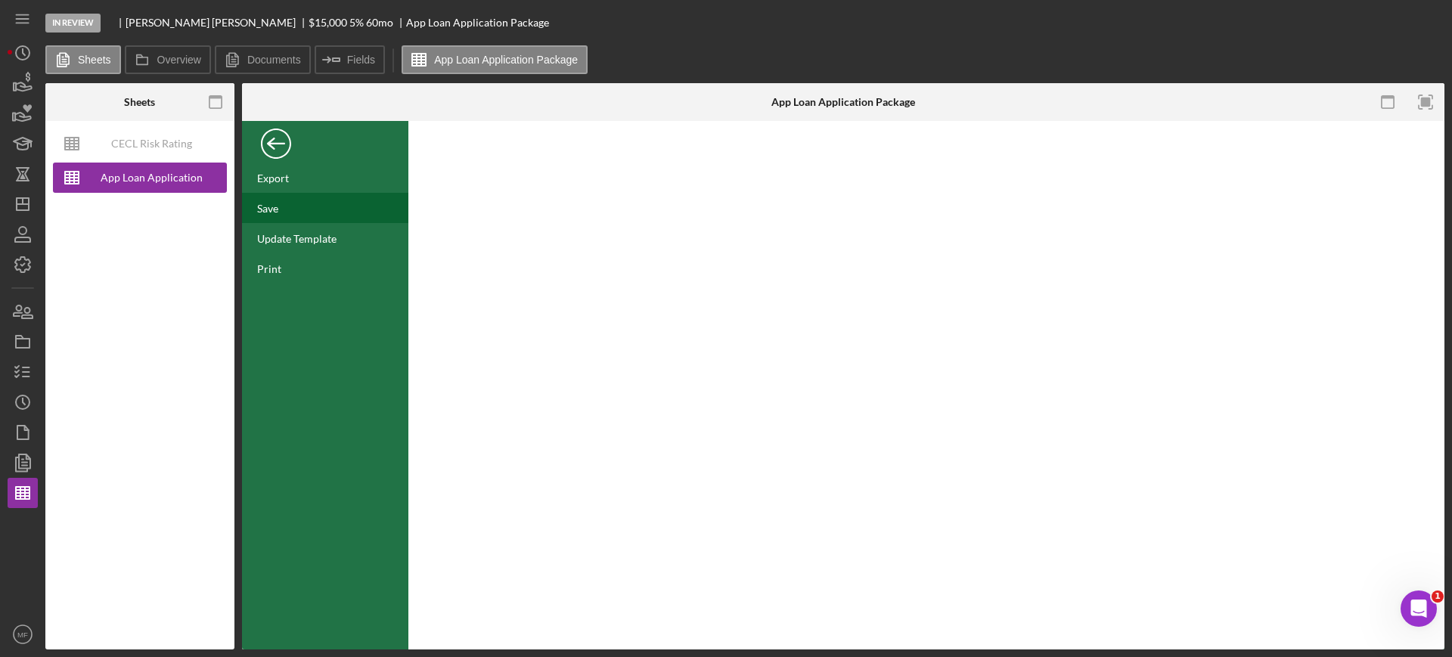
click at [275, 200] on div "Save" at bounding box center [325, 208] width 166 height 30
click at [278, 139] on div "Back" at bounding box center [276, 140] width 30 height 30
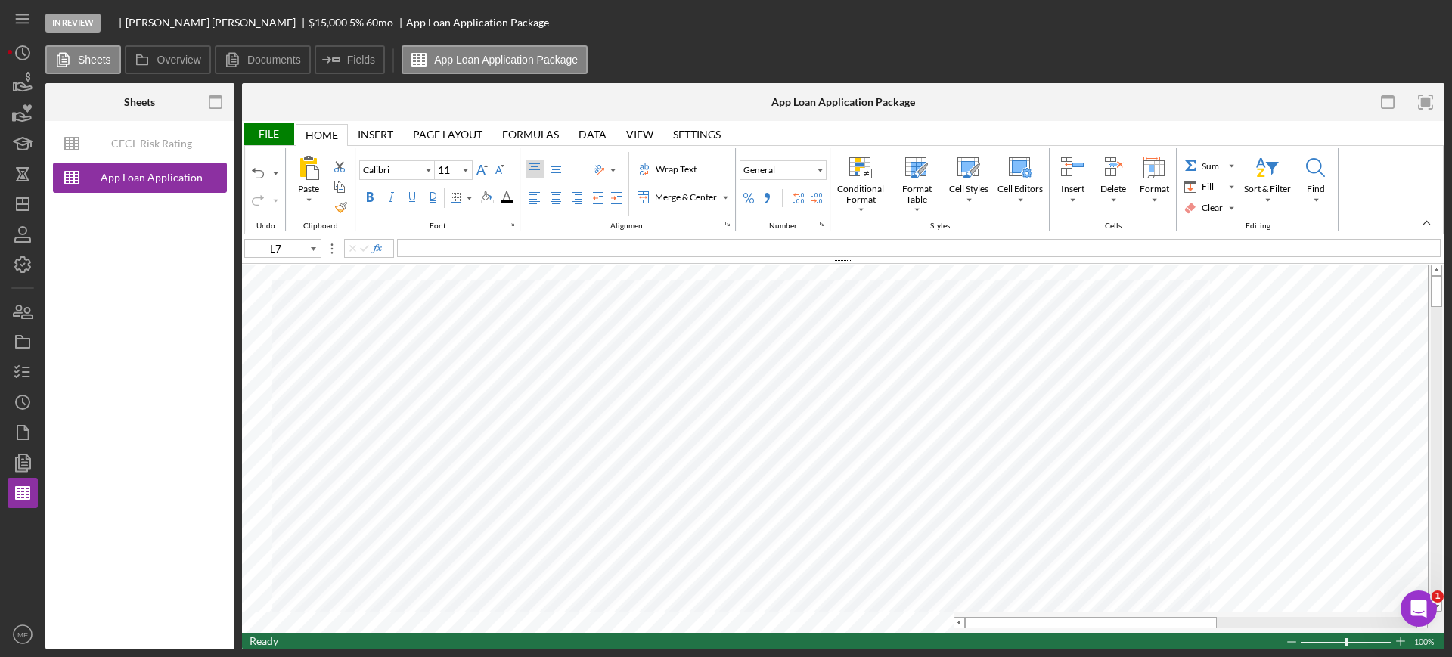
type input "F95"
type input "Arial"
type input "10"
type input "B11"
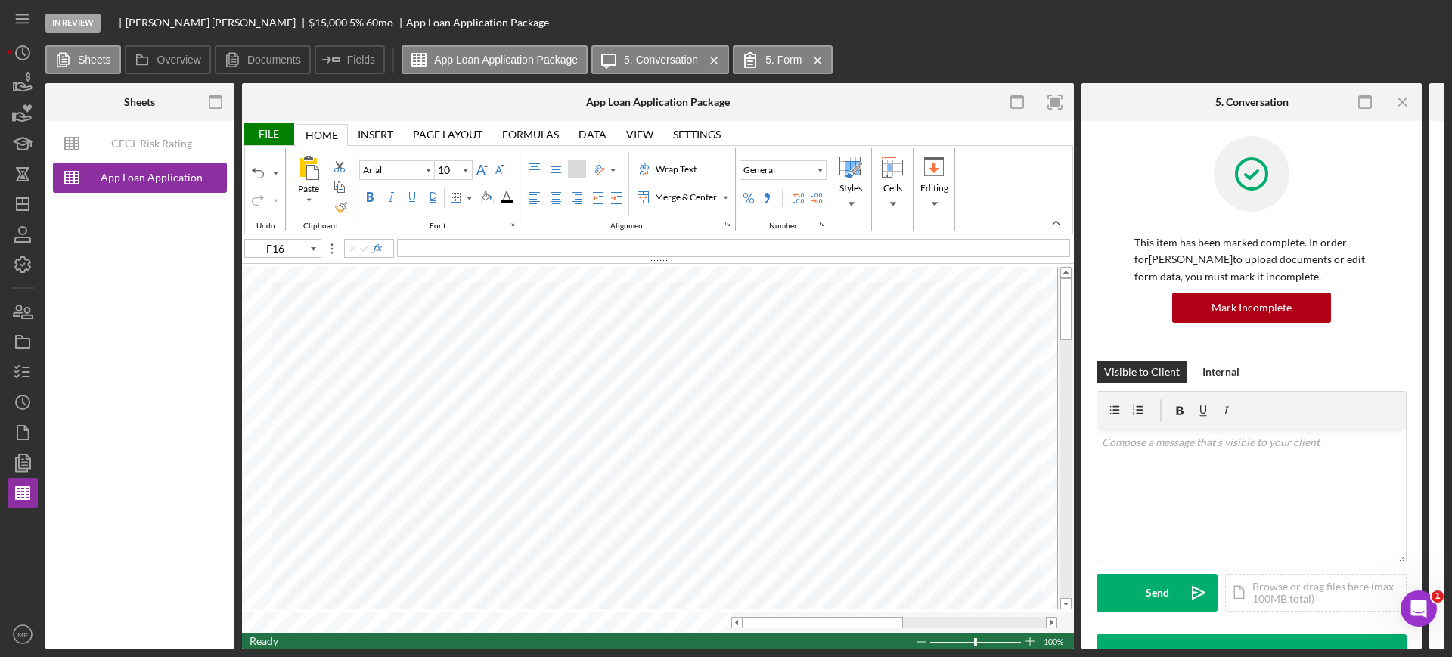
type input "G16"
click at [25, 381] on icon "button" at bounding box center [23, 372] width 38 height 38
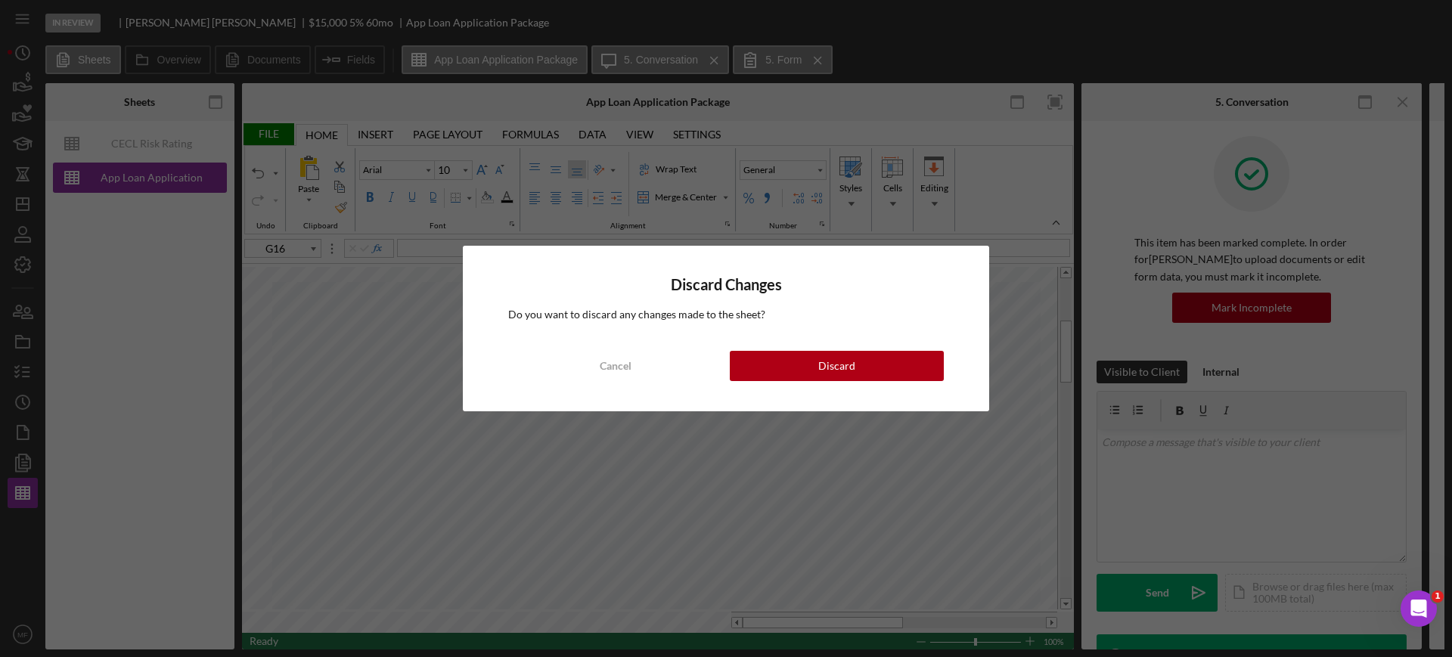
click at [272, 132] on div "Discard Changes Do you want to discard any changes made to the sheet? Cancel Di…" at bounding box center [726, 328] width 1452 height 657
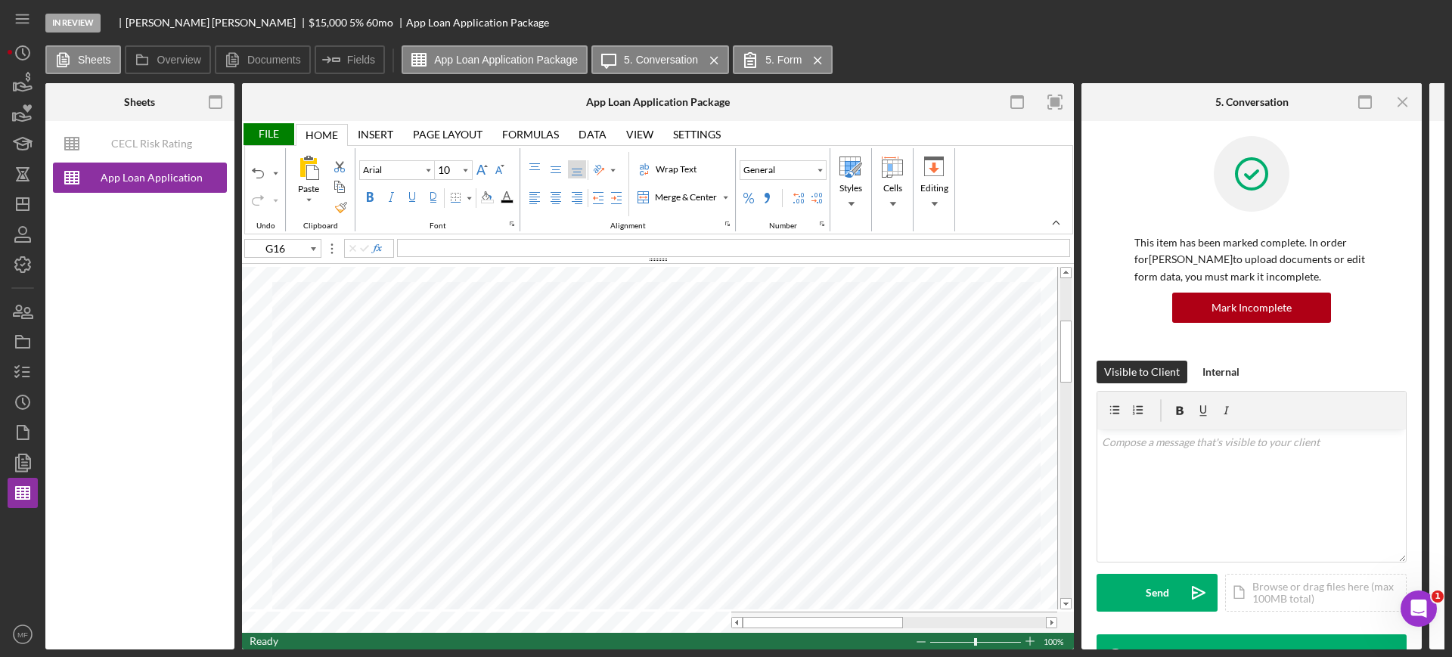
click at [272, 132] on div "File" at bounding box center [268, 134] width 52 height 22
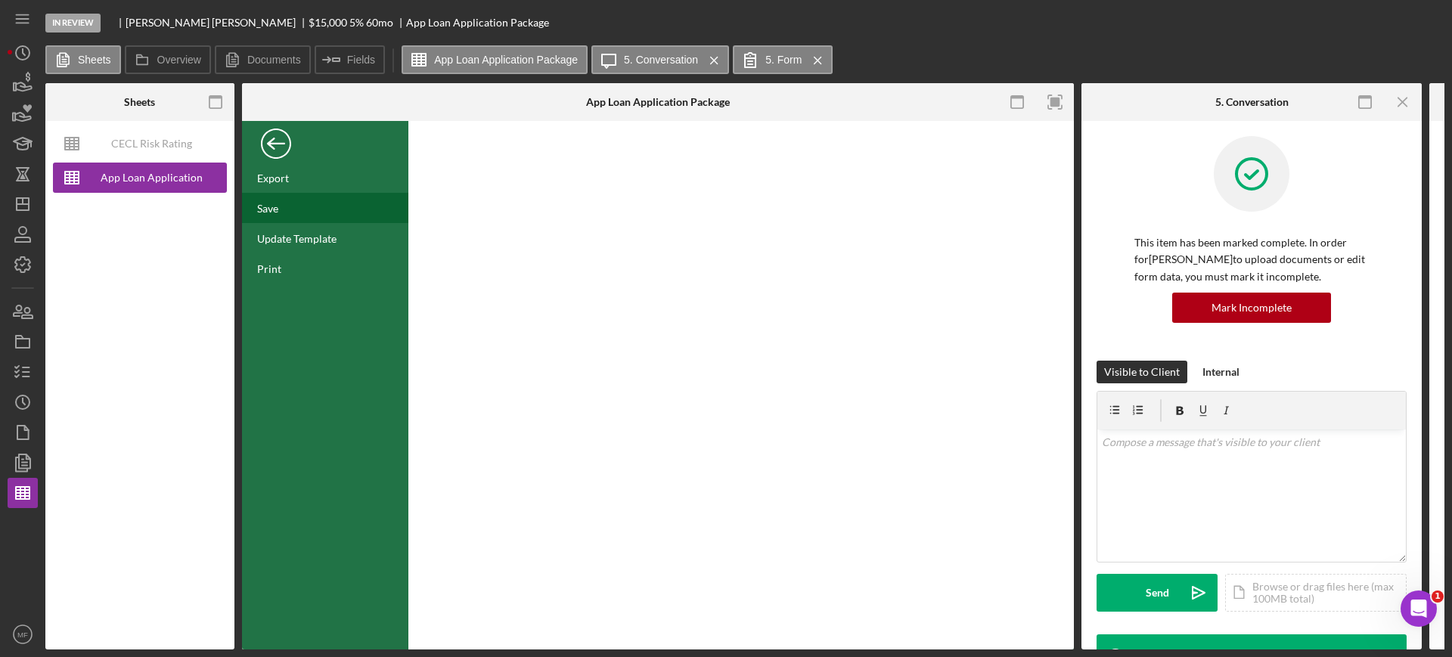
click at [285, 207] on div "Save" at bounding box center [325, 208] width 166 height 30
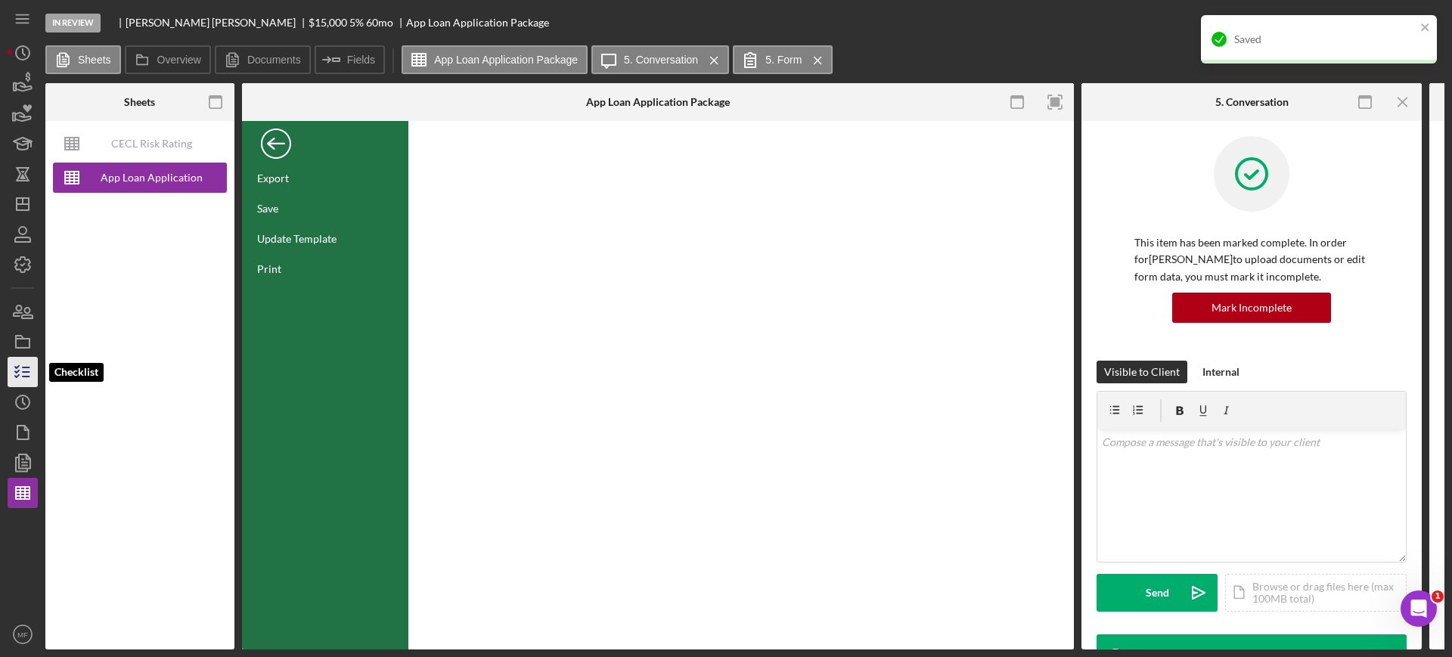
click at [29, 378] on icon "button" at bounding box center [23, 372] width 38 height 38
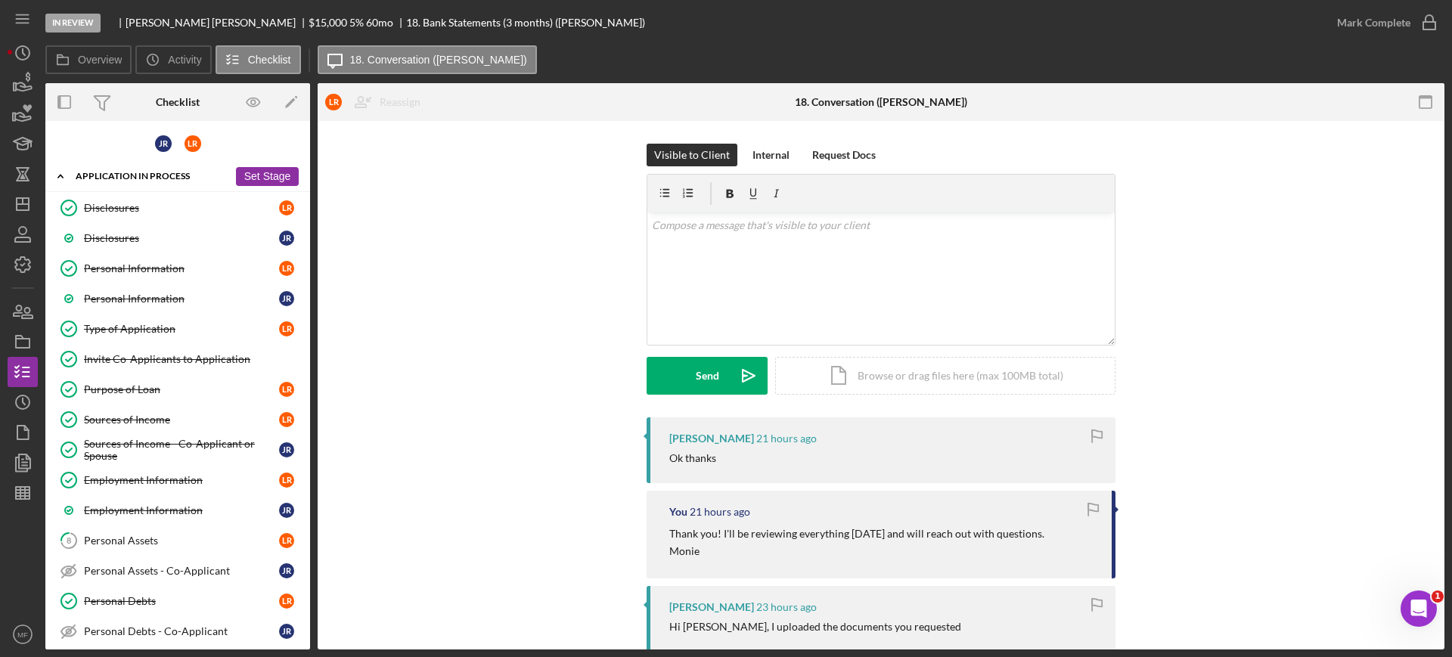
click at [188, 181] on div "Icon/Expander Application In Process 21 / 36 Set Stage" at bounding box center [177, 176] width 265 height 31
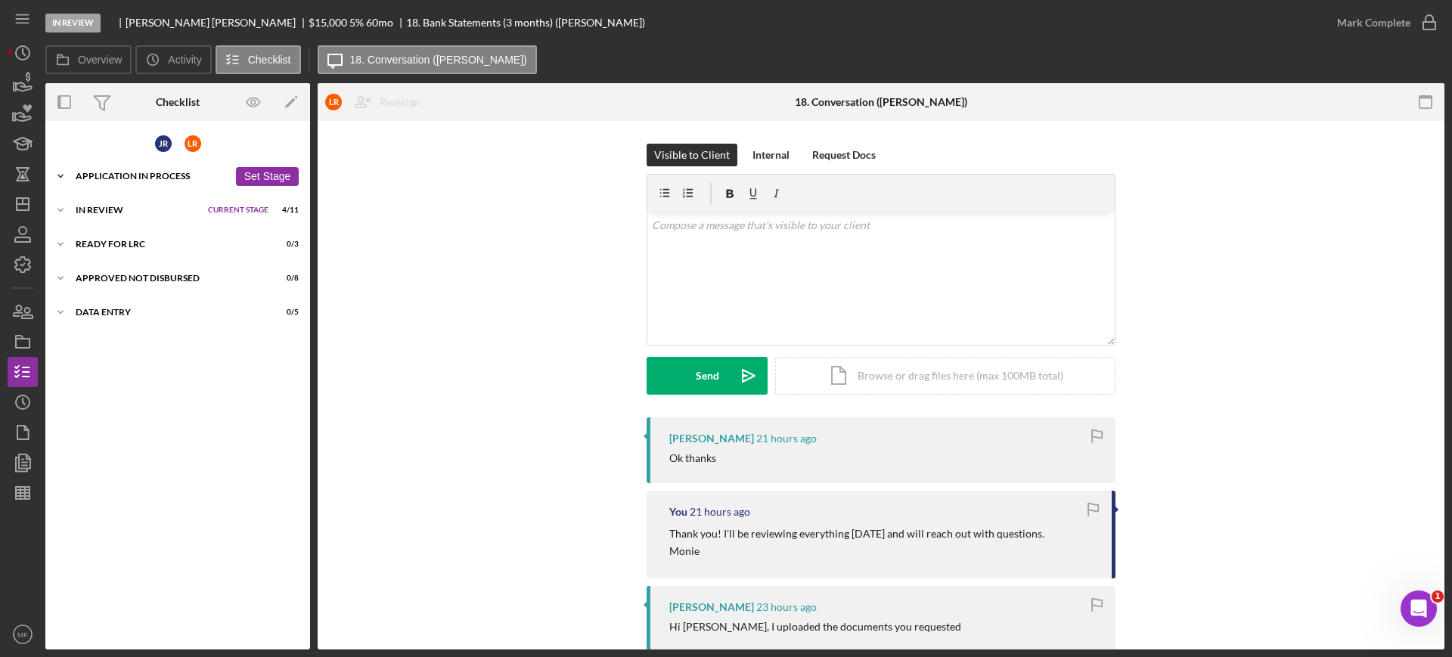
click at [158, 177] on div "Application In Process" at bounding box center [152, 176] width 153 height 9
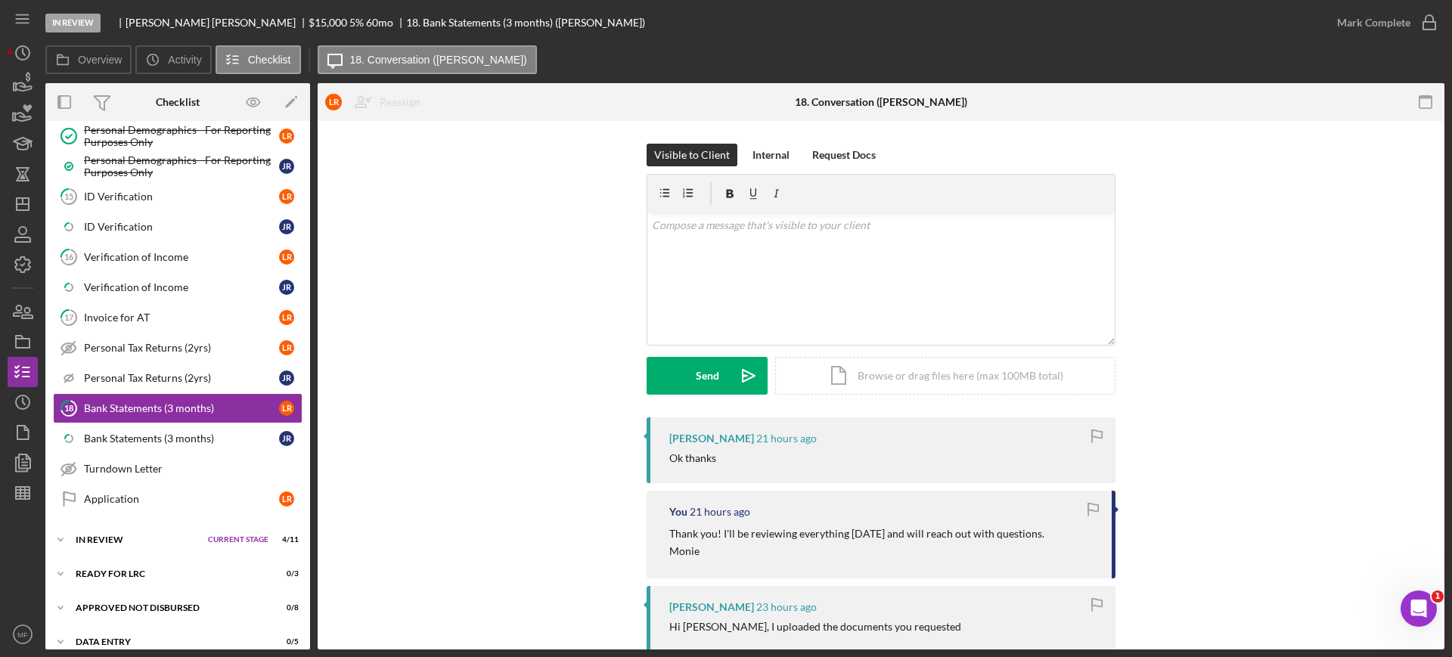
scroll to position [784, 0]
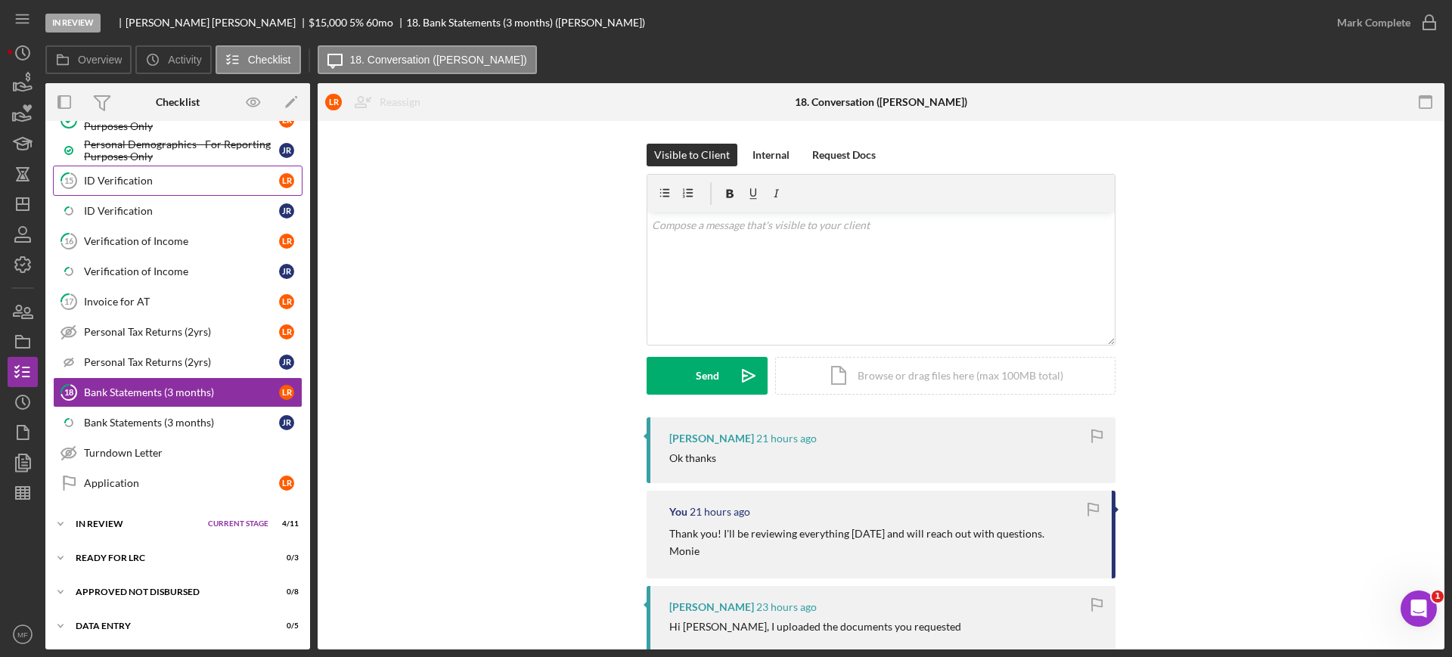
click at [140, 175] on div "ID Verification" at bounding box center [181, 181] width 195 height 12
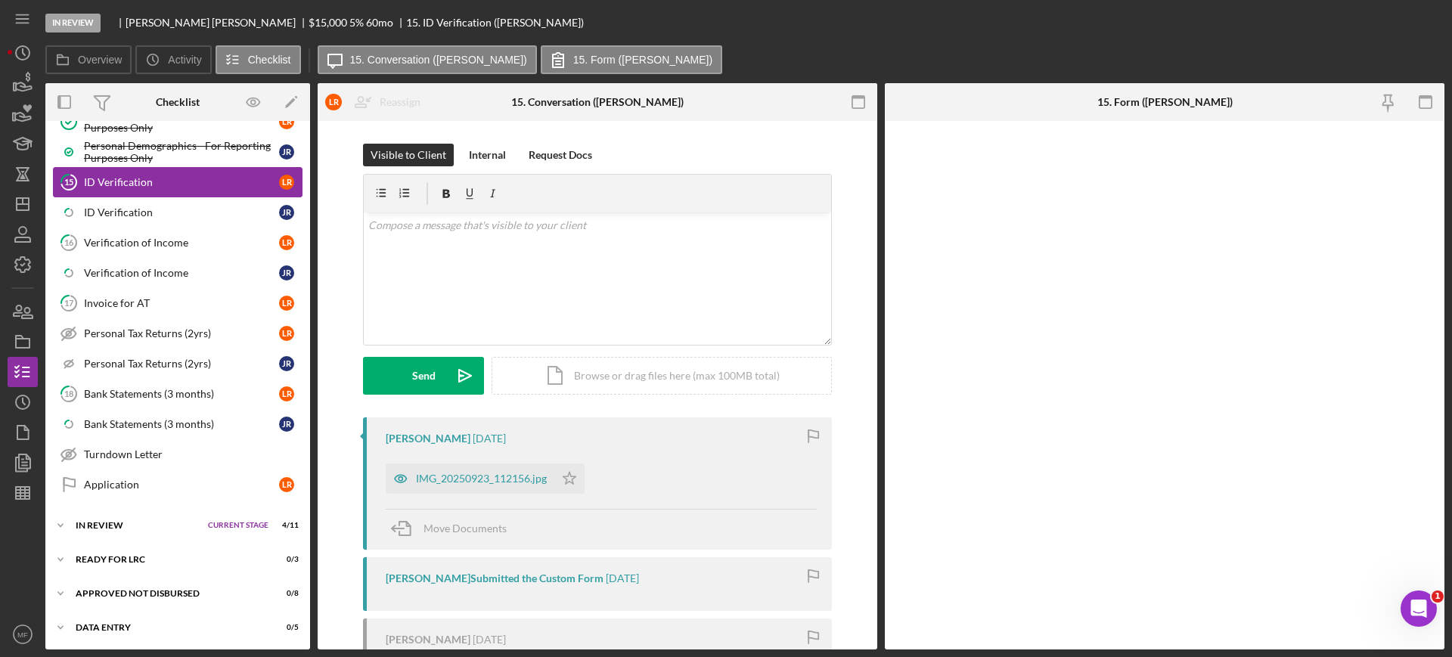
scroll to position [784, 0]
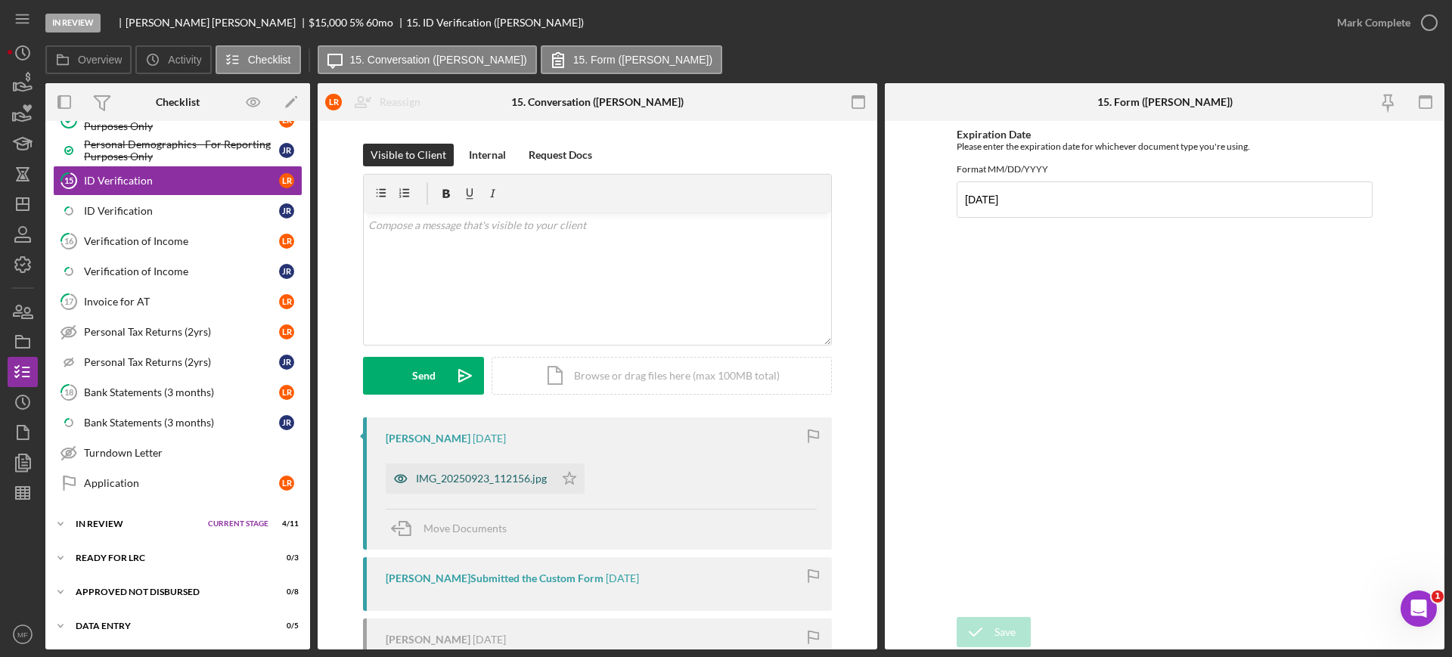
click at [502, 480] on div "IMG_20250923_112156.jpg" at bounding box center [481, 479] width 131 height 12
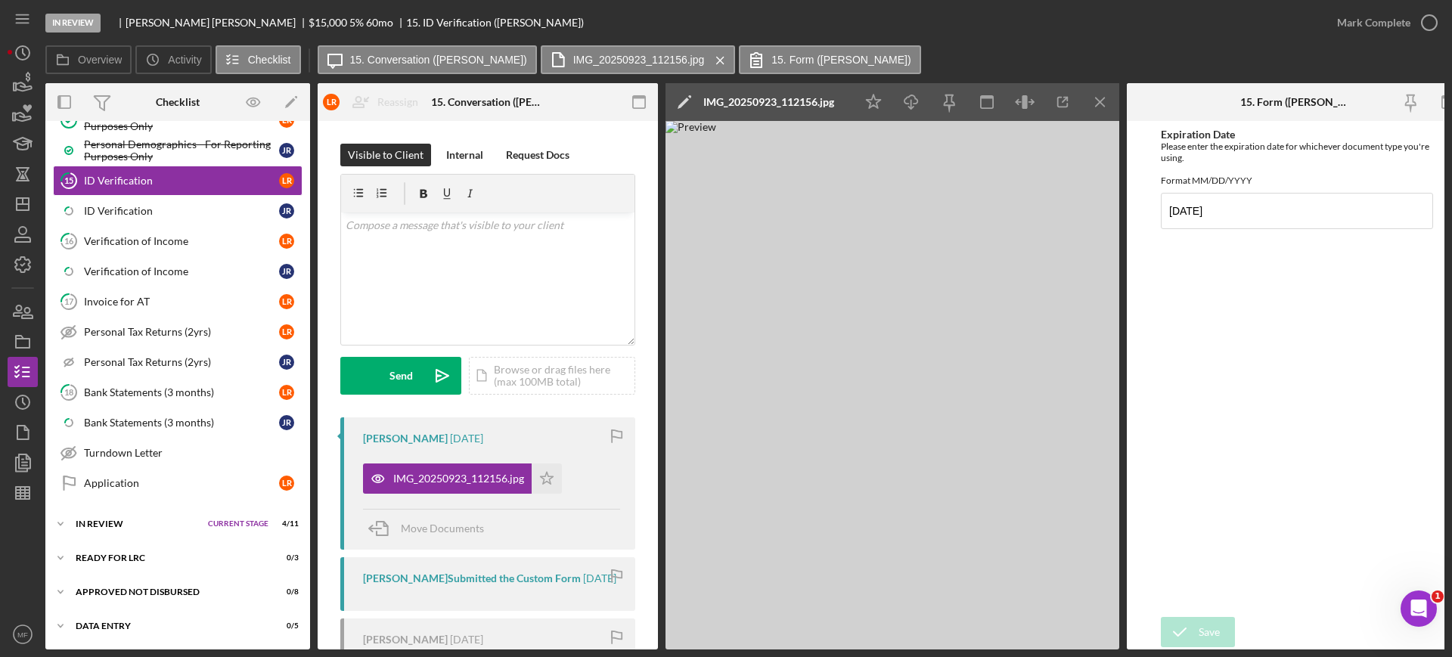
click at [802, 101] on div "IMG_20250923_112156.jpg" at bounding box center [768, 102] width 131 height 12
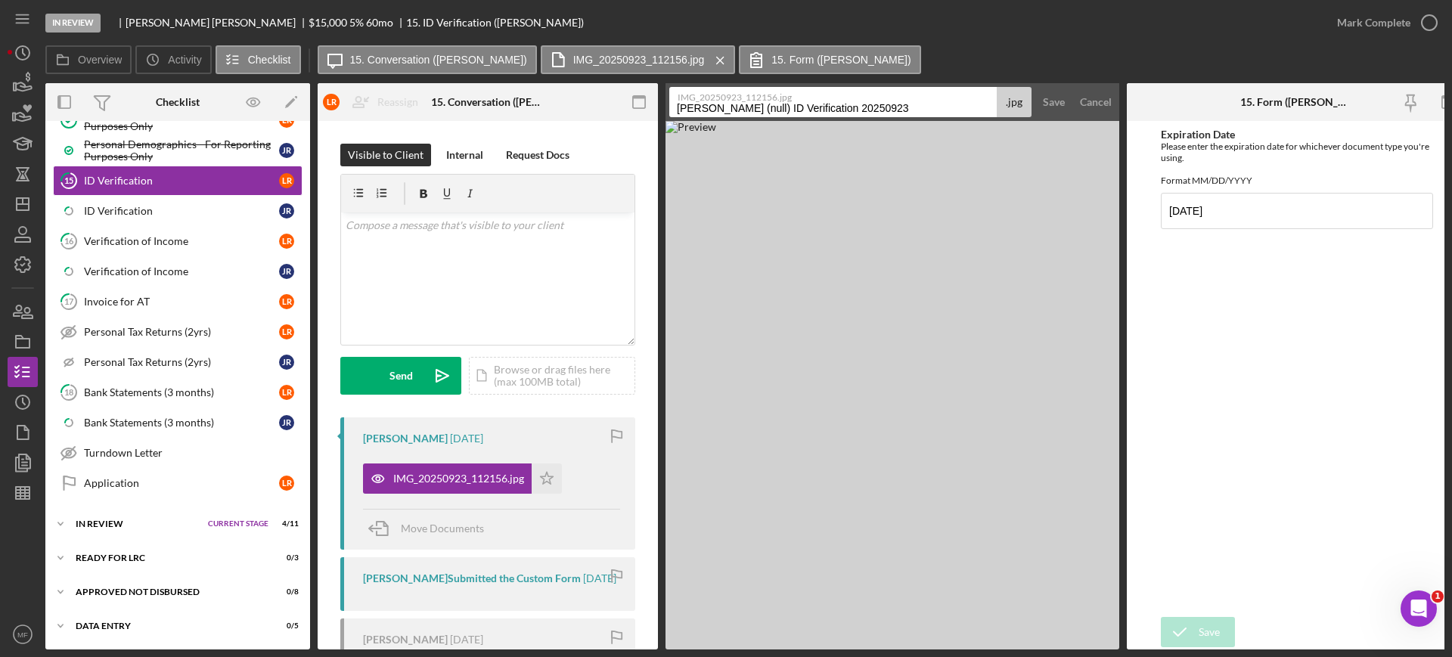
drag, startPoint x: 934, startPoint y: 110, endPoint x: 601, endPoint y: 93, distance: 333.2
click at [601, 90] on div "Overview Internal Workflow Stage In Review Icon/Dropdown Arrow Archive (can una…" at bounding box center [744, 366] width 1399 height 567
type input "ID Lance front"
click at [1054, 99] on div "Save" at bounding box center [1054, 102] width 22 height 30
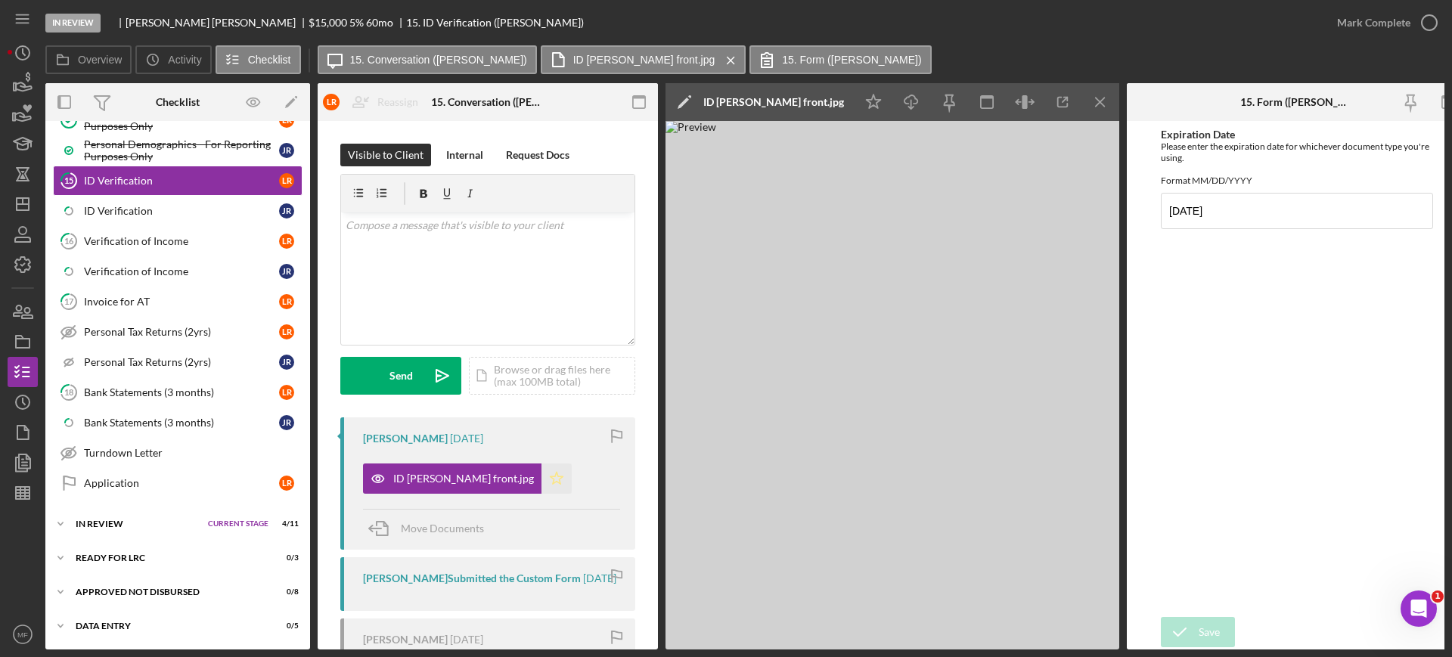
click at [542, 482] on icon "Icon/Star" at bounding box center [557, 479] width 30 height 30
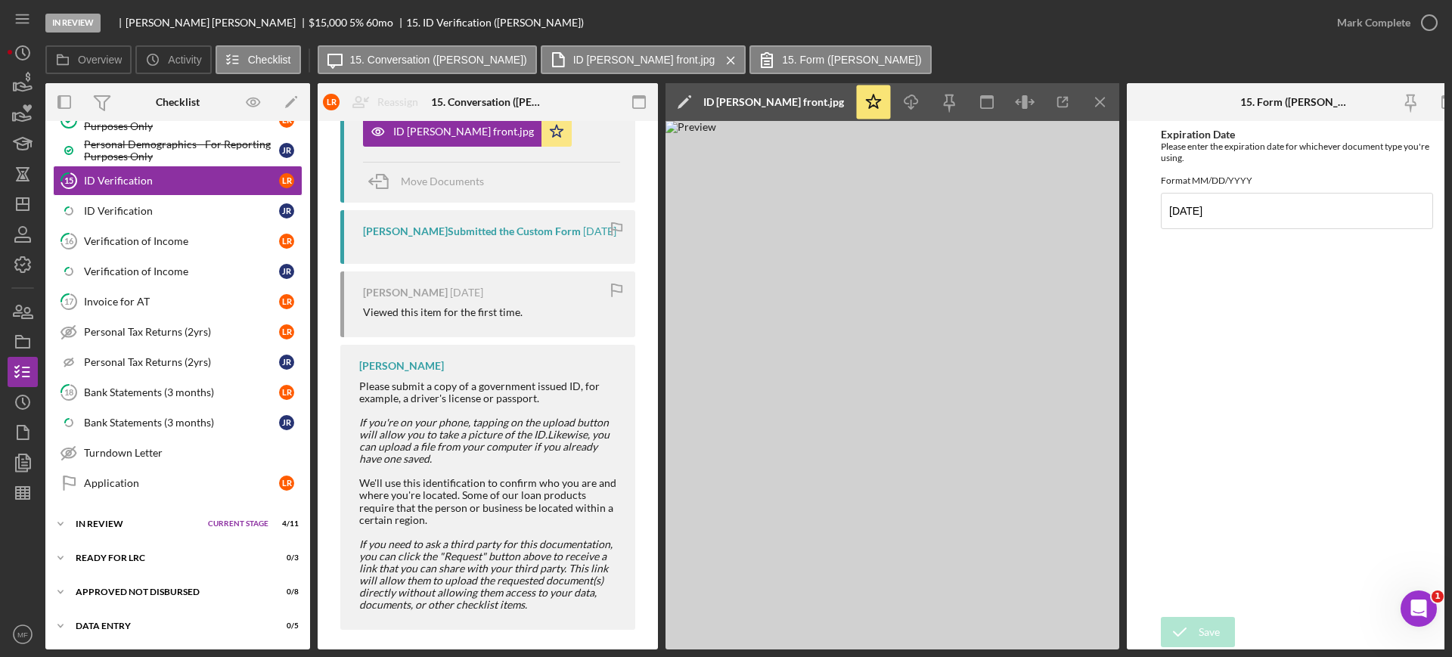
scroll to position [374, 0]
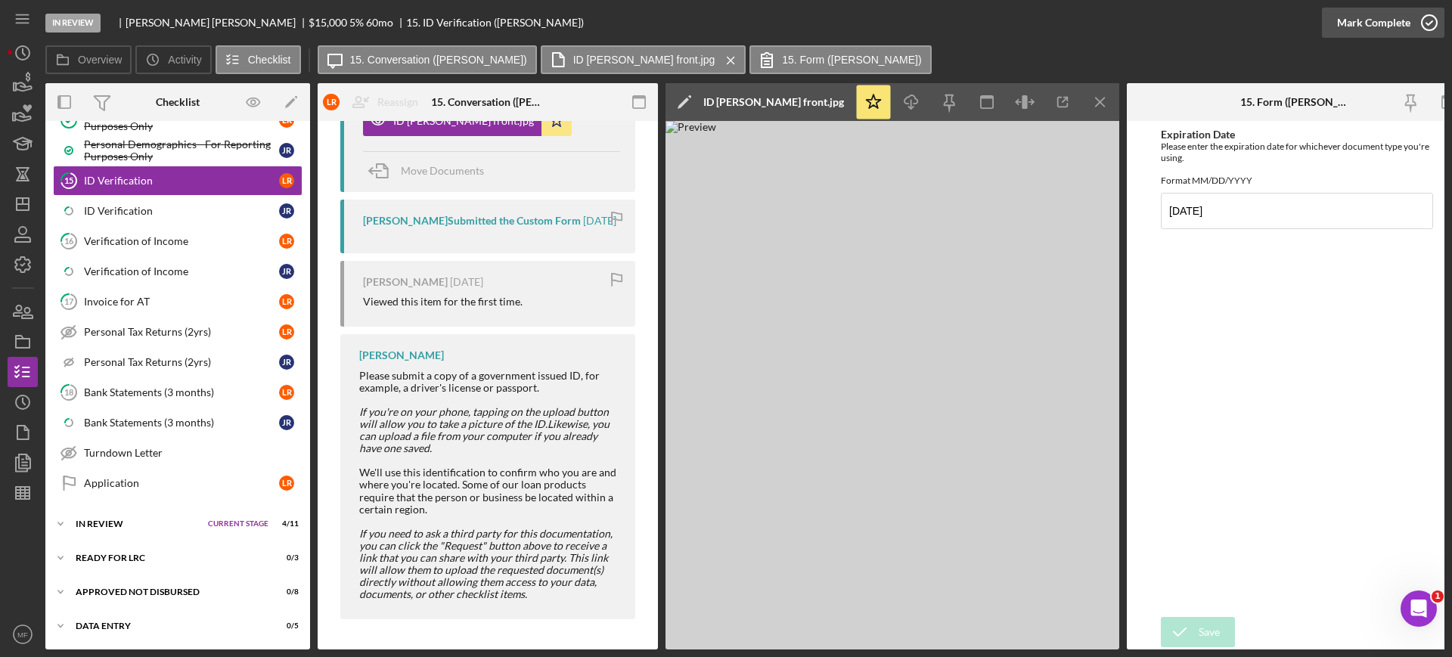
click at [1417, 11] on icon "button" at bounding box center [1430, 23] width 38 height 38
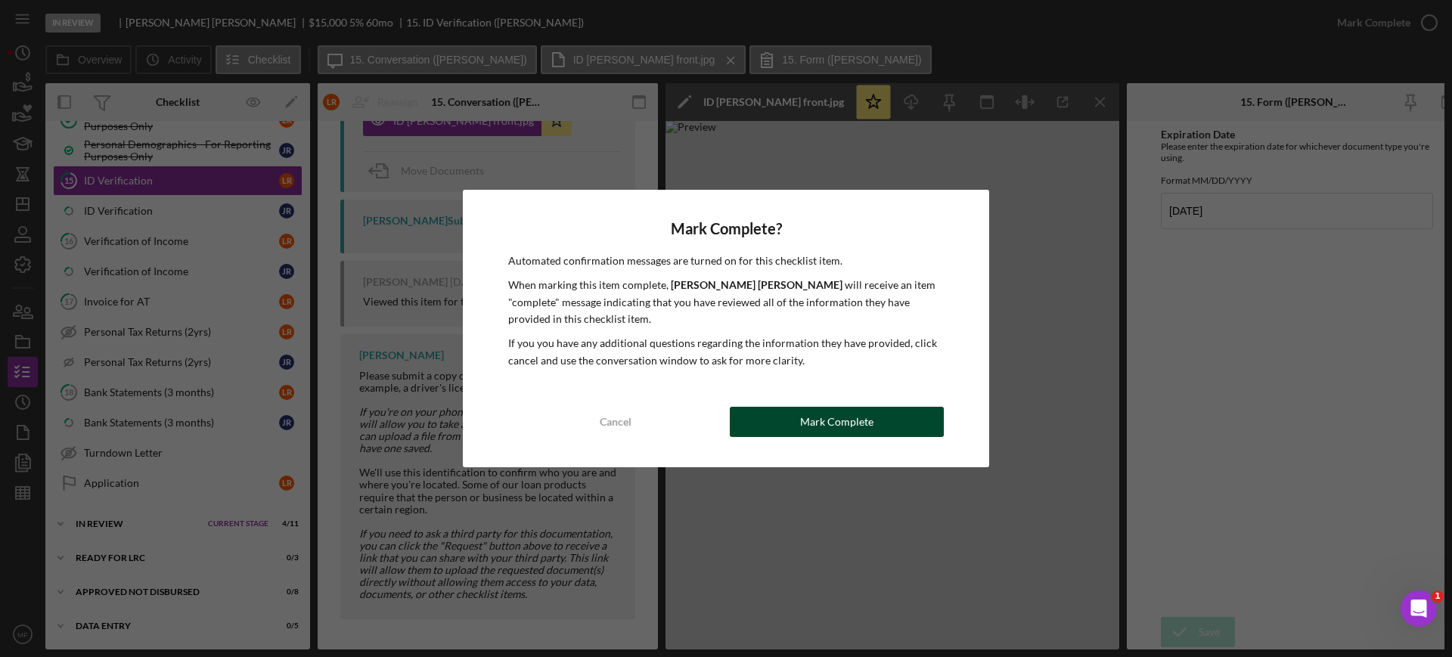
click at [807, 415] on div "Mark Complete" at bounding box center [836, 422] width 73 height 30
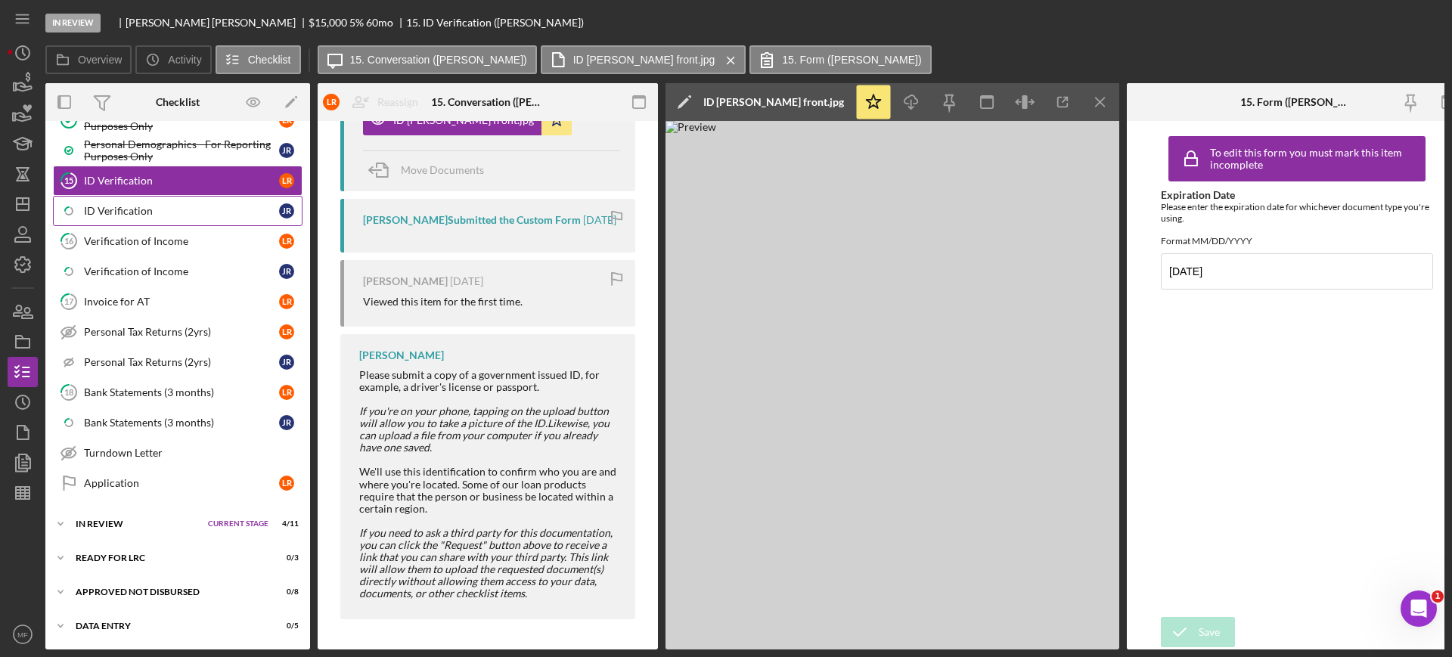
scroll to position [652, 0]
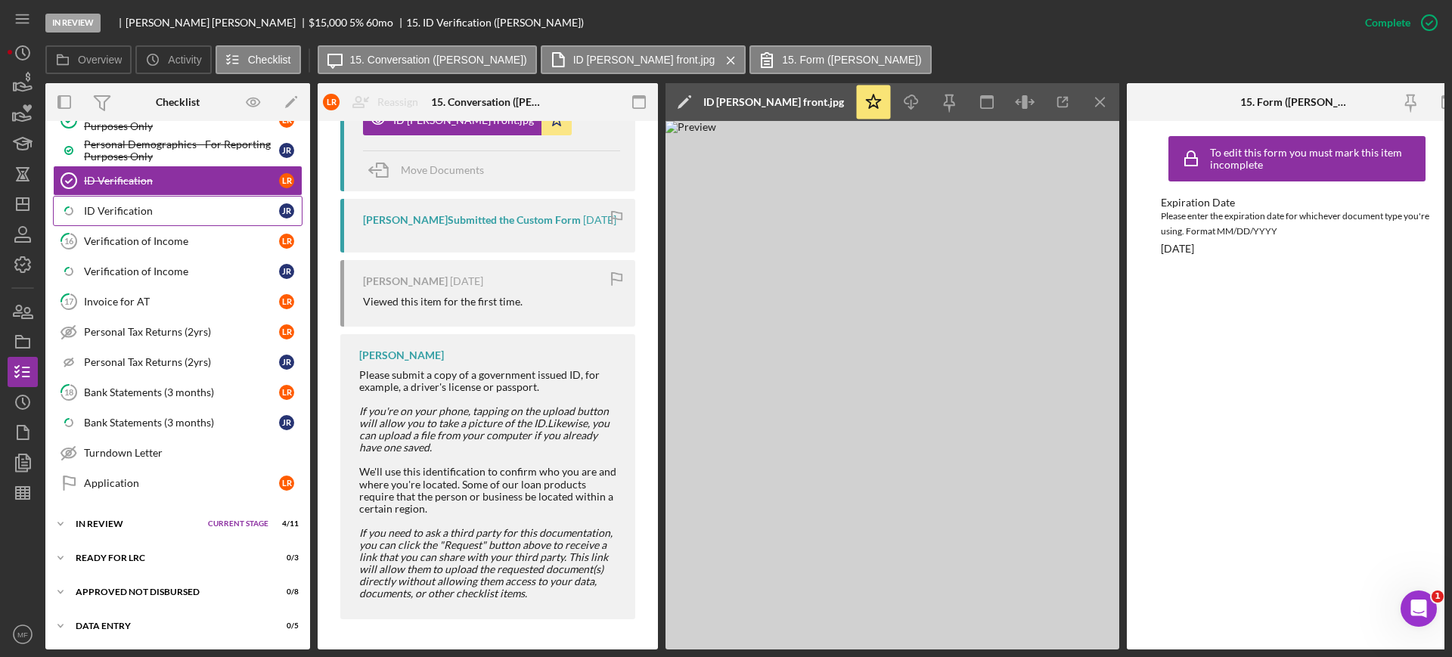
click at [133, 201] on link "Icon/Checklist Item Sub Partial ID Verification J R" at bounding box center [178, 211] width 250 height 30
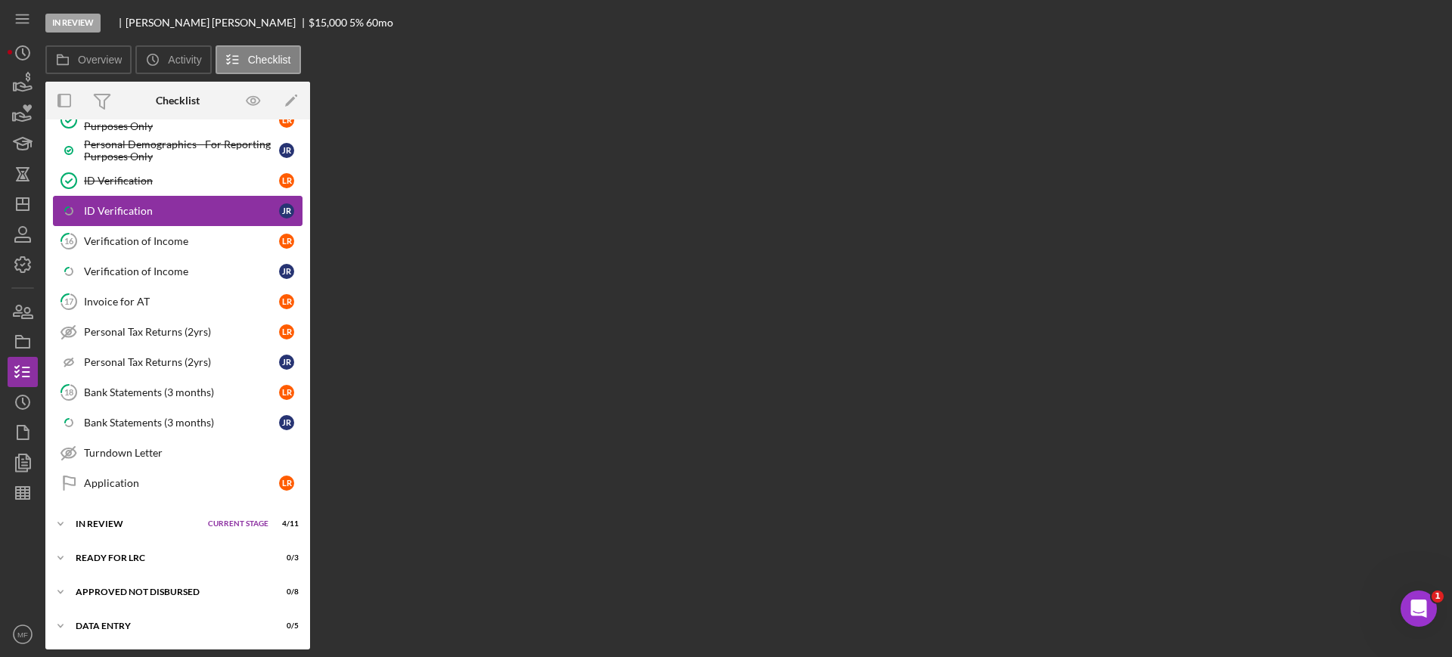
scroll to position [784, 0]
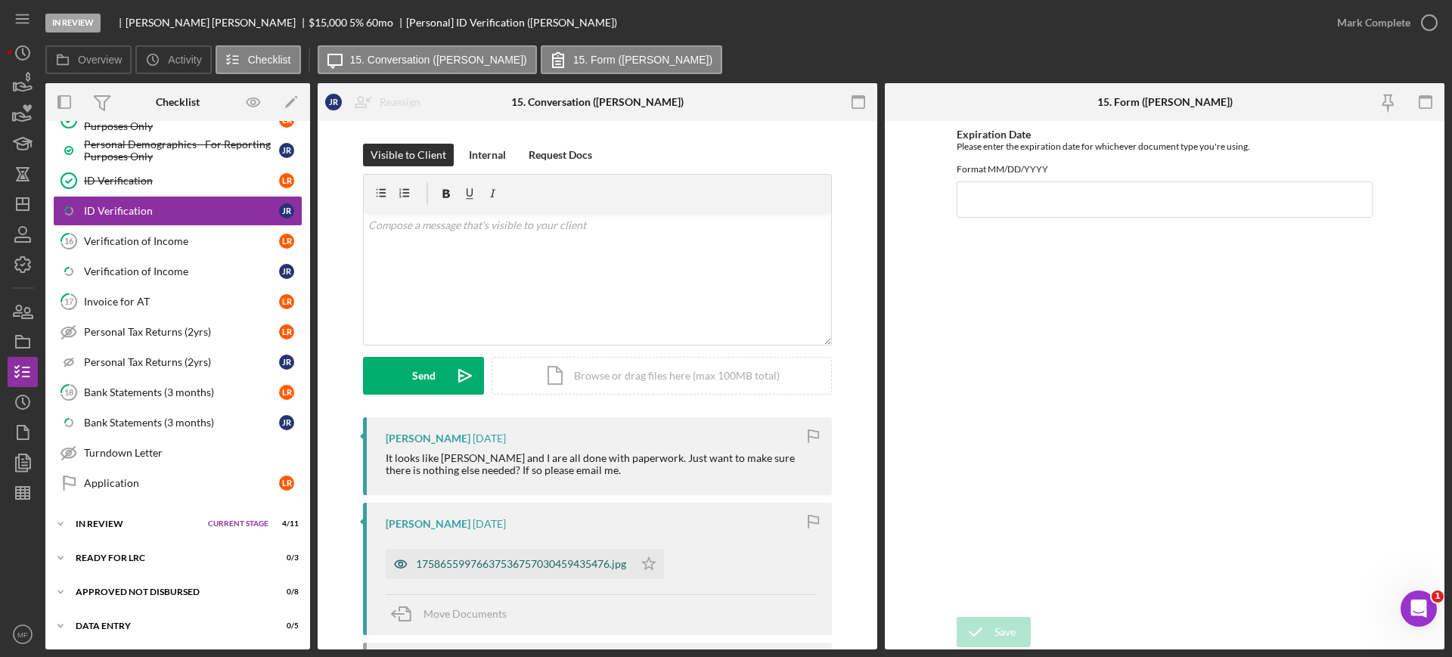
click at [561, 564] on div "17586559976637536757030459435476.jpg" at bounding box center [521, 564] width 210 height 12
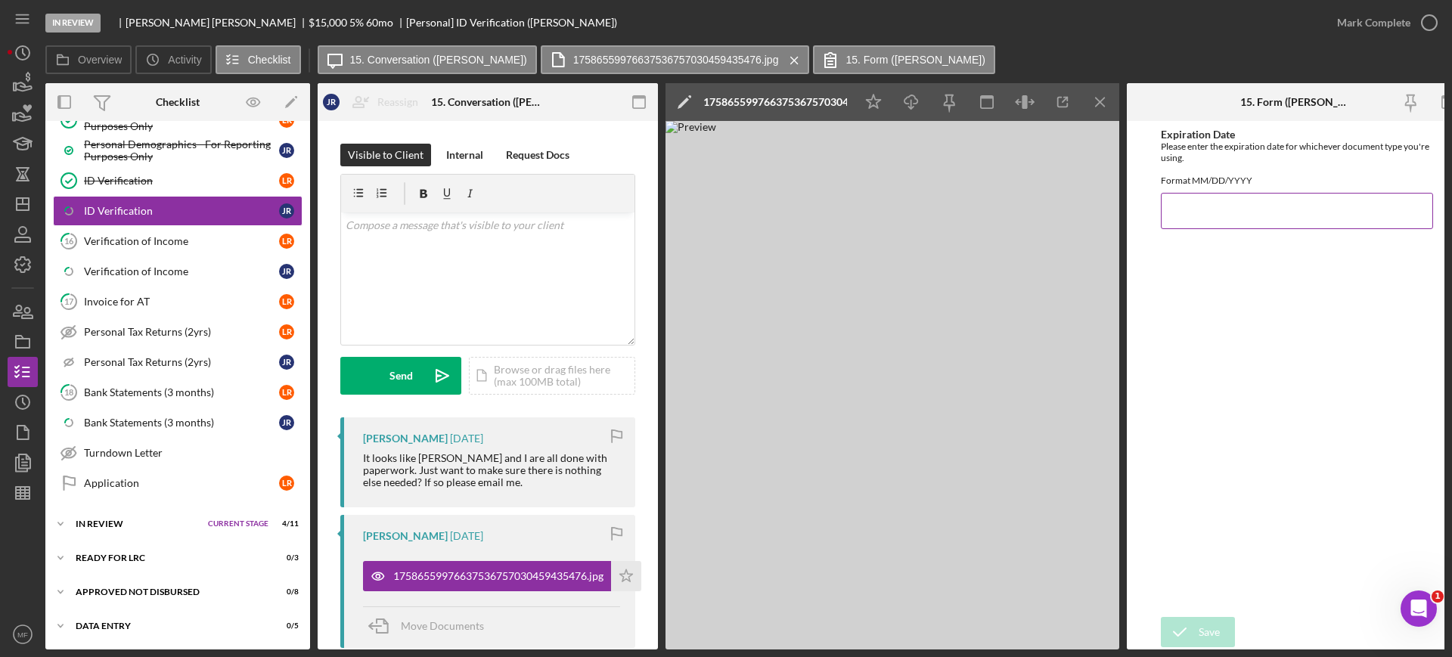
click at [1268, 219] on input "Expiration Date" at bounding box center [1297, 211] width 272 height 36
type input "09/22/2031"
click at [1179, 627] on icon "submit" at bounding box center [1180, 632] width 38 height 38
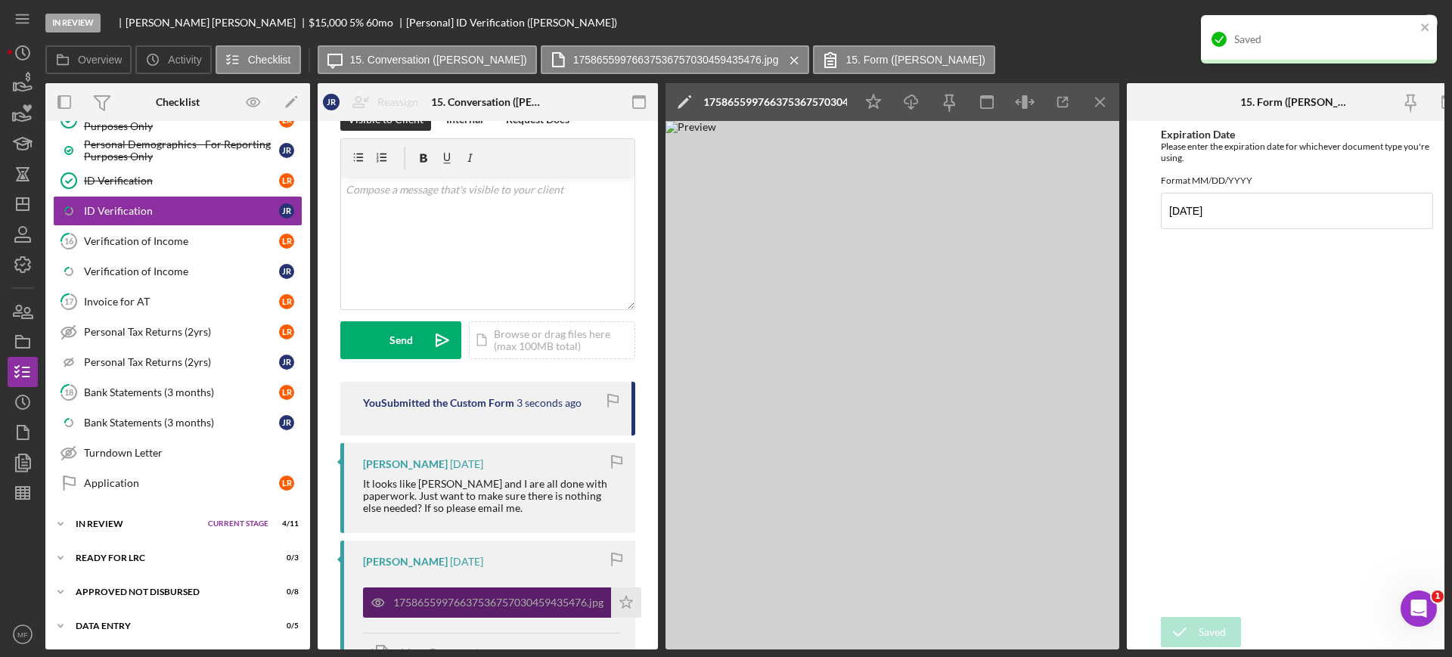
scroll to position [95, 0]
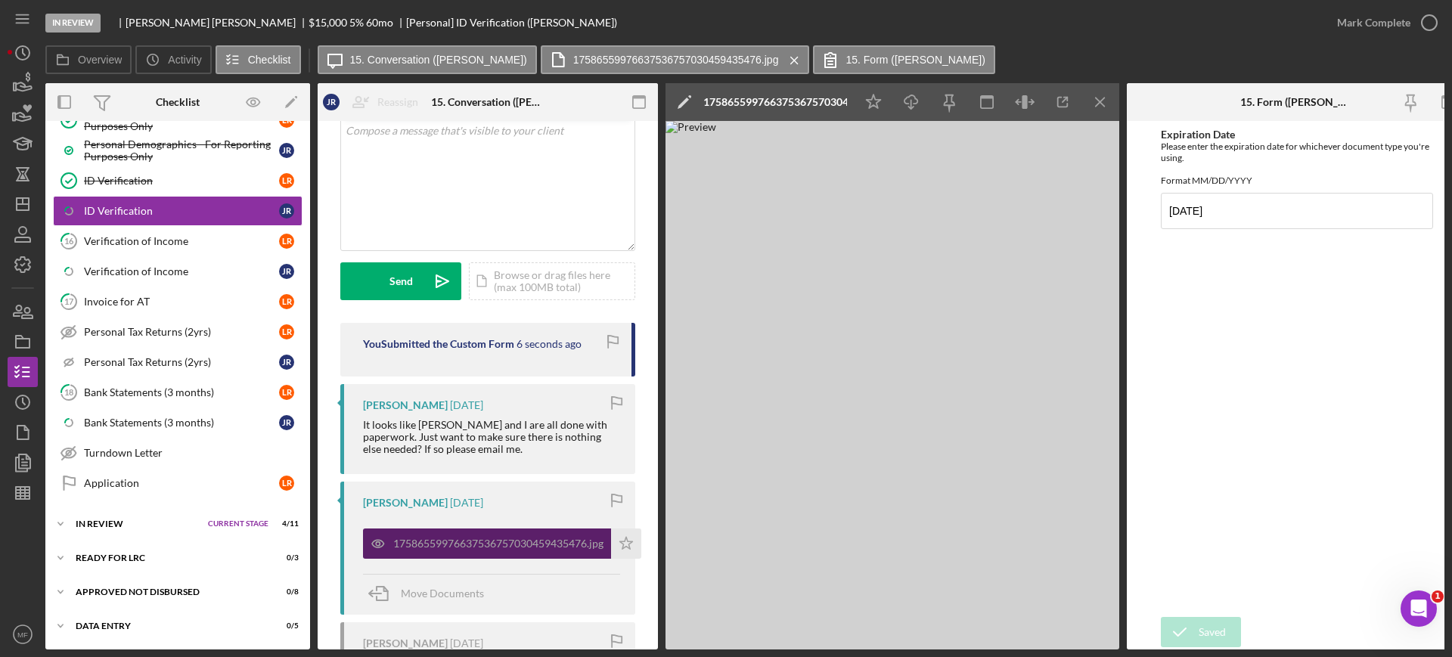
click at [579, 545] on div "17586559976637536757030459435476.jpg" at bounding box center [498, 544] width 210 height 12
click at [680, 107] on polygon at bounding box center [683, 103] width 11 height 11
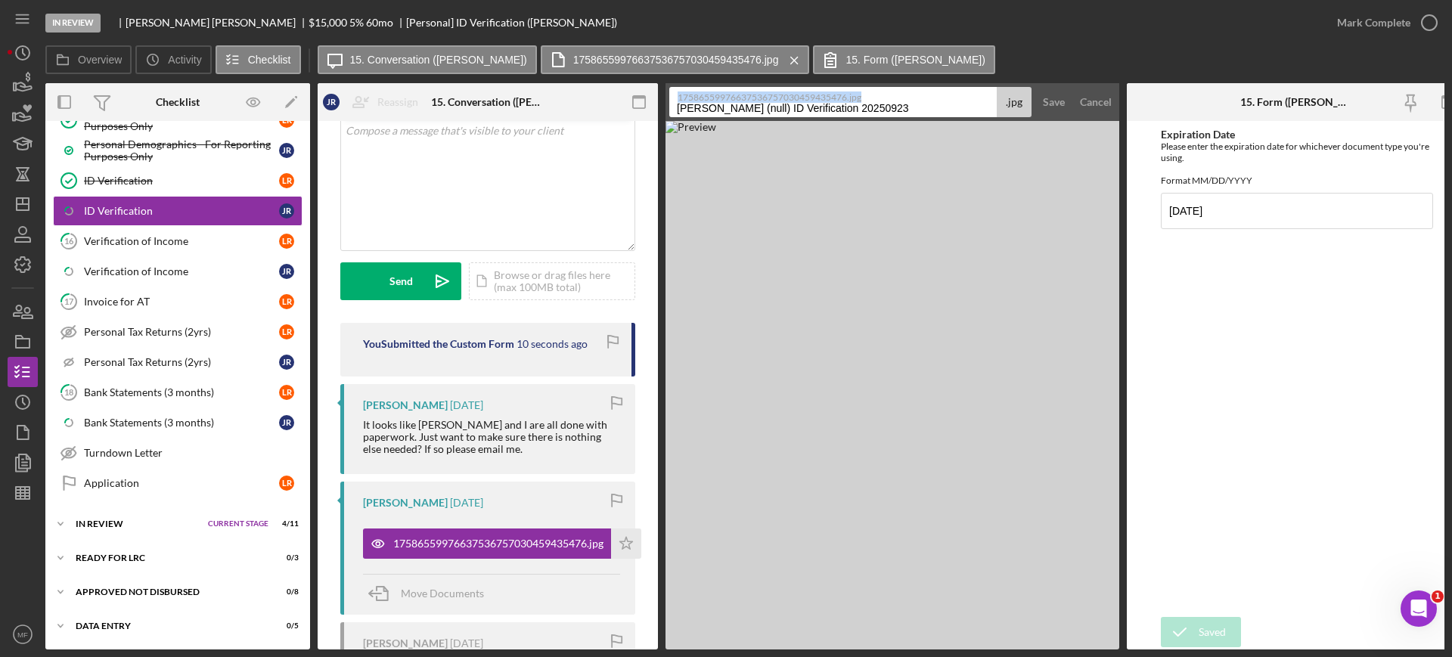
drag, startPoint x: 952, startPoint y: 101, endPoint x: 682, endPoint y: 111, distance: 270.2
click at [682, 111] on div "17586559976637536757030459435476.jpg Roosma, Jacquelyn (null) ID Verification 2…" at bounding box center [850, 102] width 362 height 30
drag, startPoint x: 920, startPoint y: 104, endPoint x: 656, endPoint y: 113, distance: 264.1
click at [656, 113] on div "Overview Internal Workflow Stage In Review Icon/Dropdown Arrow Archive (can una…" at bounding box center [744, 366] width 1399 height 567
type input "ID Jacquelyn front"
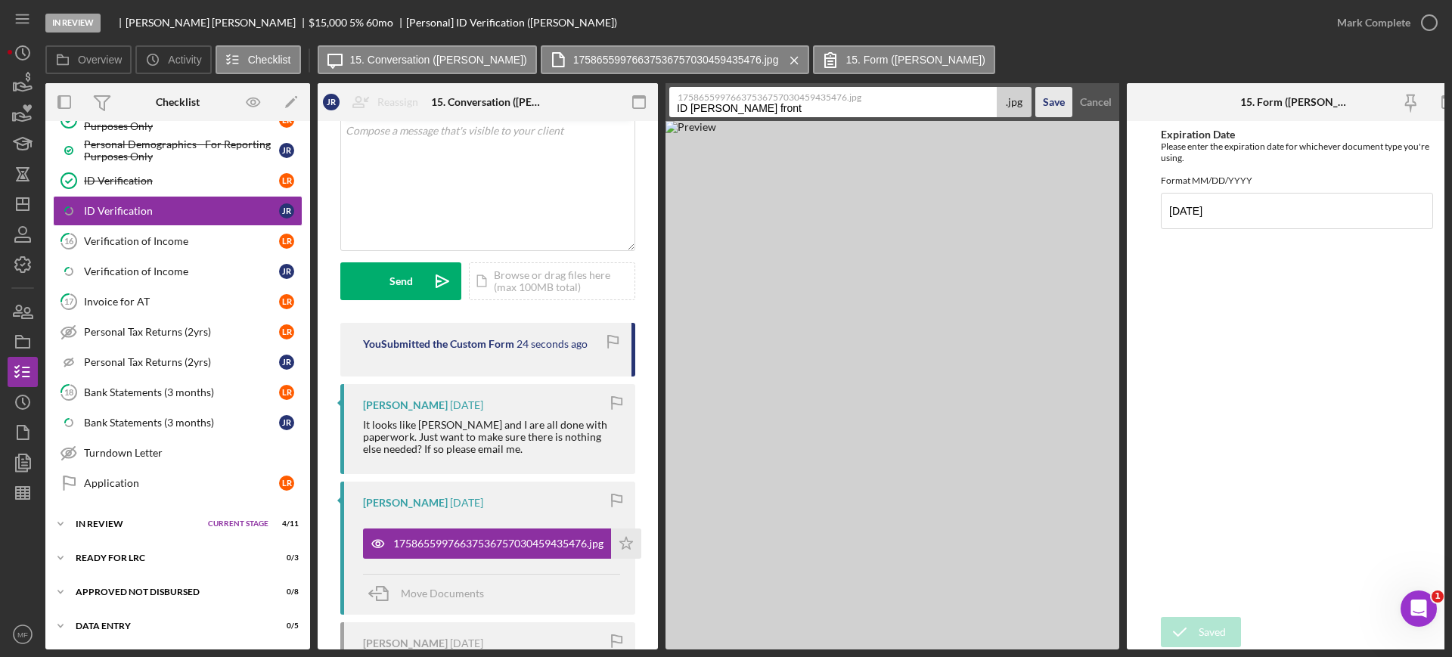
click at [1052, 98] on div "Save" at bounding box center [1054, 102] width 22 height 30
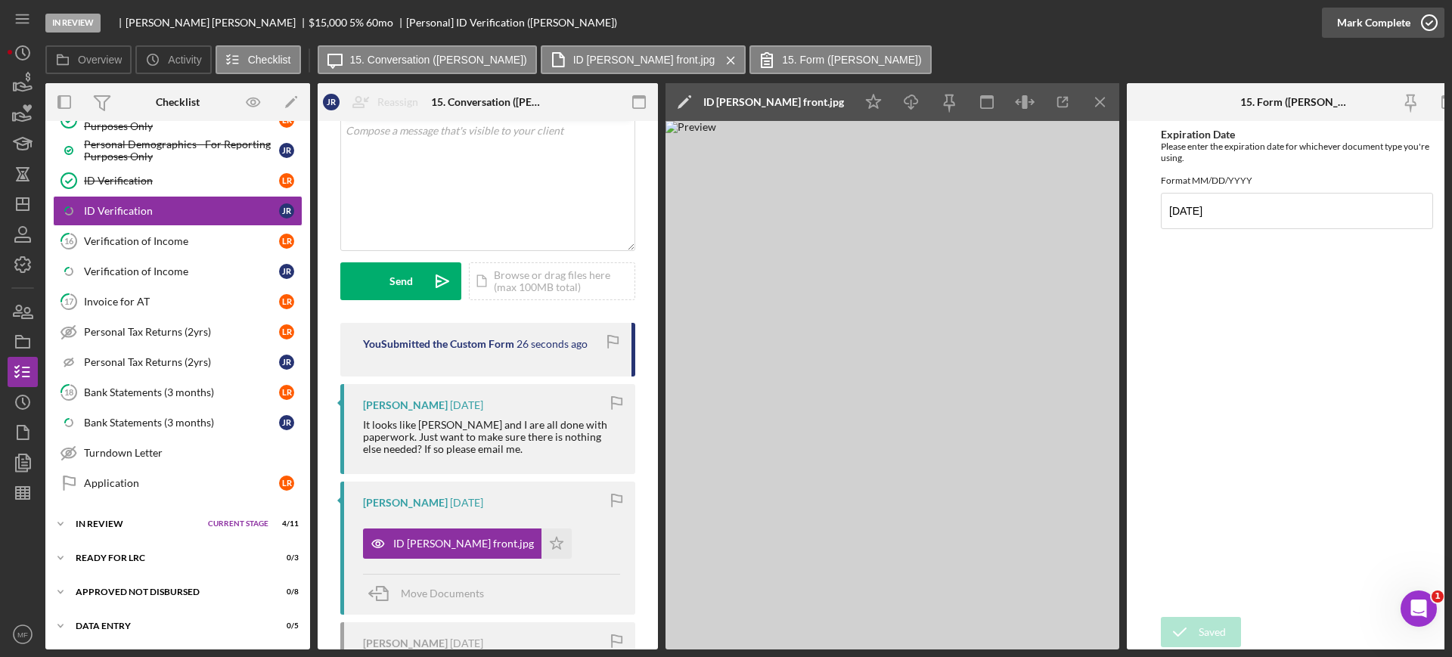
click at [1405, 19] on div "Mark Complete" at bounding box center [1373, 23] width 73 height 30
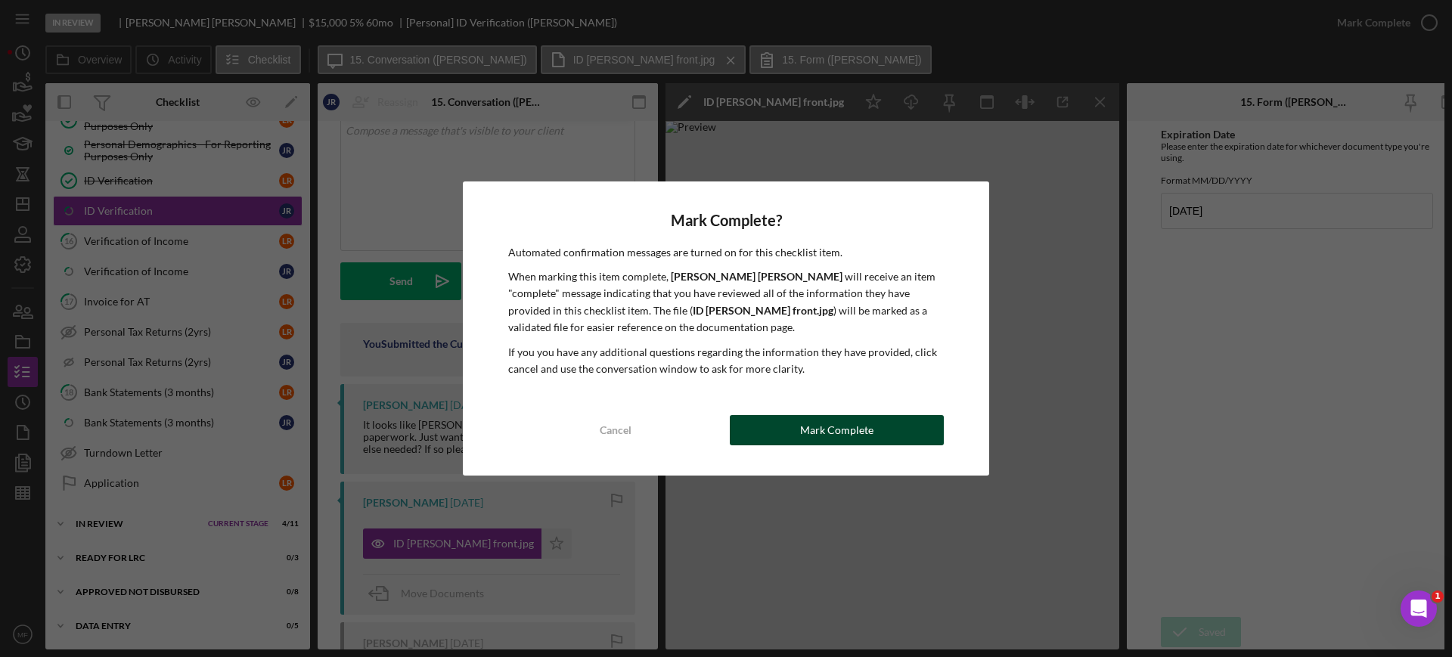
click at [858, 432] on div "Mark Complete" at bounding box center [836, 430] width 73 height 30
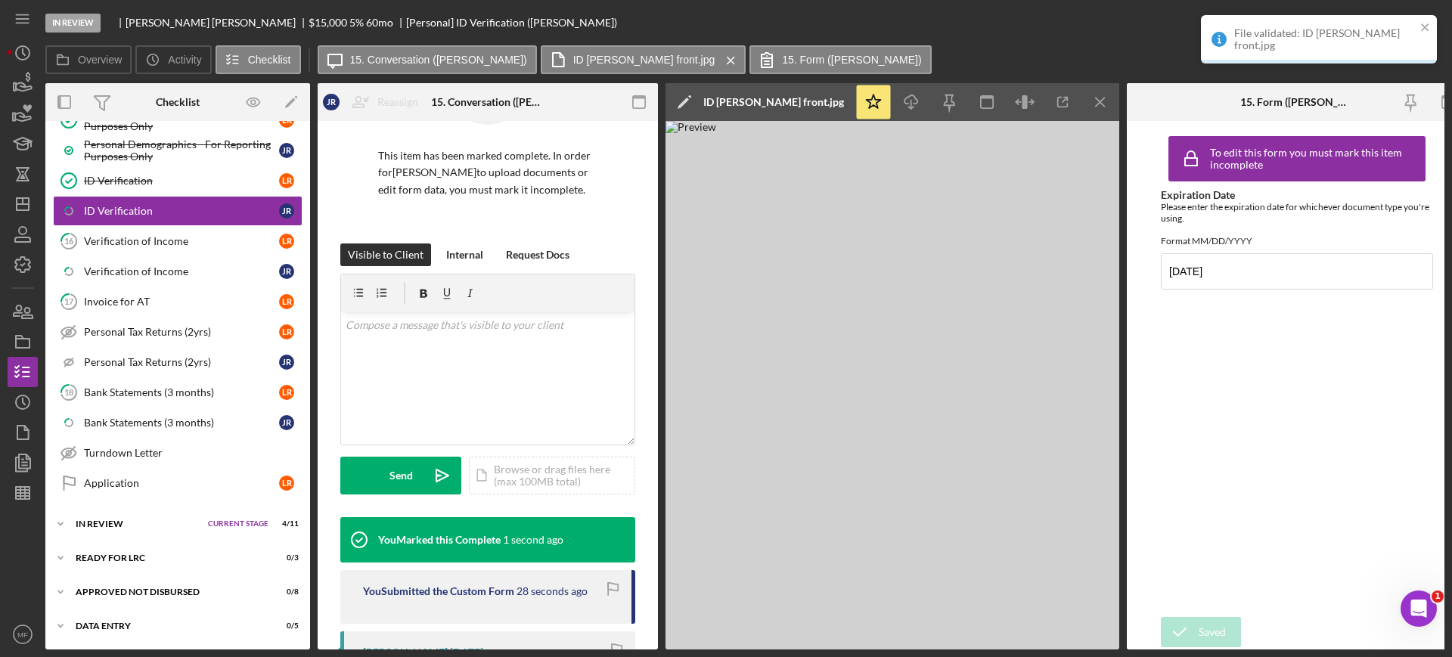
scroll to position [319, 0]
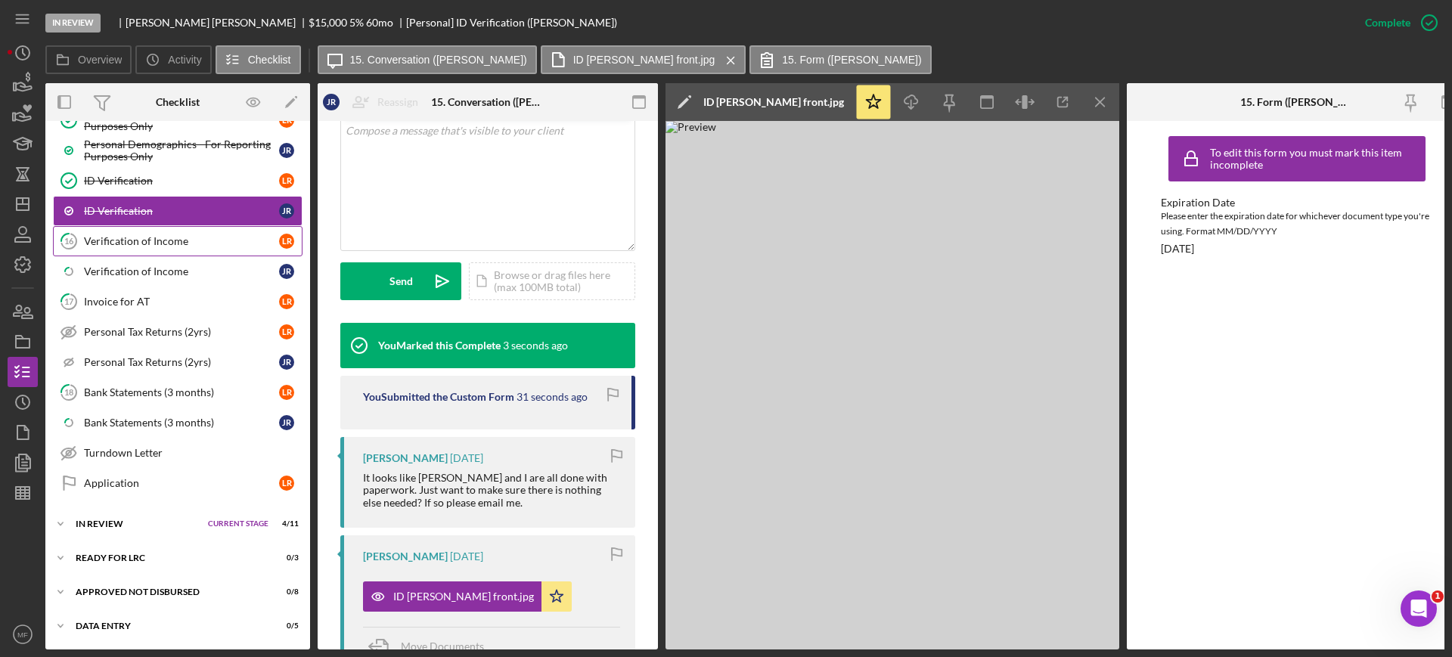
click at [140, 239] on div "Verification of Income" at bounding box center [181, 241] width 195 height 12
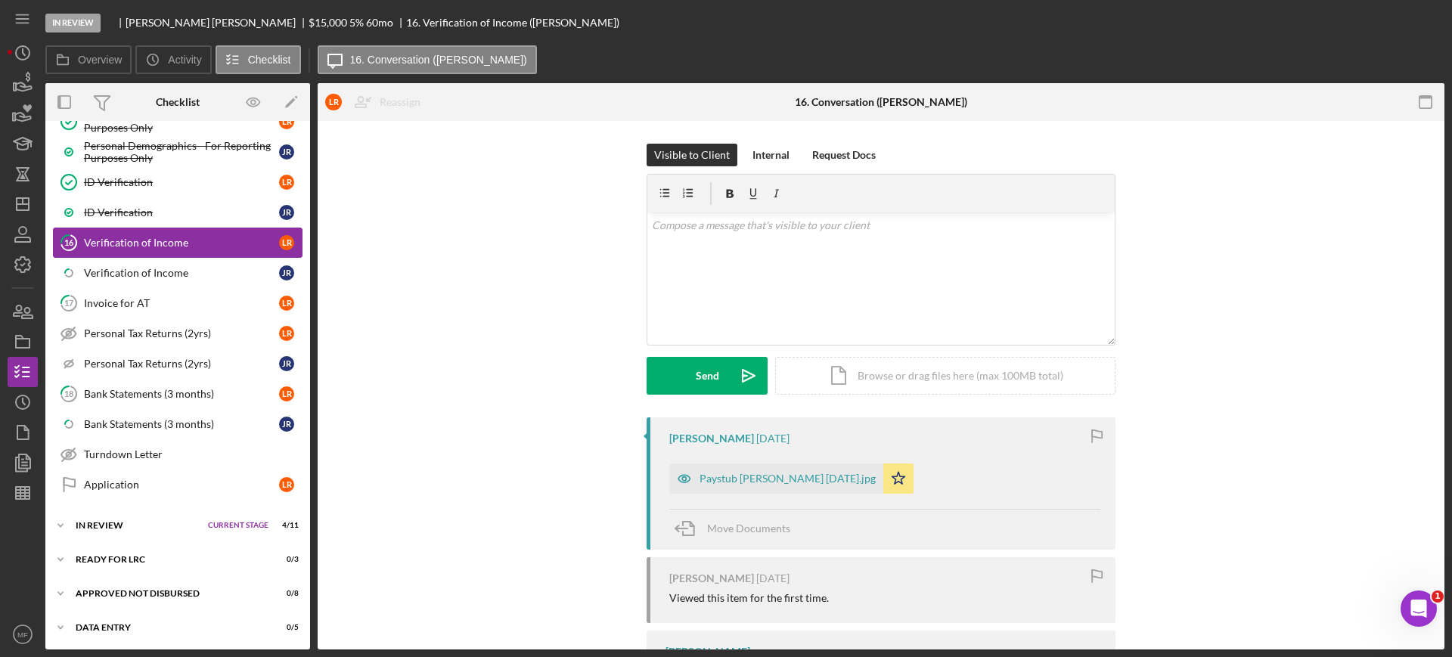
scroll to position [784, 0]
click at [774, 484] on div "Paystub Lance 9.3.25.jpg" at bounding box center [788, 479] width 176 height 12
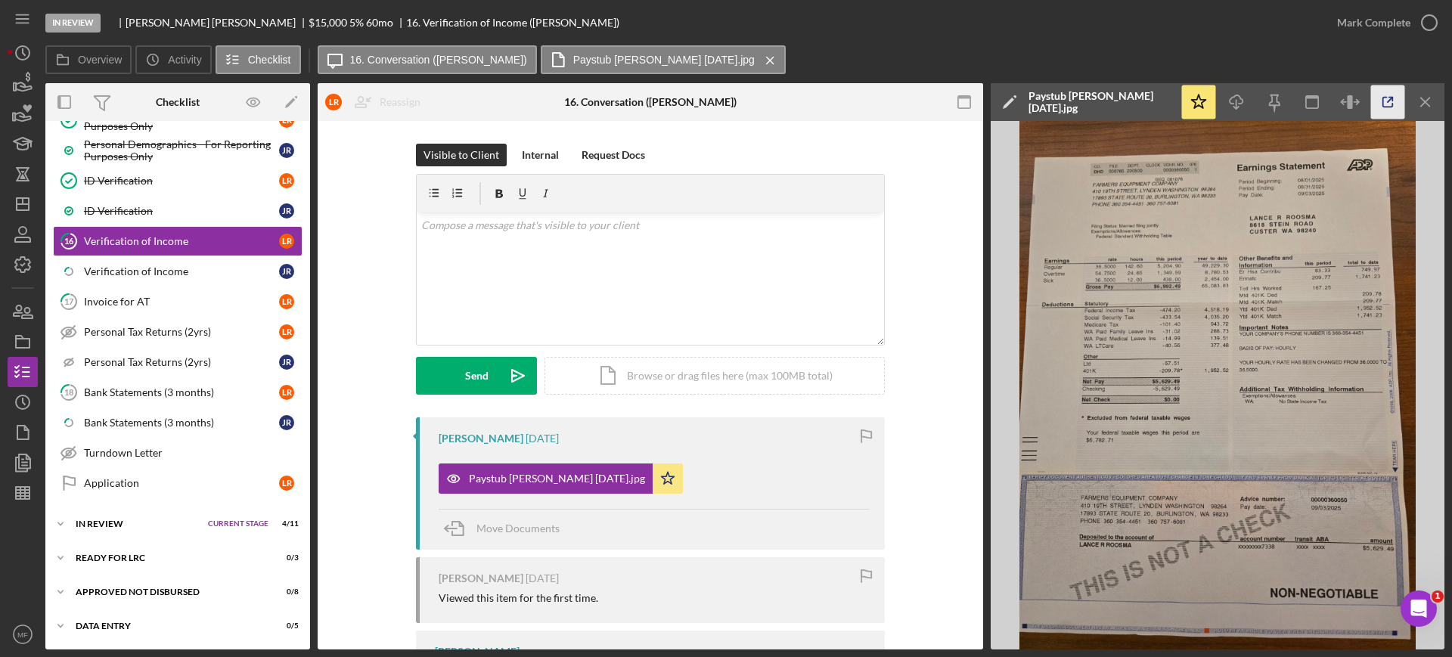
click at [1389, 101] on line "button" at bounding box center [1390, 100] width 5 height 5
click at [527, 156] on div "Internal" at bounding box center [540, 155] width 37 height 23
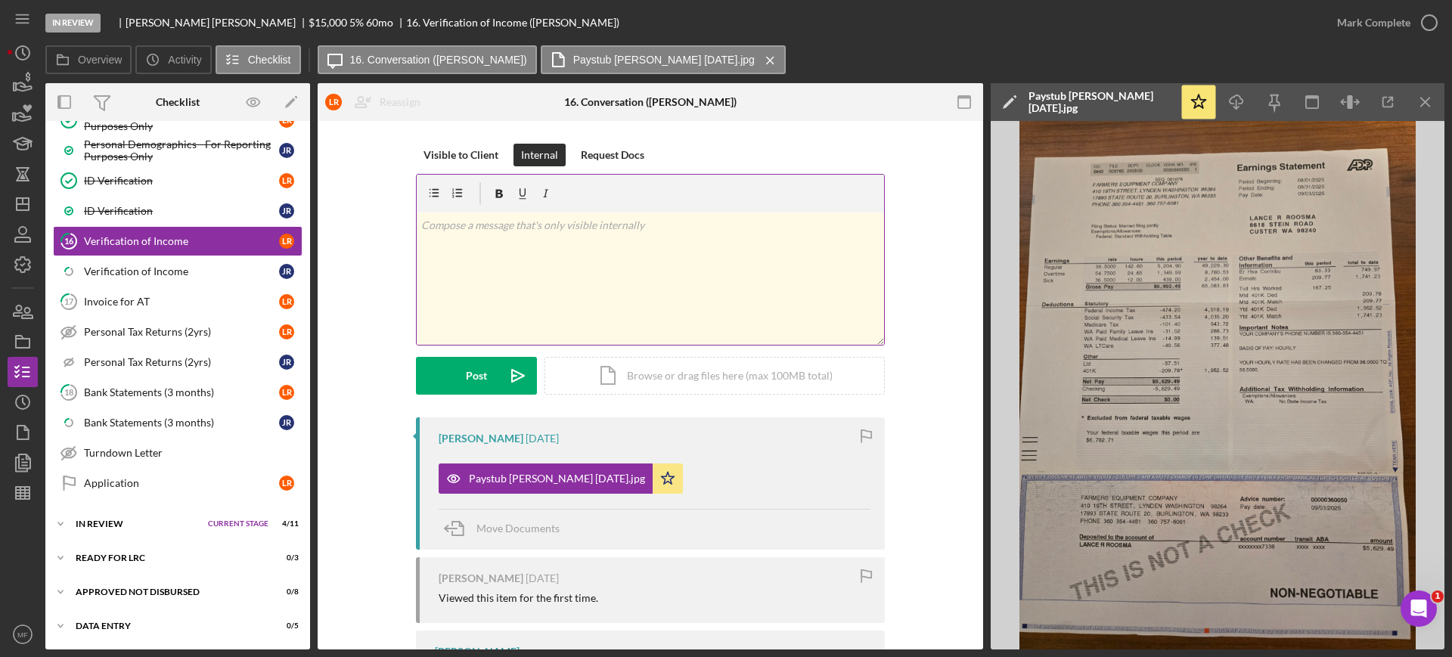
click at [523, 222] on p at bounding box center [650, 225] width 459 height 17
click at [551, 248] on p "Current $6,992.49 YTD $65083.83" at bounding box center [650, 246] width 459 height 17
click at [612, 250] on p "Current $6,992.49 YTD $65,083.83" at bounding box center [650, 246] width 459 height 17
click at [635, 245] on p "Current $6,992.49 YTD $65,083.83" at bounding box center [650, 246] width 459 height 17
click at [551, 306] on p "Current $5,629.49 YTD $" at bounding box center [650, 310] width 459 height 17
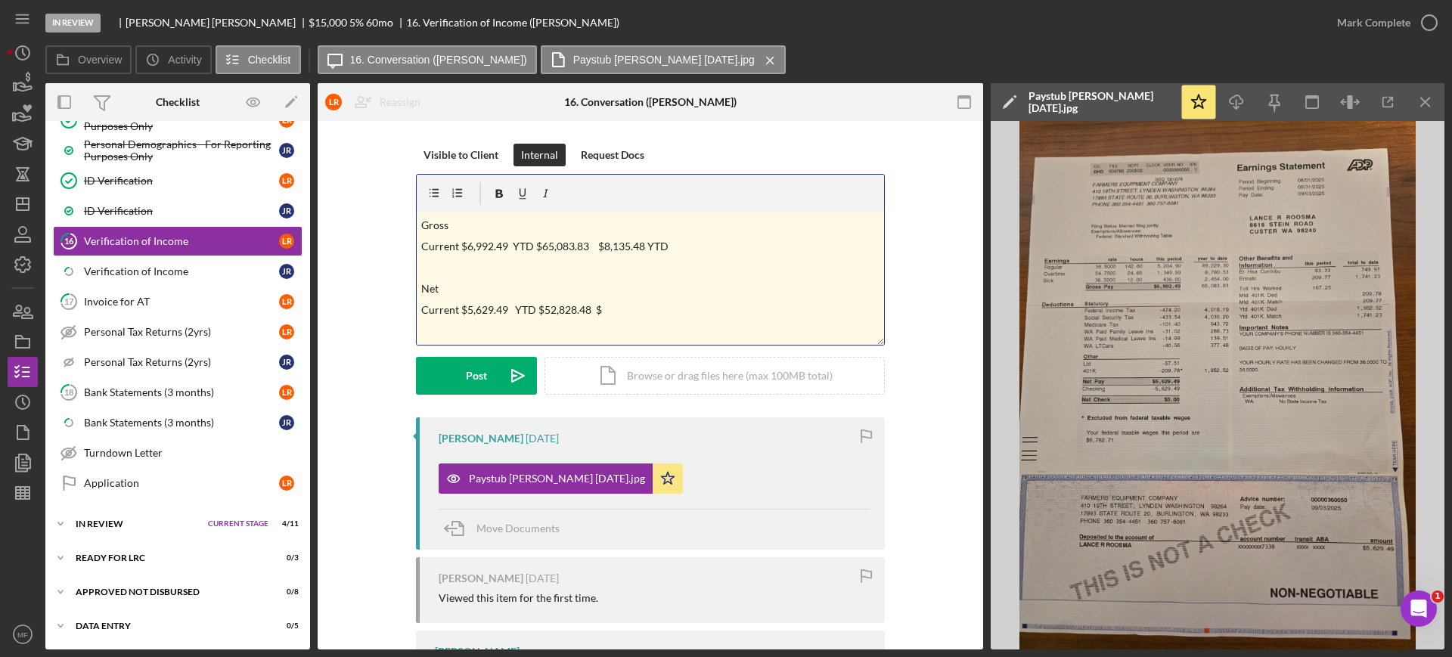
click at [611, 305] on p "Current $5,629.49 YTD $52,828.48 $" at bounding box center [650, 310] width 459 height 17
click at [712, 297] on div "v Color teal Color pink Remove color Add row above Add row below Add column bef…" at bounding box center [650, 279] width 467 height 132
click at [486, 367] on button "Post Icon/icon-invite-send" at bounding box center [476, 376] width 121 height 38
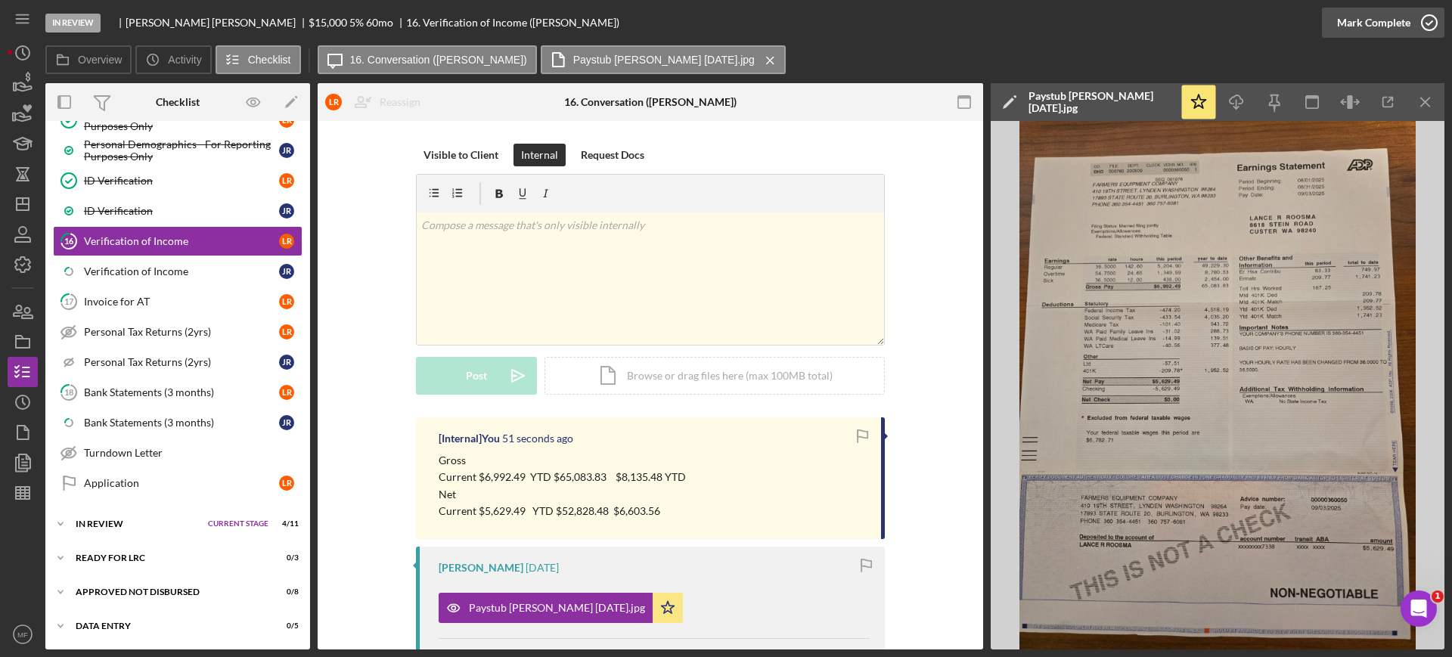
click at [1390, 20] on div "Mark Complete" at bounding box center [1373, 23] width 73 height 30
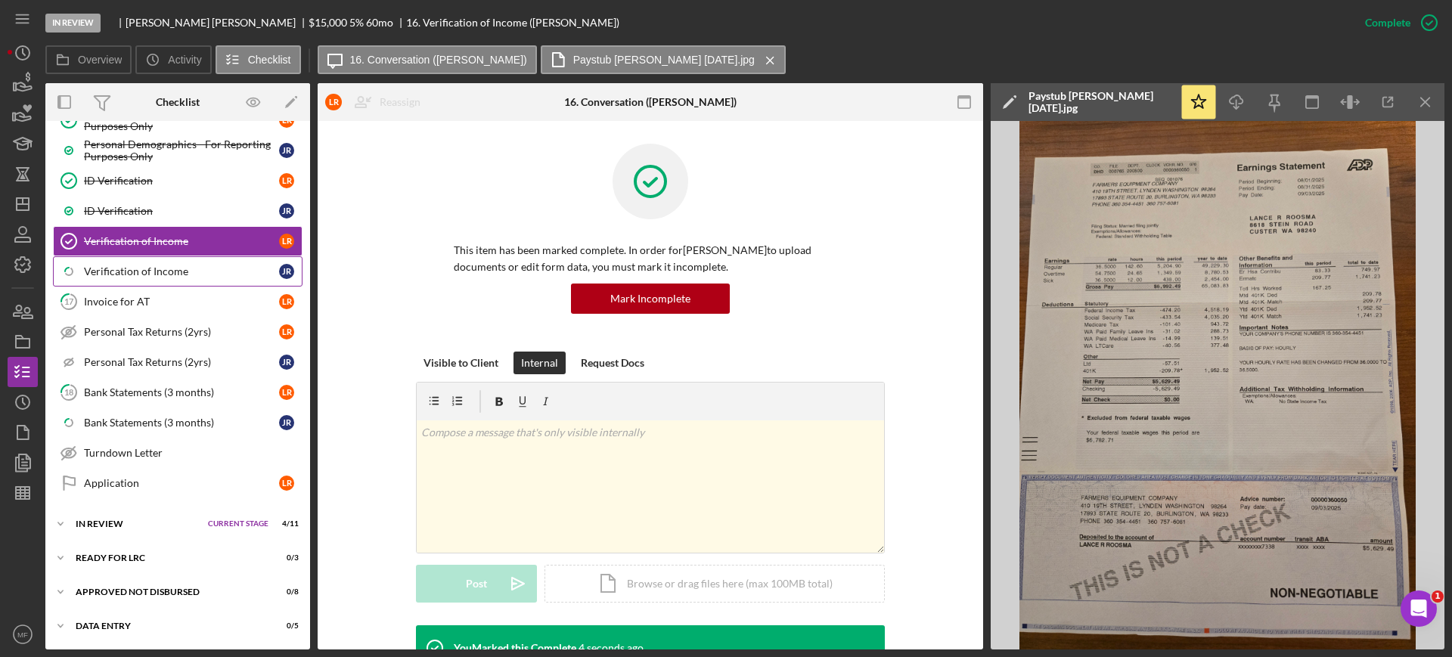
click at [140, 272] on div "Verification of Income" at bounding box center [181, 271] width 195 height 12
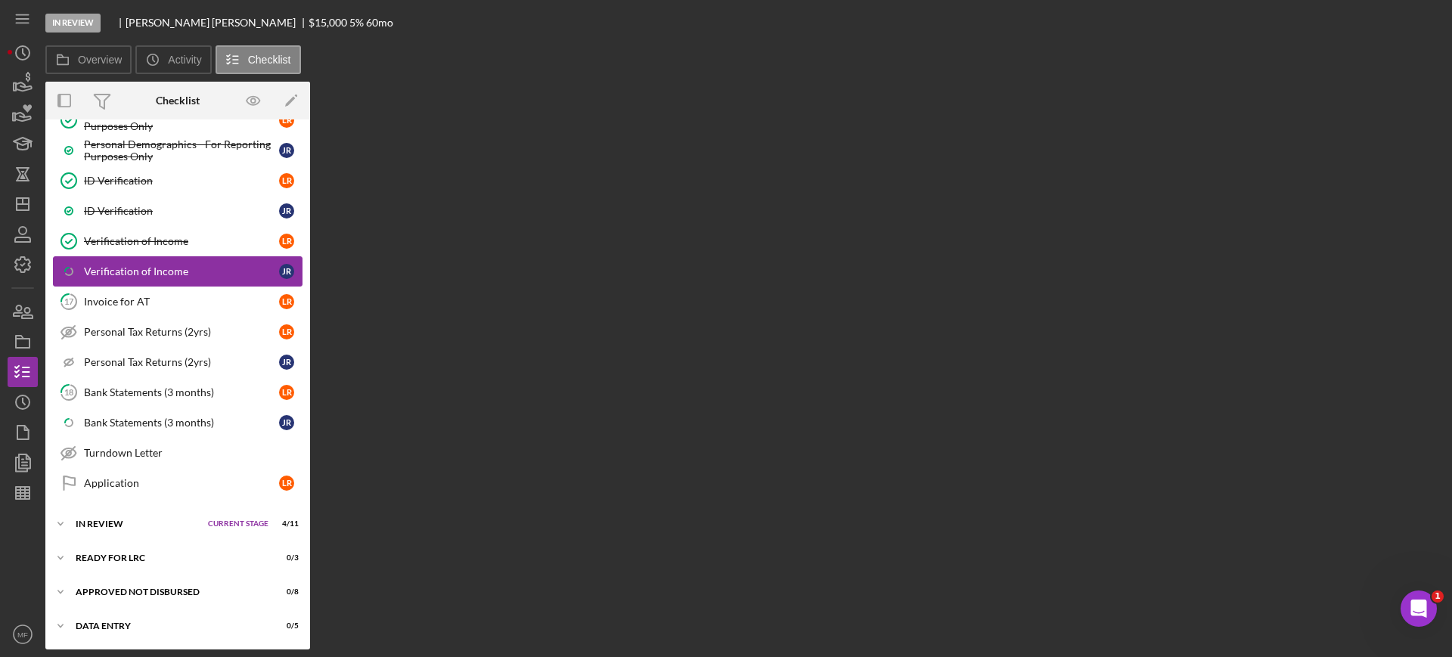
scroll to position [784, 0]
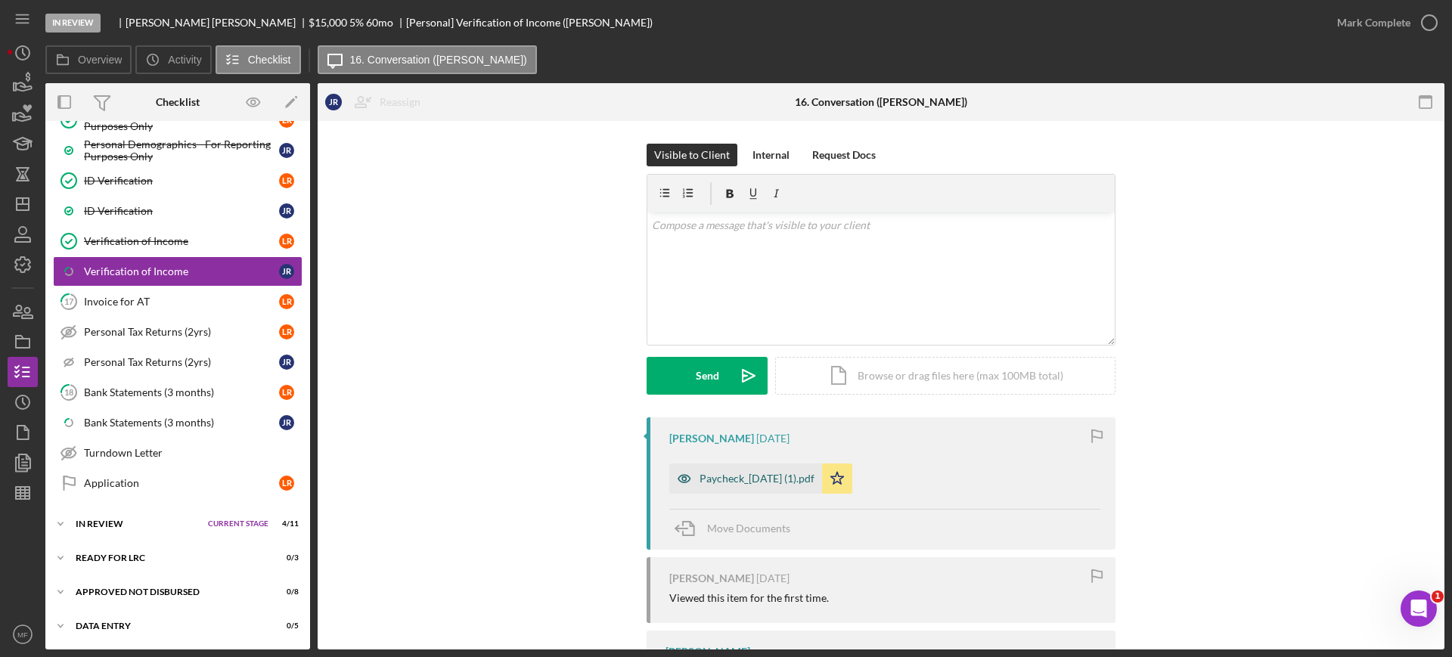
click at [765, 483] on div "Paycheck_[DATE] (1).pdf" at bounding box center [757, 479] width 115 height 12
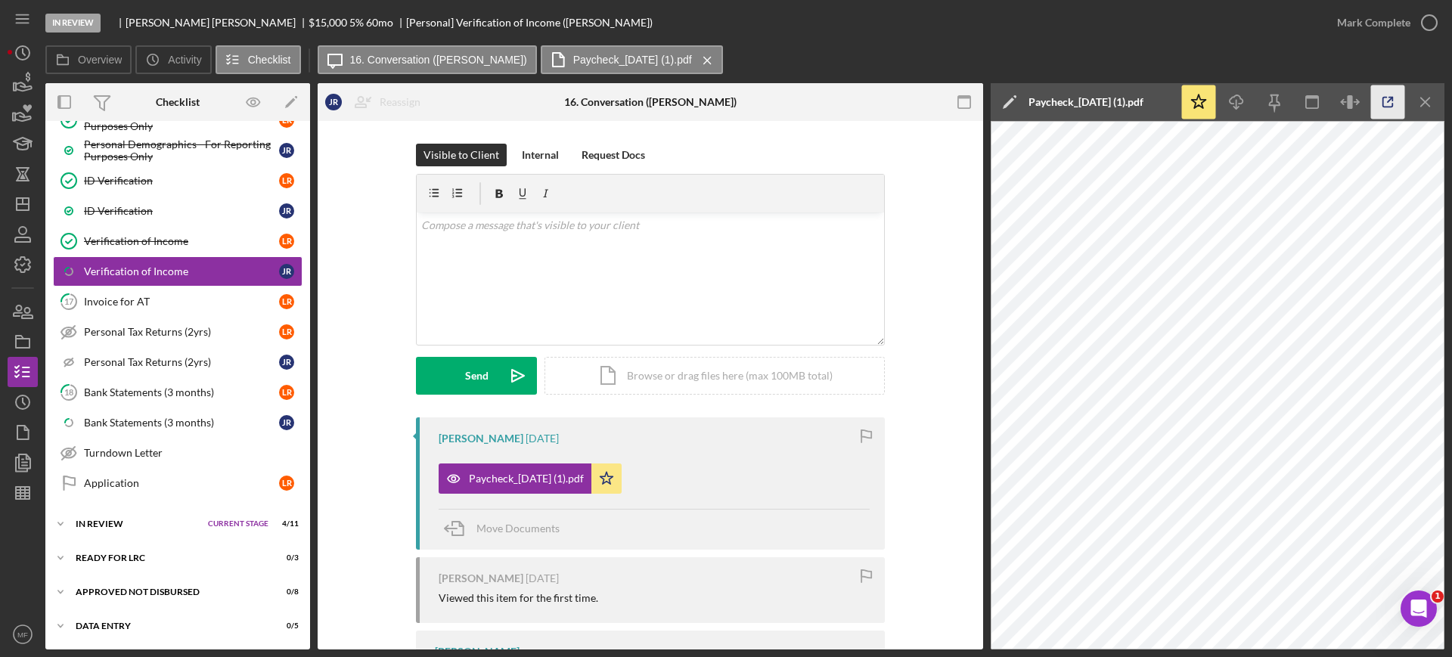
click at [1387, 101] on icon "button" at bounding box center [1388, 102] width 34 height 34
click at [539, 151] on div "Internal" at bounding box center [540, 155] width 37 height 23
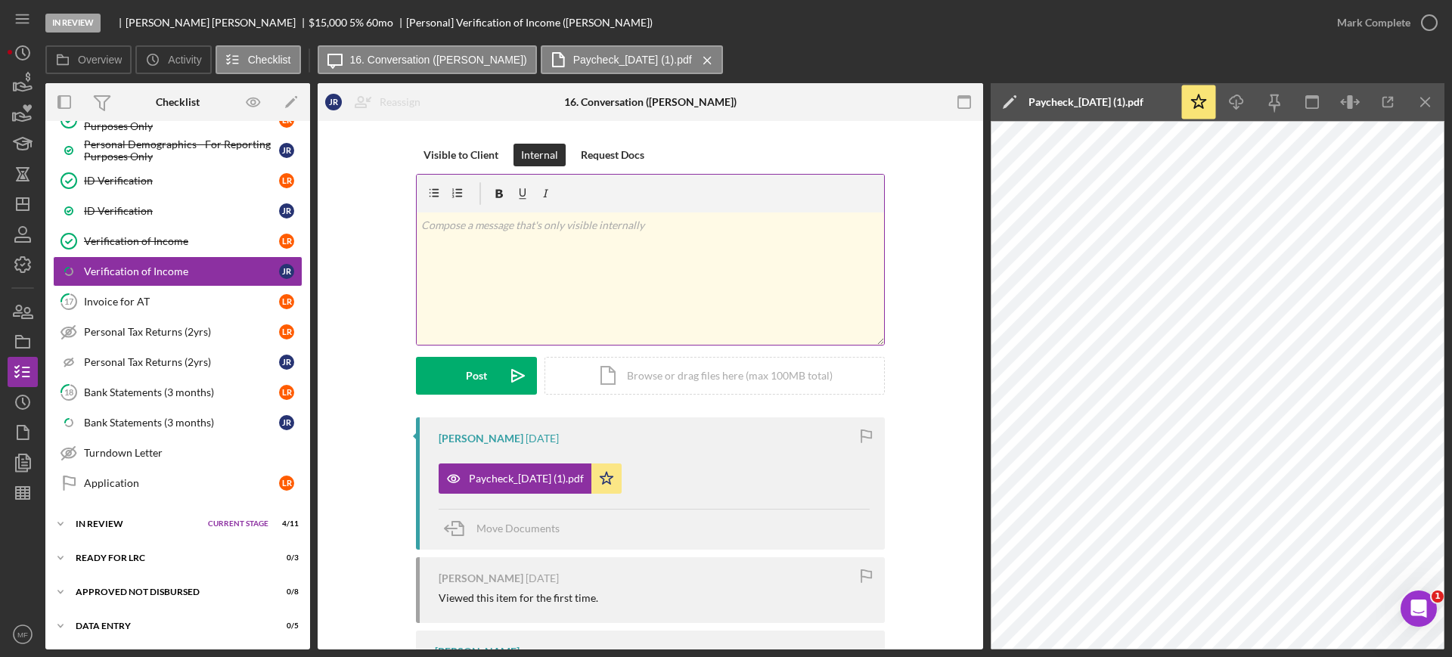
click at [452, 233] on p at bounding box center [650, 225] width 459 height 17
click at [448, 244] on p "Gross 1782.20" at bounding box center [650, 246] width 459 height 17
click at [517, 247] on p "Gross $1,782.20" at bounding box center [650, 246] width 459 height 17
click at [542, 250] on p "Gross $1,782.20 YTD" at bounding box center [650, 246] width 459 height 17
drag, startPoint x: 496, startPoint y: 247, endPoint x: 456, endPoint y: 247, distance: 40.1
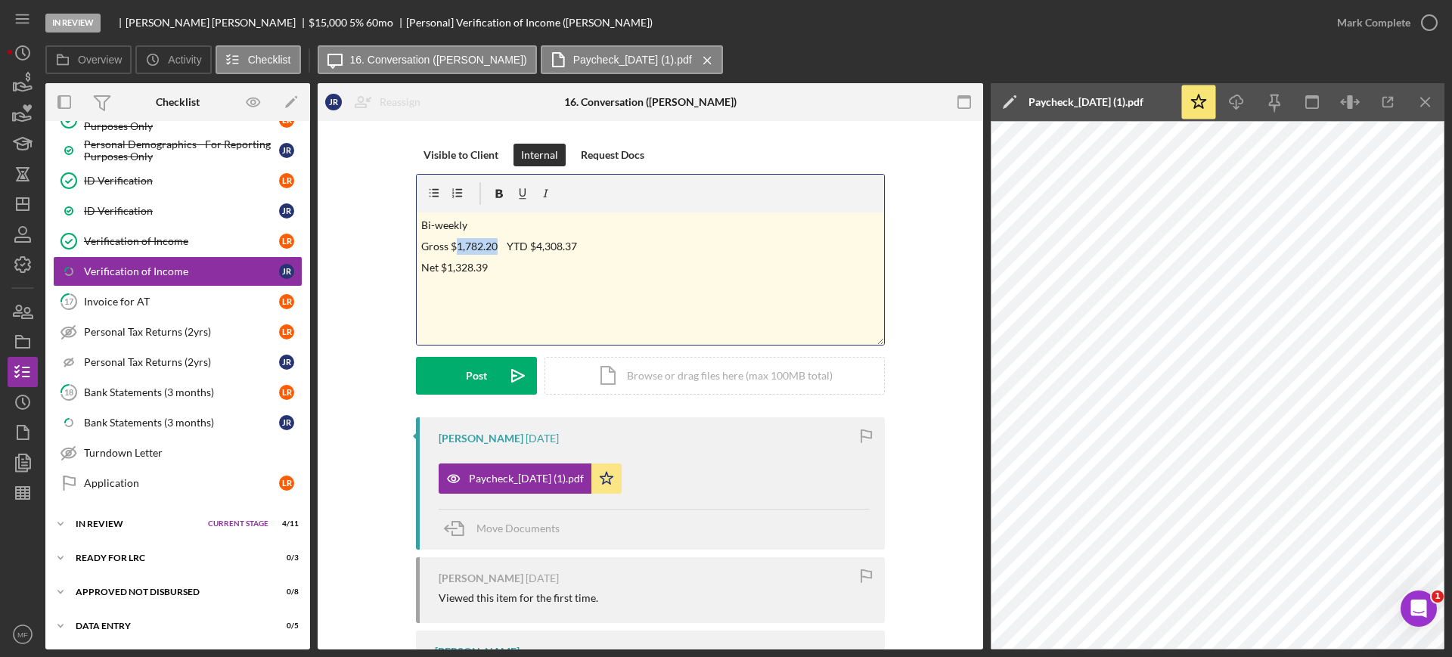
click at [456, 247] on p "Gross $1,782.20 YTD $4,308.37" at bounding box center [650, 246] width 459 height 17
click at [588, 247] on p "Gross $3,564.40 YTD $4,308.37" at bounding box center [650, 246] width 459 height 17
drag, startPoint x: 492, startPoint y: 266, endPoint x: 519, endPoint y: 258, distance: 27.7
click at [492, 266] on p "Net $1,328.39" at bounding box center [650, 267] width 459 height 17
drag, startPoint x: 634, startPoint y: 259, endPoint x: 568, endPoint y: 263, distance: 65.9
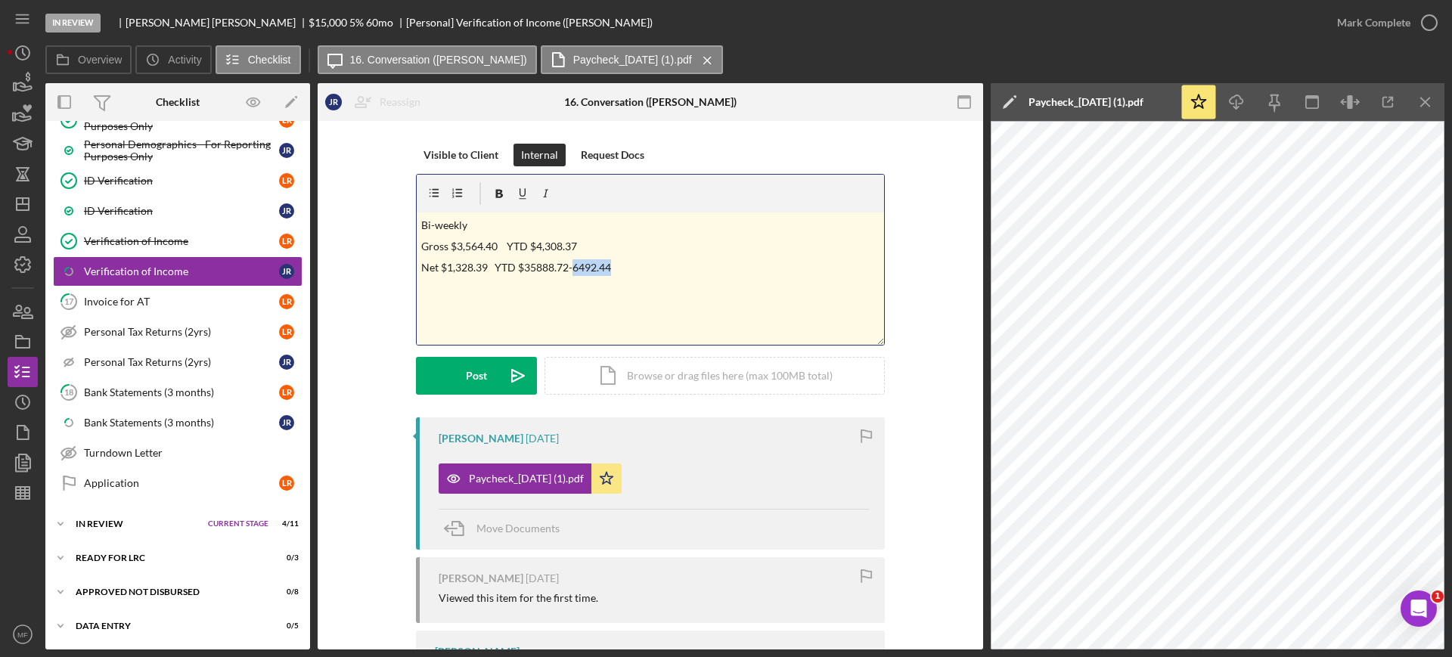
click at [568, 263] on p "Net $1,328.39 YTD $35888.72-6492.44" at bounding box center [650, 267] width 459 height 17
click at [449, 245] on p "Gross $3,564.40 YTD $4,308.37" at bounding box center [650, 246] width 459 height 17
drag, startPoint x: 499, startPoint y: 224, endPoint x: 352, endPoint y: 206, distance: 147.8
click at [352, 206] on div "Visible to Client Internal Request Docs v Color teal Color pink Remove color Ad…" at bounding box center [650, 281] width 620 height 274
drag, startPoint x: 445, startPoint y: 284, endPoint x: 483, endPoint y: 283, distance: 38.6
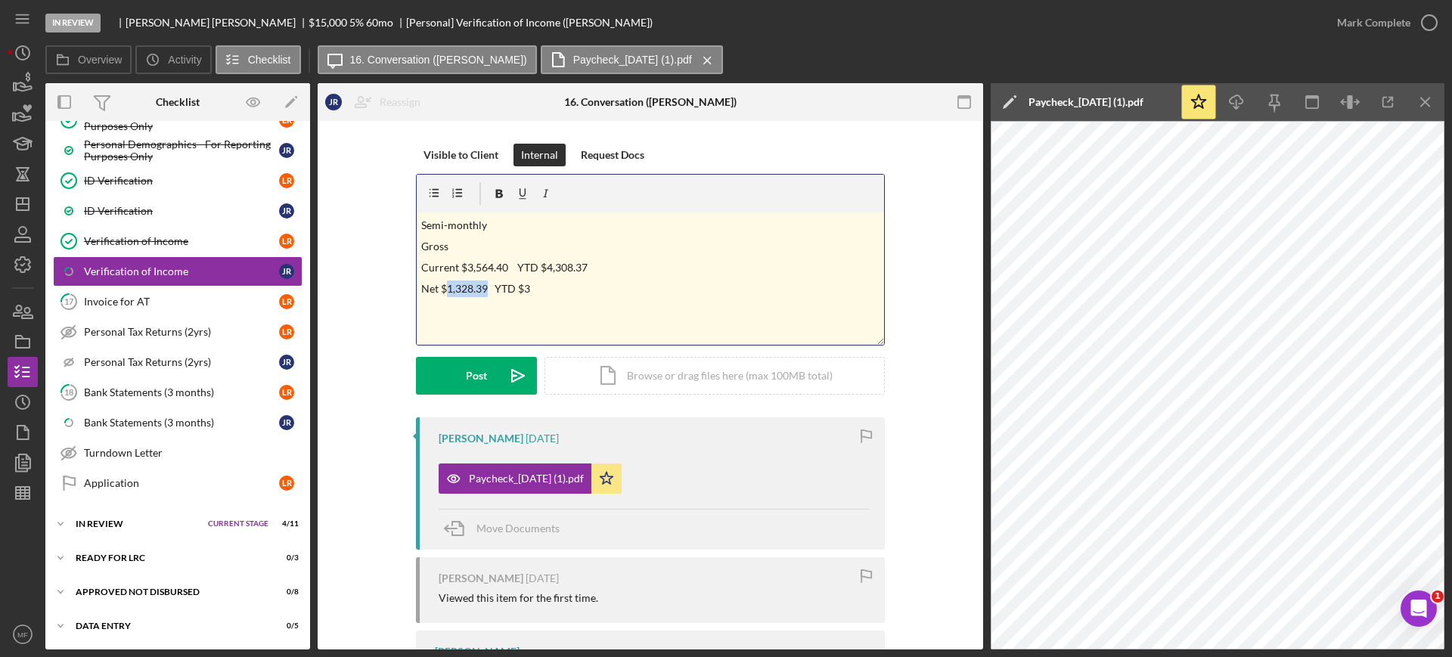
click at [483, 283] on p "Net $1,328.39 YTD $3" at bounding box center [650, 289] width 459 height 17
click at [539, 293] on p "Net $2,656.78 YTD $3" at bounding box center [650, 289] width 459 height 17
click at [537, 289] on p "Net $2,656.78 YTD $3" at bounding box center [650, 289] width 459 height 17
click at [585, 321] on div "v Color teal Color pink Remove color Add row above Add row below Add column bef…" at bounding box center [650, 279] width 467 height 132
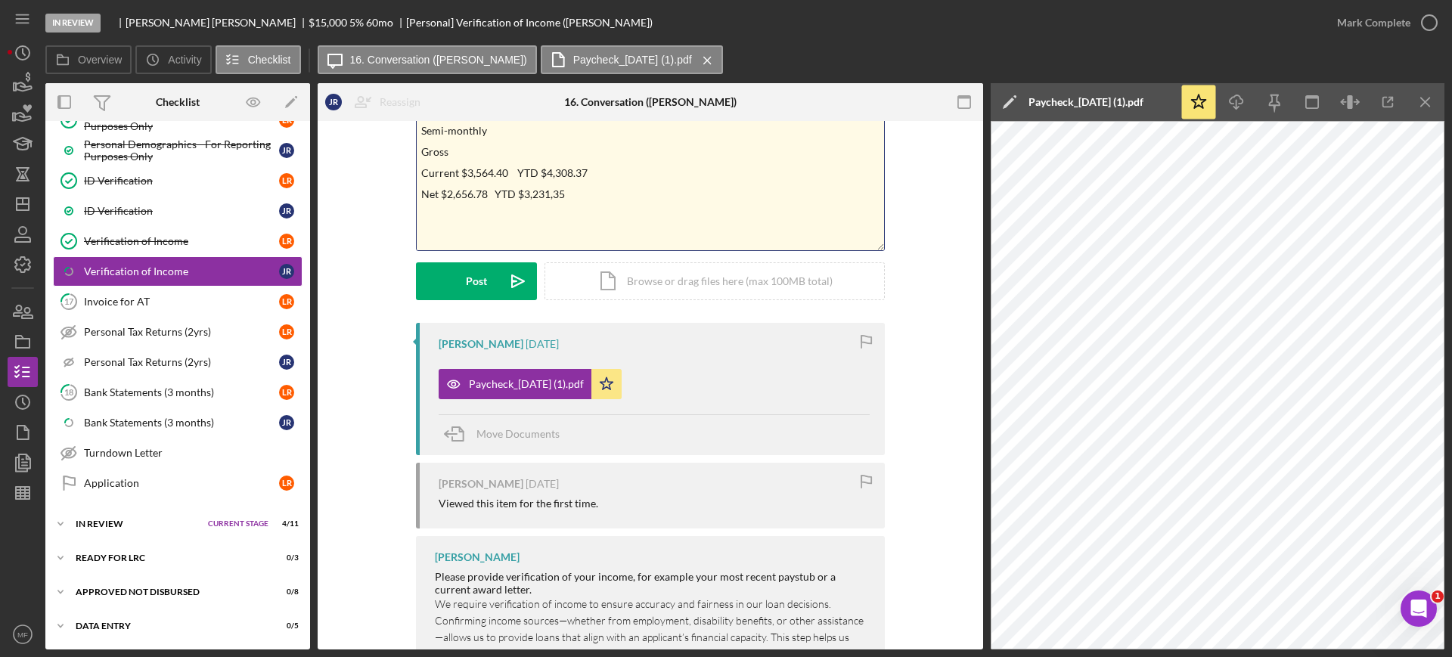
scroll to position [0, 0]
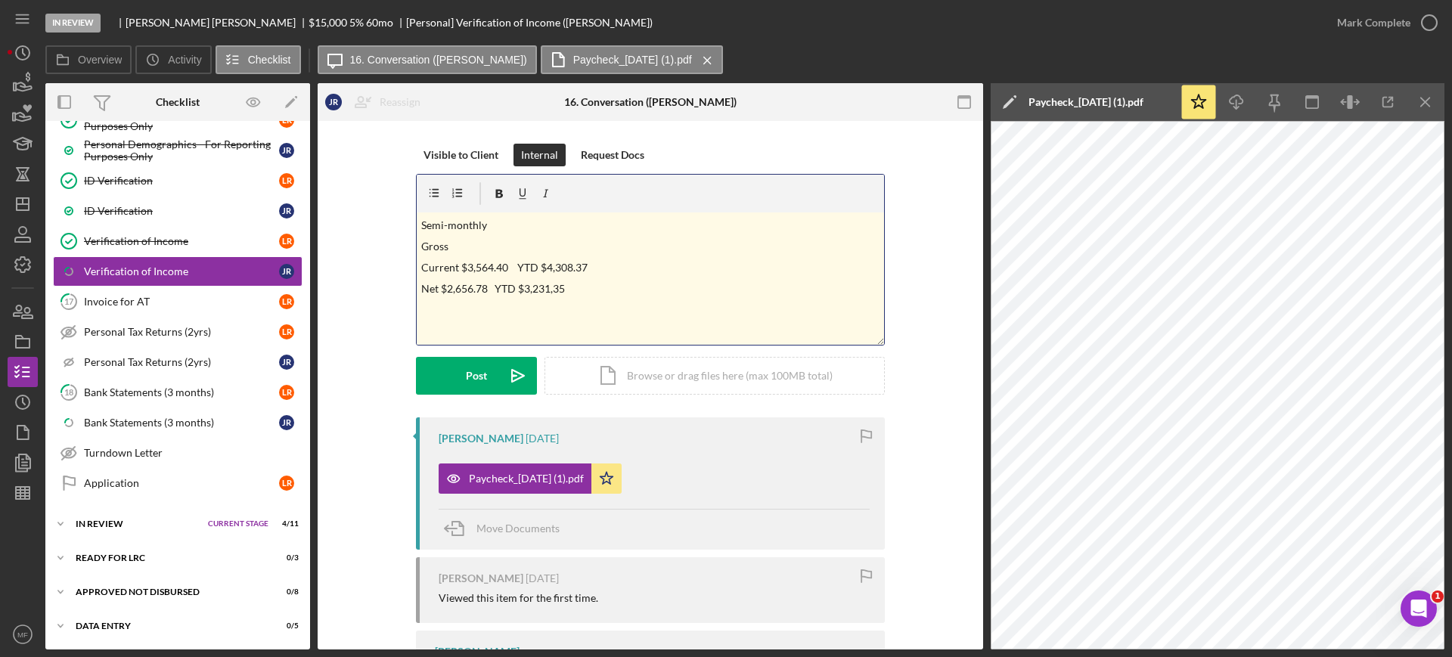
click at [437, 287] on p "Net $2,656.78 YTD $3,231,35" at bounding box center [650, 289] width 459 height 17
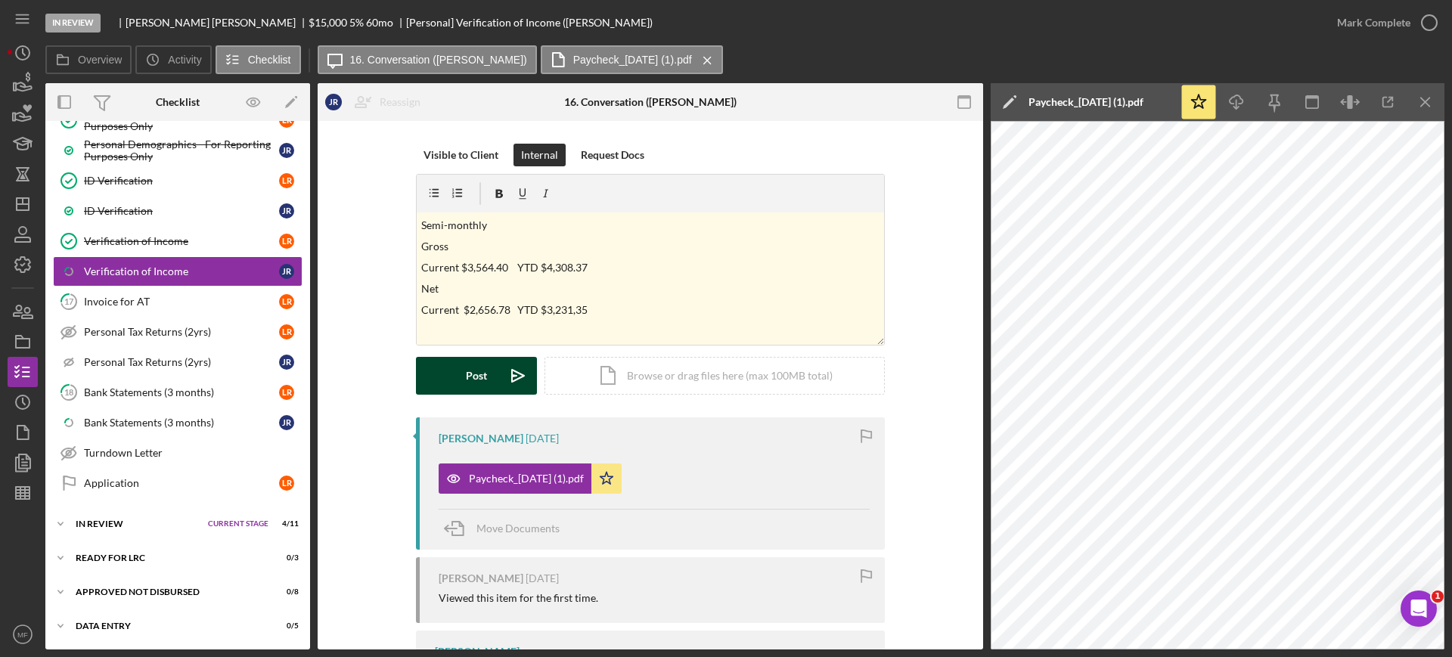
click at [476, 381] on div "Post" at bounding box center [476, 376] width 21 height 38
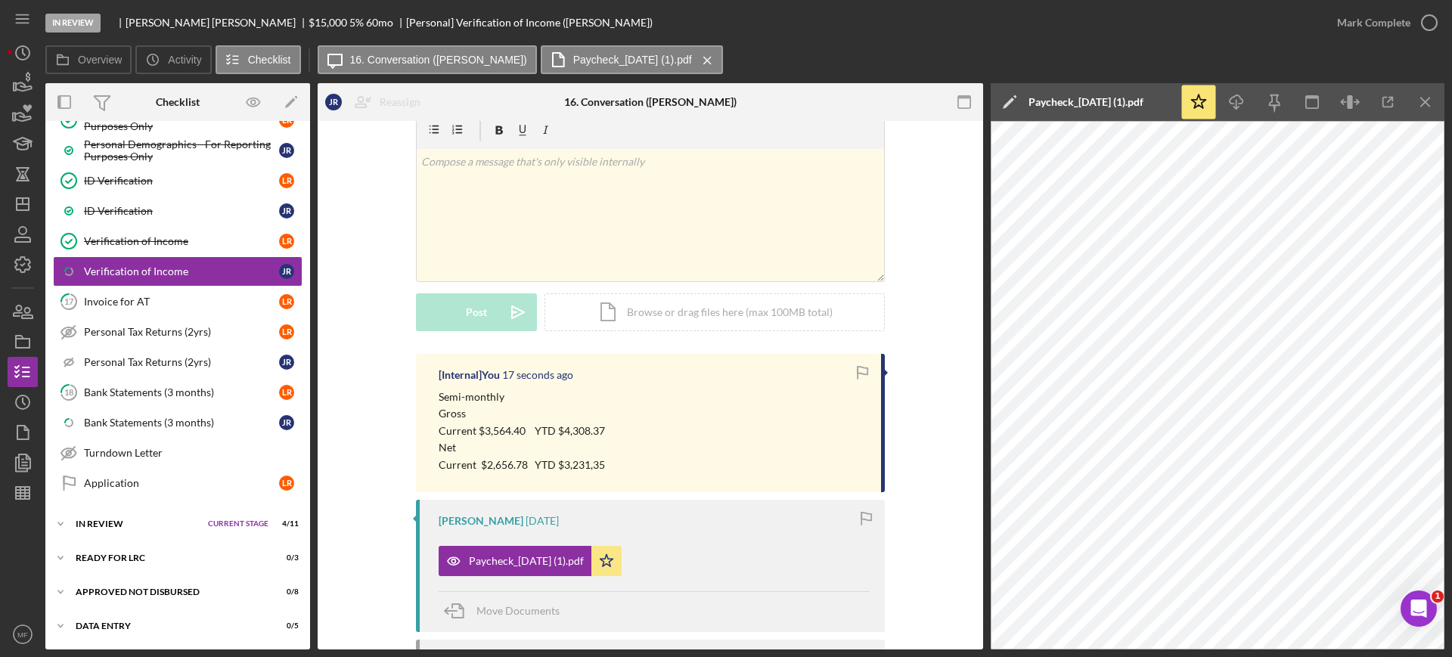
scroll to position [95, 0]
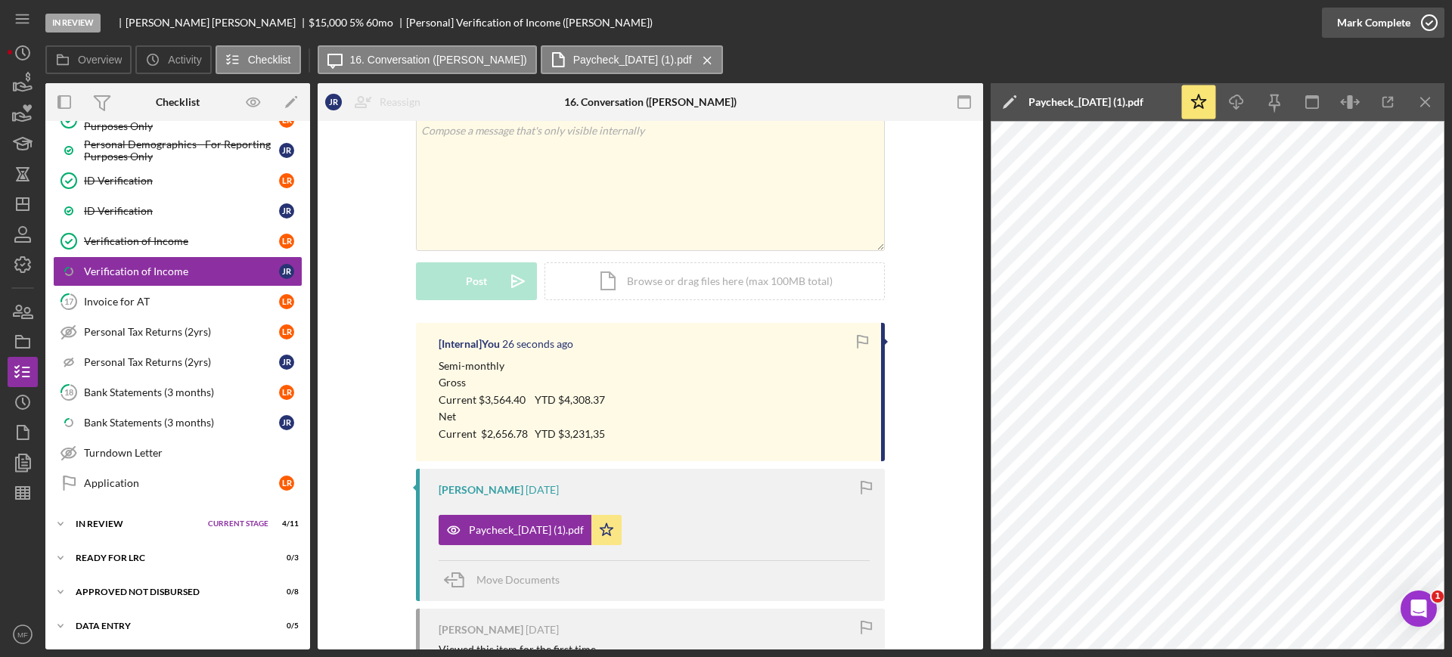
click at [1423, 17] on icon "button" at bounding box center [1430, 23] width 38 height 38
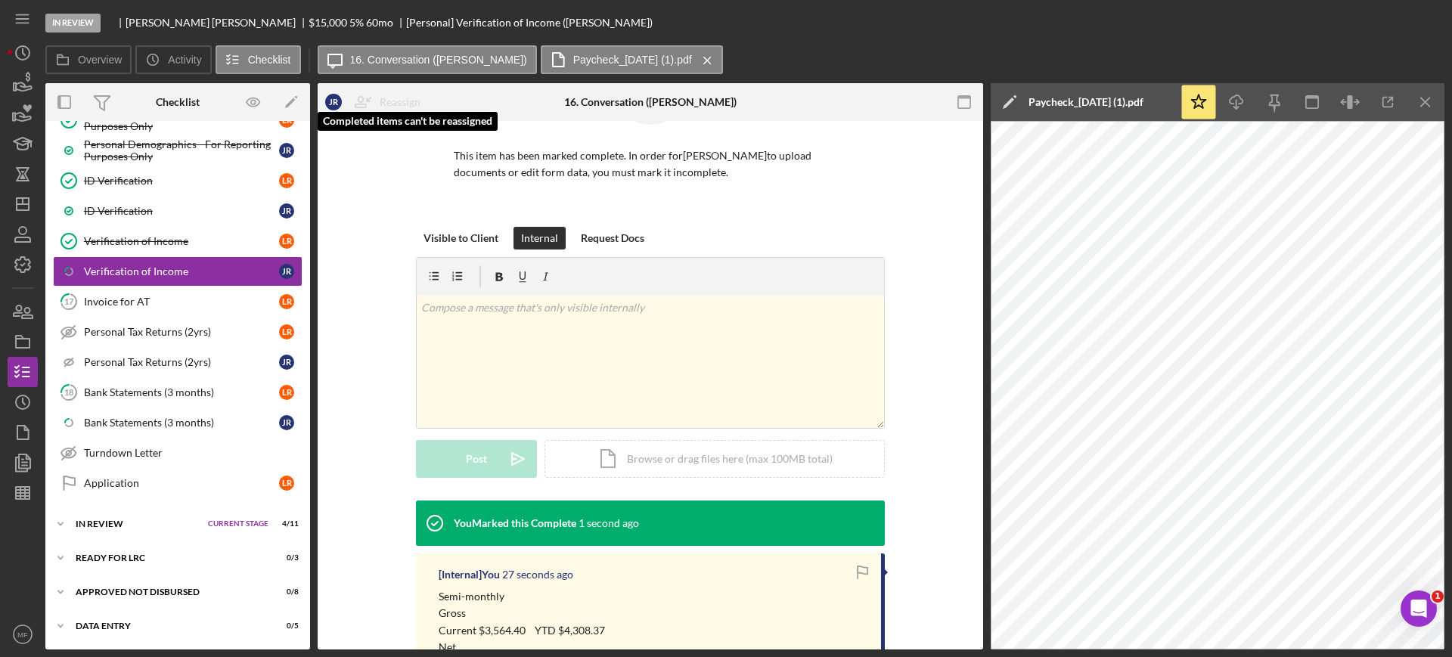
scroll to position [302, 0]
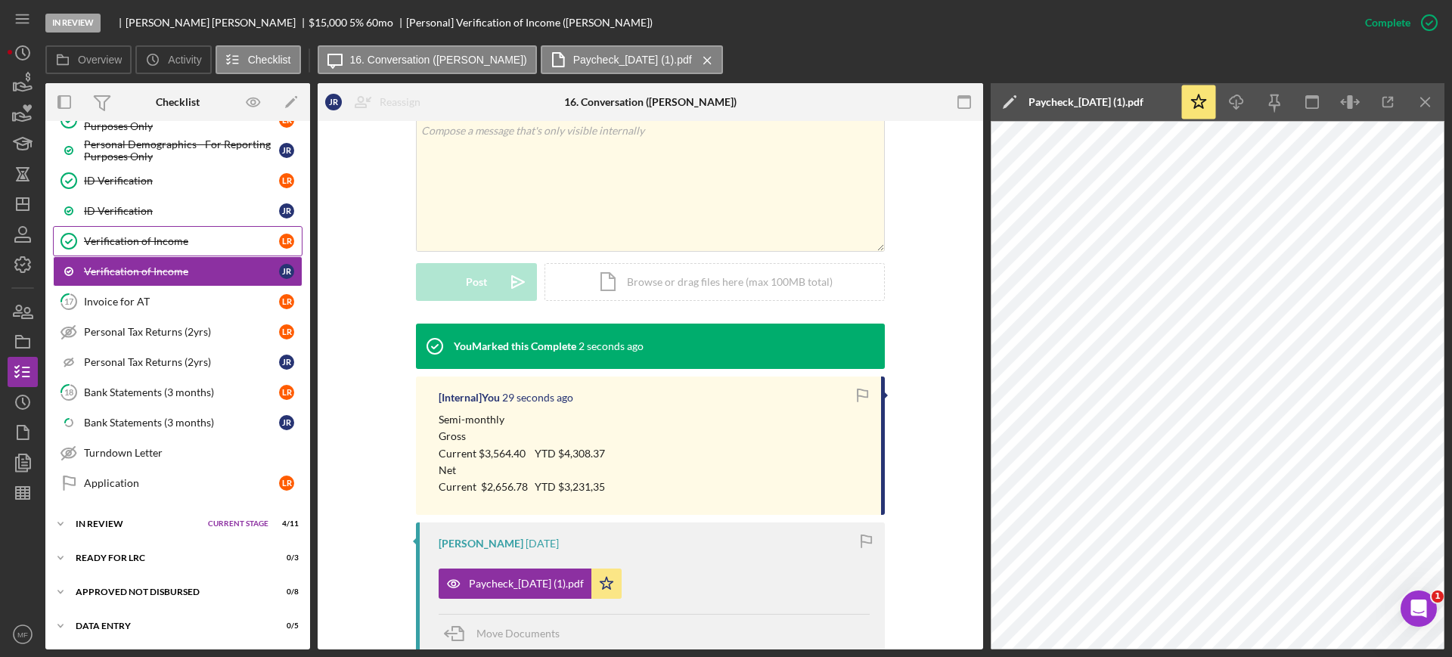
click at [144, 241] on div "Verification of Income" at bounding box center [181, 241] width 195 height 12
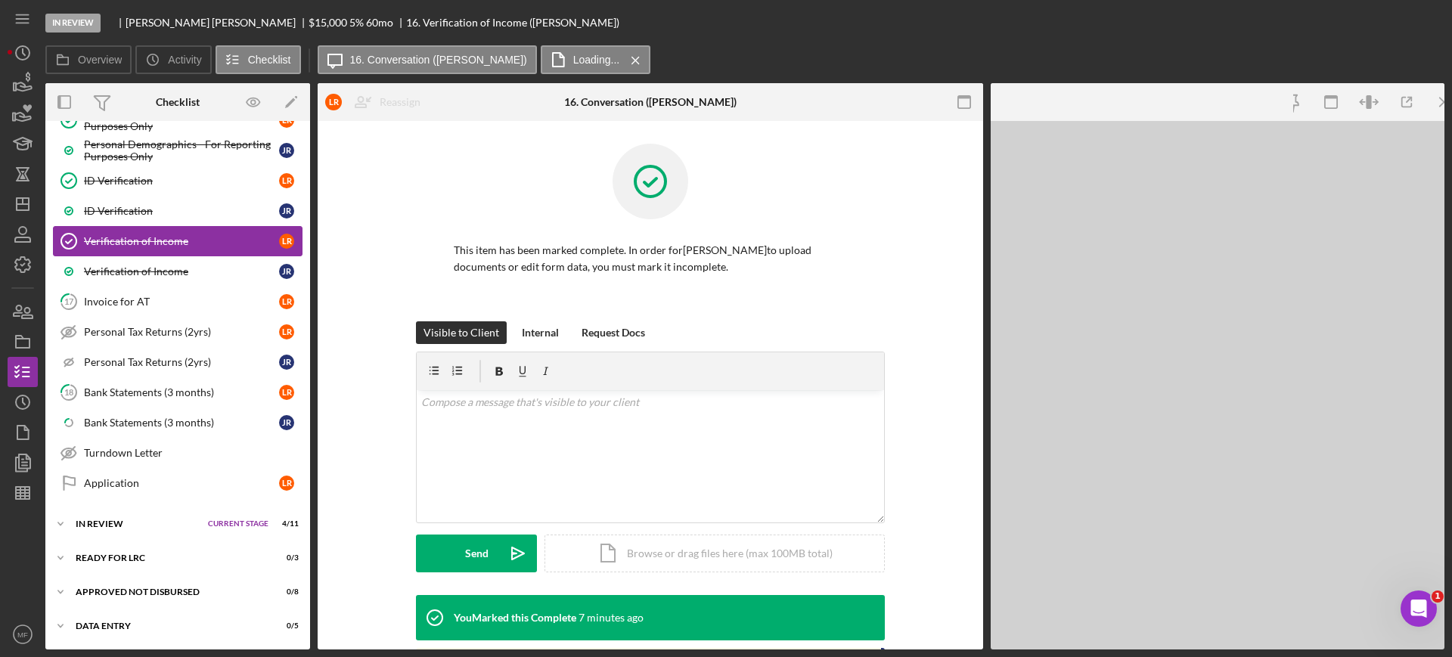
scroll to position [784, 0]
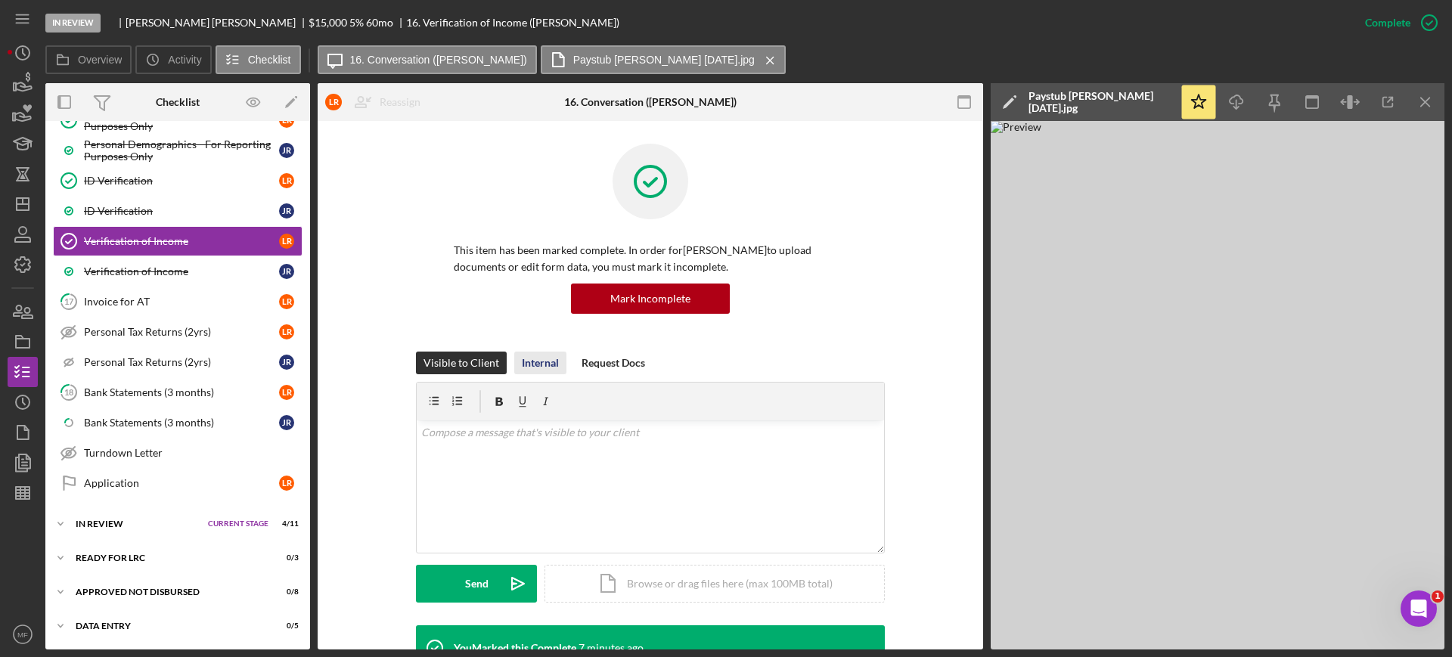
click at [532, 367] on div "Internal" at bounding box center [540, 363] width 37 height 23
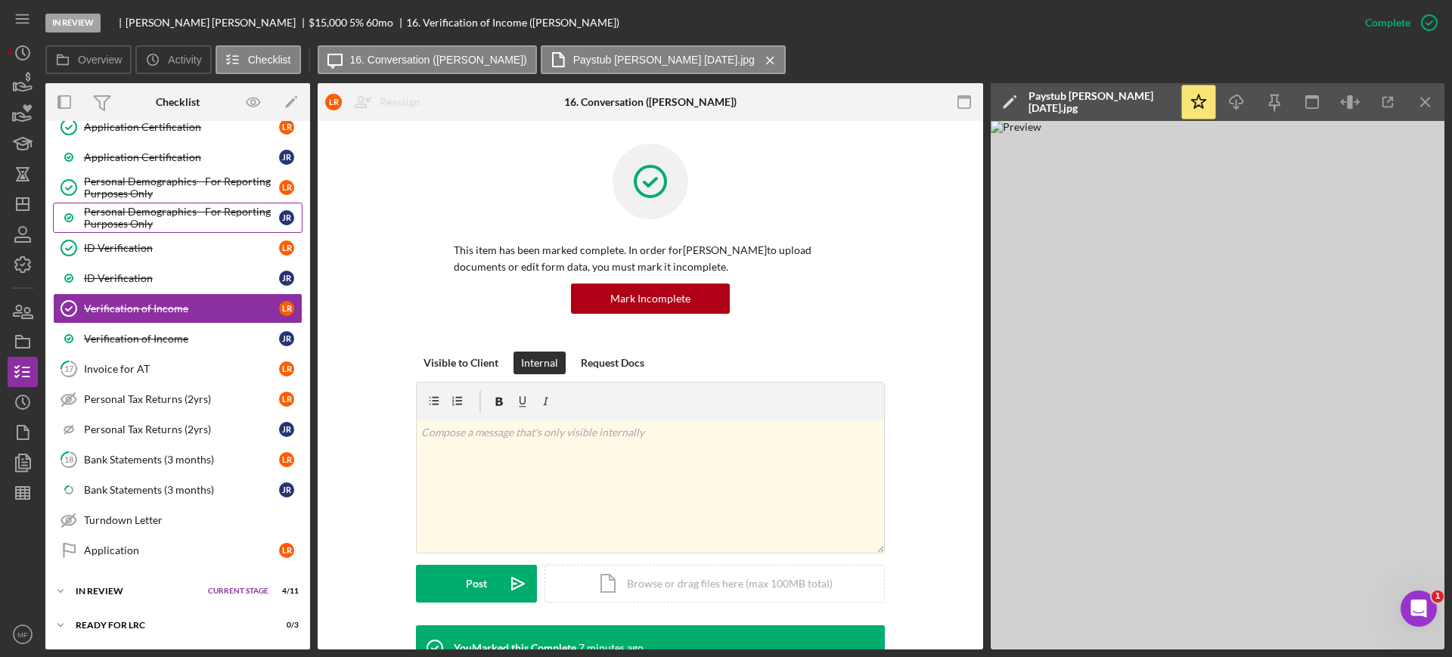
scroll to position [689, 0]
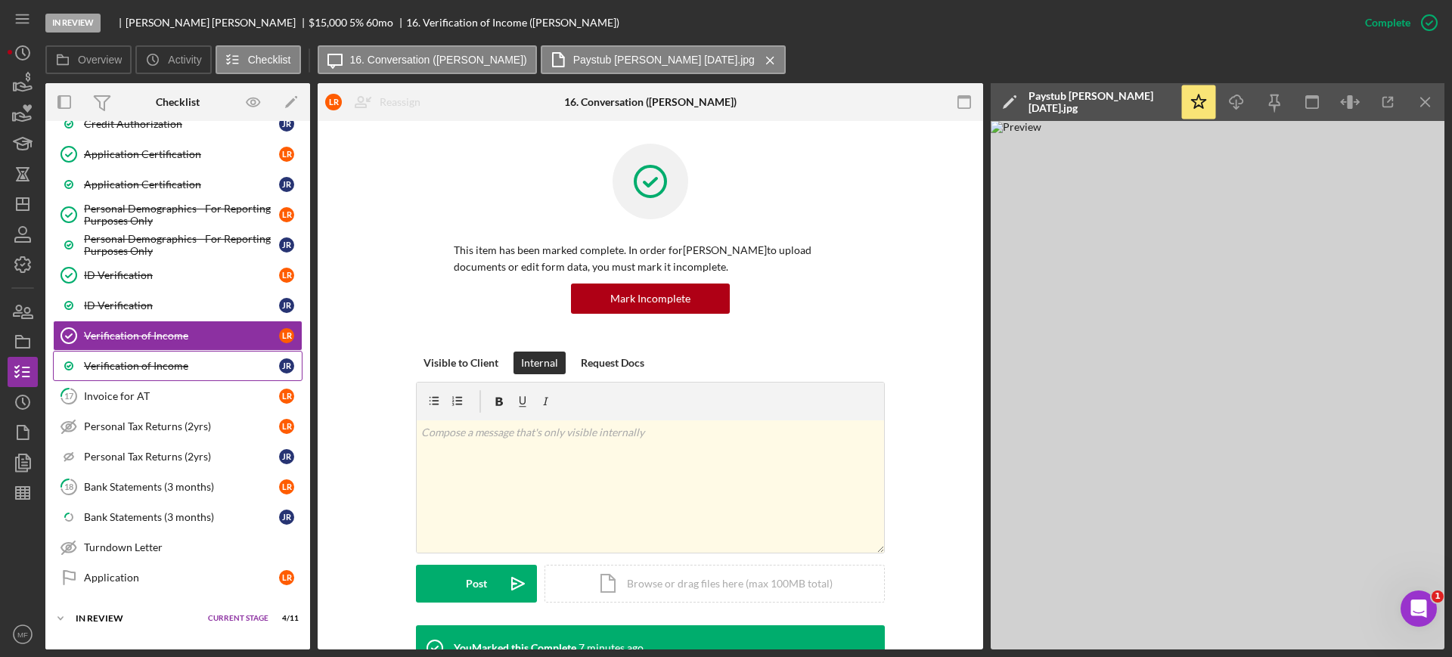
click at [139, 363] on div "Verification of Income" at bounding box center [181, 366] width 195 height 12
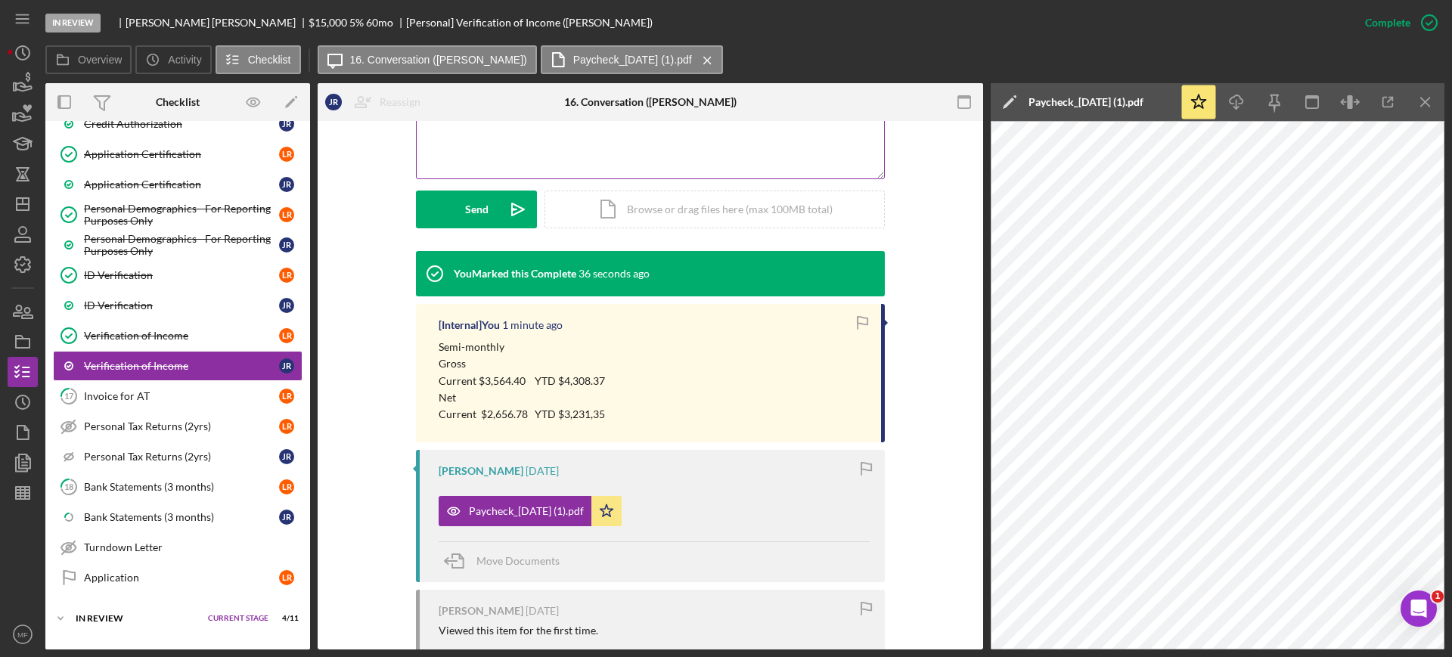
scroll to position [378, 0]
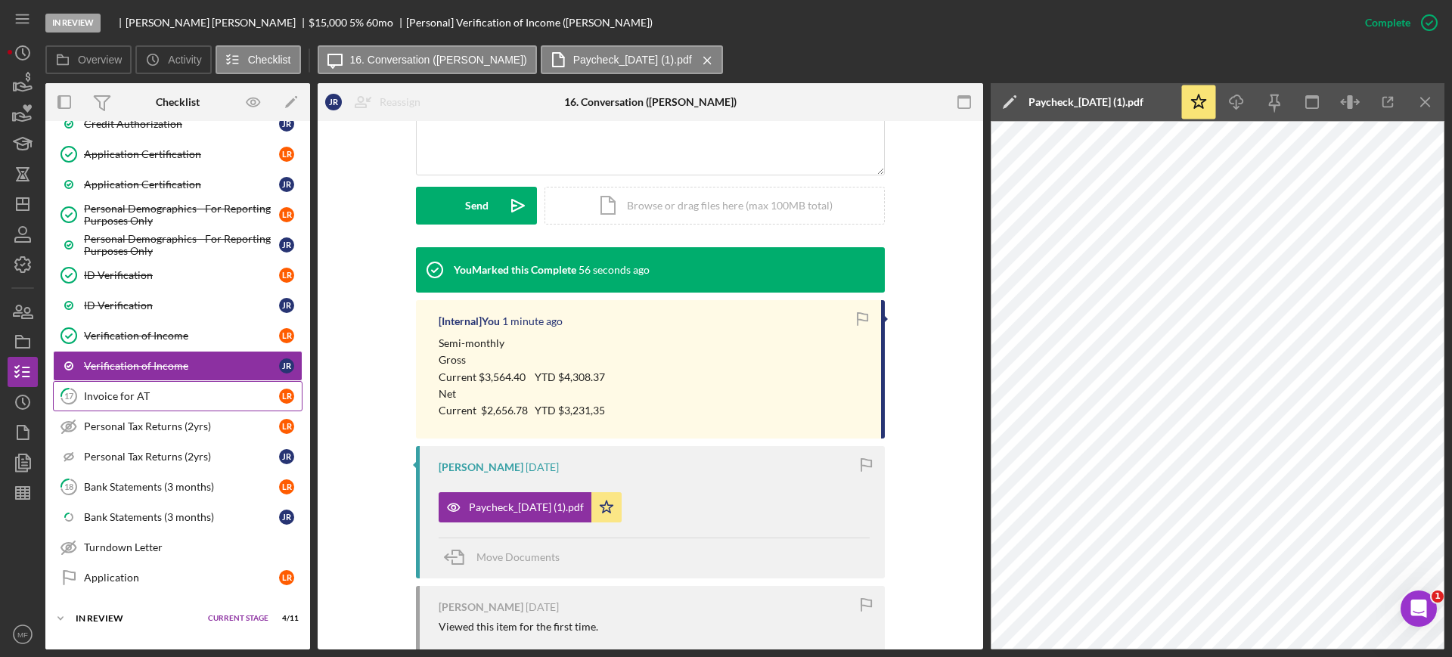
click at [121, 391] on div "Invoice for AT" at bounding box center [181, 396] width 195 height 12
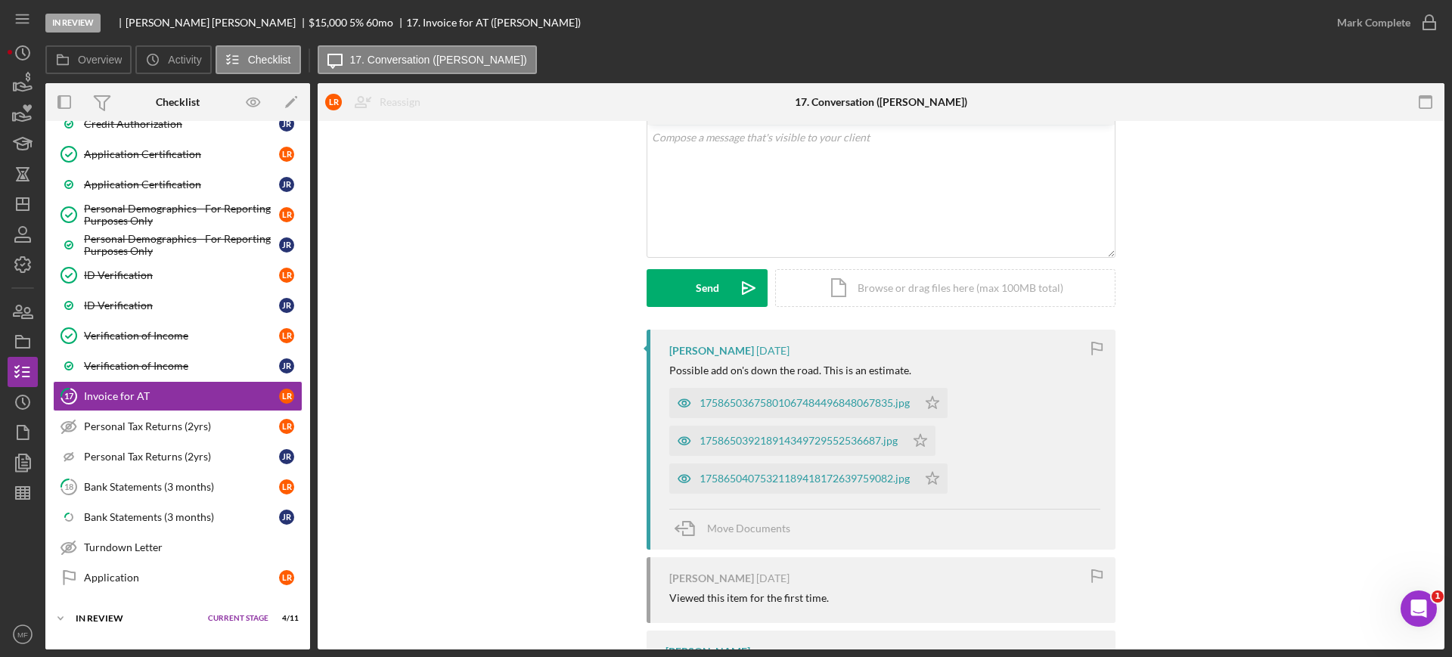
scroll to position [250, 0]
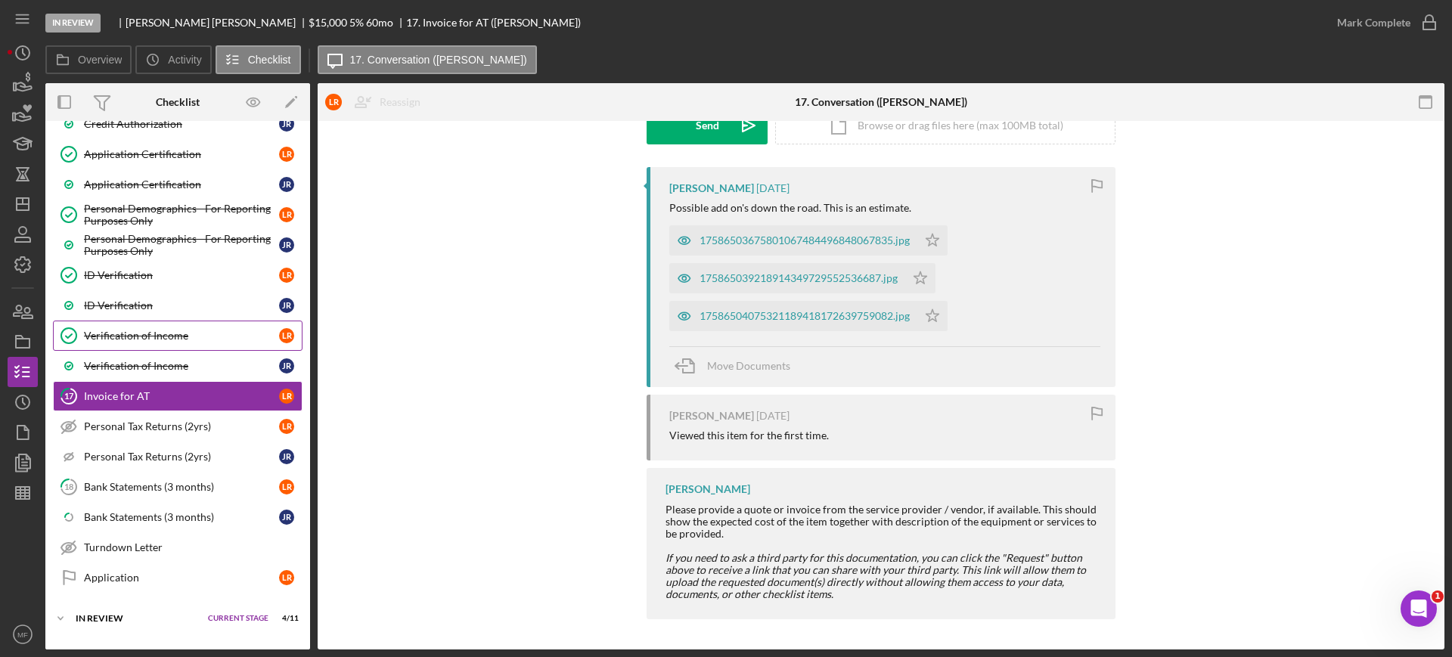
click at [160, 327] on link "Verification of Income Verification of Income L R" at bounding box center [178, 336] width 250 height 30
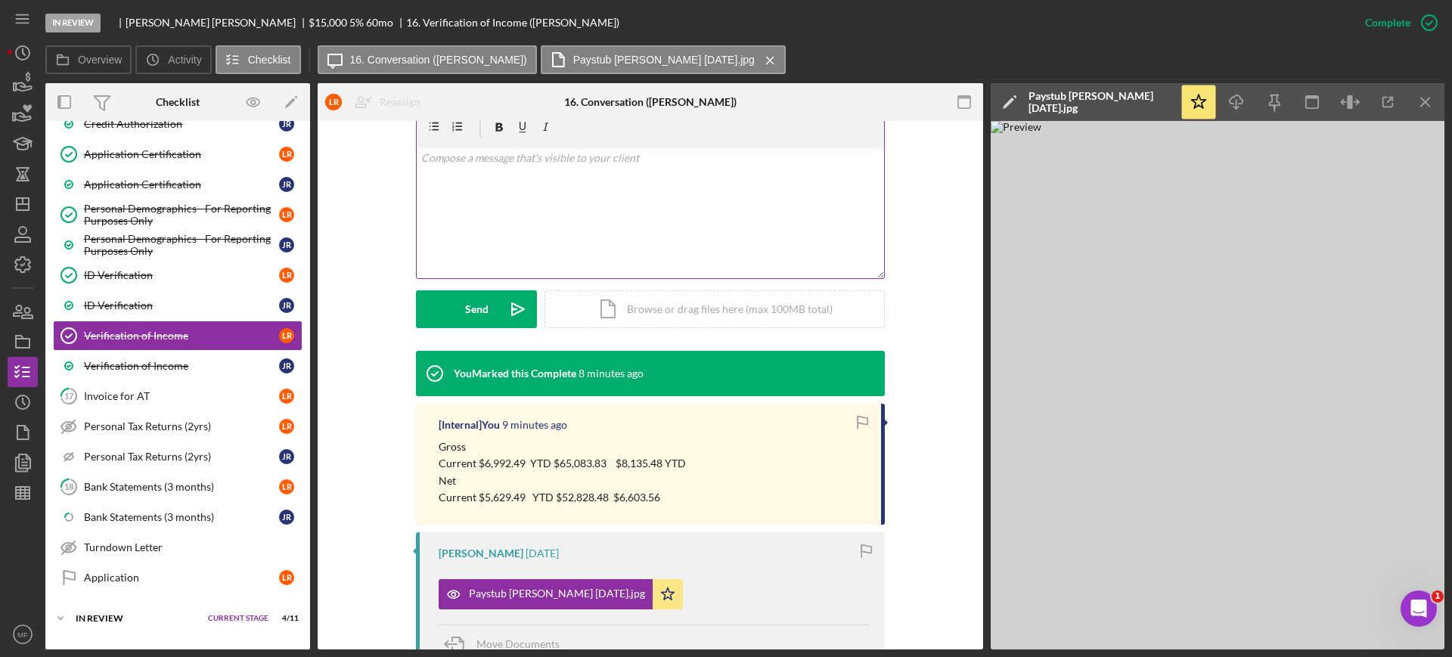
scroll to position [284, 0]
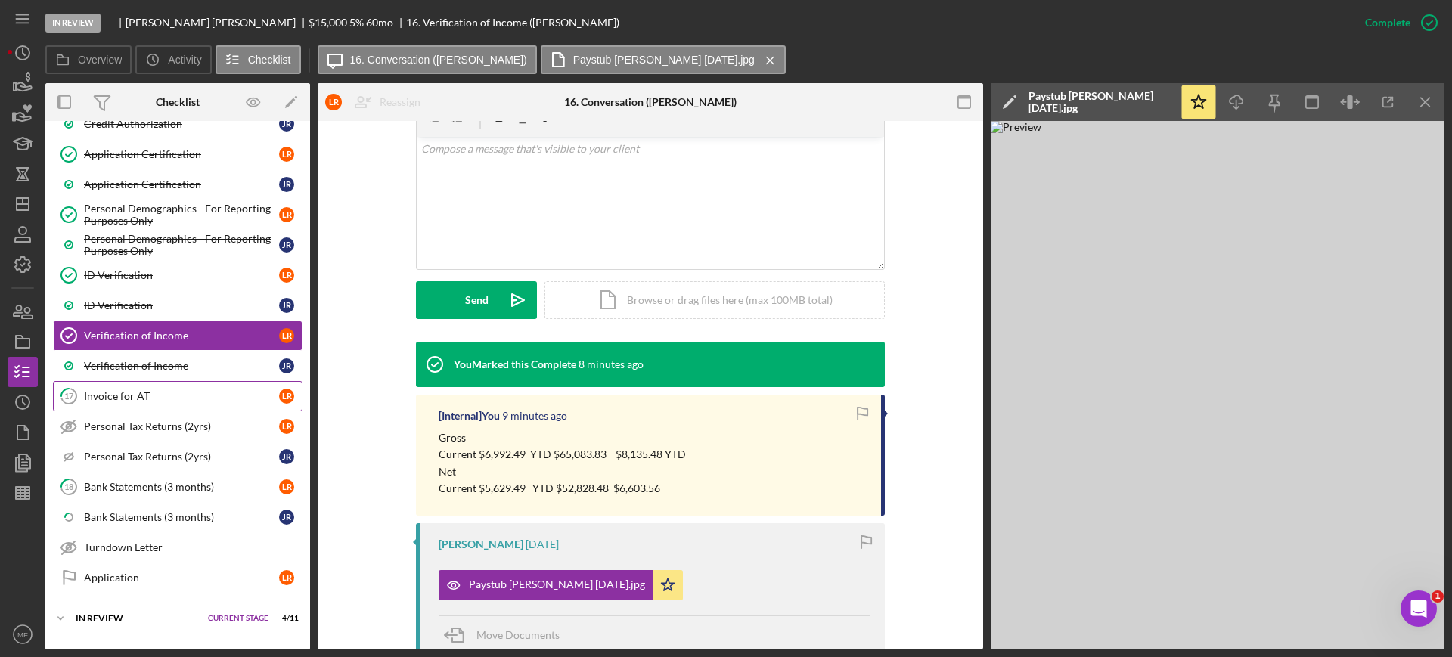
click at [144, 393] on div "Invoice for AT" at bounding box center [181, 396] width 195 height 12
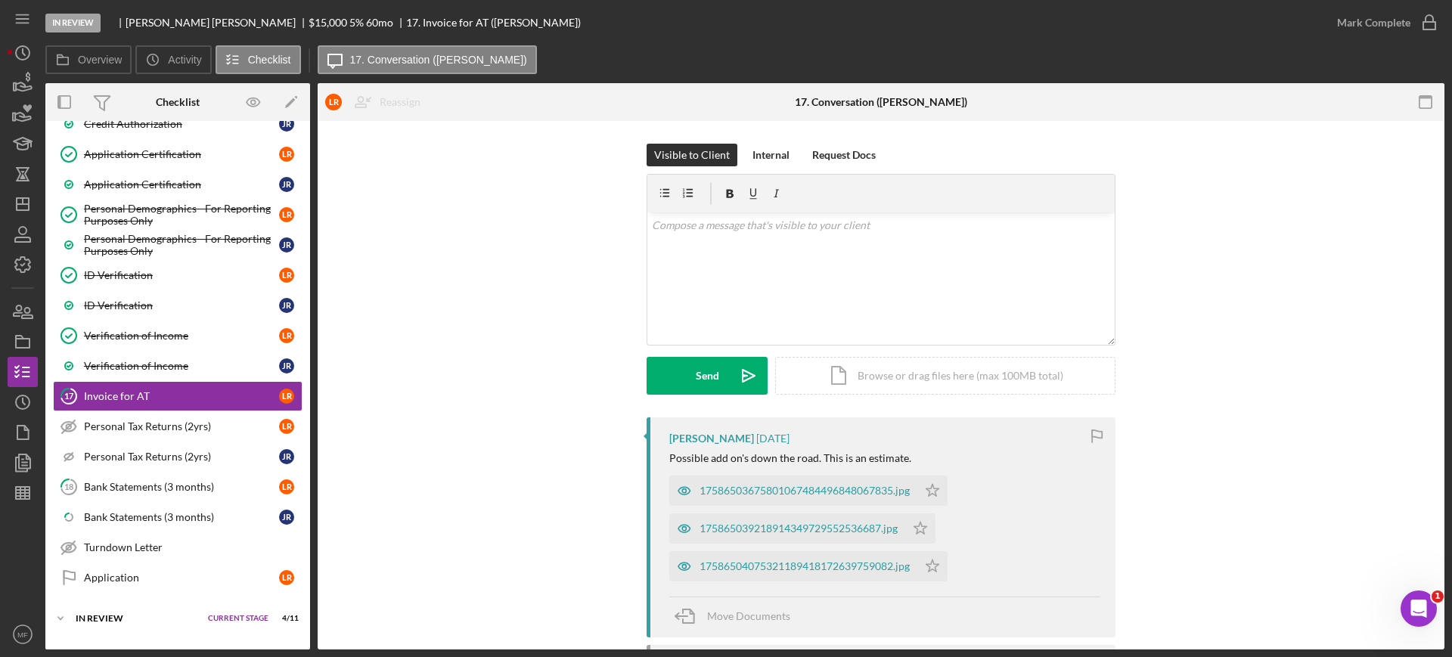
scroll to position [95, 0]
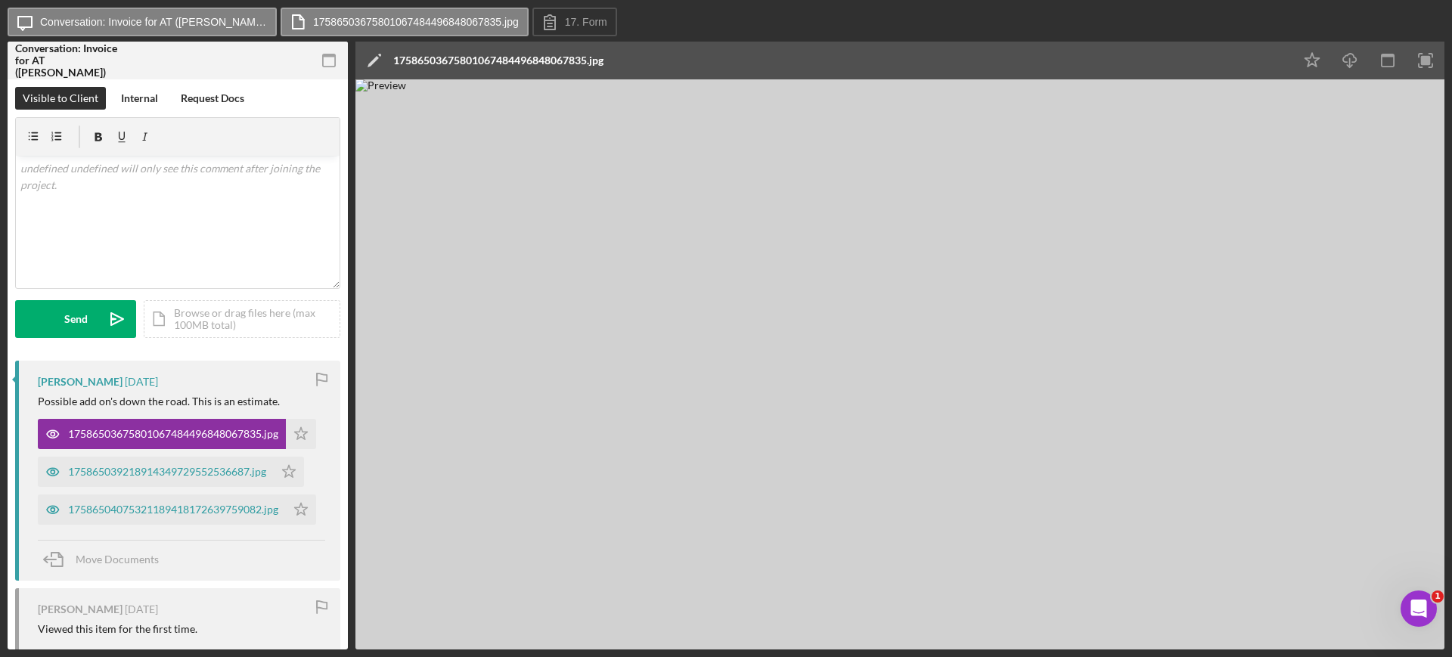
click at [1010, 522] on img at bounding box center [899, 364] width 1089 height 570
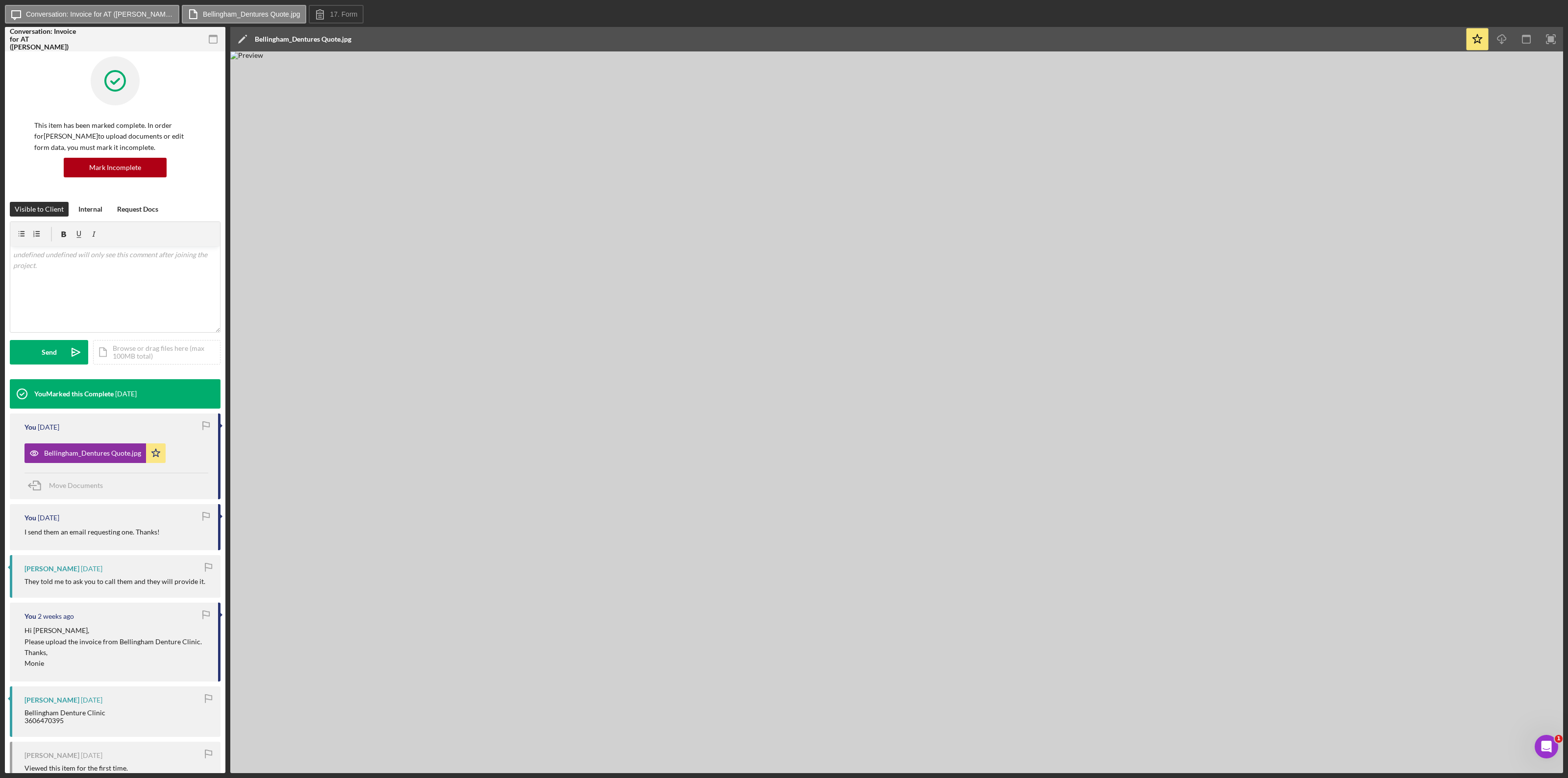
click at [940, 378] on img at bounding box center [896, 412] width 1333 height 722
